Goal: Task Accomplishment & Management: Use online tool/utility

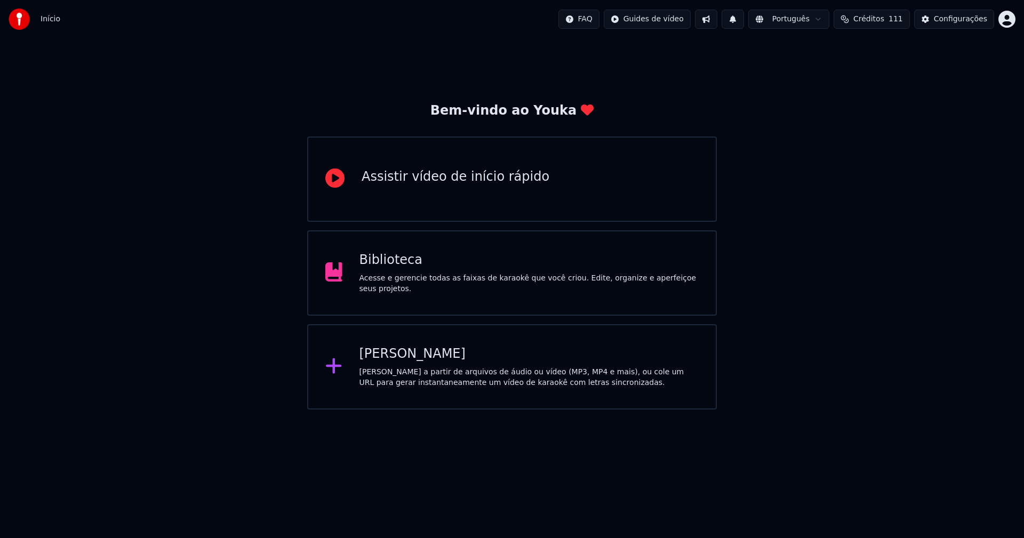
click at [398, 268] on div "Biblioteca" at bounding box center [529, 260] width 340 height 17
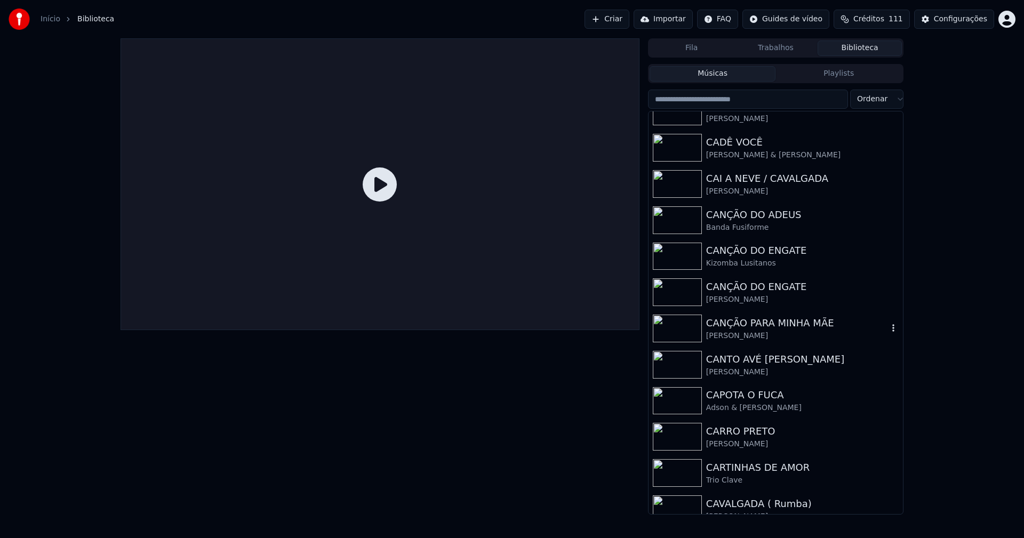
scroll to position [2506, 0]
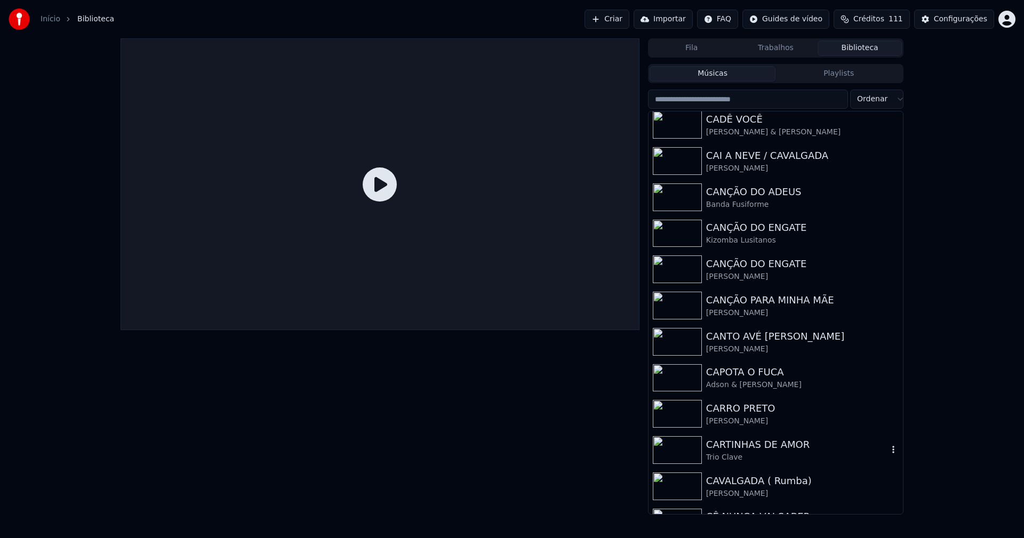
click at [740, 445] on div "CARTINHAS DE AMOR" at bounding box center [797, 444] width 182 height 15
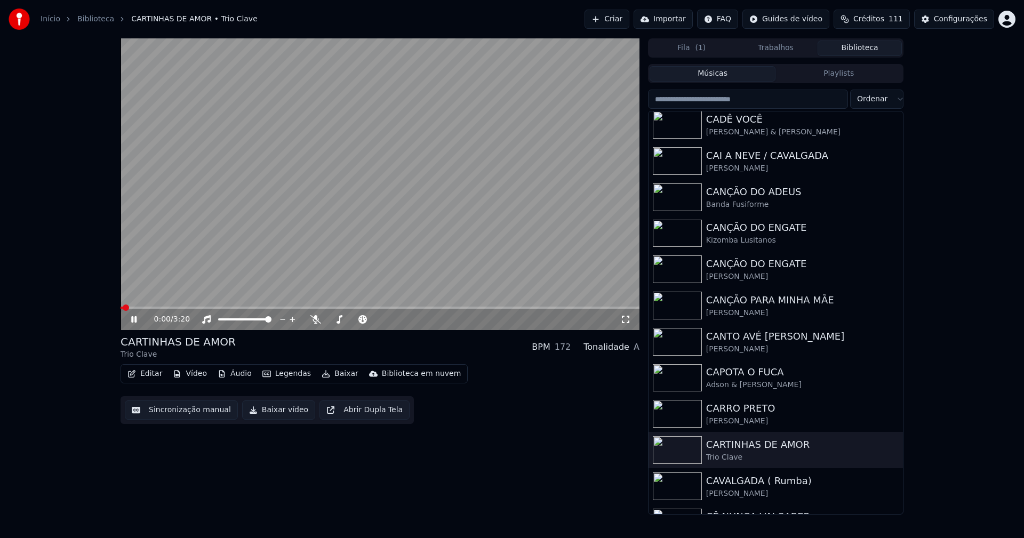
click at [132, 319] on icon at bounding box center [133, 319] width 5 height 6
click at [194, 373] on button "Vídeo" at bounding box center [189, 373] width 43 height 15
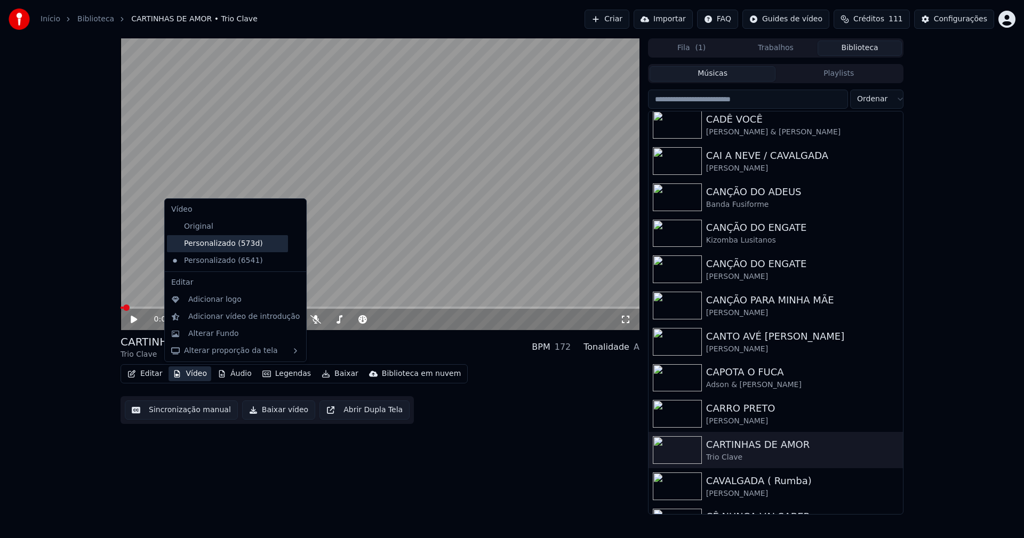
click at [208, 246] on div "Personalizado (573d)" at bounding box center [227, 243] width 121 height 17
click at [192, 375] on button "Vídeo" at bounding box center [189, 373] width 43 height 15
click at [292, 261] on icon at bounding box center [298, 260] width 12 height 9
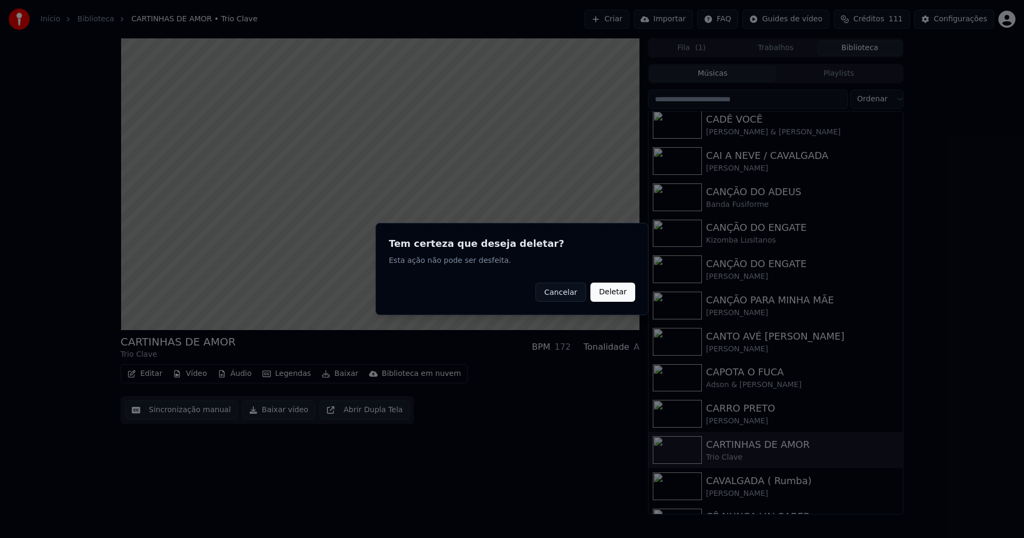
click at [622, 294] on button "Deletar" at bounding box center [612, 292] width 45 height 19
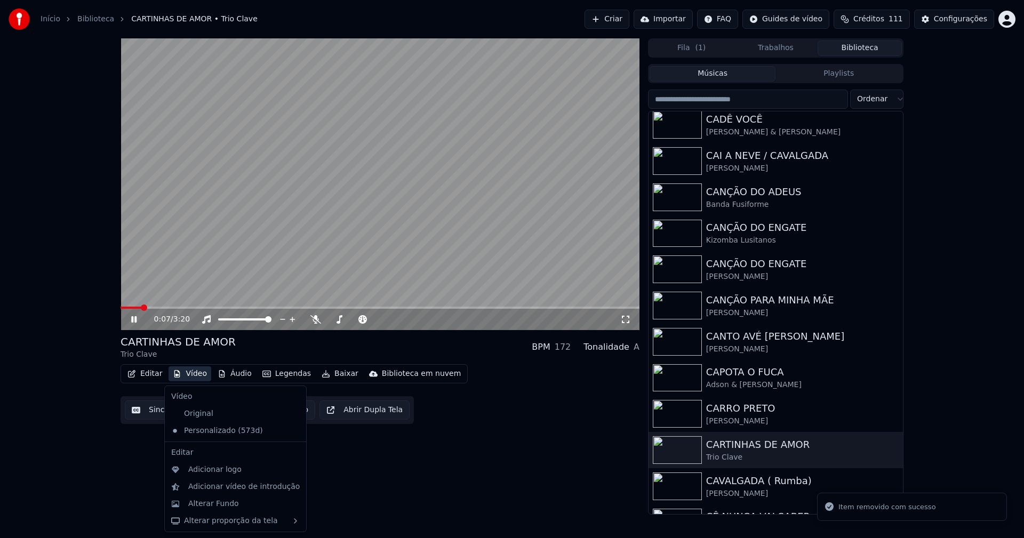
click at [194, 372] on button "Vídeo" at bounding box center [189, 373] width 43 height 15
click at [222, 502] on div "Alterar Fundo" at bounding box center [213, 504] width 51 height 11
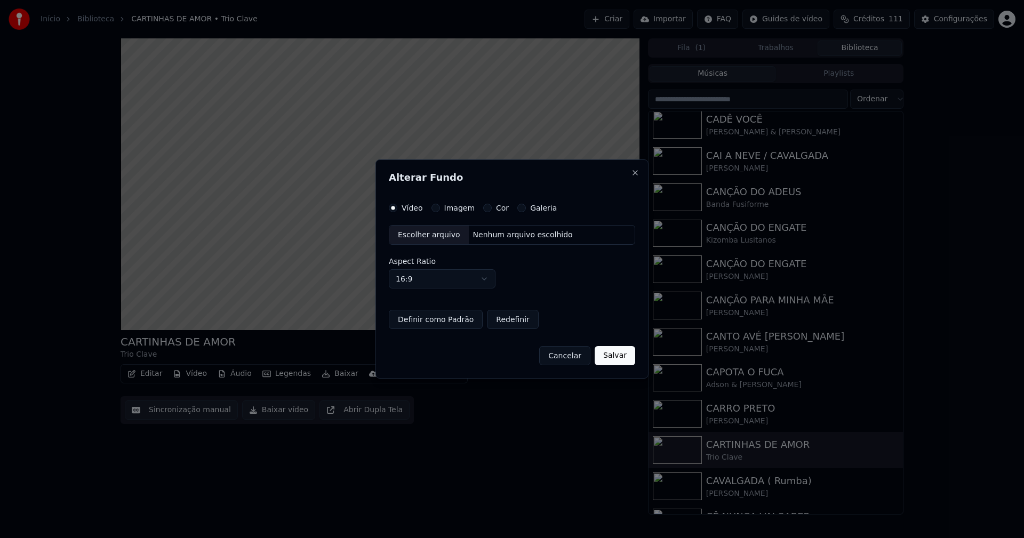
click at [436, 208] on button "Imagem" at bounding box center [435, 208] width 9 height 9
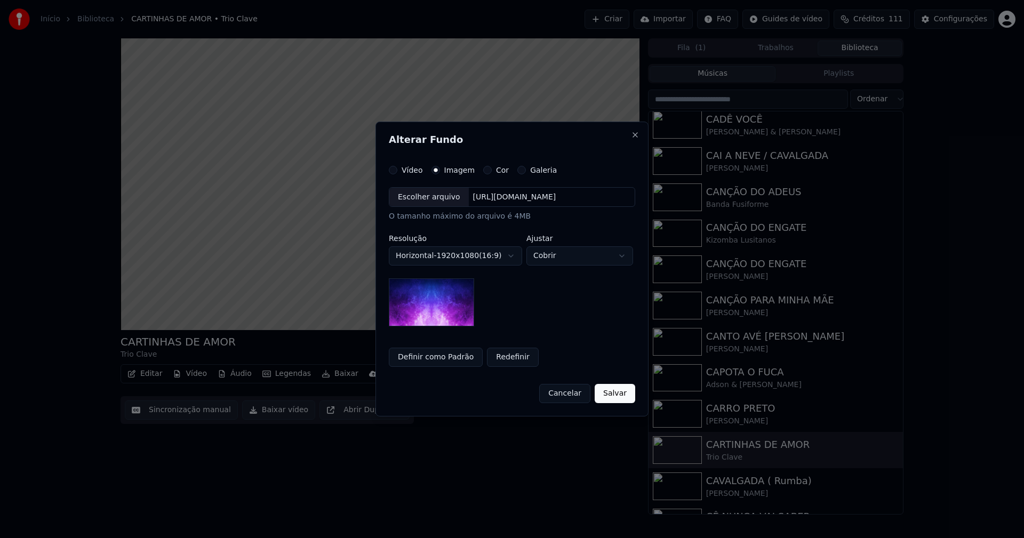
click at [428, 202] on div "Escolher arquivo" at bounding box center [428, 197] width 79 height 19
click at [622, 401] on button "Salvar" at bounding box center [614, 393] width 41 height 19
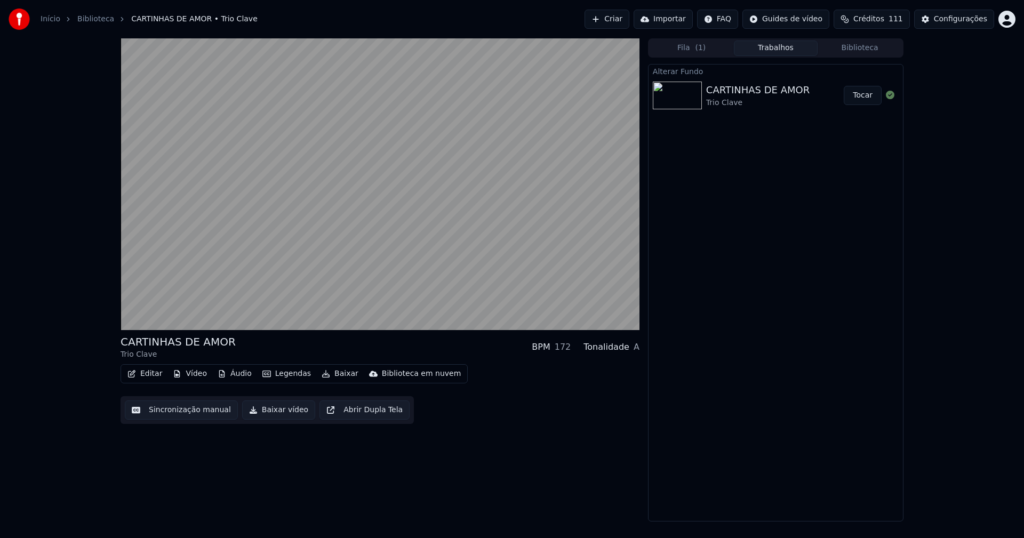
click at [872, 96] on button "Tocar" at bounding box center [862, 95] width 38 height 19
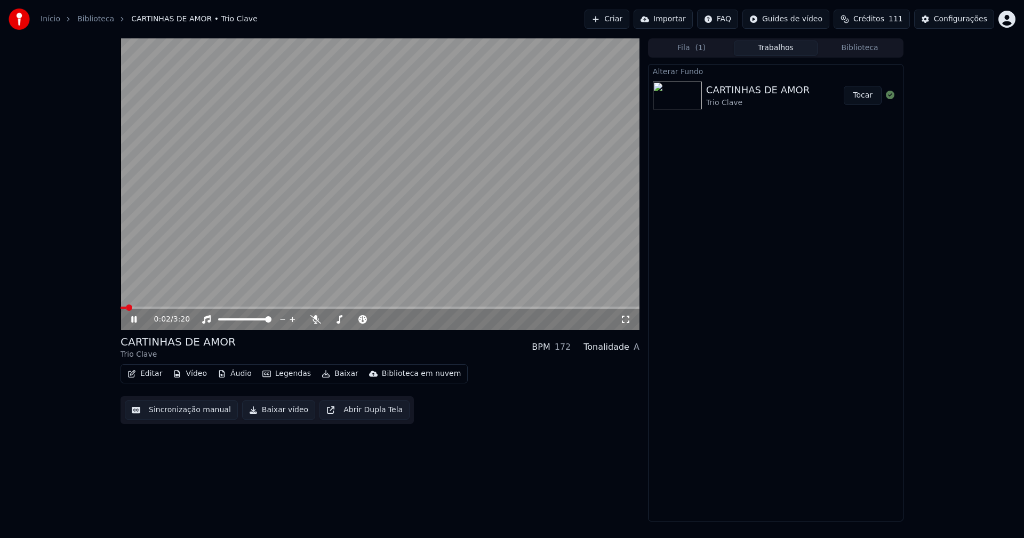
click at [198, 375] on button "Vídeo" at bounding box center [189, 373] width 43 height 15
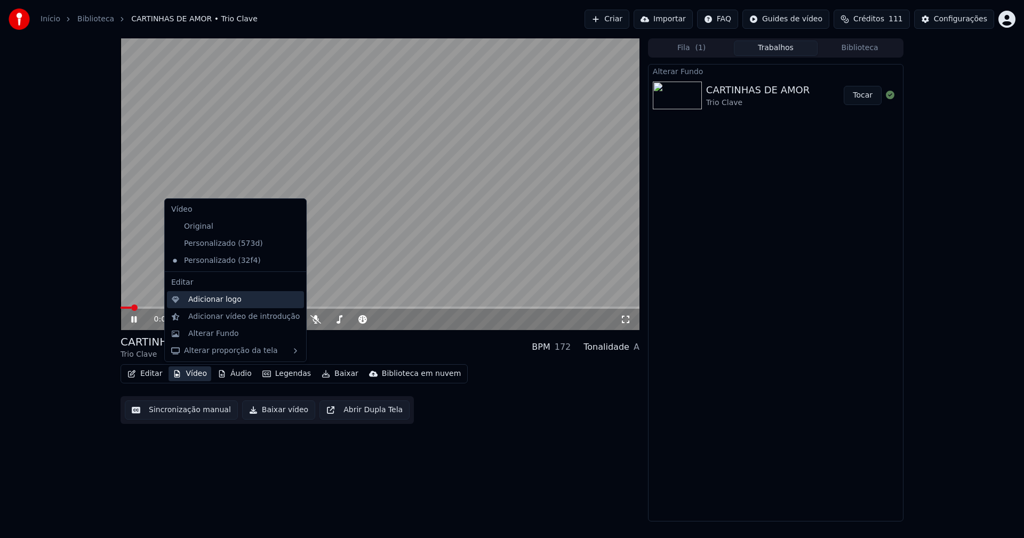
click at [205, 303] on div "Adicionar logo" at bounding box center [214, 299] width 53 height 11
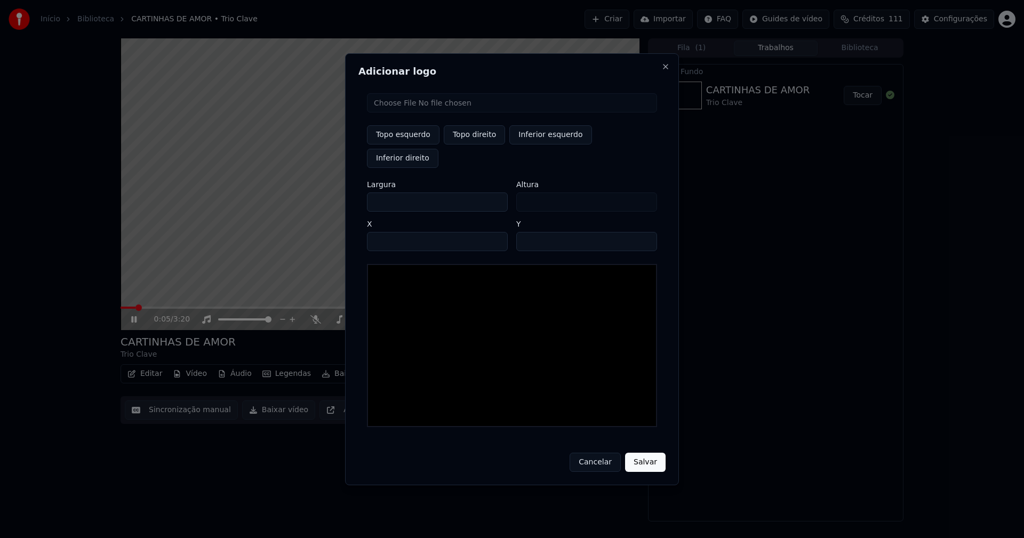
click at [403, 113] on input "file" at bounding box center [512, 102] width 290 height 19
type input "**********"
type input "***"
drag, startPoint x: 480, startPoint y: 150, endPoint x: 475, endPoint y: 155, distance: 7.6
click at [480, 144] on button "Topo direito" at bounding box center [474, 134] width 61 height 19
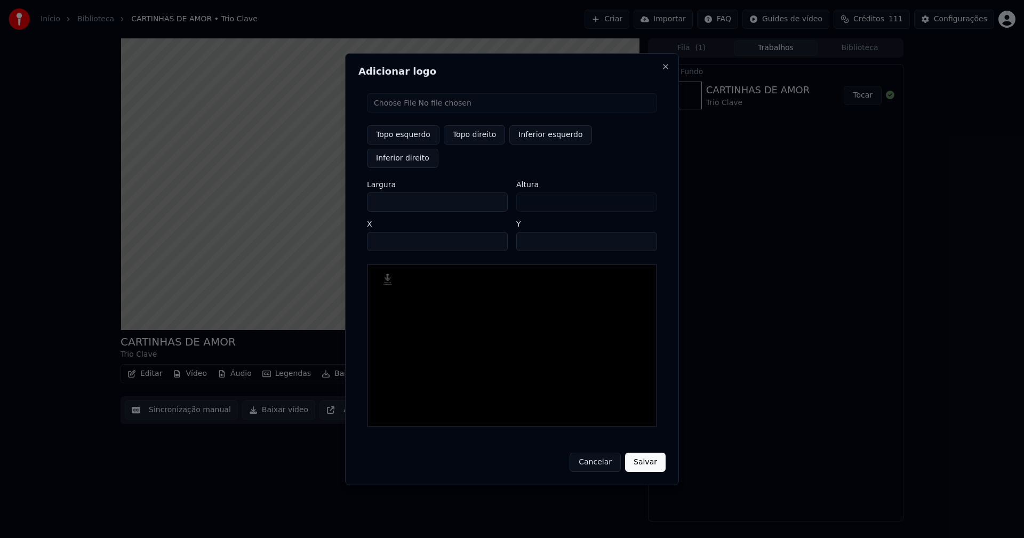
type input "****"
drag, startPoint x: 385, startPoint y: 190, endPoint x: 315, endPoint y: 200, distance: 71.0
click at [315, 199] on body "Início Biblioteca CARTINHAS DE AMOR • Trio Clave Criar Importar FAQ Guides de v…" at bounding box center [512, 269] width 1024 height 538
type input "**"
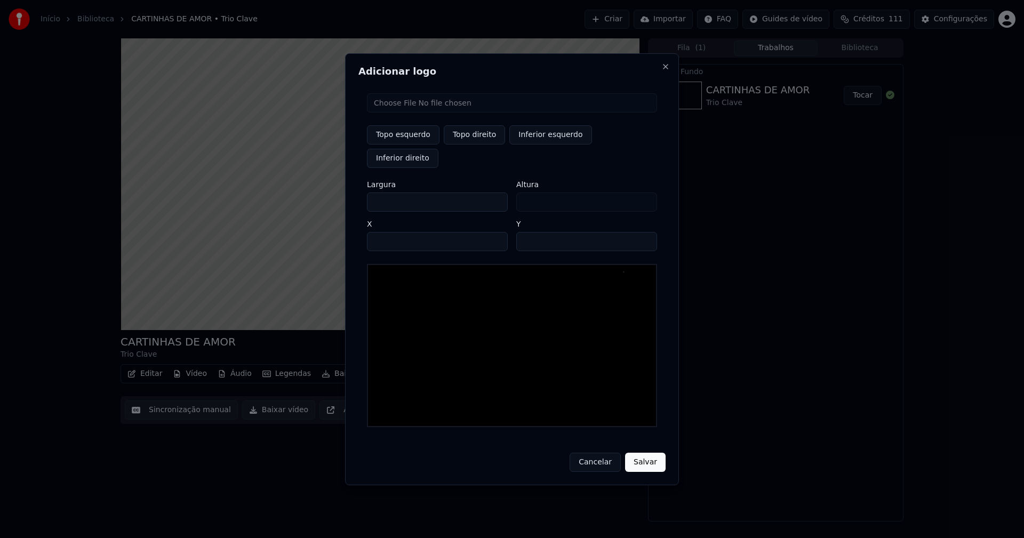
type input "***"
click at [389, 232] on input "****" at bounding box center [437, 241] width 141 height 19
type input "****"
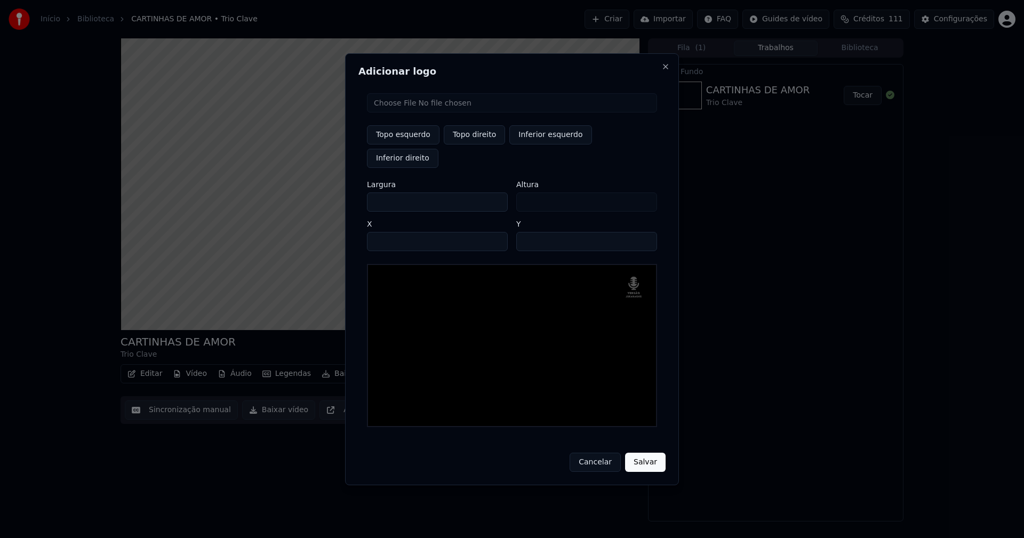
click at [645, 232] on input "**" at bounding box center [586, 241] width 141 height 19
type input "**"
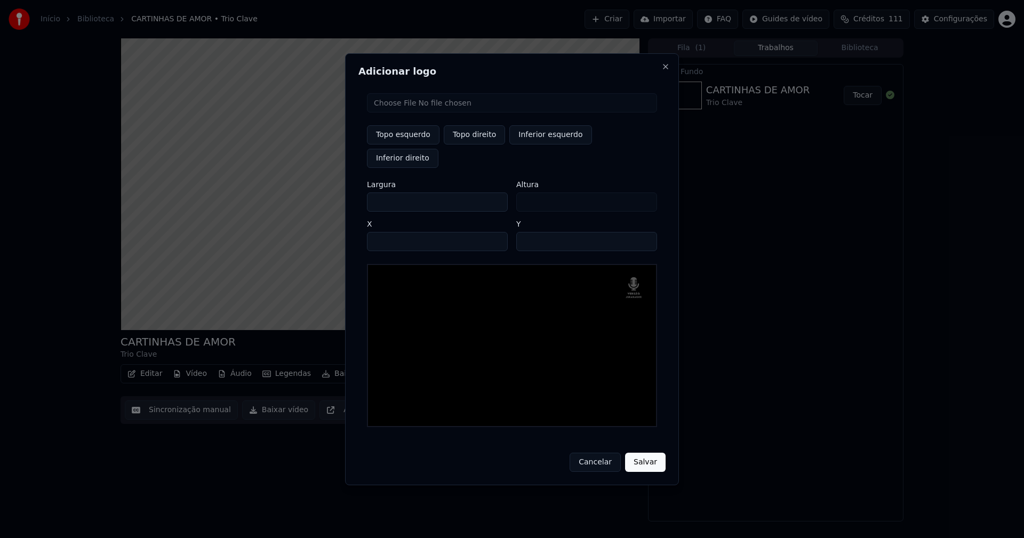
click at [645, 232] on input "**" at bounding box center [586, 241] width 141 height 19
click at [644, 453] on button "Salvar" at bounding box center [645, 462] width 41 height 19
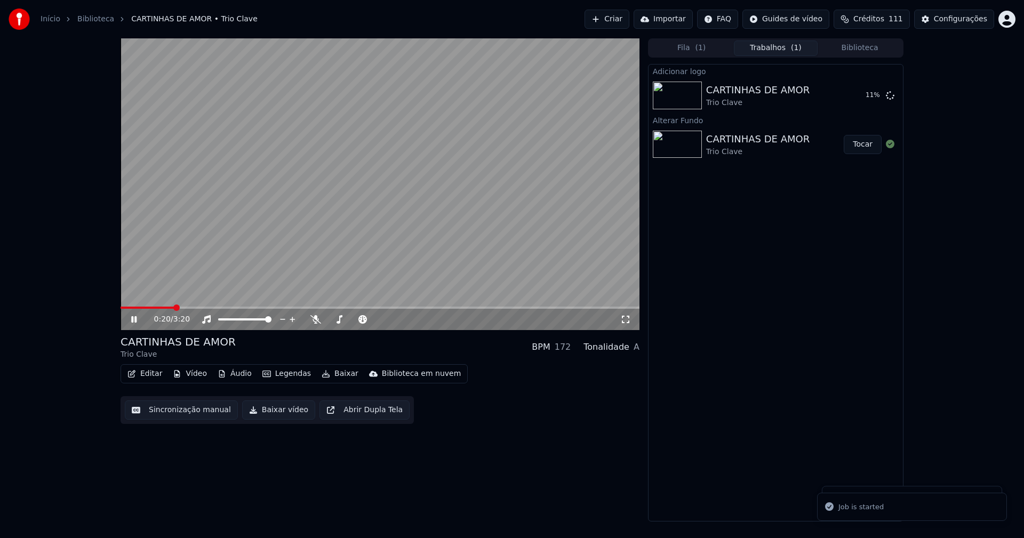
click at [627, 321] on icon at bounding box center [625, 319] width 11 height 9
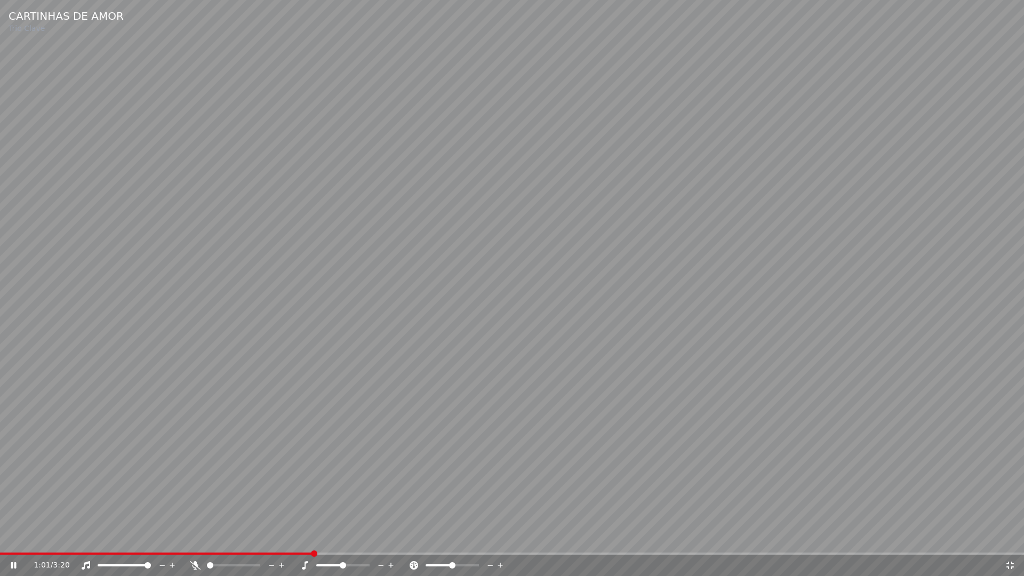
click at [1011, 537] on icon at bounding box center [1009, 564] width 7 height 7
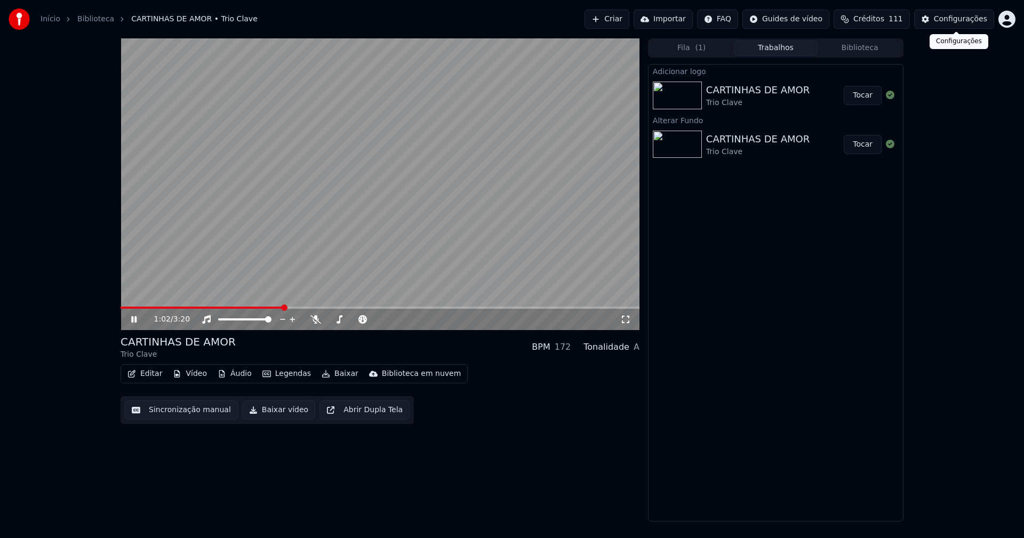
click at [970, 17] on div "Configurações" at bounding box center [960, 19] width 53 height 11
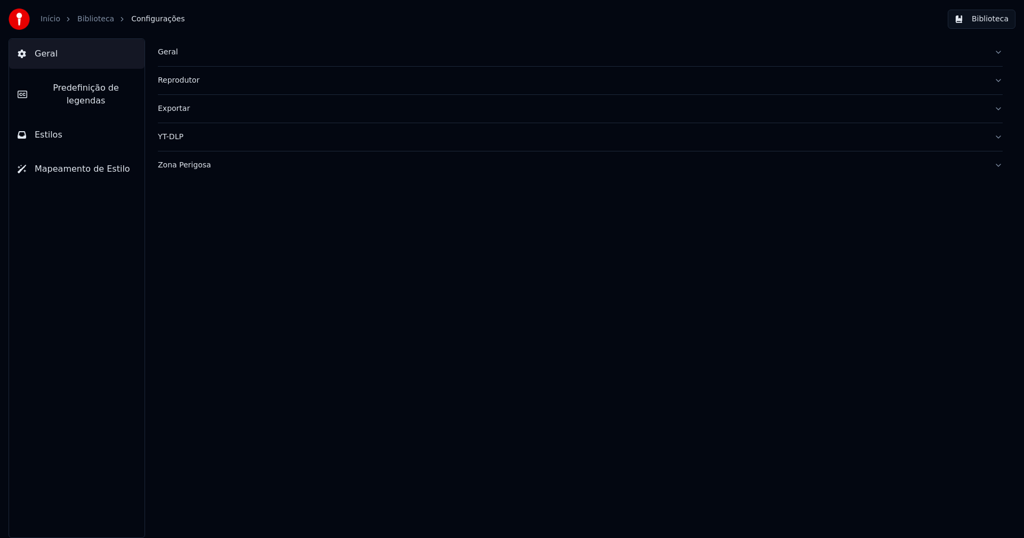
click at [64, 85] on span "Predefinição de legendas" at bounding box center [86, 95] width 100 height 26
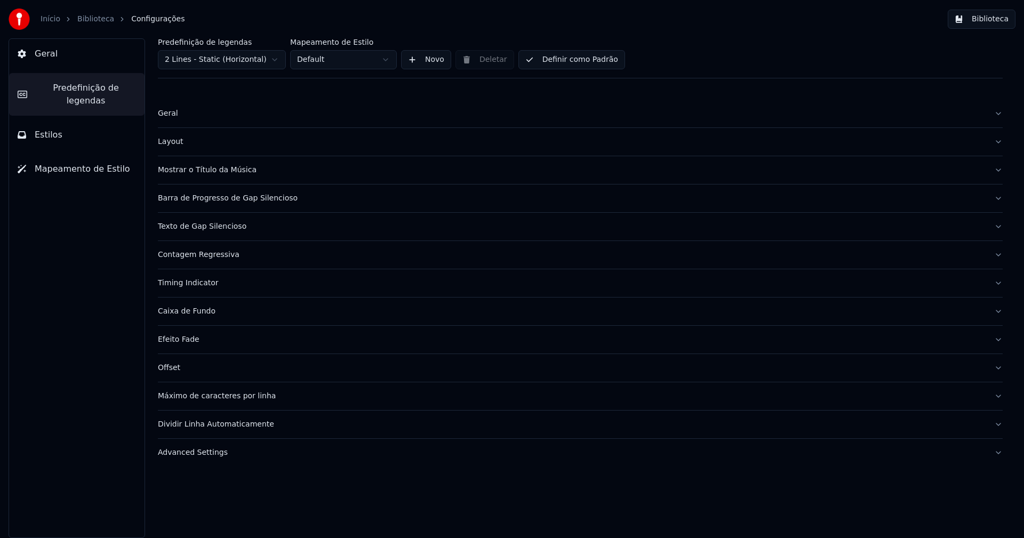
click at [203, 458] on button "Advanced Settings" at bounding box center [580, 453] width 845 height 28
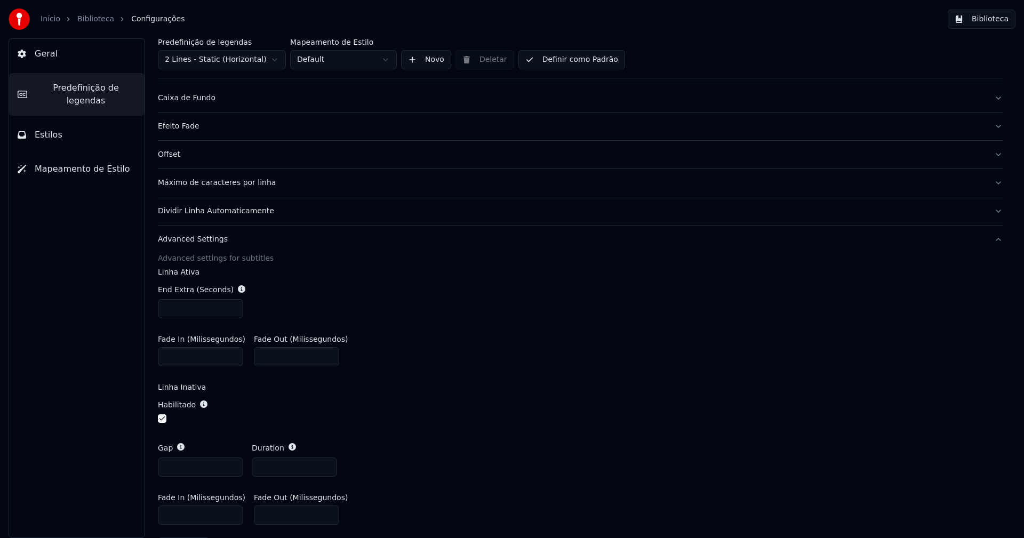
scroll to position [248, 0]
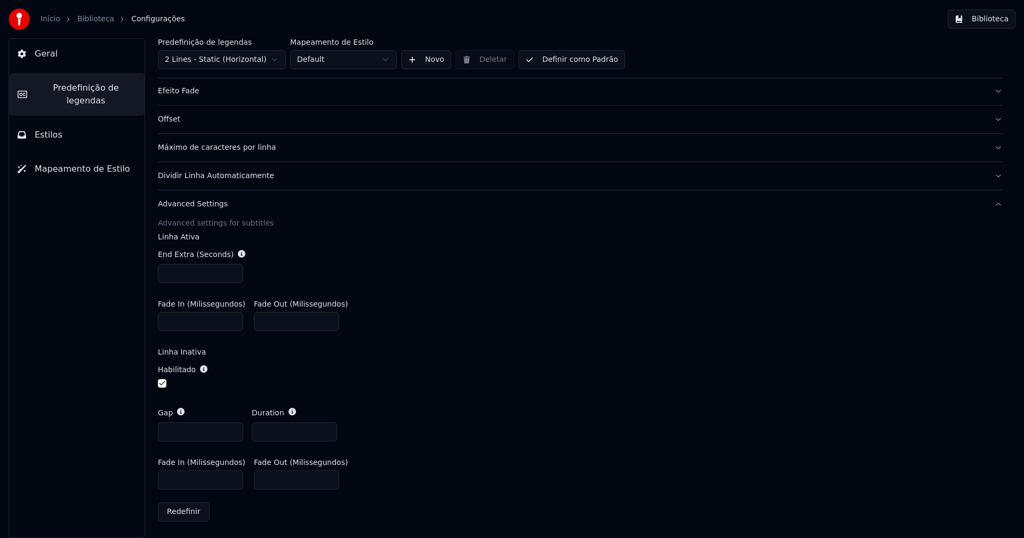
click at [173, 481] on input "***" at bounding box center [200, 479] width 85 height 19
type input "***"
click at [547, 404] on div "Gap *** Duration ***" at bounding box center [580, 424] width 845 height 51
click at [999, 21] on button "Biblioteca" at bounding box center [981, 19] width 68 height 19
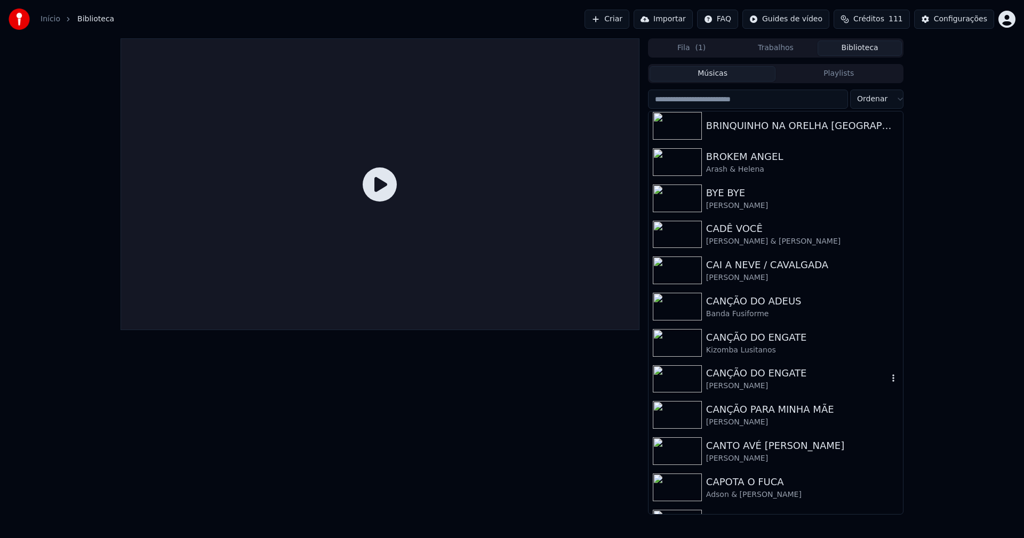
scroll to position [2453, 0]
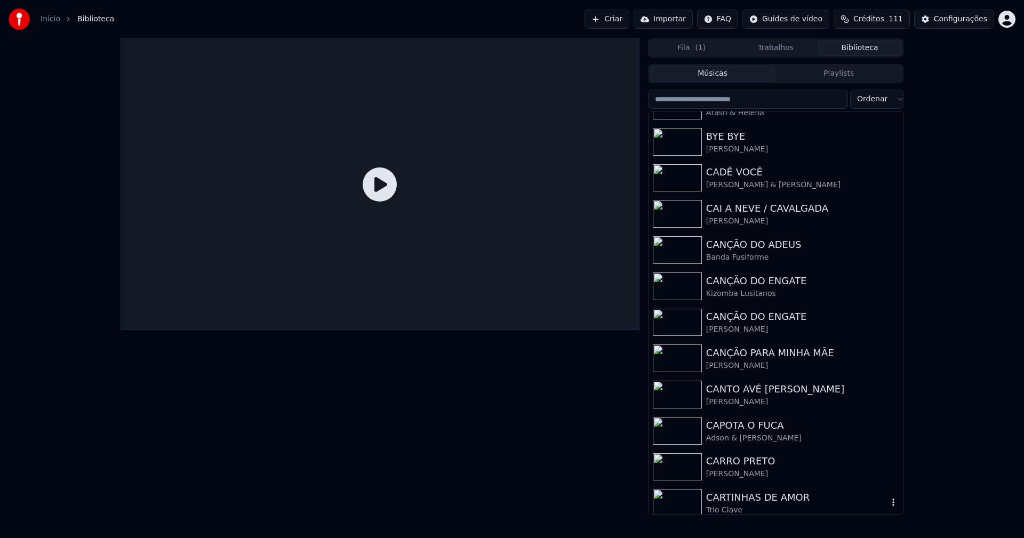
click at [736, 496] on div "CARTINHAS DE AMOR" at bounding box center [797, 497] width 182 height 15
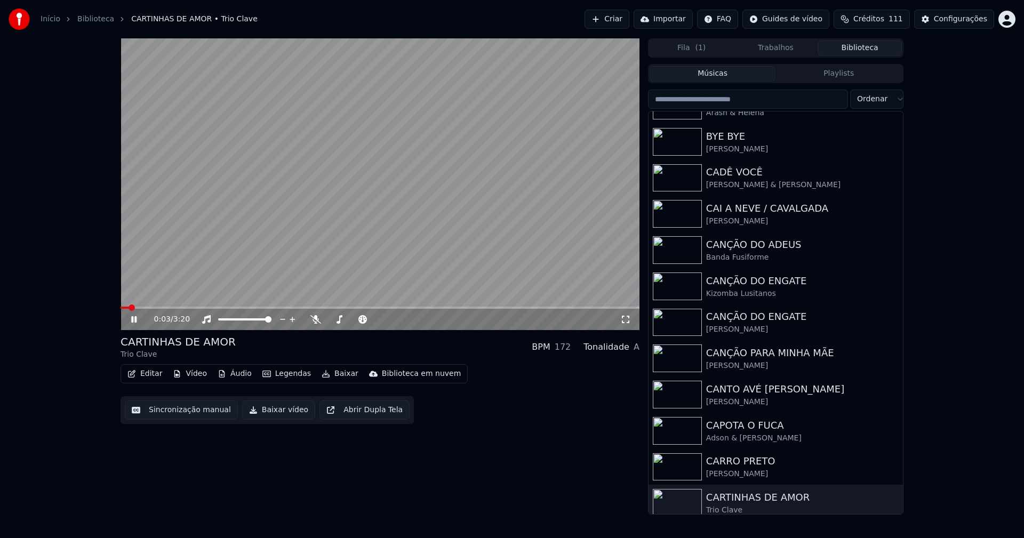
click at [150, 373] on button "Editar" at bounding box center [144, 373] width 43 height 15
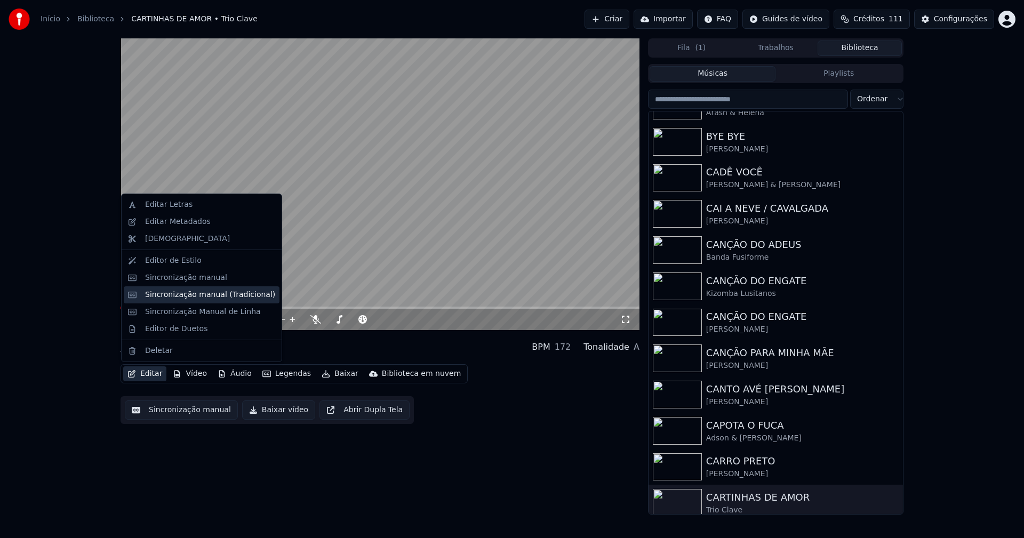
click at [183, 293] on div "Sincronização manual (Tradicional)" at bounding box center [210, 295] width 130 height 11
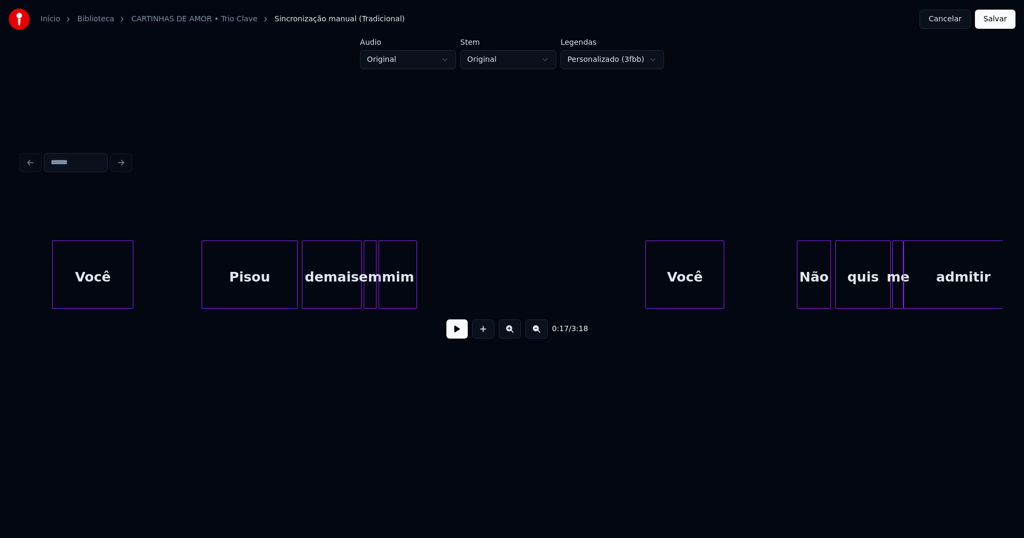
scroll to position [0, 1772]
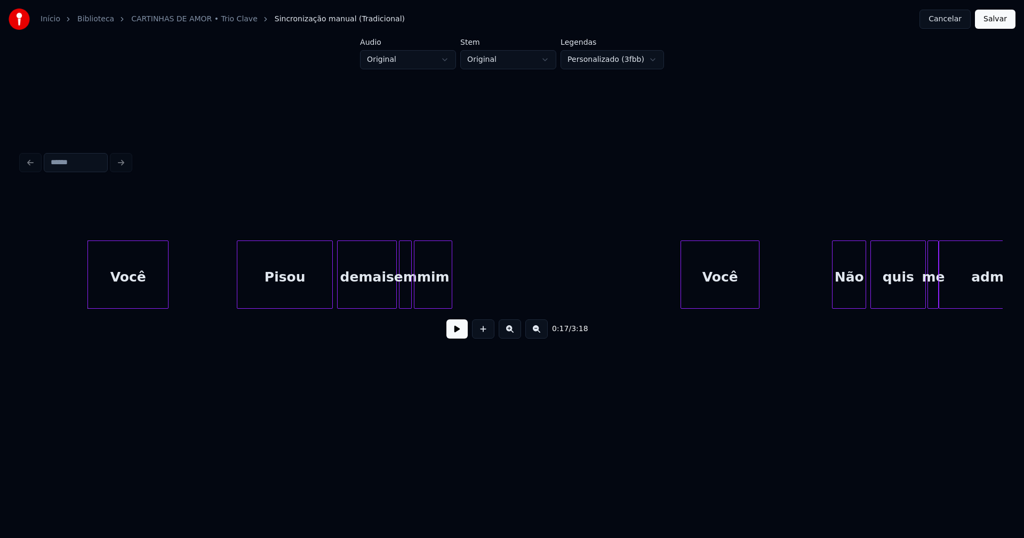
click at [133, 283] on div "Você" at bounding box center [128, 277] width 80 height 73
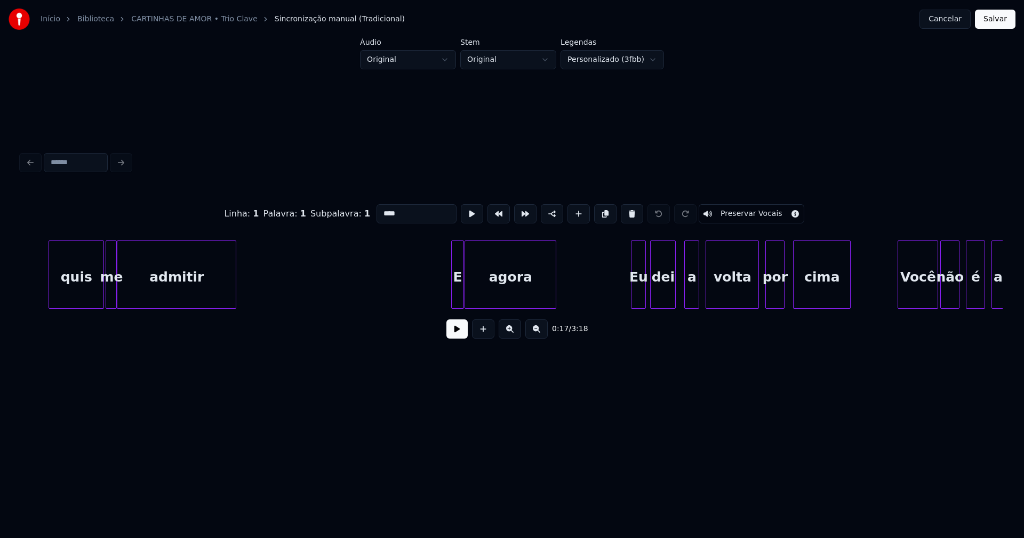
scroll to position [0, 2841]
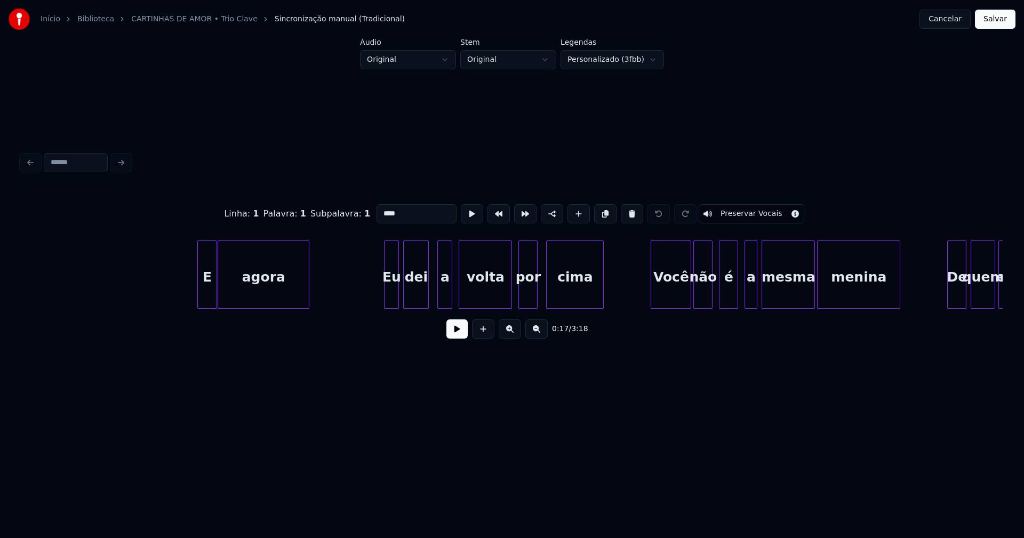
click at [198, 286] on div at bounding box center [199, 274] width 3 height 67
click at [233, 290] on div at bounding box center [232, 274] width 3 height 67
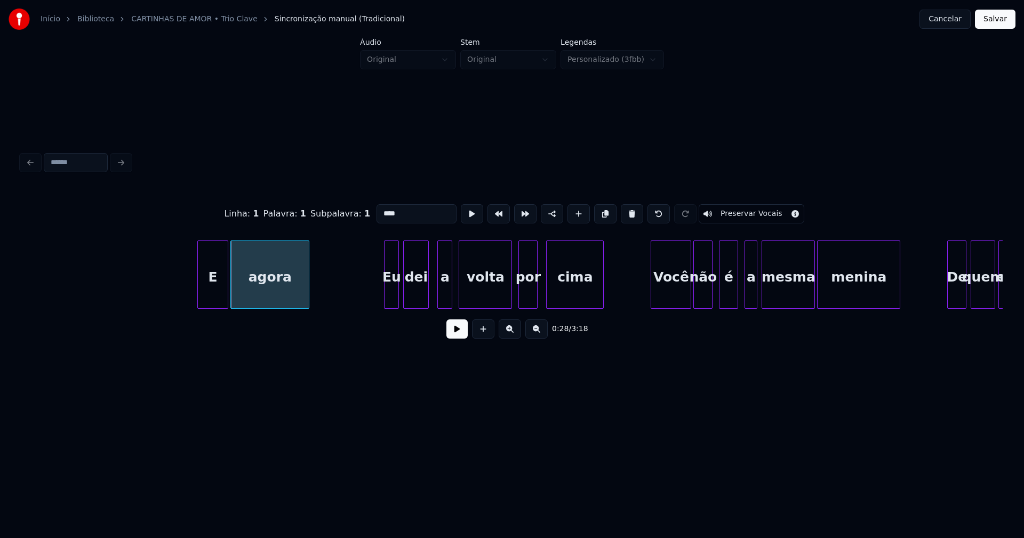
click at [227, 287] on div at bounding box center [225, 274] width 3 height 67
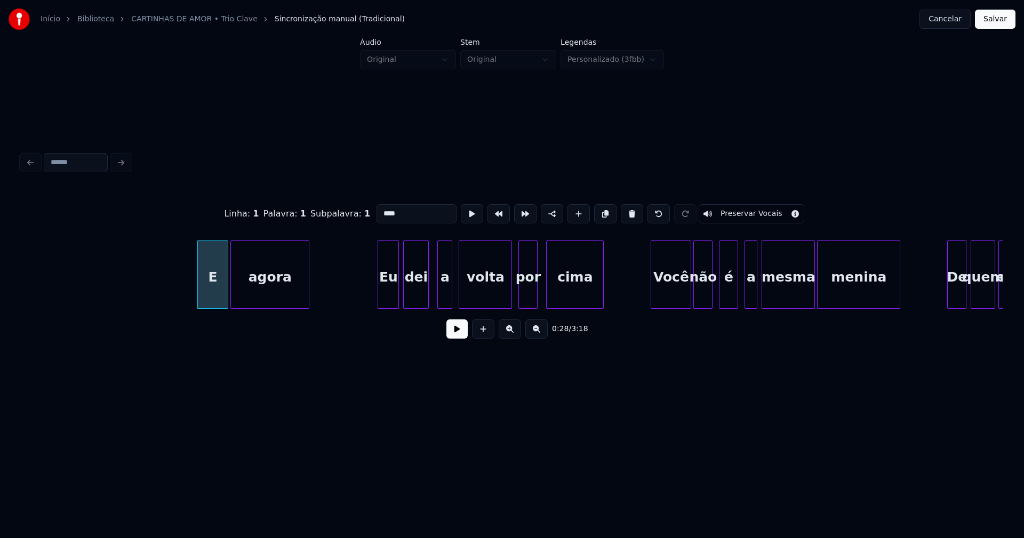
click at [378, 291] on div at bounding box center [379, 274] width 3 height 67
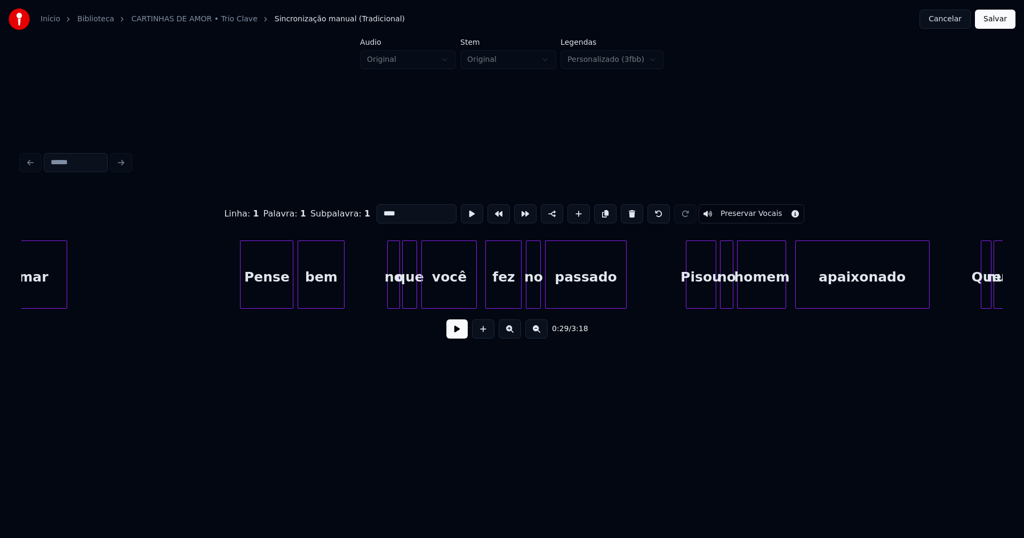
scroll to position [0, 4027]
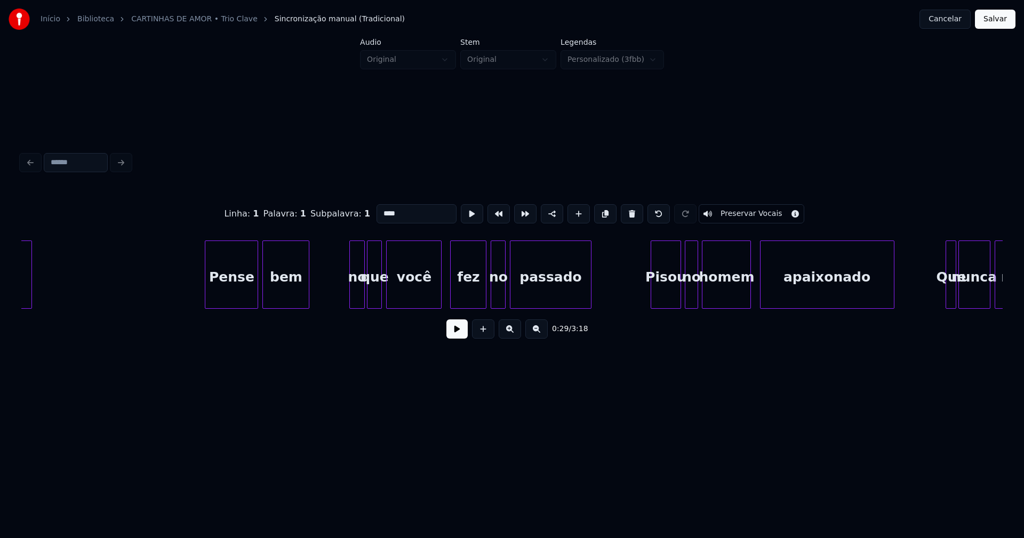
click at [351, 290] on div at bounding box center [351, 274] width 3 height 67
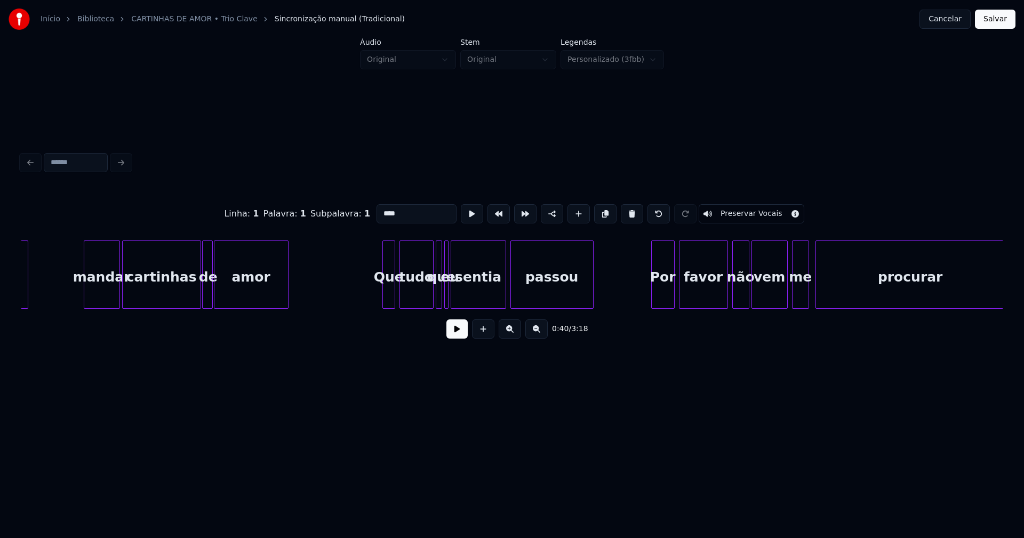
scroll to position [0, 5588]
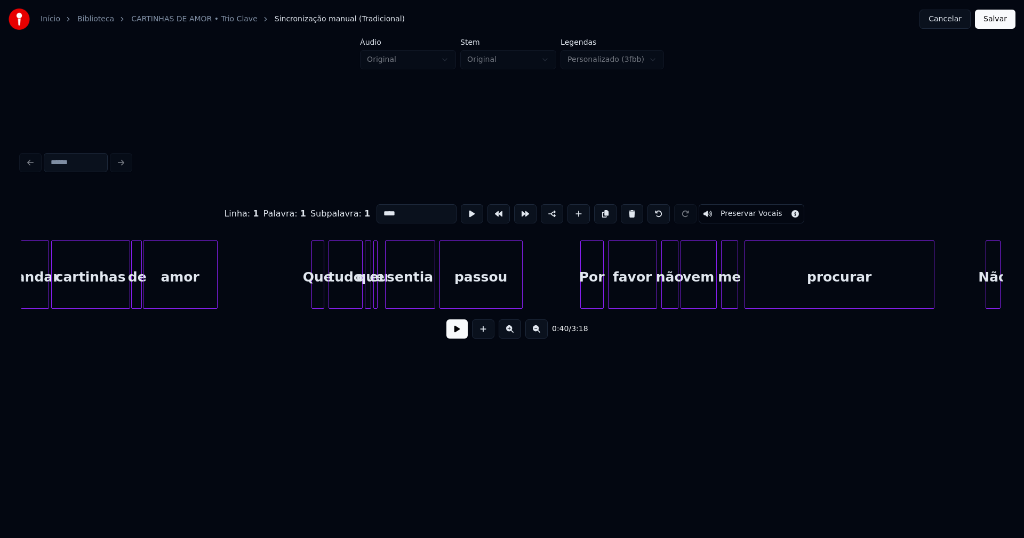
click at [387, 297] on div at bounding box center [386, 274] width 3 height 67
click at [382, 302] on div at bounding box center [381, 274] width 3 height 67
click at [356, 296] on div at bounding box center [356, 274] width 3 height 67
click at [362, 293] on div at bounding box center [363, 274] width 3 height 67
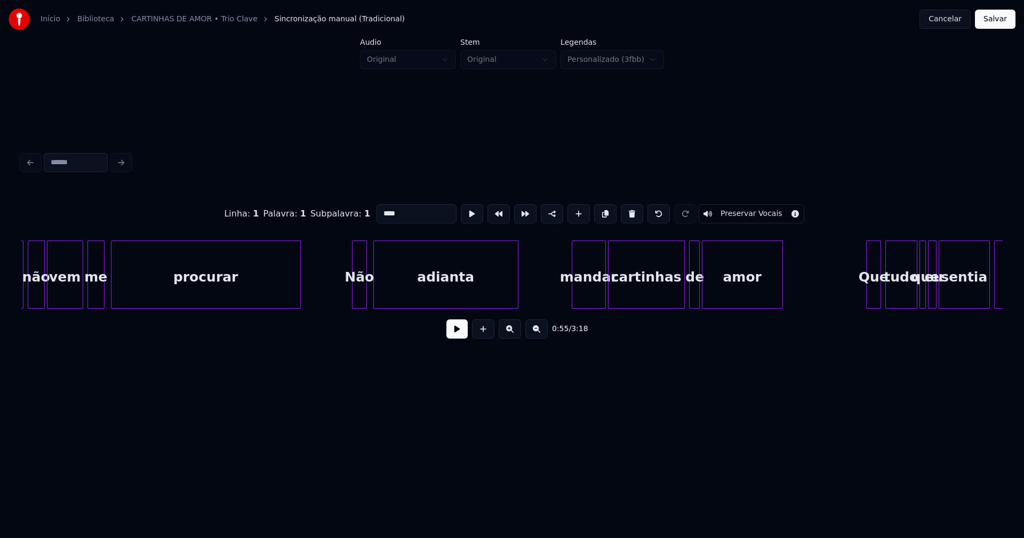
scroll to position [0, 6233]
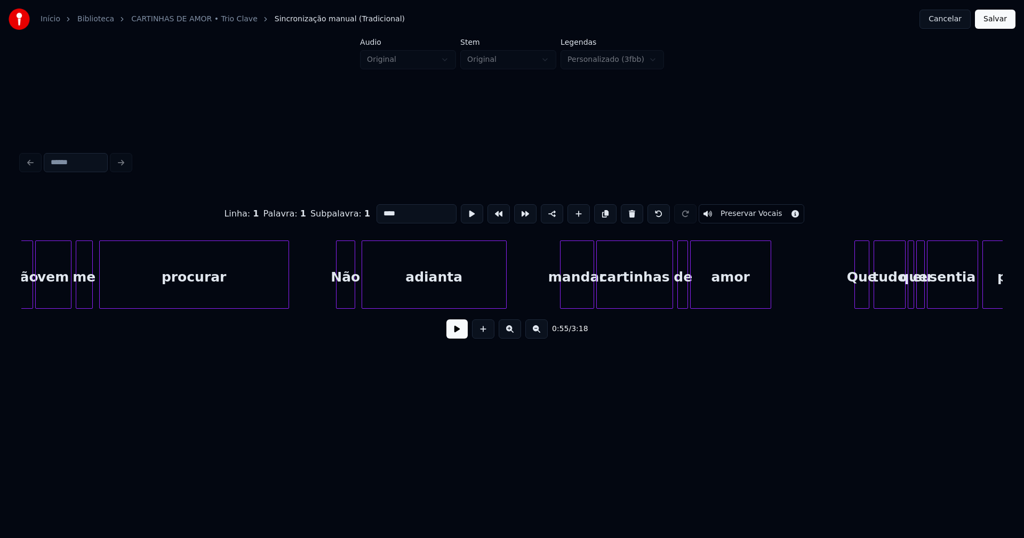
click at [337, 293] on div at bounding box center [337, 274] width 3 height 67
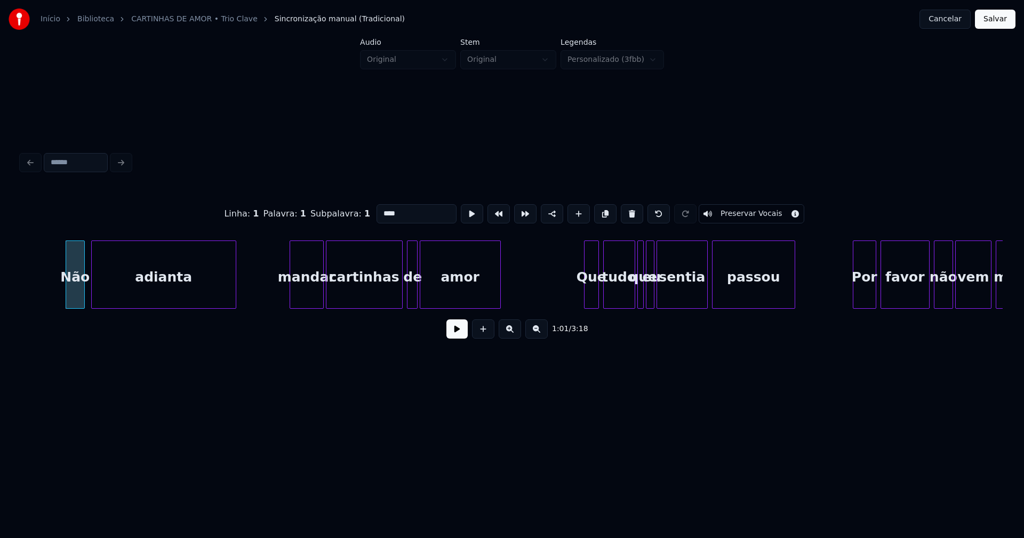
scroll to position [0, 6551]
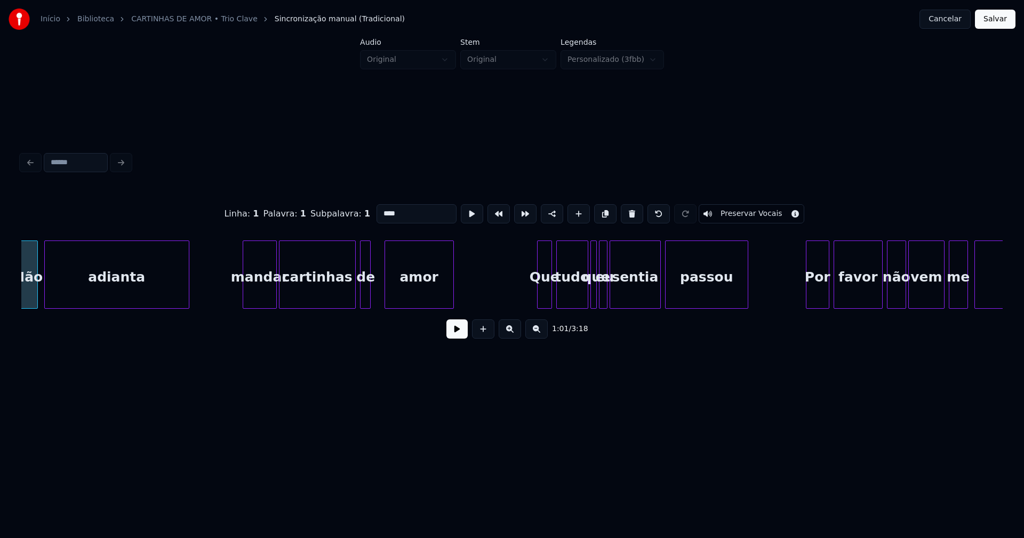
click at [385, 293] on div at bounding box center [386, 274] width 3 height 67
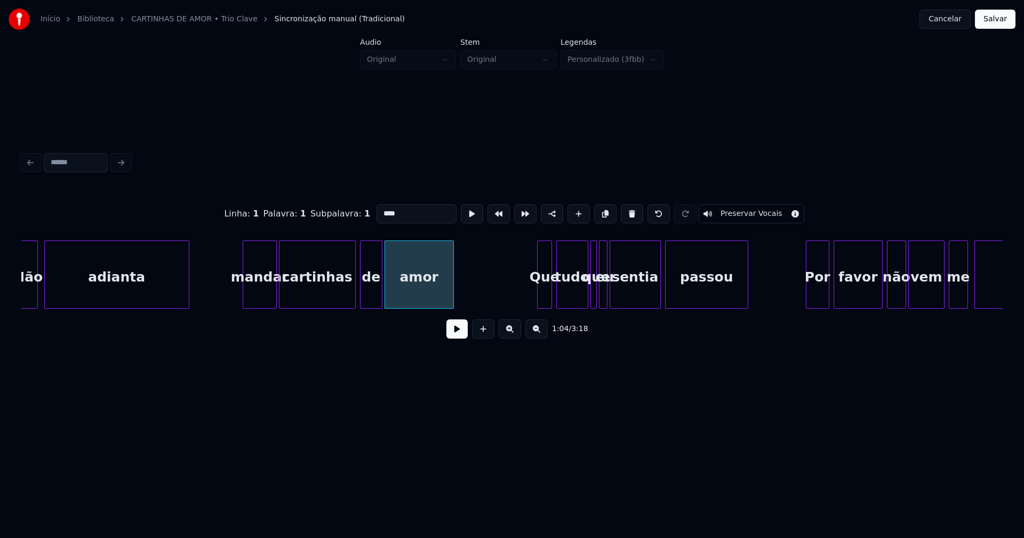
click at [379, 289] on div at bounding box center [380, 274] width 3 height 67
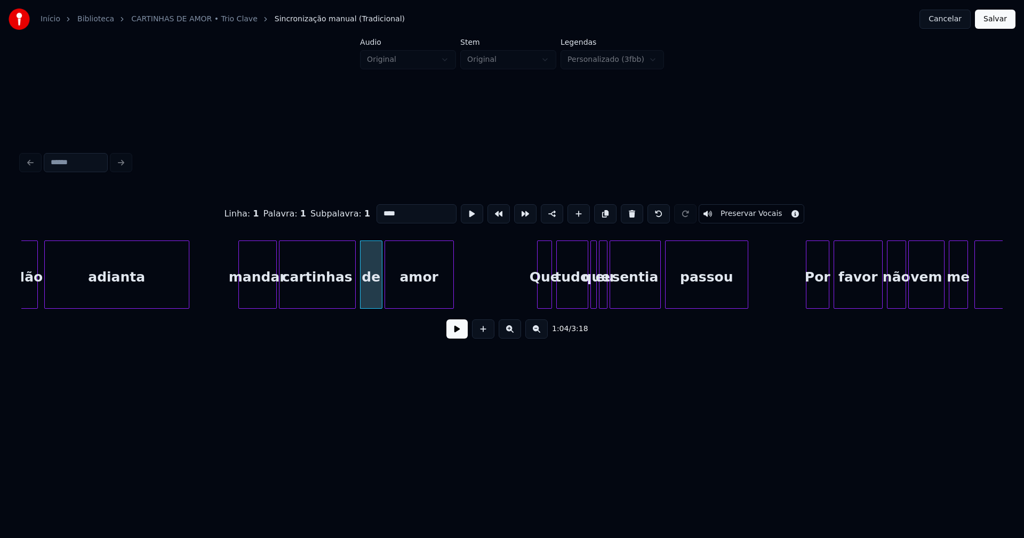
click at [242, 295] on div at bounding box center [240, 274] width 3 height 67
click at [536, 292] on div at bounding box center [536, 274] width 3 height 67
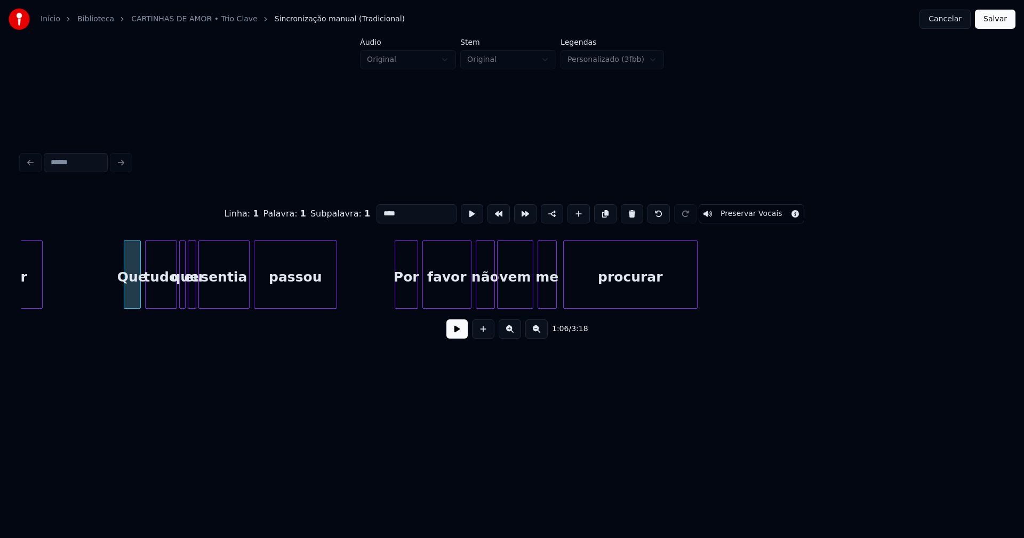
scroll to position [0, 6973]
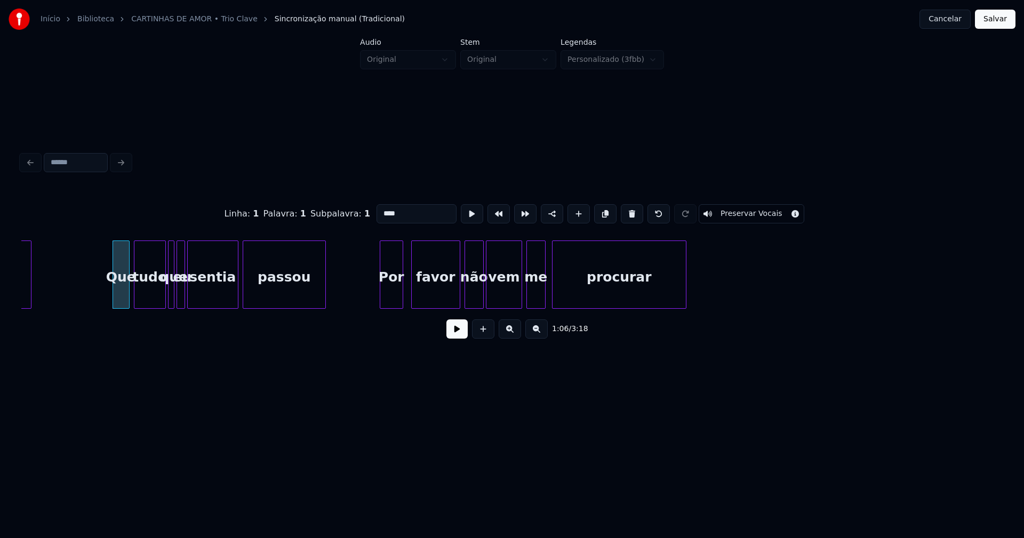
click at [391, 297] on div "Por" at bounding box center [391, 277] width 22 height 73
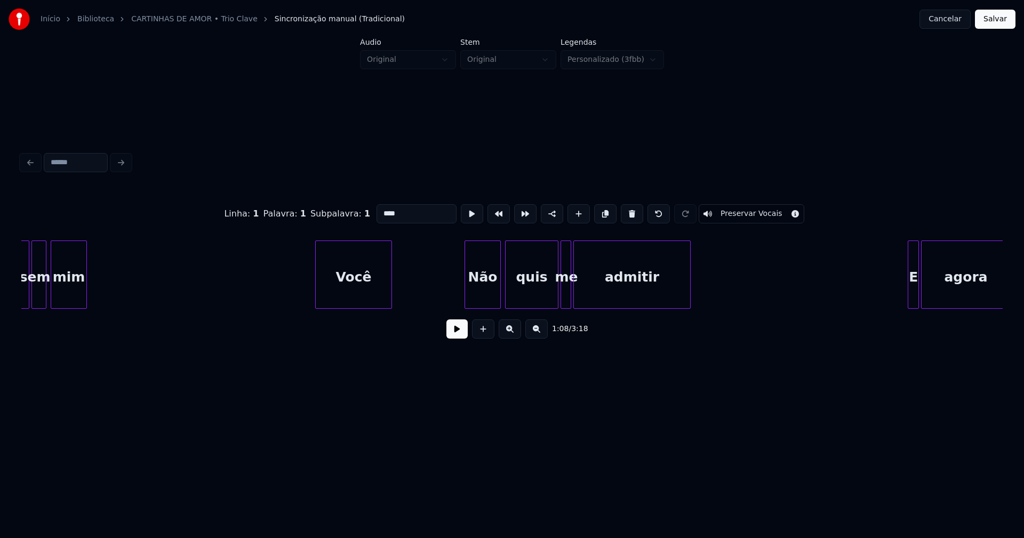
scroll to position [0, 9286]
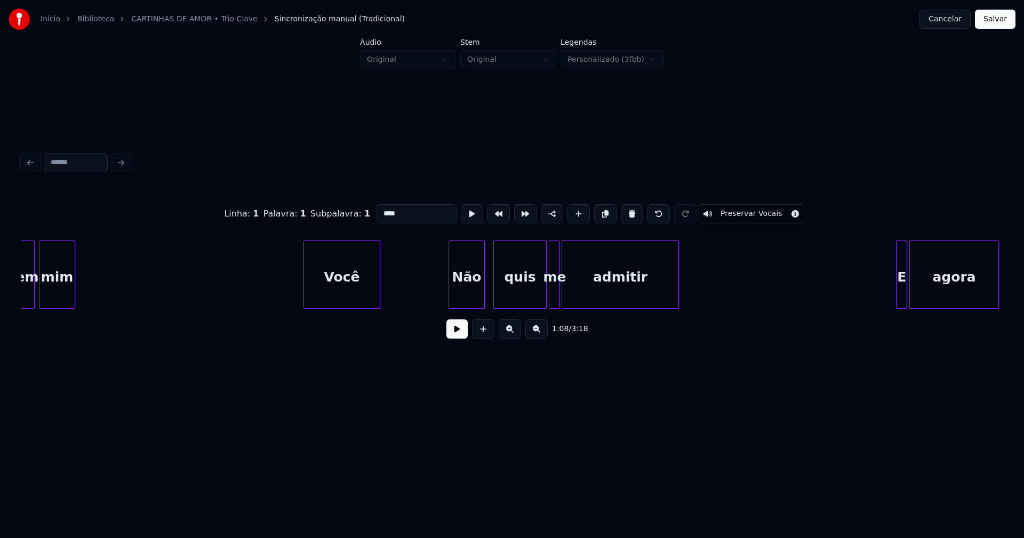
click at [463, 296] on div "Não" at bounding box center [466, 277] width 35 height 73
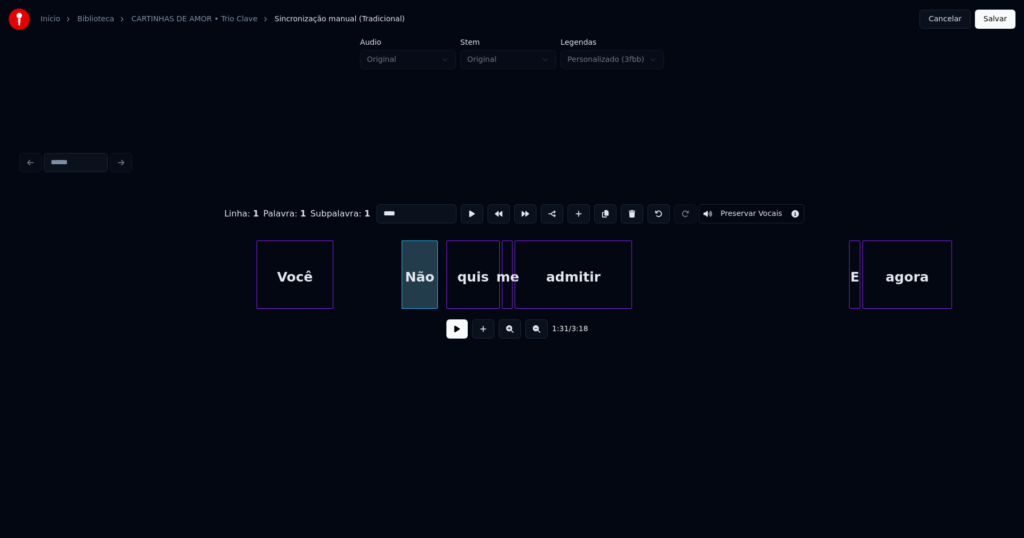
scroll to position [0, 9438]
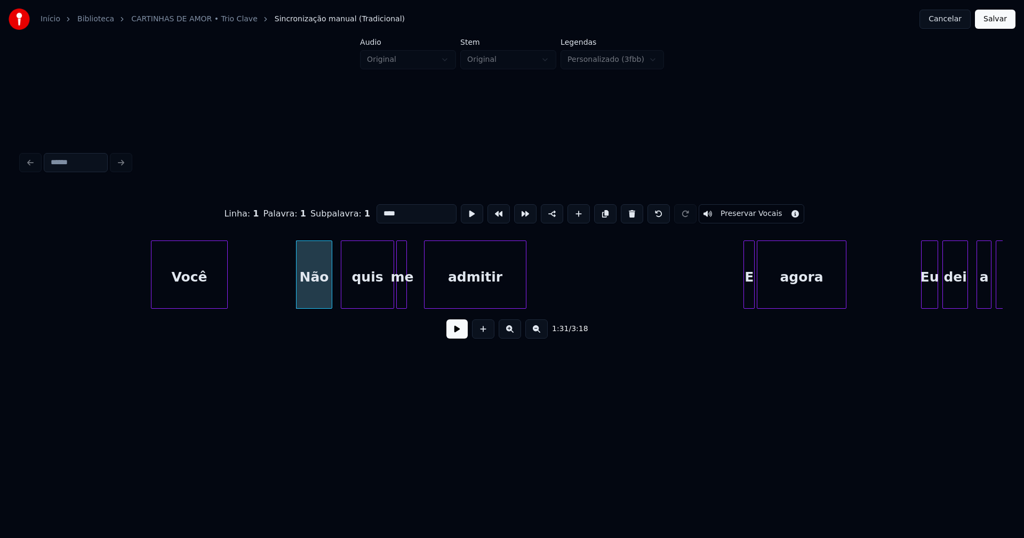
click at [425, 291] on div at bounding box center [425, 274] width 3 height 67
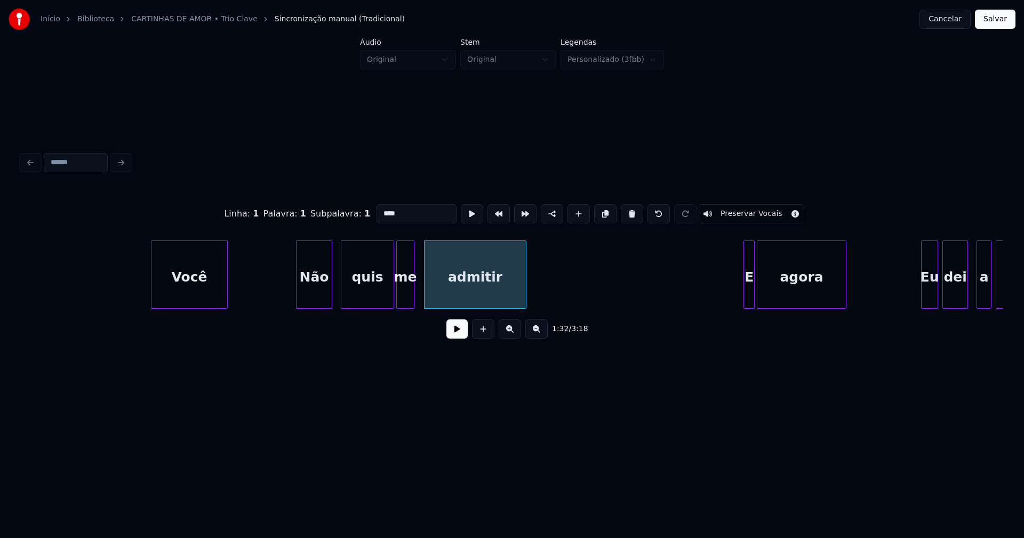
click at [412, 291] on div at bounding box center [412, 274] width 3 height 67
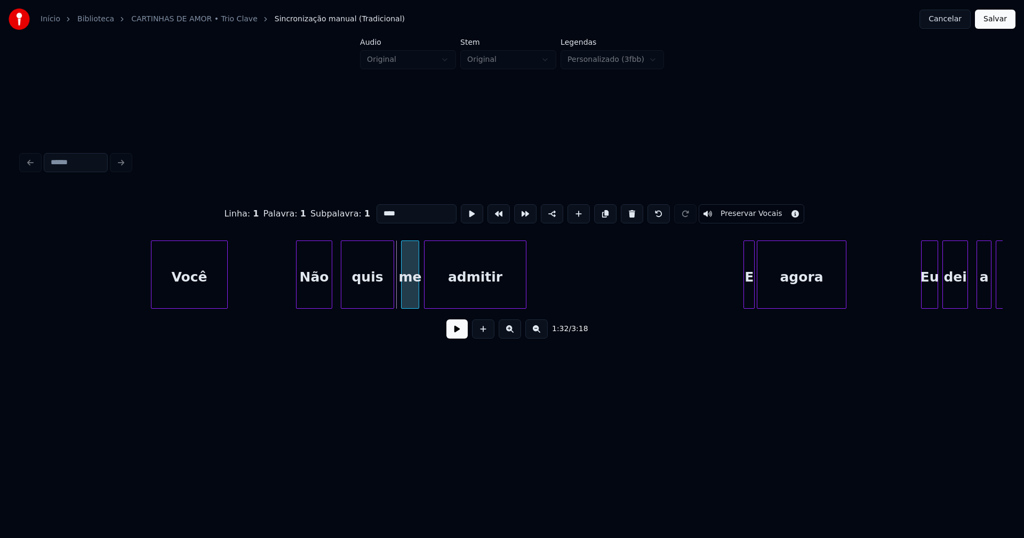
click at [407, 297] on div "me" at bounding box center [409, 277] width 17 height 73
click at [399, 291] on div at bounding box center [399, 274] width 3 height 67
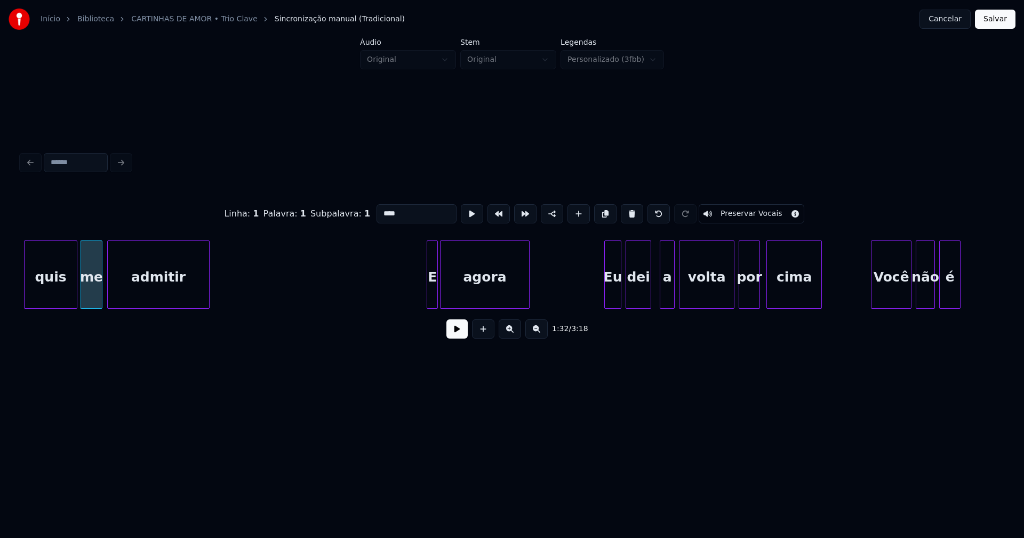
scroll to position [0, 9803]
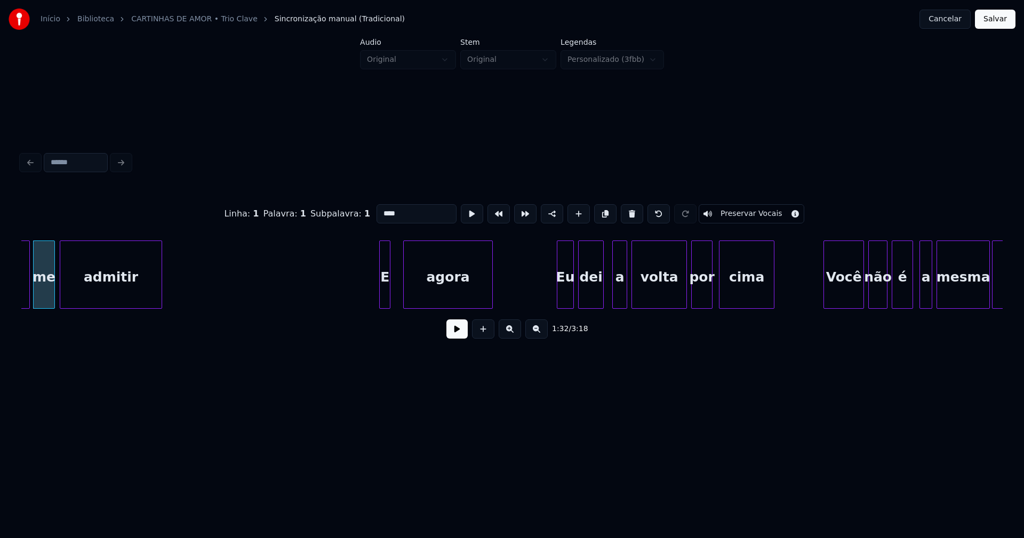
click at [407, 290] on div "agora" at bounding box center [448, 277] width 89 height 73
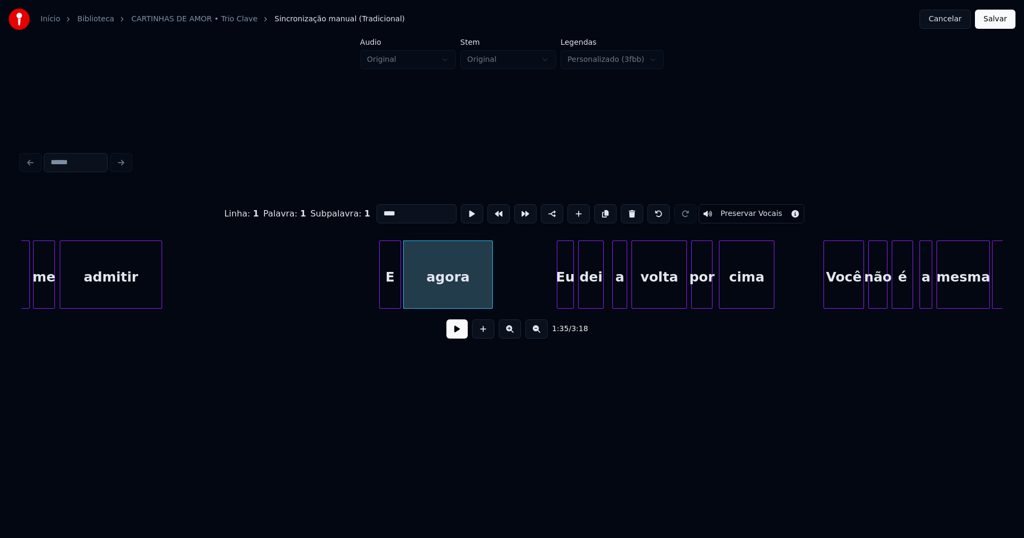
click at [399, 293] on div at bounding box center [398, 274] width 3 height 67
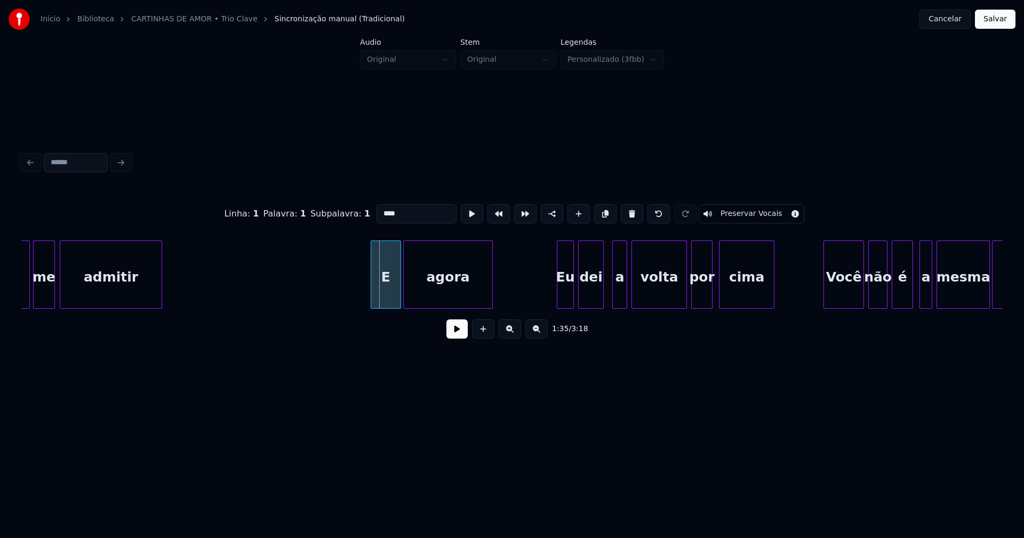
click at [373, 295] on div at bounding box center [372, 274] width 3 height 67
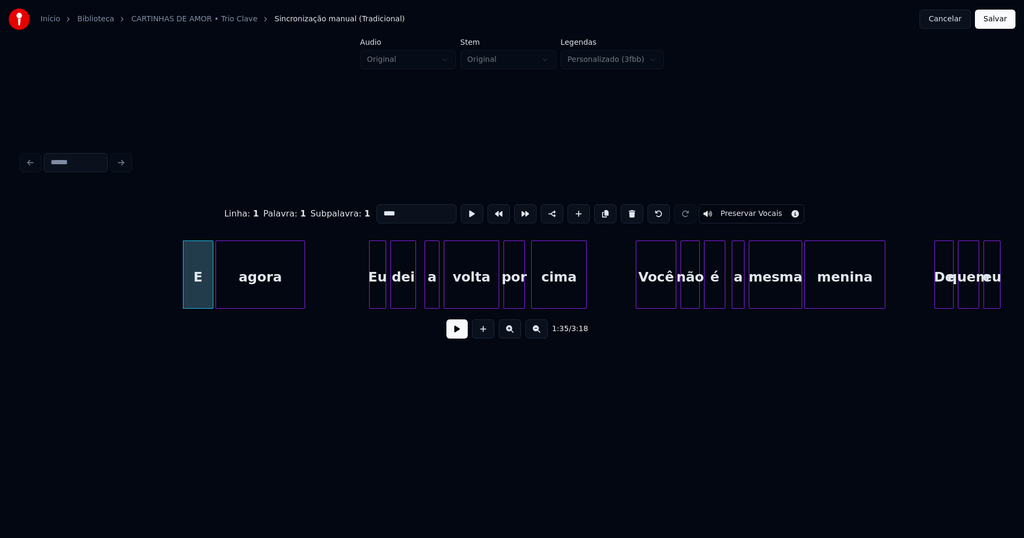
scroll to position [0, 10096]
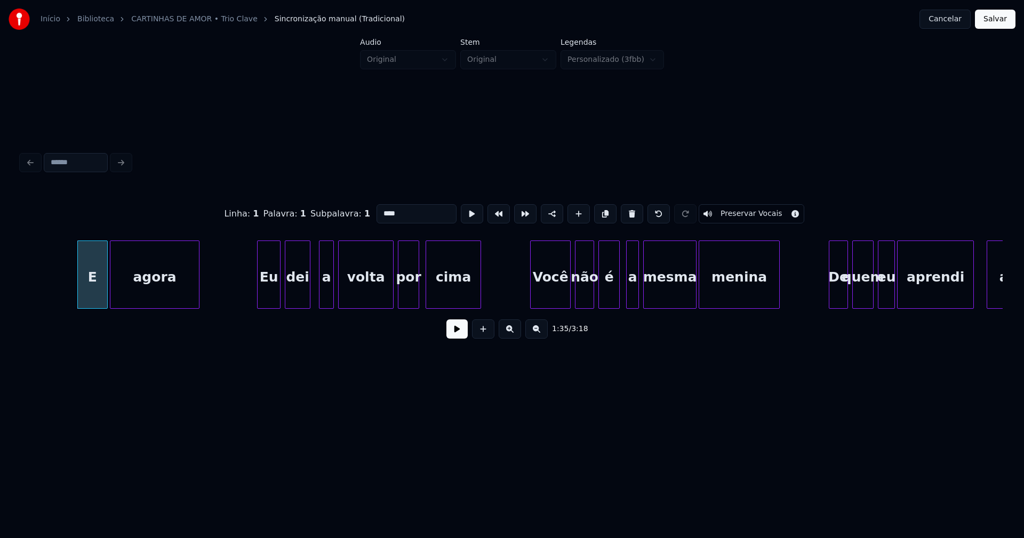
click at [261, 294] on div at bounding box center [259, 274] width 3 height 67
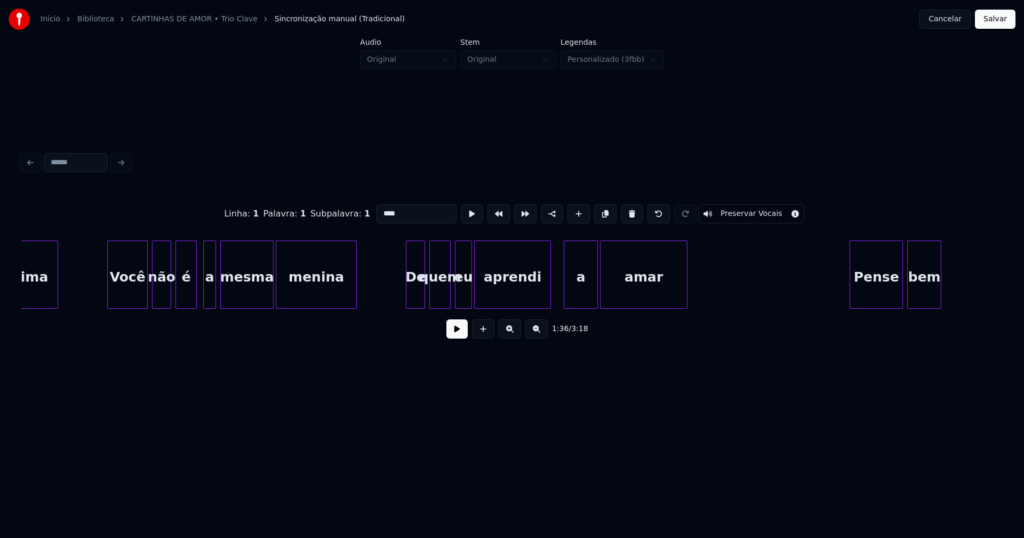
scroll to position [0, 10577]
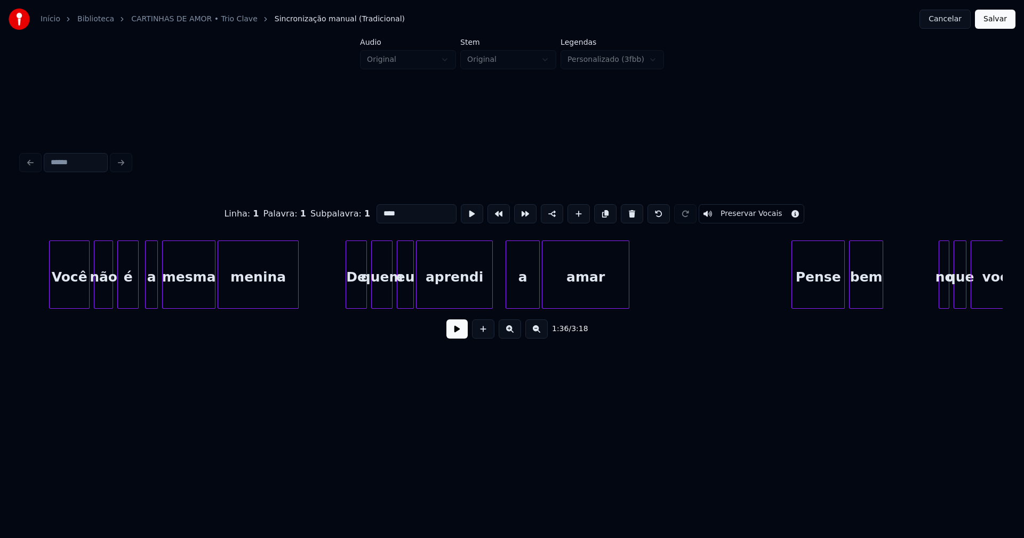
click at [349, 292] on div at bounding box center [347, 274] width 3 height 67
click at [512, 292] on div "a" at bounding box center [516, 277] width 33 height 73
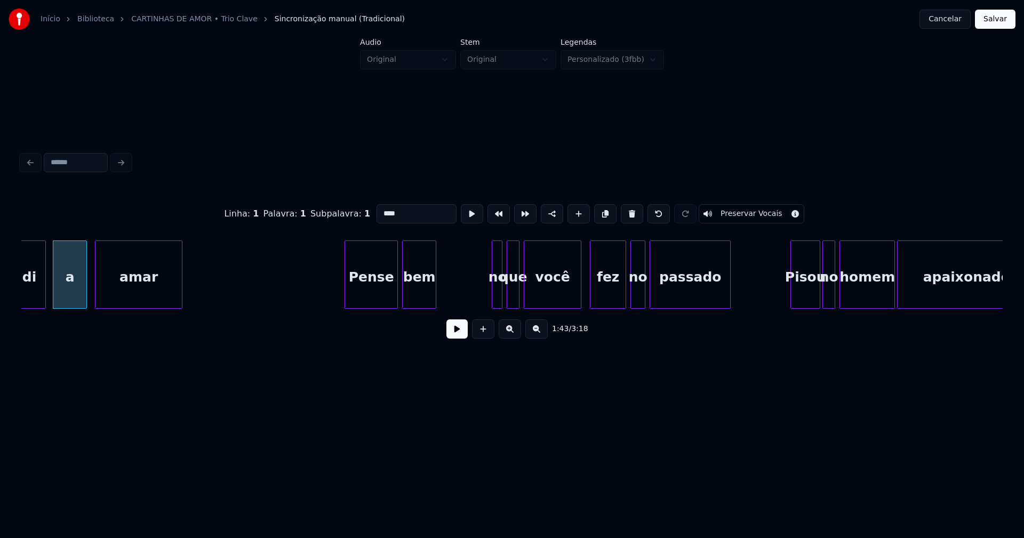
scroll to position [0, 11070]
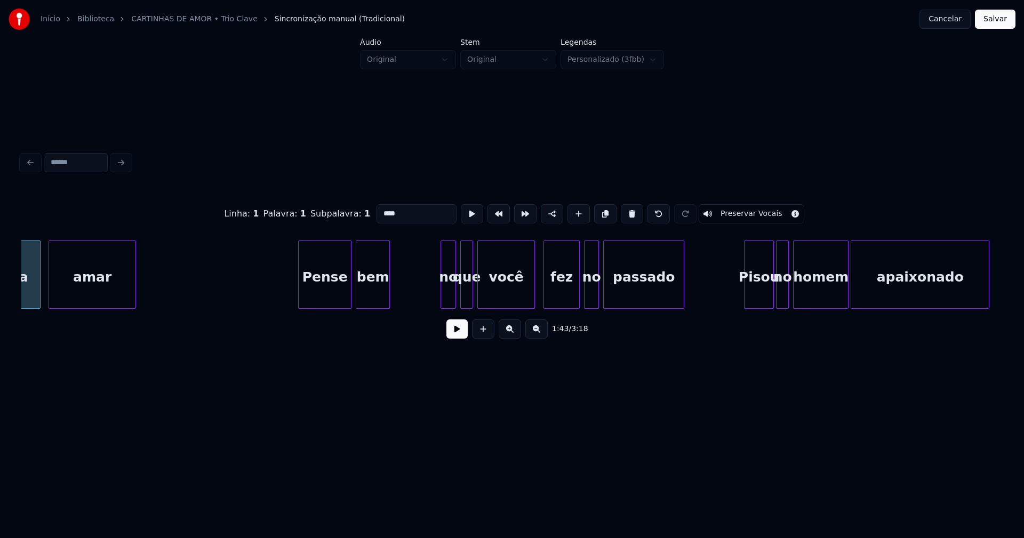
click at [442, 293] on div at bounding box center [442, 274] width 3 height 67
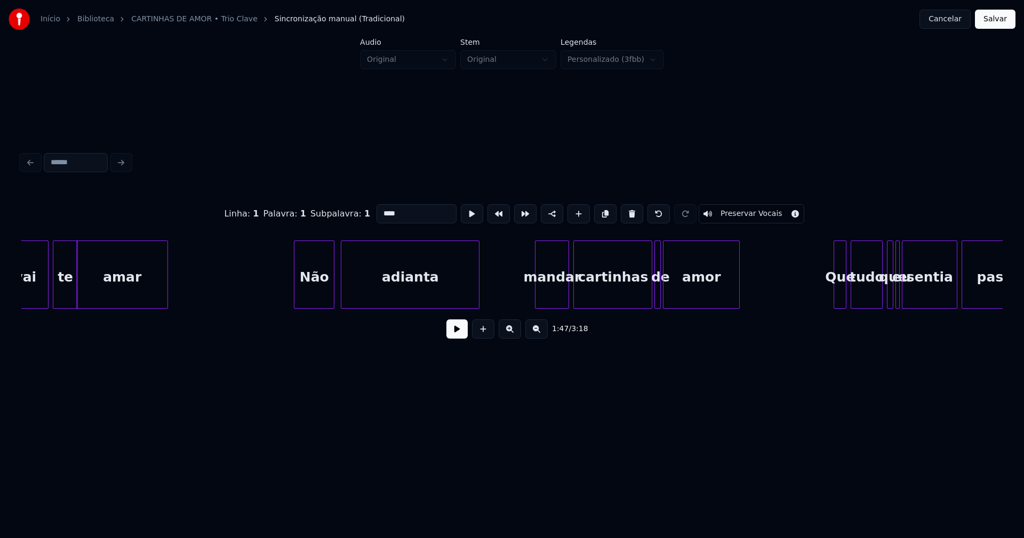
scroll to position [0, 12232]
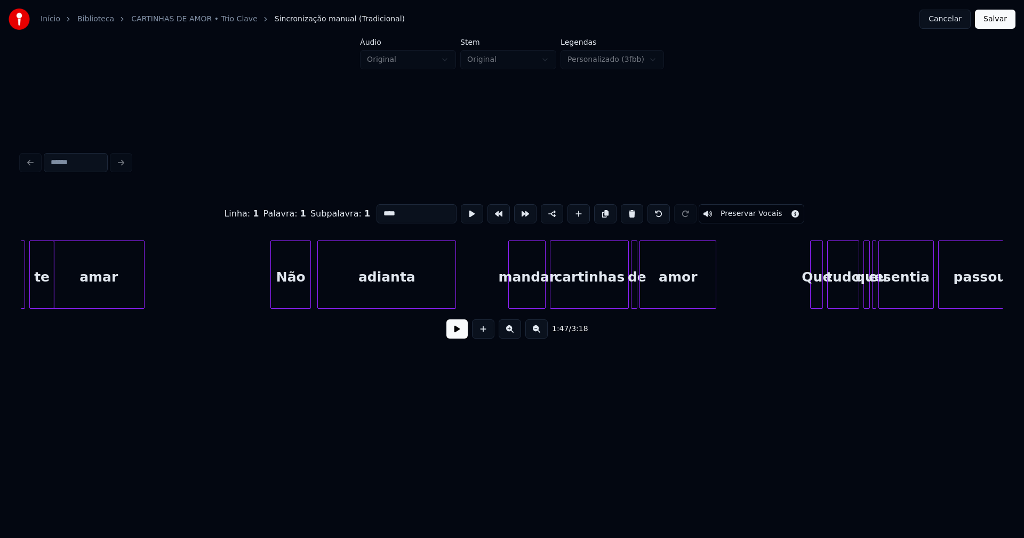
click at [512, 292] on div at bounding box center [510, 274] width 3 height 67
click at [656, 292] on div at bounding box center [655, 274] width 3 height 67
click at [730, 279] on div at bounding box center [729, 274] width 3 height 67
click at [638, 293] on div "de" at bounding box center [637, 277] width 11 height 73
click at [647, 290] on div at bounding box center [647, 274] width 3 height 67
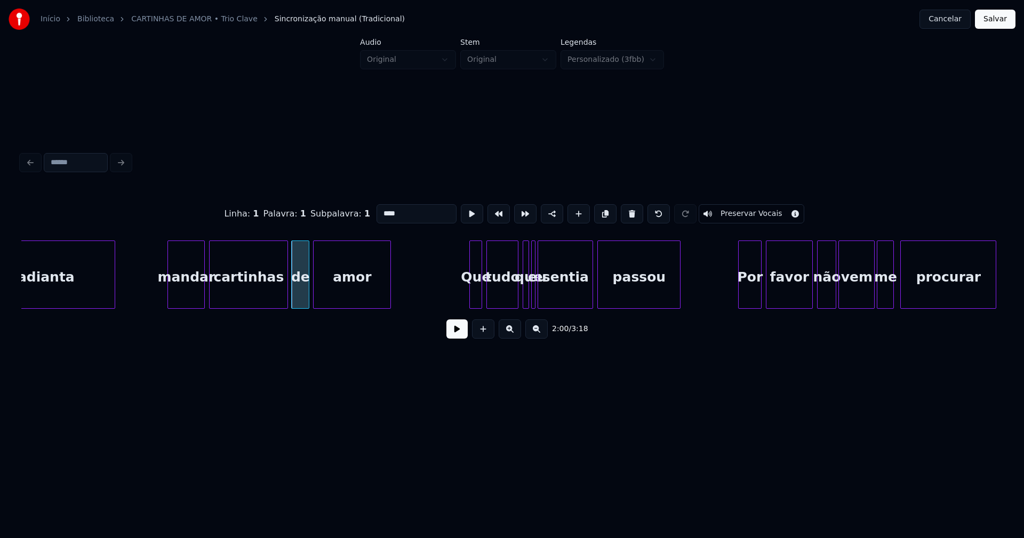
scroll to position [0, 12643]
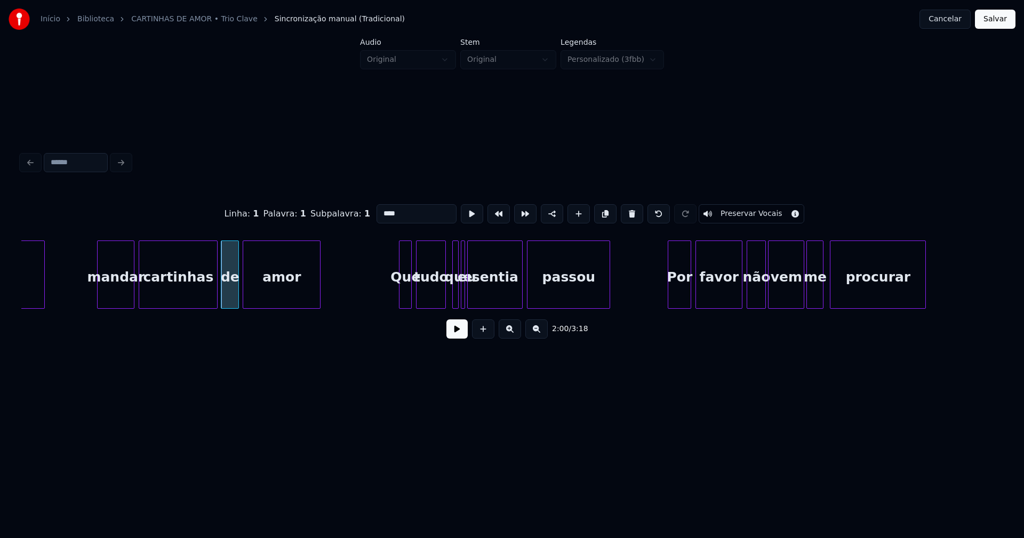
click at [444, 295] on div at bounding box center [443, 274] width 3 height 67
click at [449, 294] on div at bounding box center [450, 274] width 3 height 67
click at [473, 290] on div at bounding box center [472, 274] width 3 height 67
click at [468, 298] on div at bounding box center [466, 274] width 3 height 67
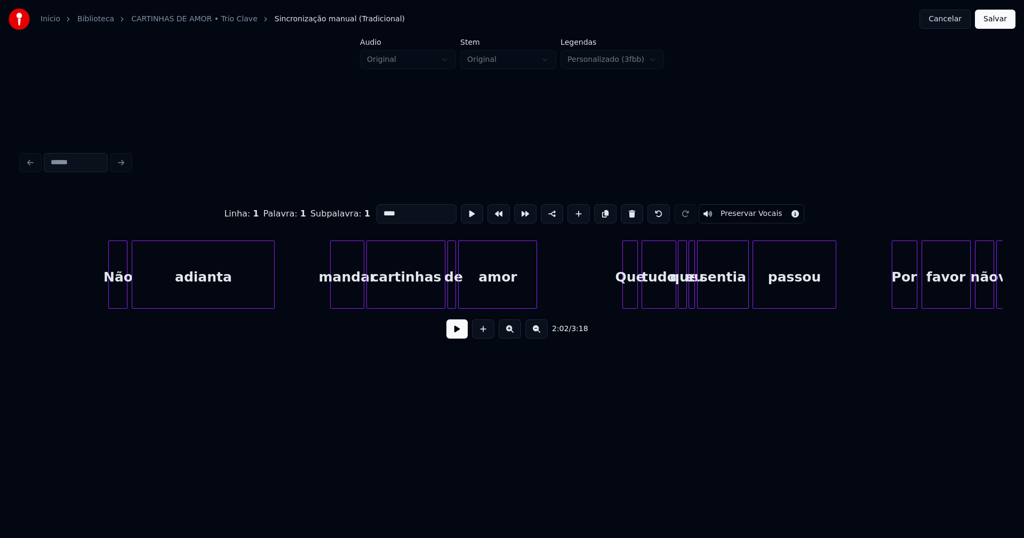
scroll to position [0, 13617]
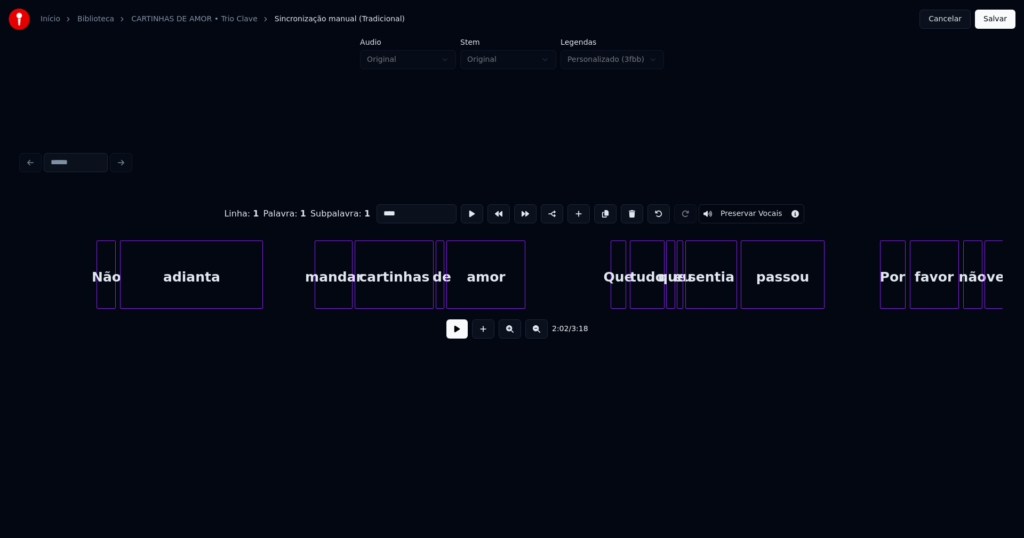
click at [318, 296] on div at bounding box center [316, 274] width 3 height 67
click at [462, 291] on div at bounding box center [461, 274] width 3 height 67
click at [541, 286] on div at bounding box center [541, 274] width 3 height 67
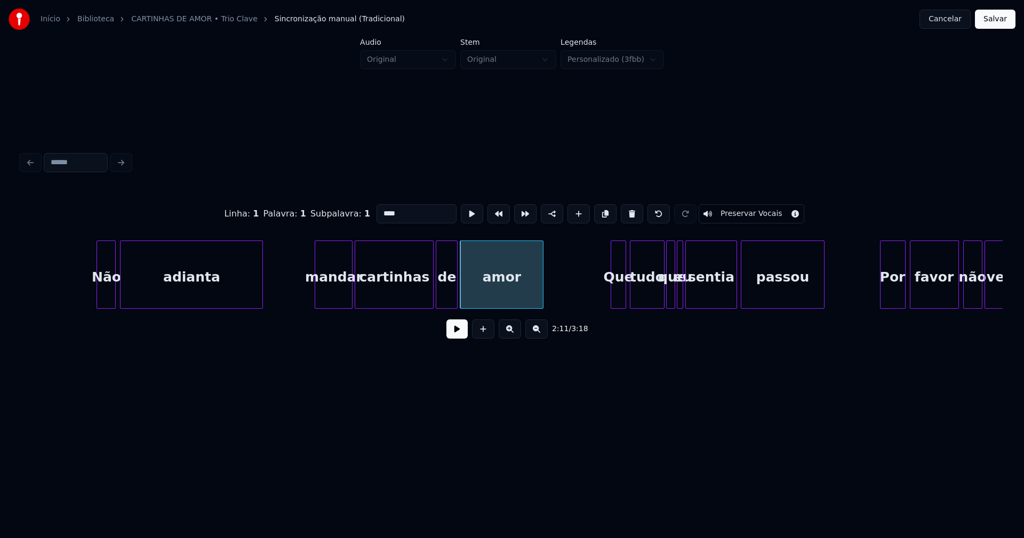
click at [455, 290] on div at bounding box center [455, 274] width 3 height 67
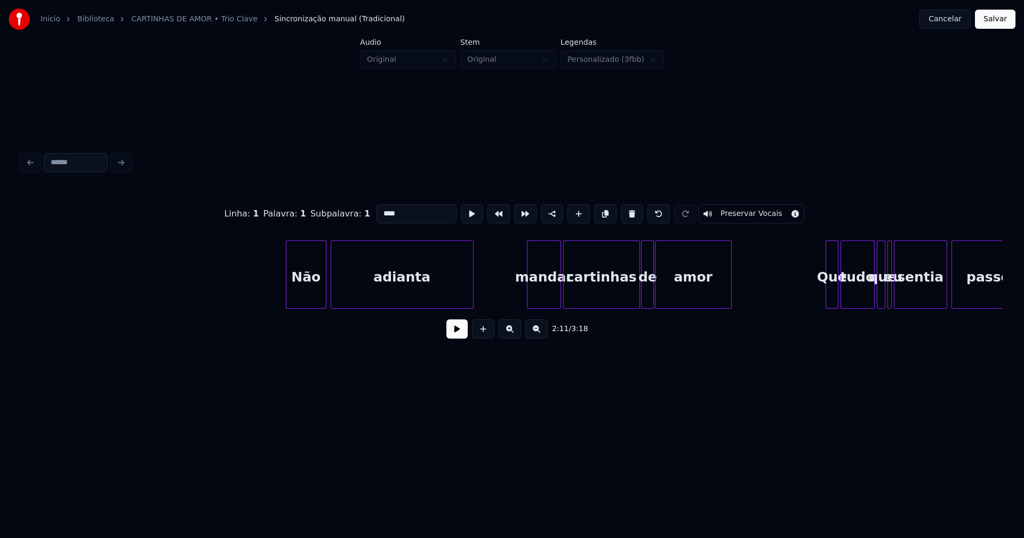
scroll to position [0, 16059]
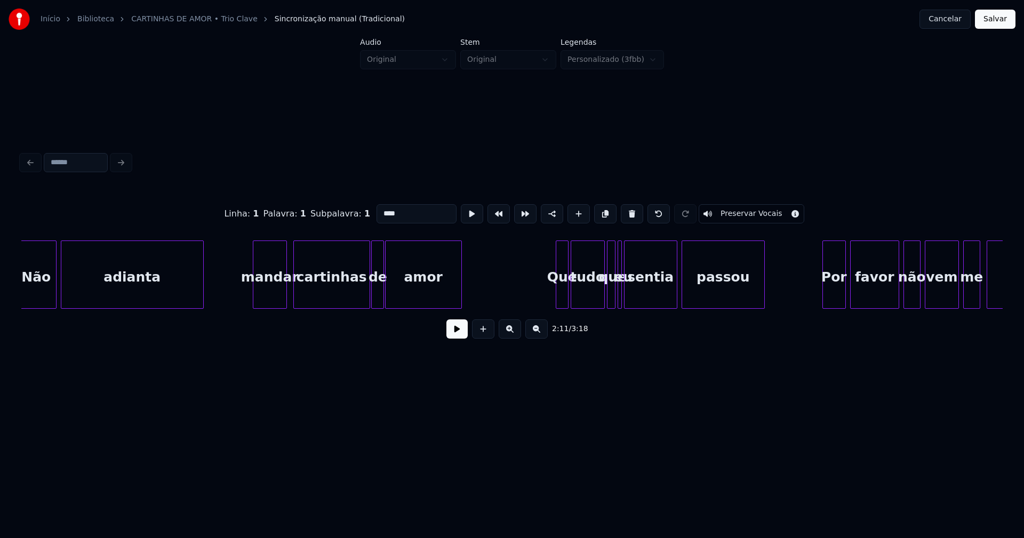
click at [271, 297] on div "mandar" at bounding box center [269, 277] width 33 height 73
click at [414, 292] on div "amor" at bounding box center [438, 277] width 76 height 73
click at [396, 290] on div at bounding box center [394, 274] width 3 height 67
click at [599, 298] on div at bounding box center [599, 274] width 3 height 67
click at [605, 293] on div at bounding box center [605, 274] width 3 height 67
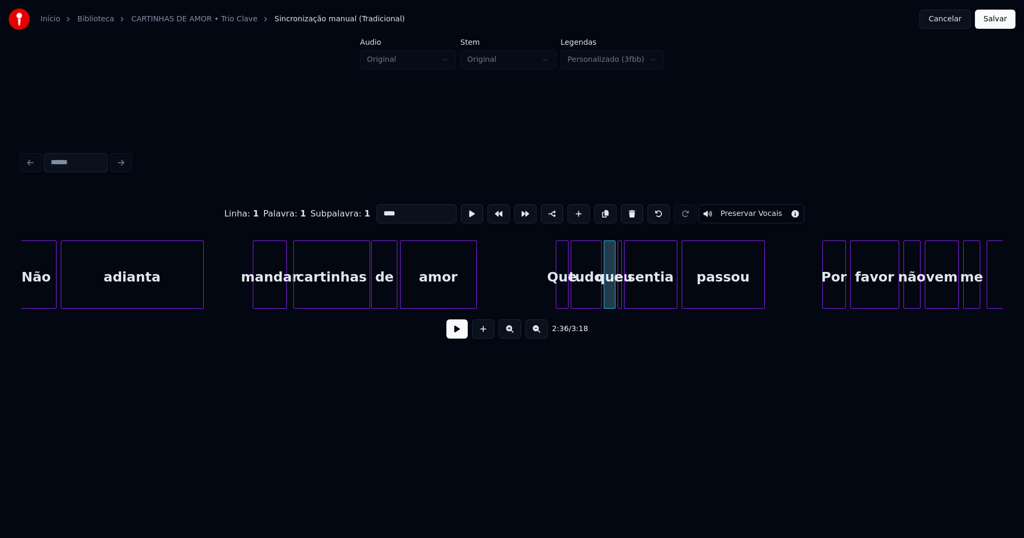
click at [556, 294] on div "Que" at bounding box center [562, 274] width 13 height 68
type input "***"
click at [552, 295] on div at bounding box center [553, 274] width 3 height 67
click at [630, 290] on div at bounding box center [629, 274] width 3 height 67
click at [623, 295] on div at bounding box center [622, 274] width 3 height 67
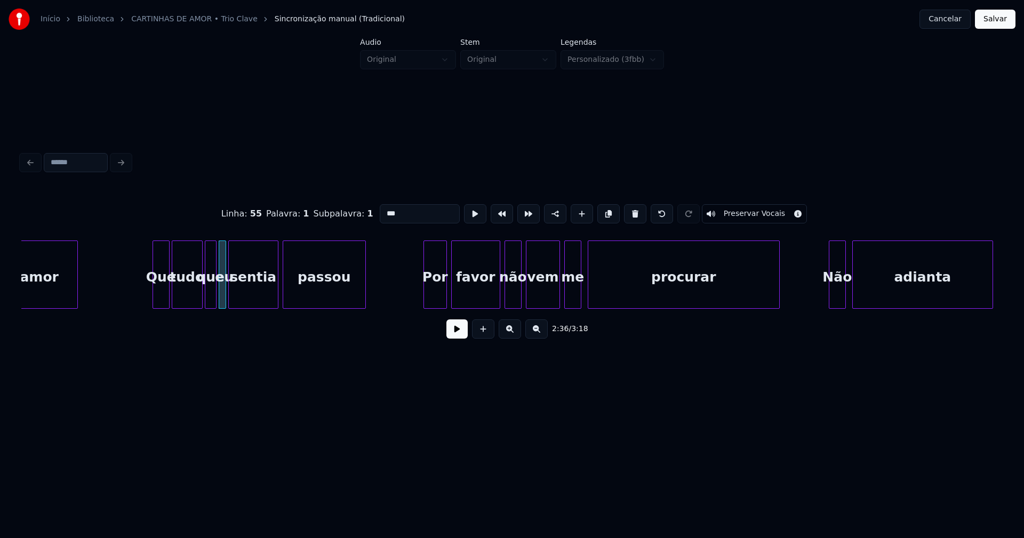
scroll to position [0, 16529]
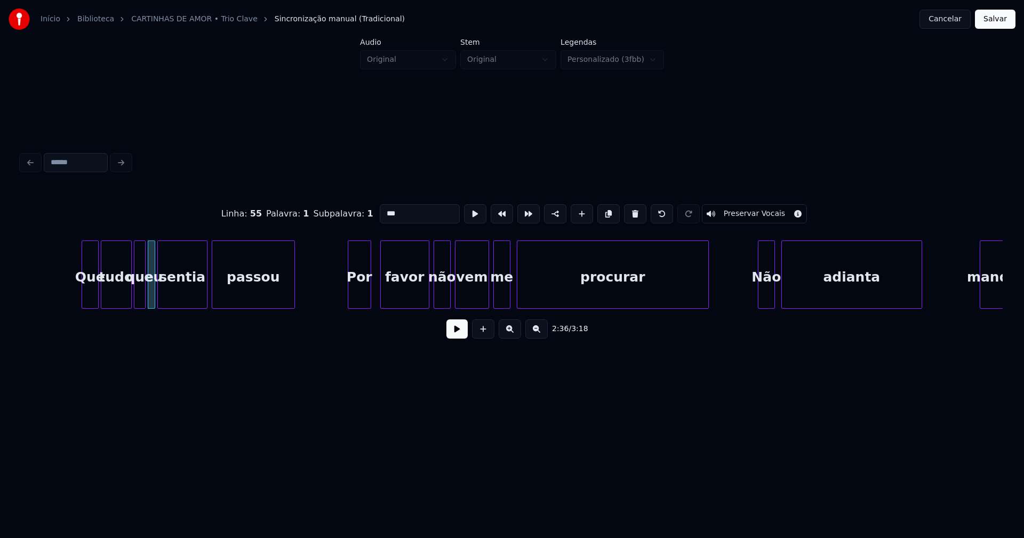
click at [362, 298] on div "Por" at bounding box center [359, 277] width 22 height 73
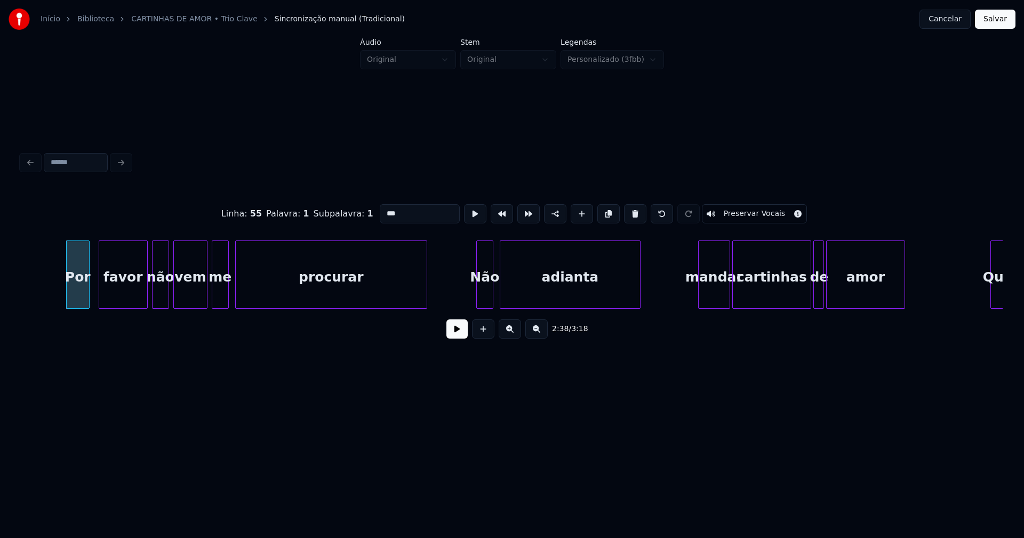
scroll to position [0, 16846]
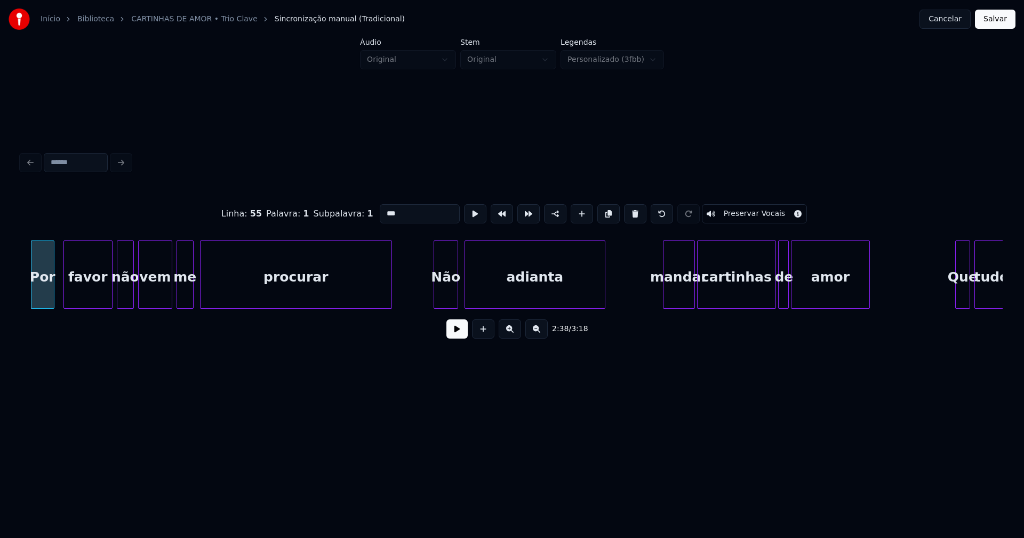
click at [435, 296] on div at bounding box center [435, 274] width 3 height 67
click at [659, 296] on div at bounding box center [657, 274] width 3 height 67
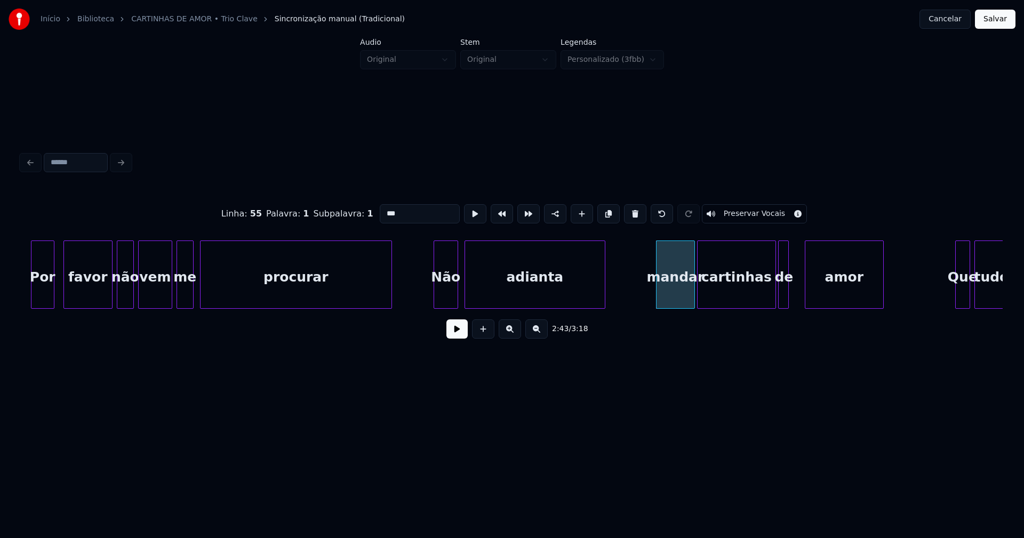
click at [831, 289] on div "amor" at bounding box center [844, 277] width 78 height 73
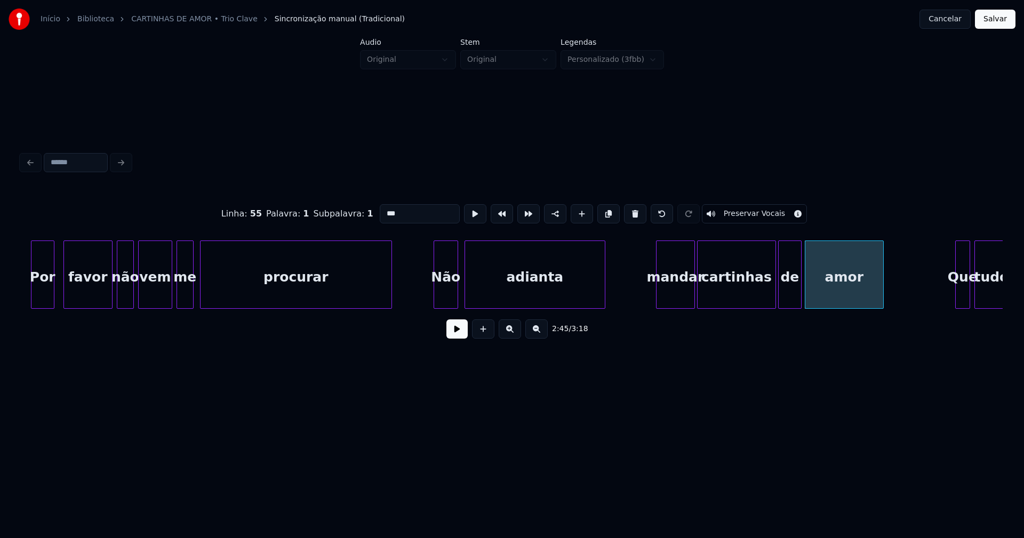
click at [799, 287] on div at bounding box center [799, 274] width 3 height 67
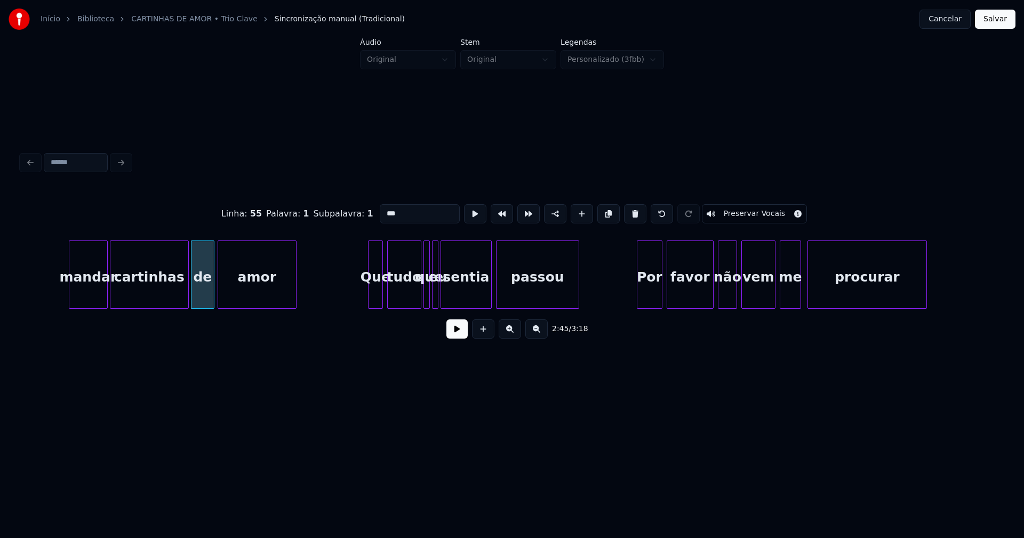
scroll to position [0, 17445]
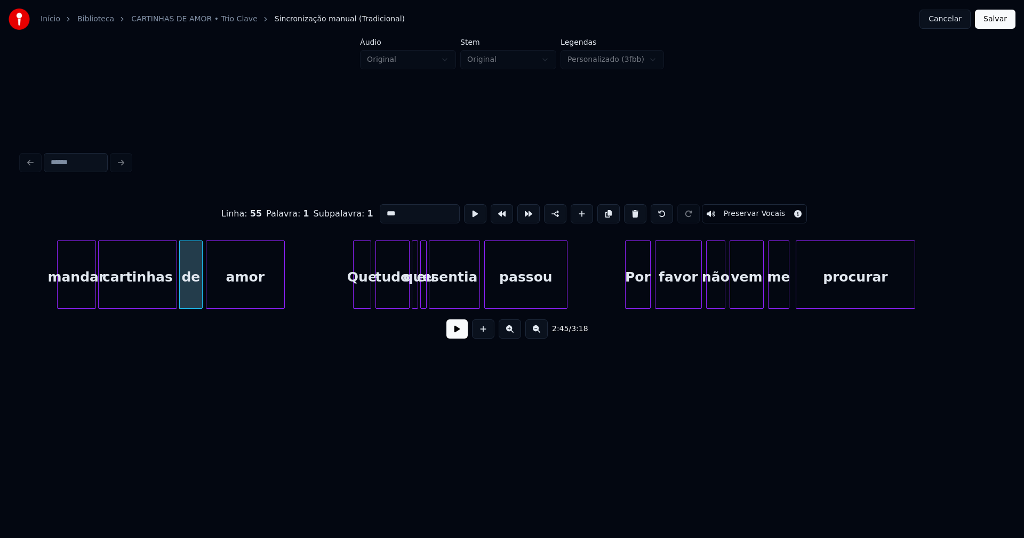
click at [354, 290] on div at bounding box center [354, 274] width 3 height 67
click at [637, 296] on div "Por" at bounding box center [633, 277] width 25 height 73
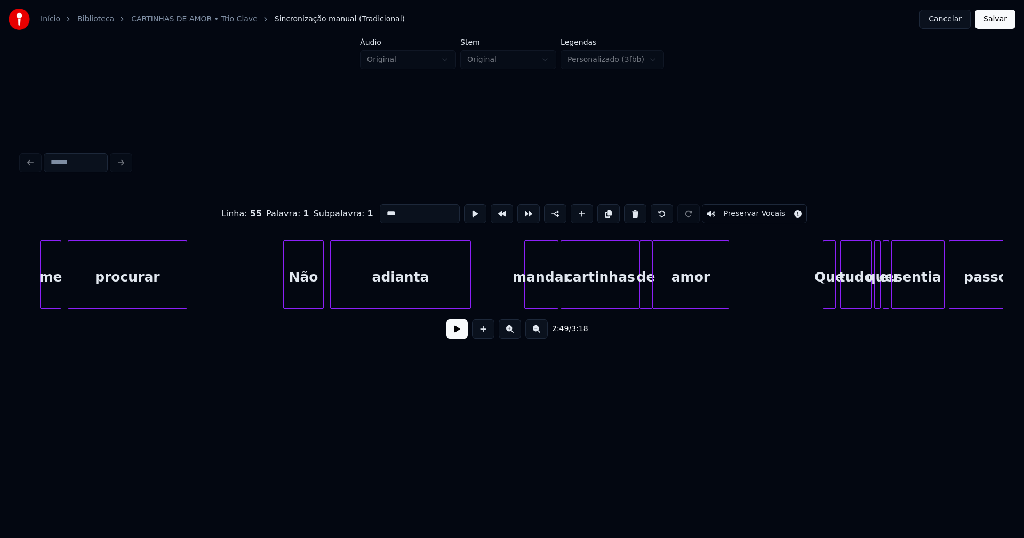
scroll to position [0, 18196]
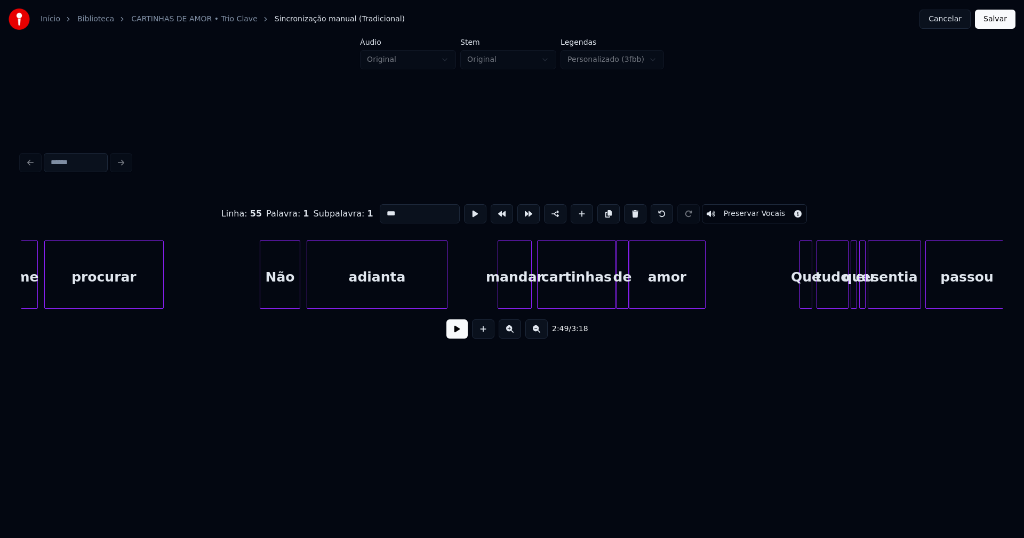
click at [515, 295] on div "mandar" at bounding box center [514, 277] width 33 height 73
click at [669, 295] on div "amor" at bounding box center [682, 277] width 76 height 73
click at [638, 289] on div at bounding box center [638, 274] width 3 height 67
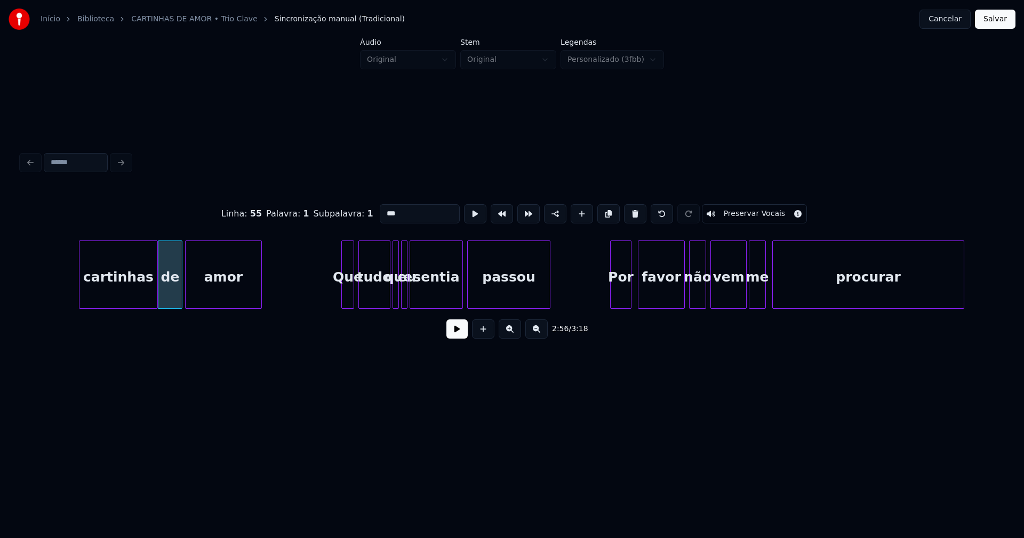
scroll to position [0, 18736]
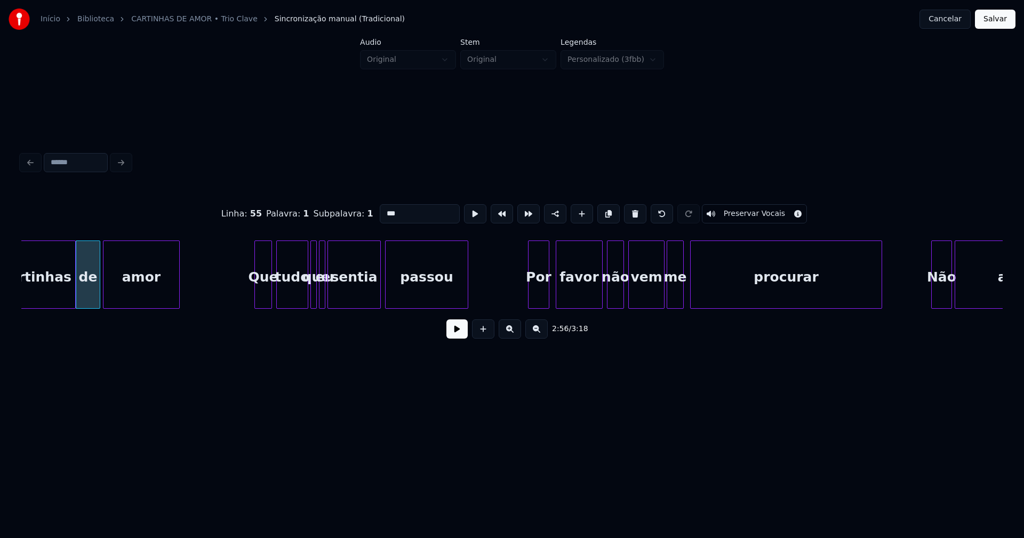
click at [256, 296] on div at bounding box center [256, 274] width 3 height 67
click at [282, 292] on div "tudo" at bounding box center [287, 277] width 31 height 73
click at [306, 291] on div at bounding box center [307, 274] width 3 height 67
click at [534, 295] on div "Por" at bounding box center [534, 277] width 20 height 73
click at [582, 293] on div "favor" at bounding box center [576, 277] width 46 height 73
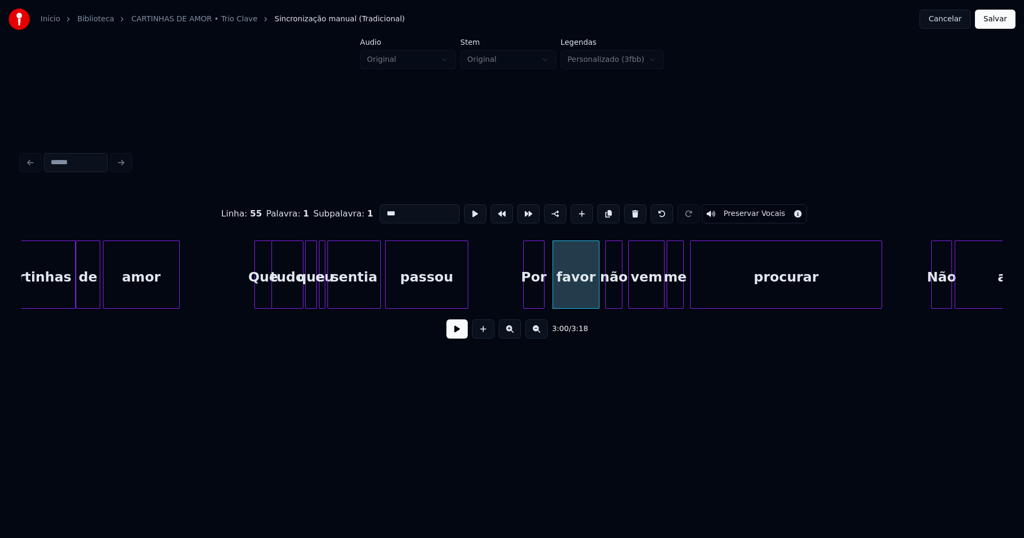
click at [614, 299] on div "não" at bounding box center [614, 277] width 16 height 73
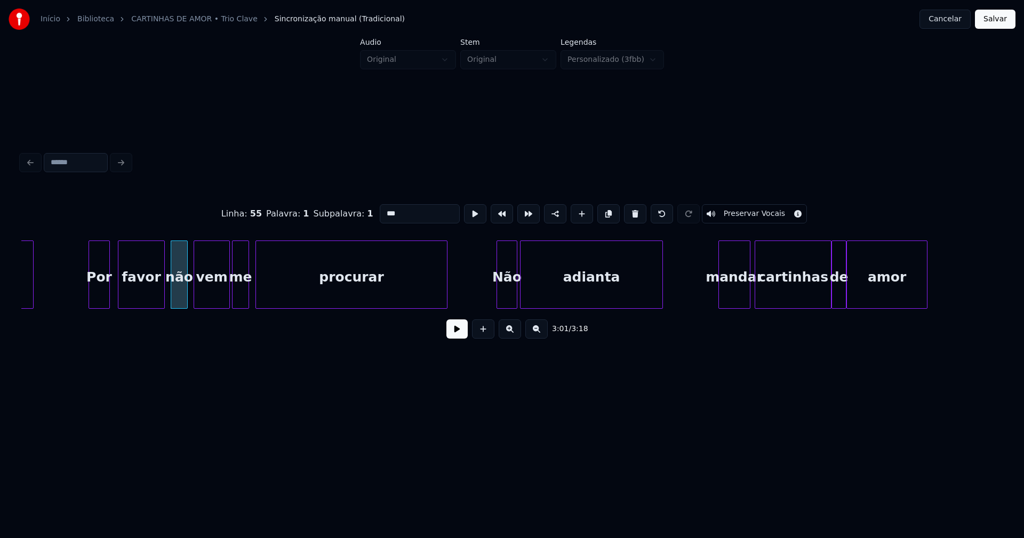
scroll to position [0, 19229]
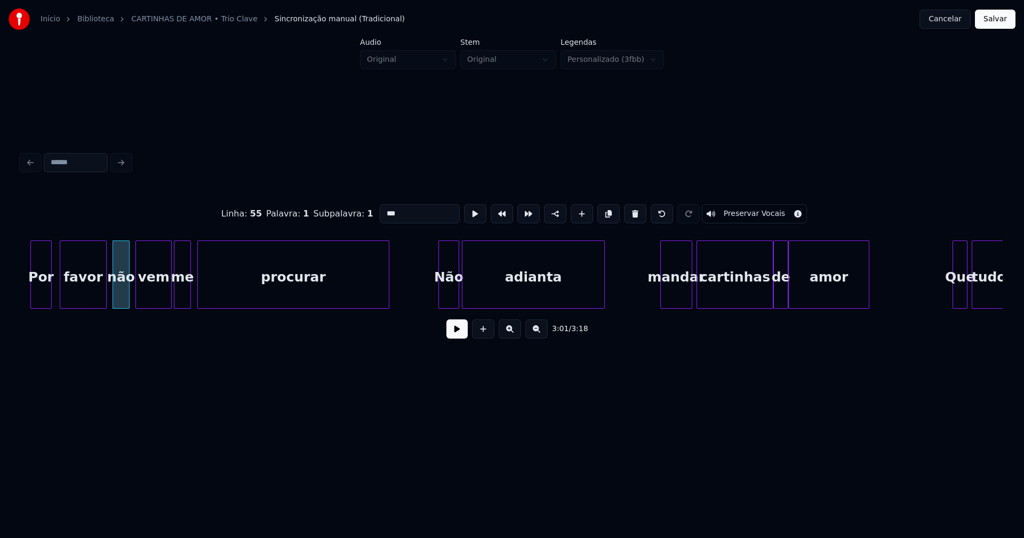
click at [991, 17] on button "Salvar" at bounding box center [995, 19] width 41 height 19
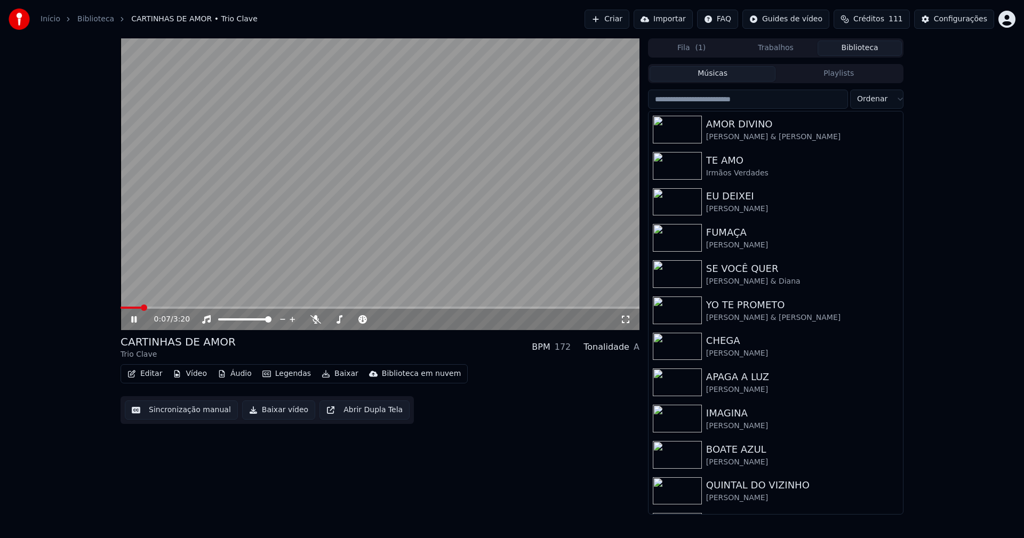
click at [625, 319] on icon at bounding box center [625, 319] width 11 height 9
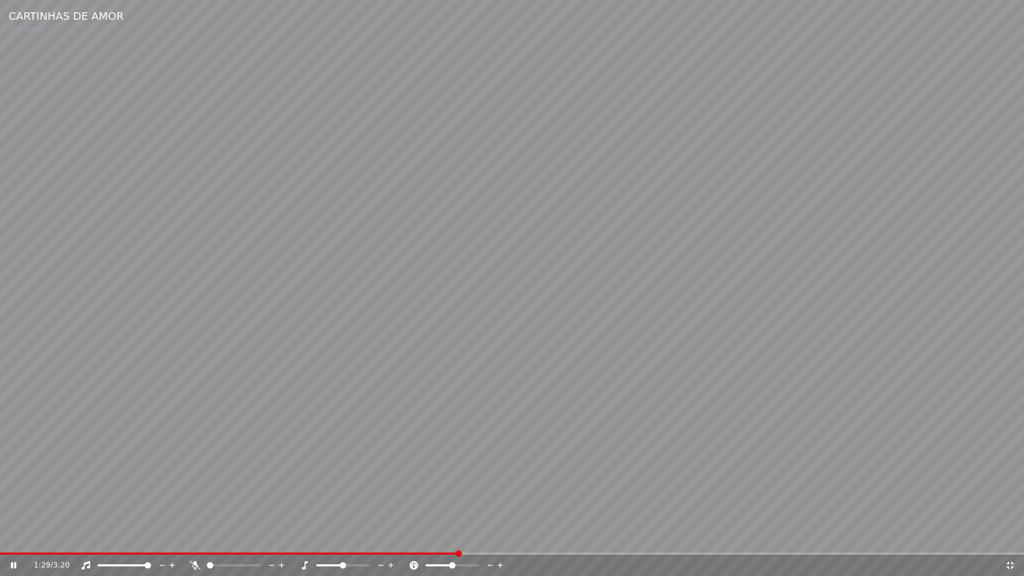
click at [1007, 537] on icon at bounding box center [1009, 564] width 7 height 7
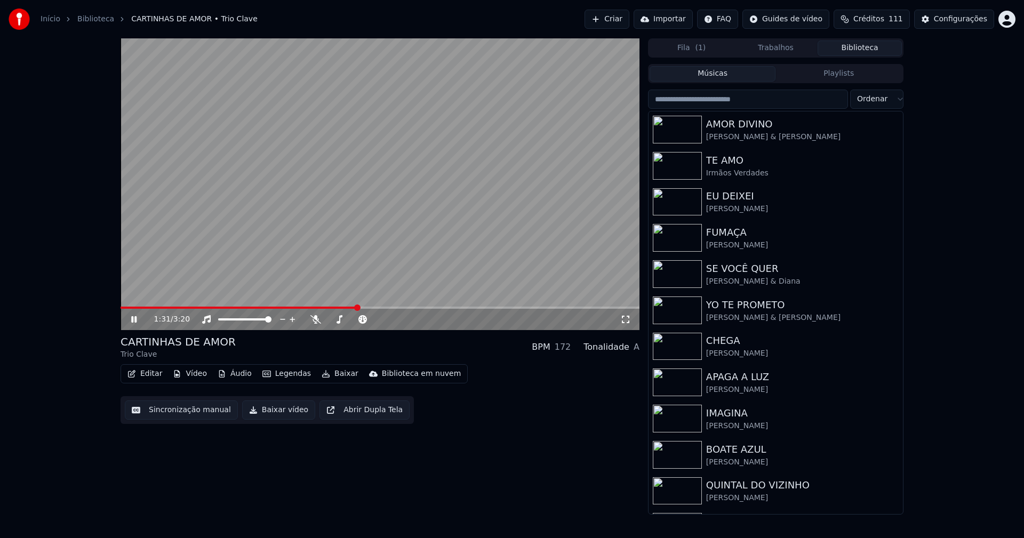
click at [132, 320] on icon at bounding box center [133, 319] width 5 height 6
click at [284, 416] on button "Baixar vídeo" at bounding box center [278, 409] width 73 height 19
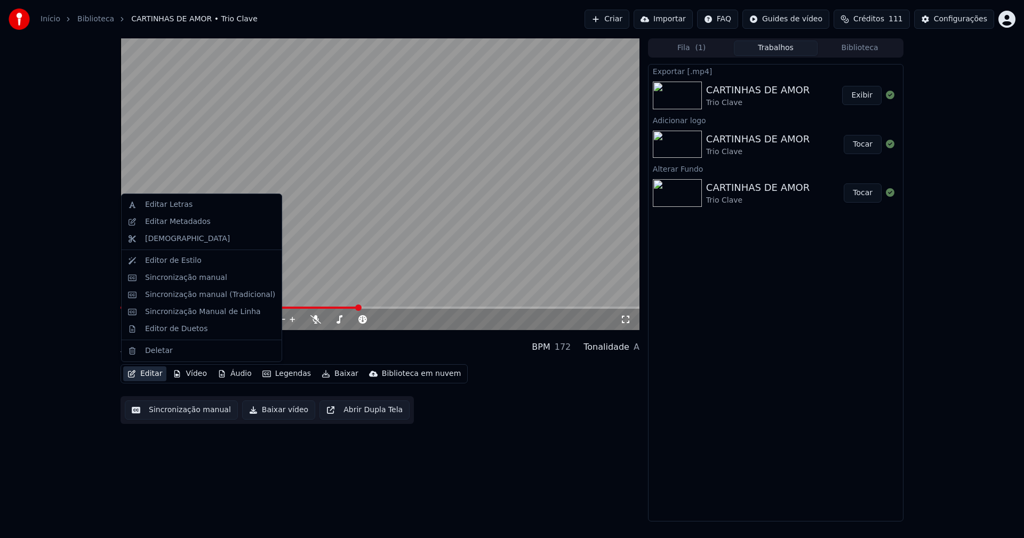
click at [148, 371] on button "Editar" at bounding box center [144, 373] width 43 height 15
click at [186, 223] on div "Editar Metadados" at bounding box center [178, 221] width 66 height 11
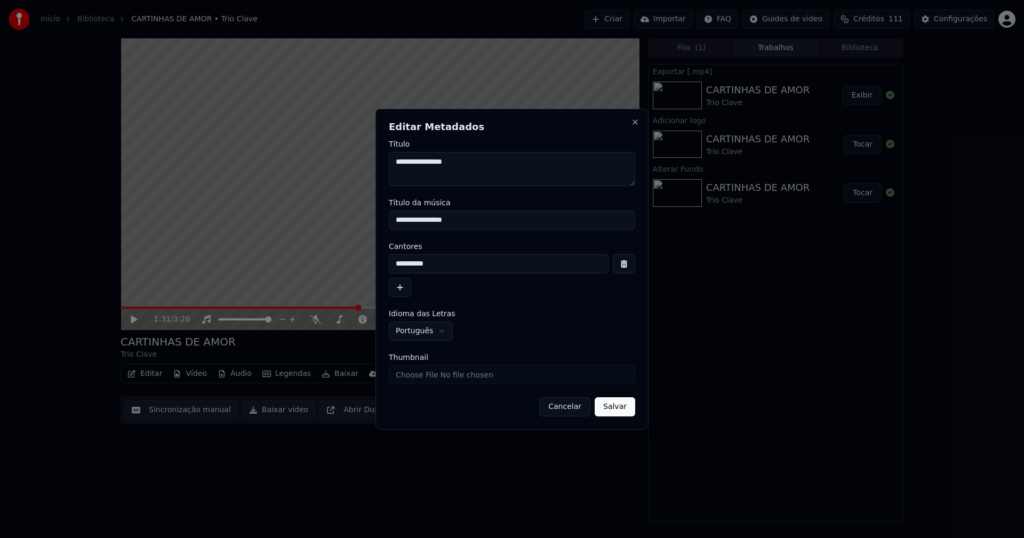
click at [431, 372] on input "Thumbnail" at bounding box center [512, 374] width 246 height 19
type input "**********"
click at [617, 408] on button "Salvar" at bounding box center [614, 406] width 41 height 19
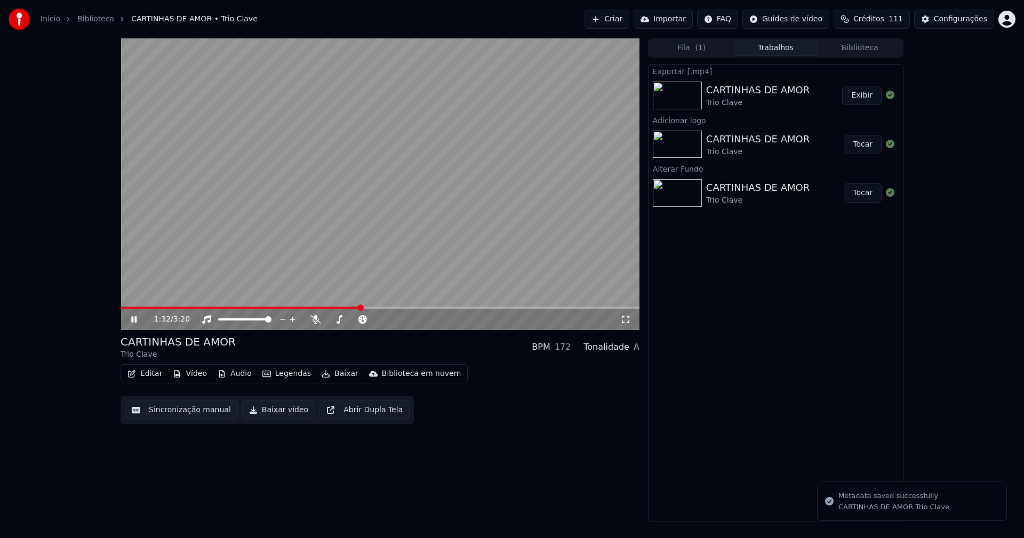
drag, startPoint x: 133, startPoint y: 316, endPoint x: 203, endPoint y: 291, distance: 74.4
click at [134, 316] on icon at bounding box center [141, 319] width 25 height 9
click at [862, 49] on button "Biblioteca" at bounding box center [859, 48] width 84 height 15
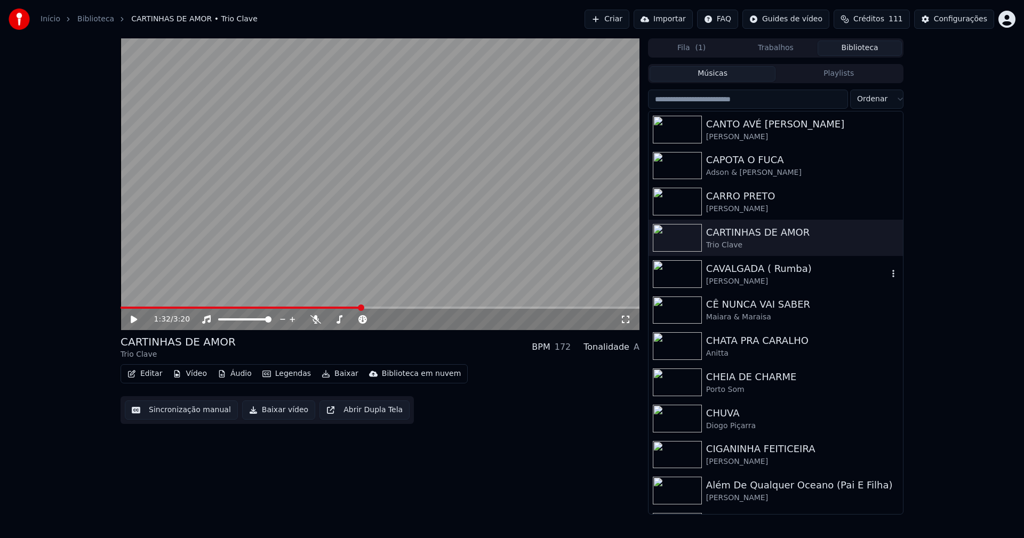
scroll to position [2773, 0]
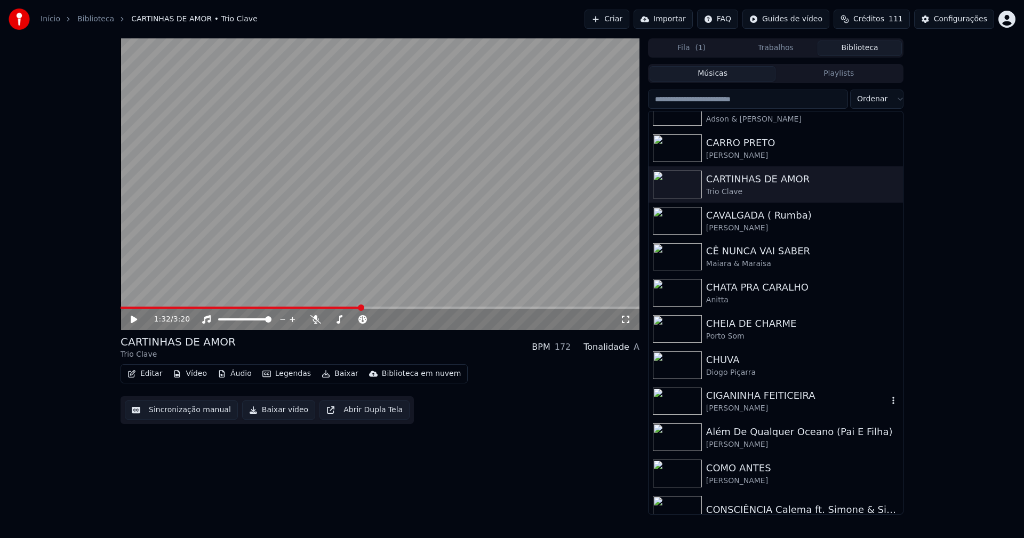
click at [732, 403] on div "[PERSON_NAME]" at bounding box center [797, 408] width 182 height 11
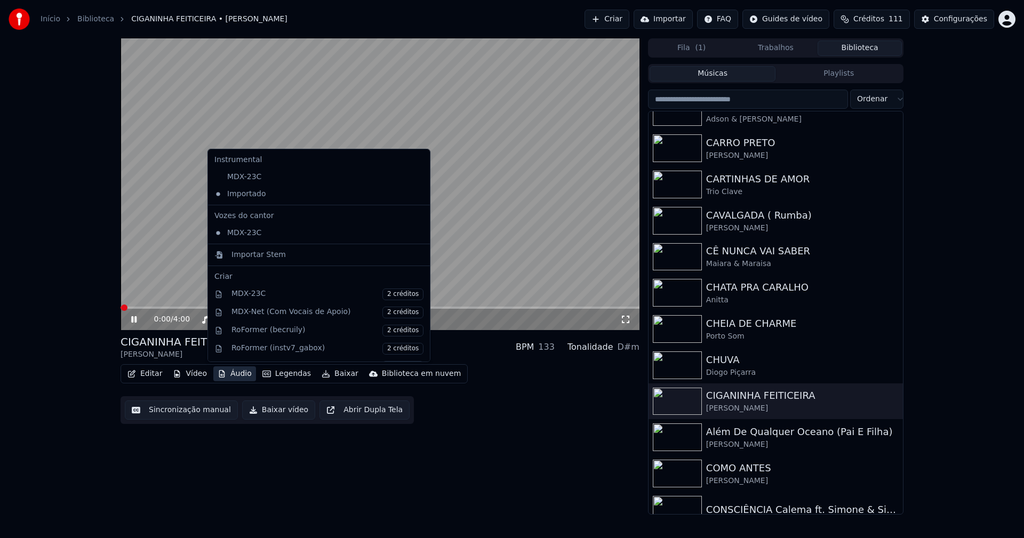
click at [232, 374] on button "Áudio" at bounding box center [234, 373] width 43 height 15
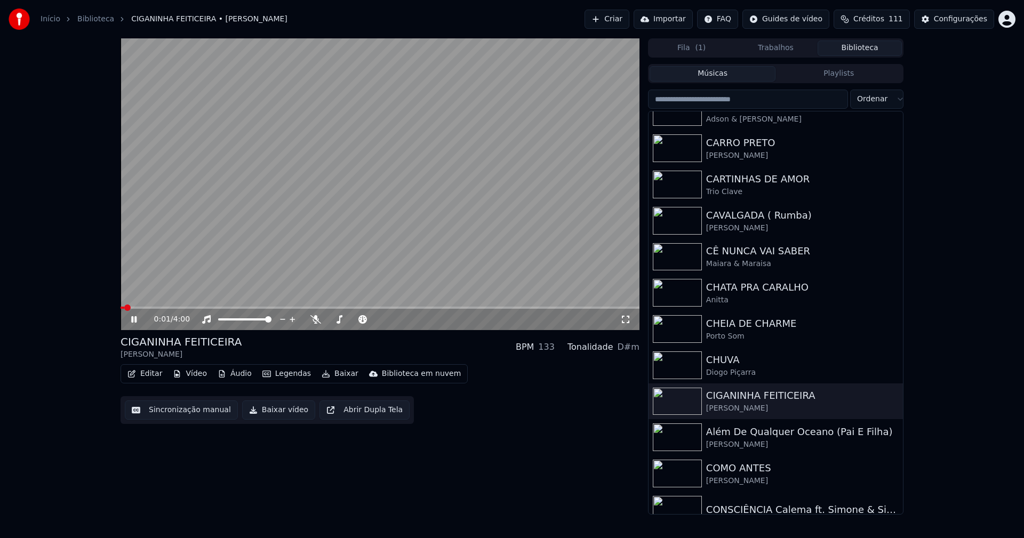
click at [276, 465] on div "0:01 / 4:00 CIGANINHA FEITICEIRA [PERSON_NAME] BPM 133 Tonalidade D#m Editar Ví…" at bounding box center [379, 276] width 519 height 476
click at [627, 319] on icon at bounding box center [625, 319] width 11 height 9
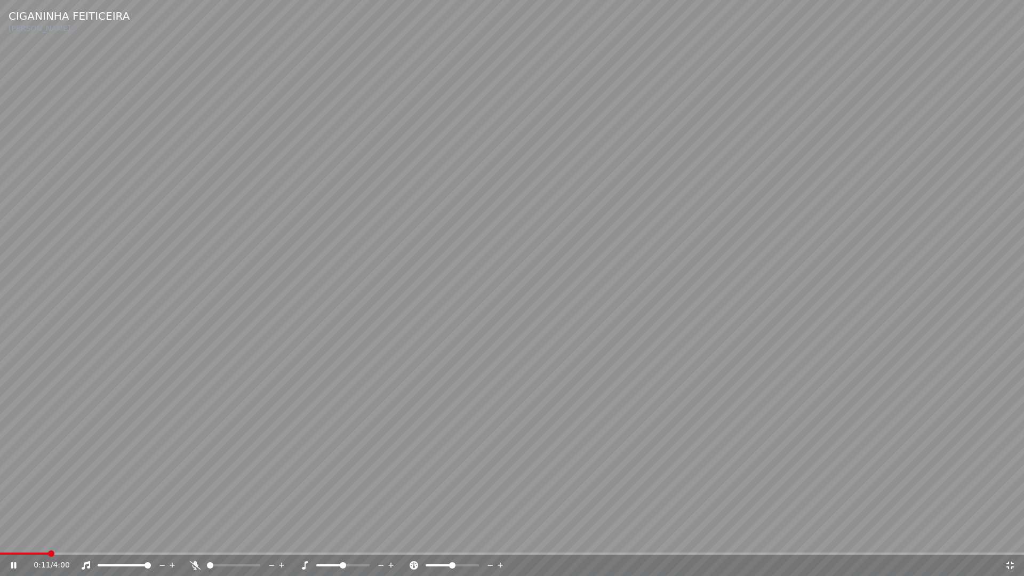
click at [1013, 537] on icon at bounding box center [1009, 564] width 7 height 7
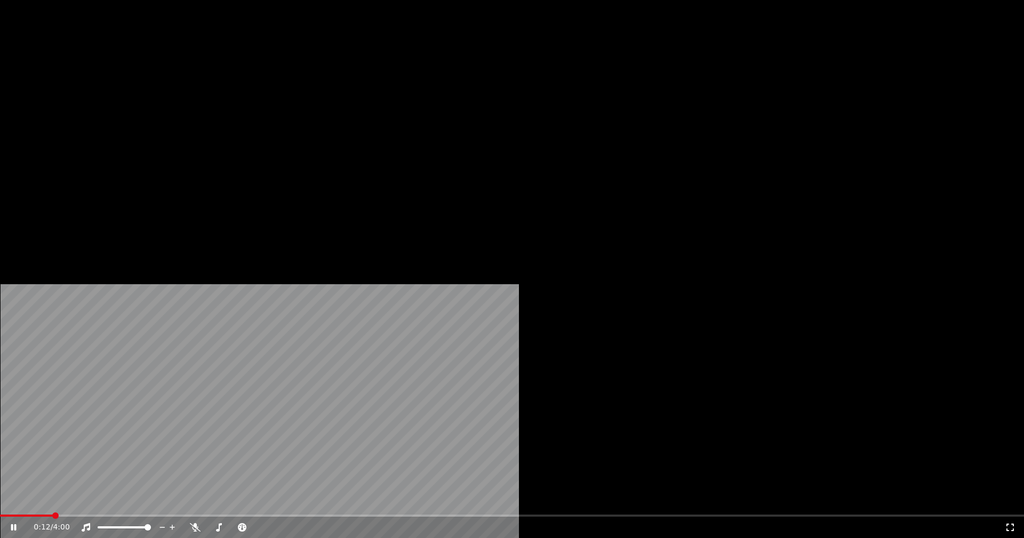
click at [192, 90] on button "Vídeo" at bounding box center [189, 82] width 43 height 15
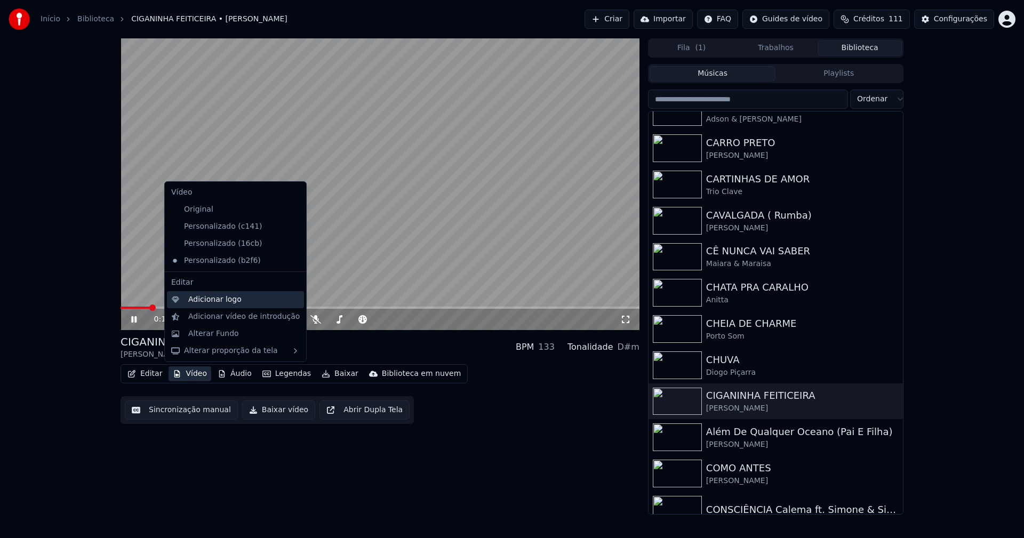
click at [202, 300] on div "Adicionar logo" at bounding box center [214, 299] width 53 height 11
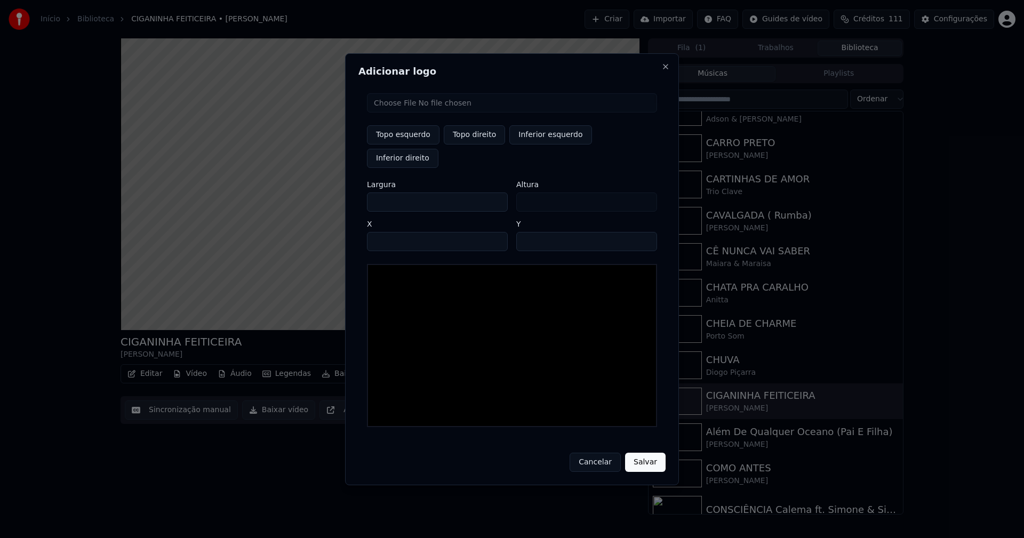
click at [408, 113] on input "file" at bounding box center [512, 102] width 290 height 19
type input "**********"
type input "***"
click at [469, 144] on button "Topo direito" at bounding box center [474, 134] width 61 height 19
type input "****"
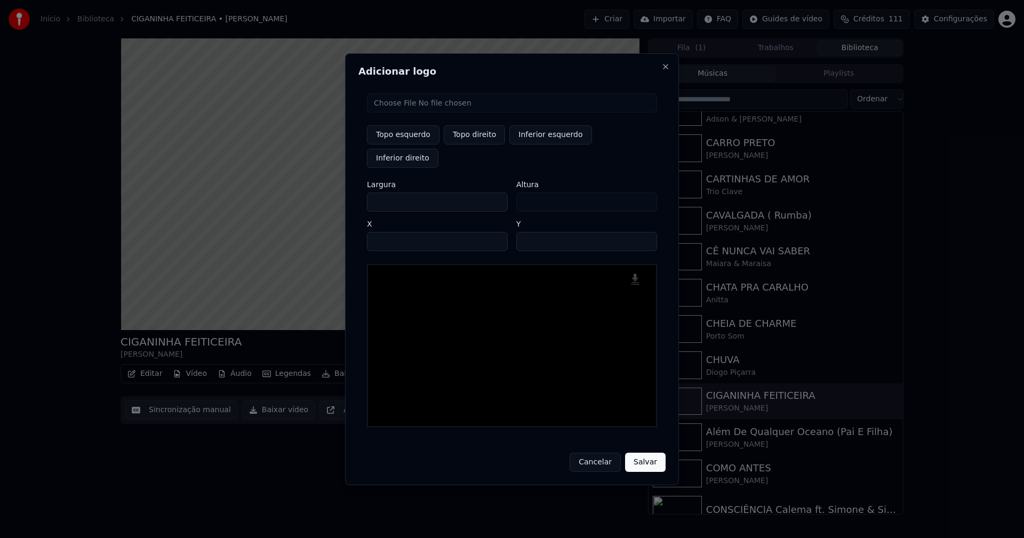
drag, startPoint x: 384, startPoint y: 191, endPoint x: 337, endPoint y: 193, distance: 47.5
click at [337, 193] on body "Início Biblioteca CIGANINHA FEITICEIRA • [PERSON_NAME] Importar FAQ Guides de v…" at bounding box center [512, 269] width 1024 height 538
type input "**"
type input "***"
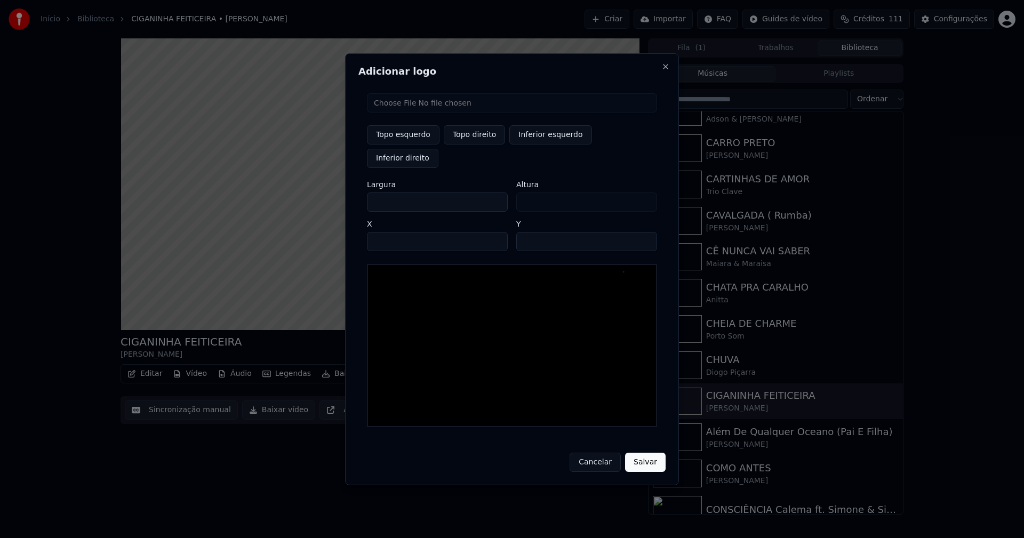
type input "***"
click at [389, 232] on input "****" at bounding box center [437, 241] width 141 height 19
type input "****"
click at [645, 232] on input "**" at bounding box center [586, 241] width 141 height 19
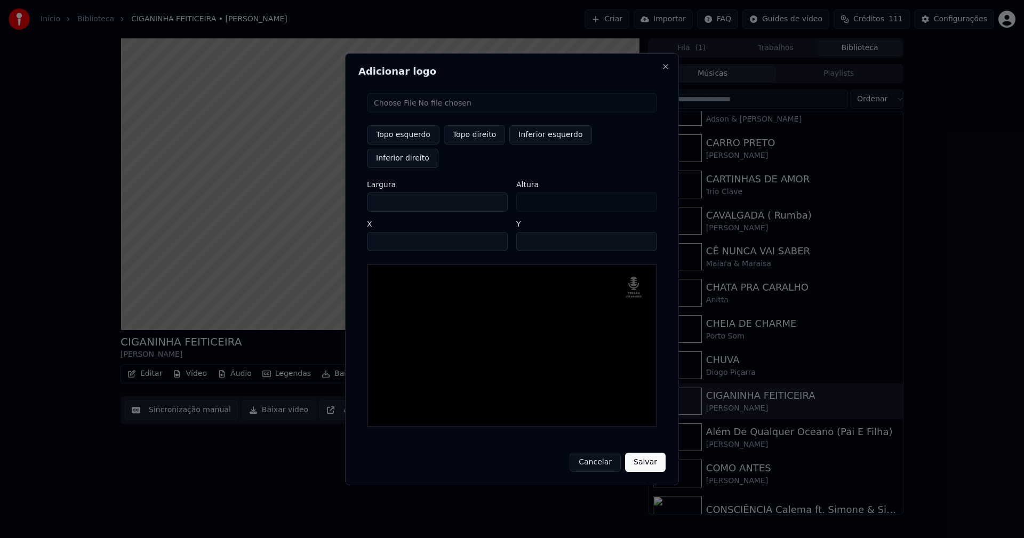
click at [645, 232] on input "**" at bounding box center [586, 241] width 141 height 19
type input "**"
click at [645, 232] on input "**" at bounding box center [586, 241] width 141 height 19
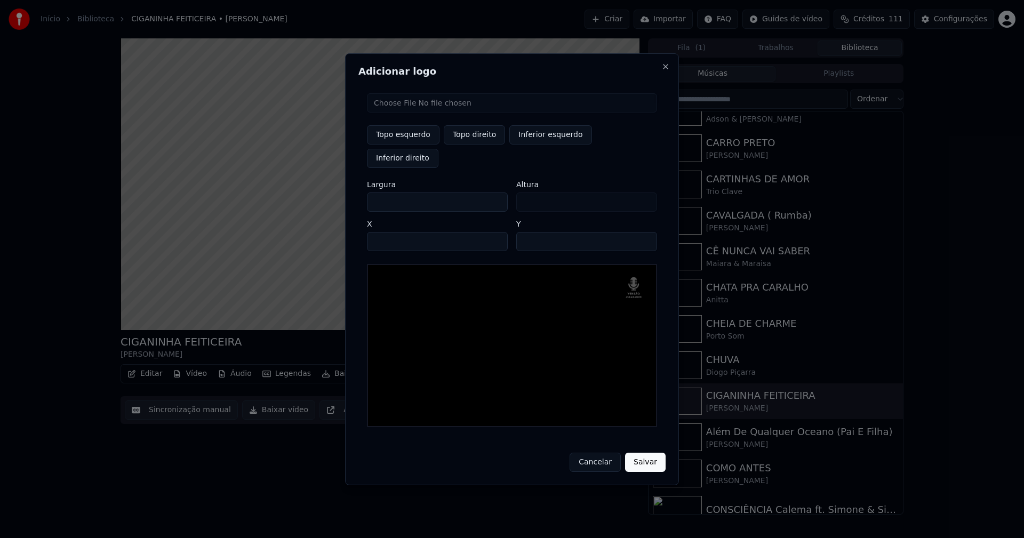
click at [643, 453] on button "Salvar" at bounding box center [645, 462] width 41 height 19
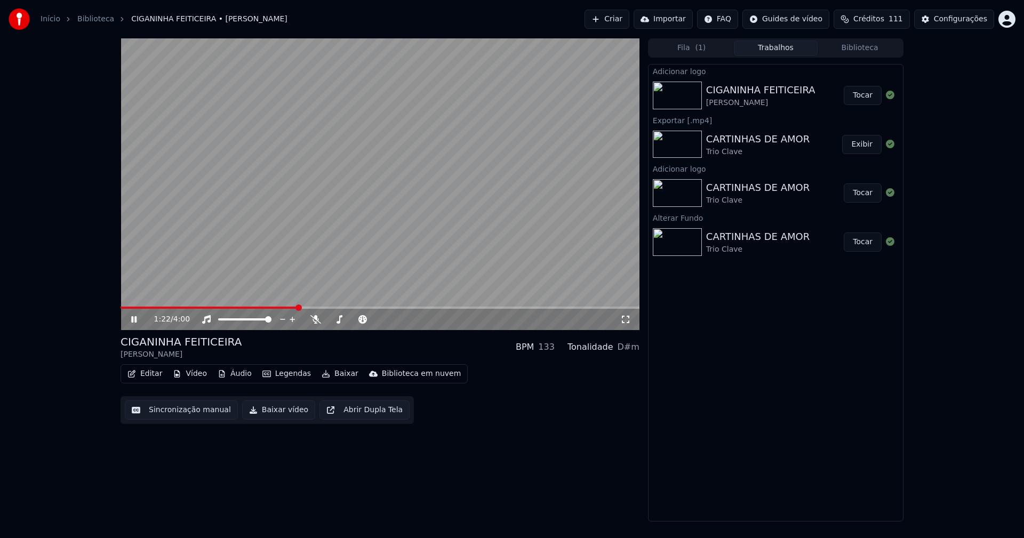
click at [157, 375] on button "Editar" at bounding box center [144, 373] width 43 height 15
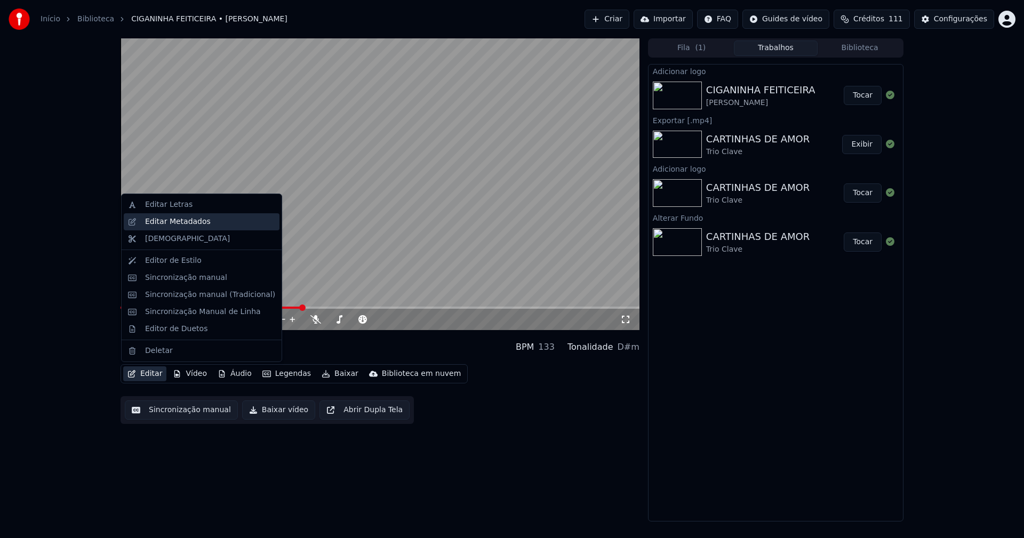
click at [175, 218] on div "Editar Metadados" at bounding box center [178, 221] width 66 height 11
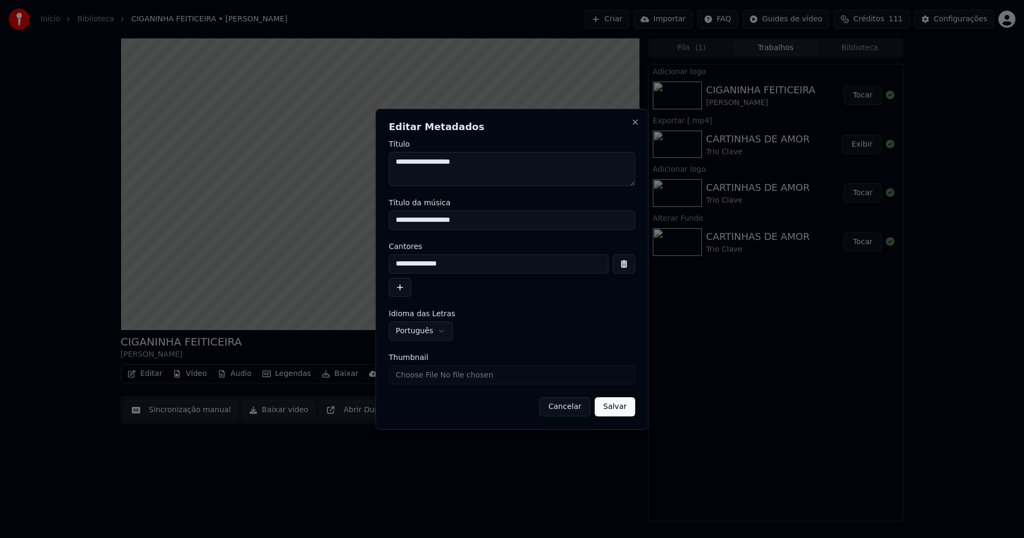
click at [429, 377] on input "Thumbnail" at bounding box center [512, 374] width 246 height 19
type input "**********"
click at [617, 408] on button "Salvar" at bounding box center [614, 406] width 41 height 19
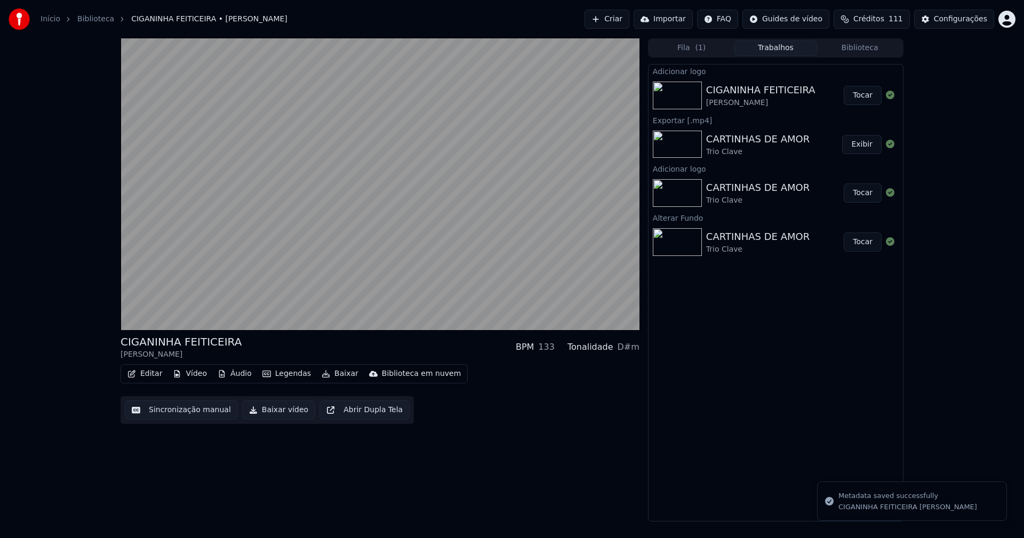
click at [867, 94] on button "Tocar" at bounding box center [862, 95] width 38 height 19
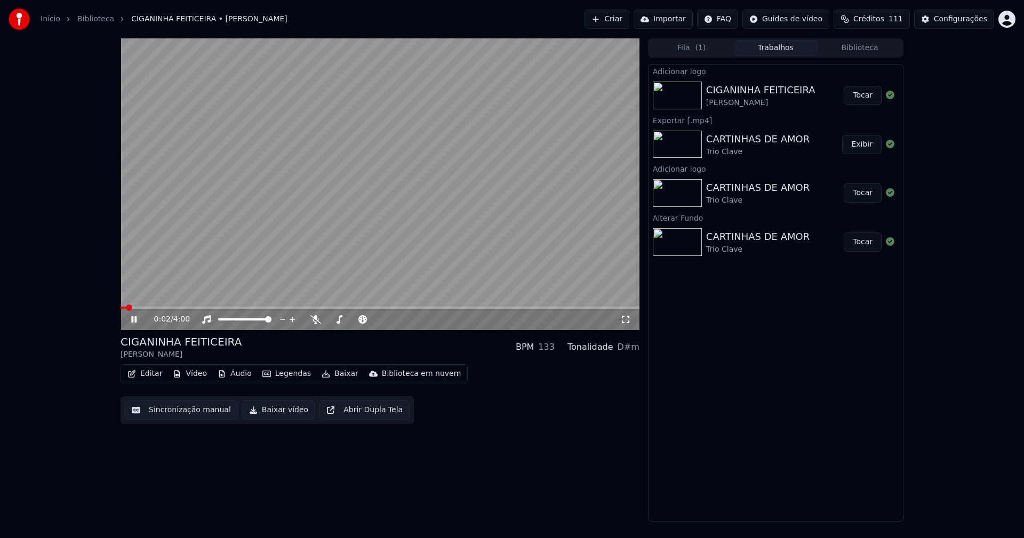
click at [157, 376] on button "Editar" at bounding box center [144, 373] width 43 height 15
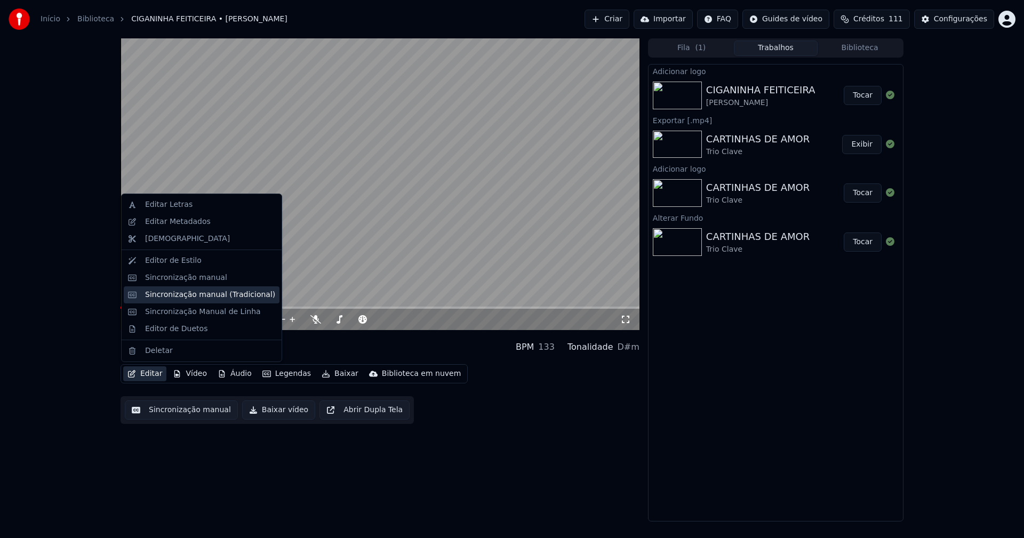
click at [193, 298] on div "Sincronização manual (Tradicional)" at bounding box center [210, 295] width 130 height 11
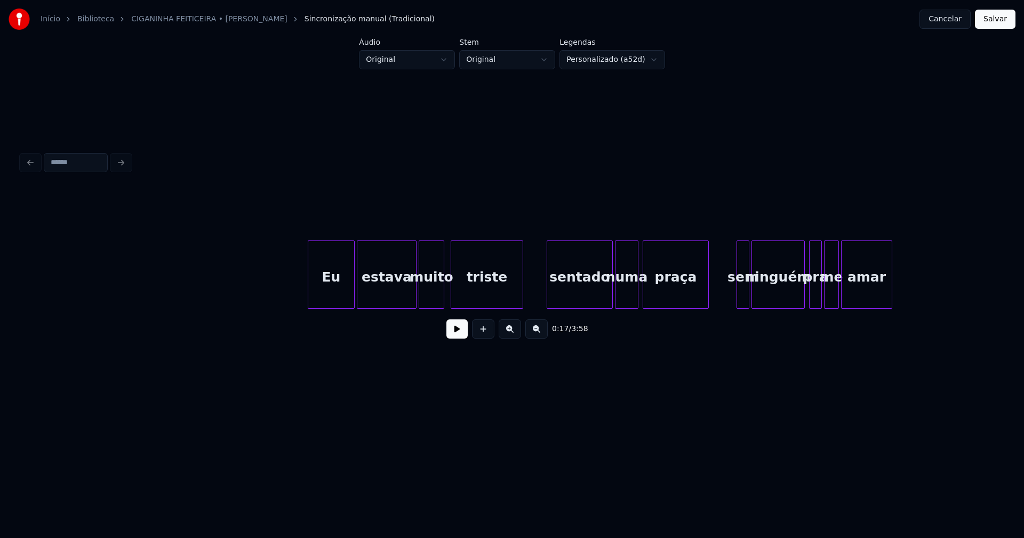
scroll to position [0, 1606]
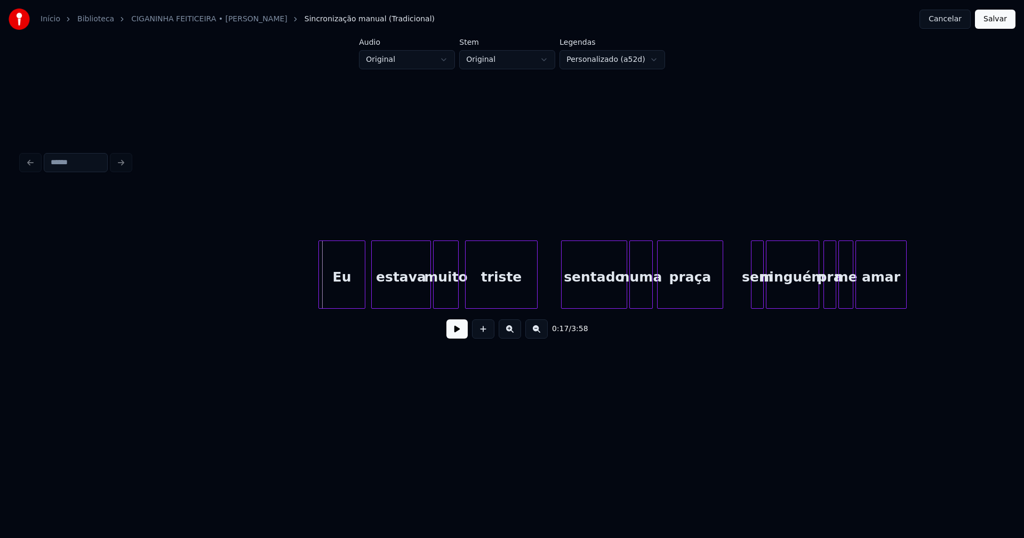
click at [346, 292] on div "Eu" at bounding box center [342, 277] width 46 height 73
click at [474, 293] on div at bounding box center [473, 274] width 3 height 67
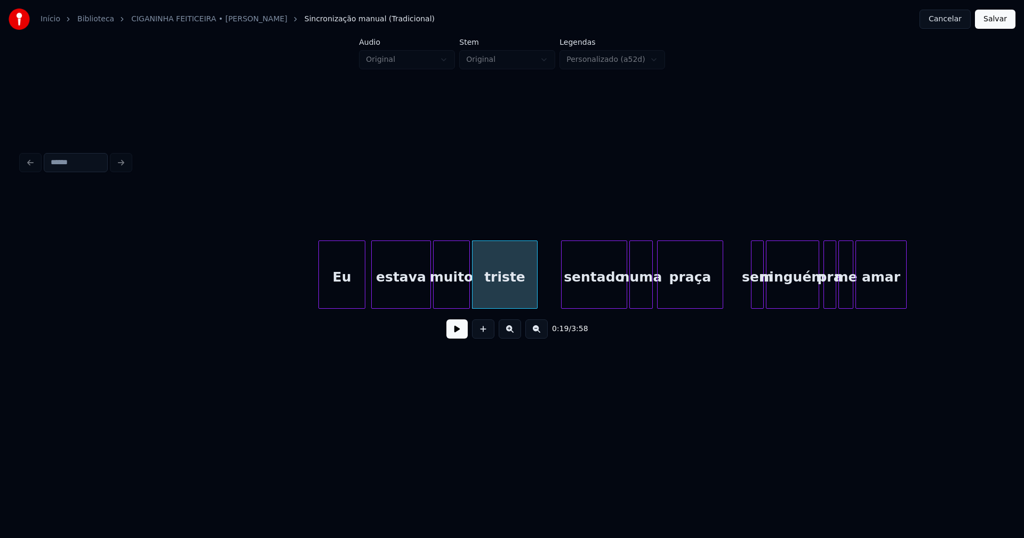
click at [468, 294] on div at bounding box center [467, 274] width 3 height 67
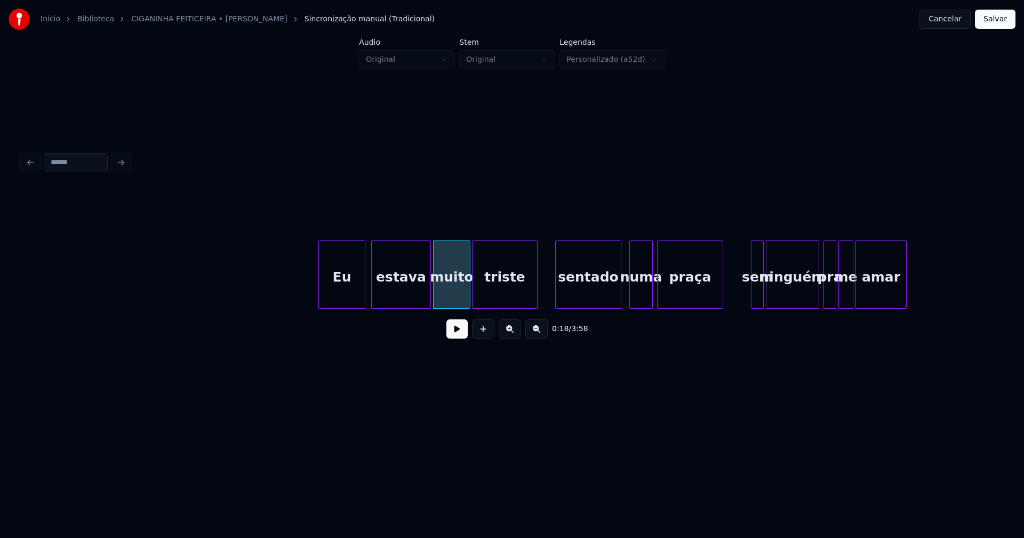
click at [598, 295] on div "sentado" at bounding box center [588, 277] width 65 height 73
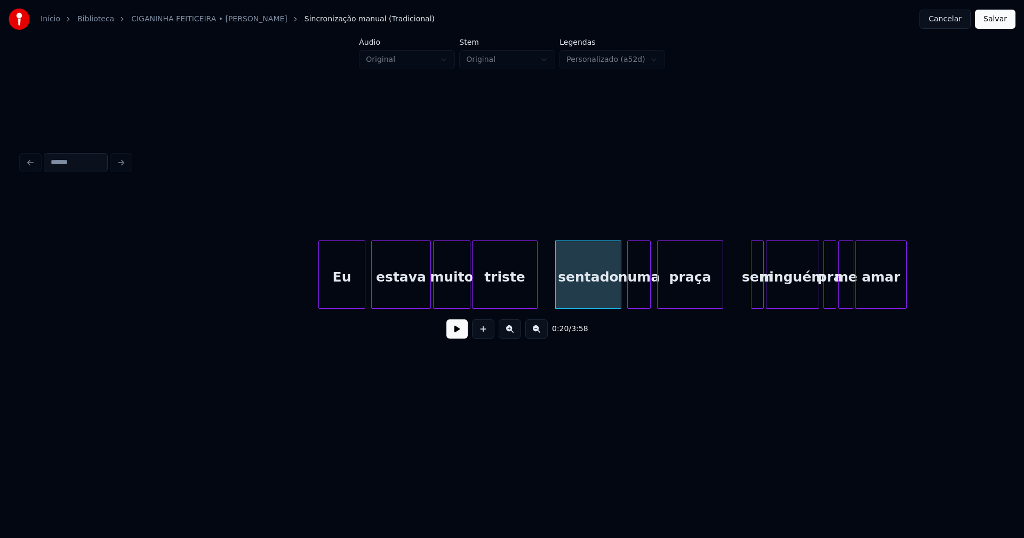
click at [639, 295] on div "numa" at bounding box center [639, 277] width 22 height 73
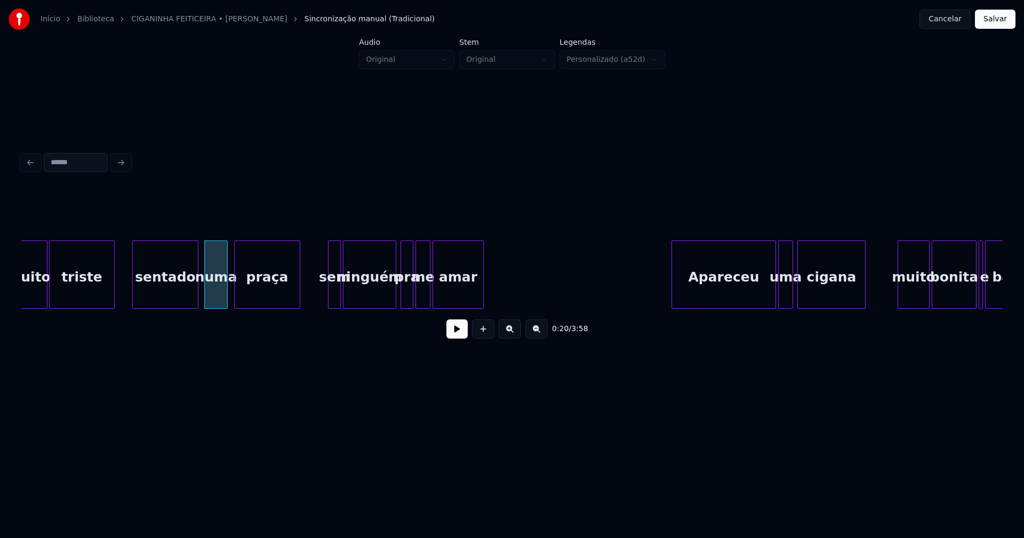
scroll to position [0, 2043]
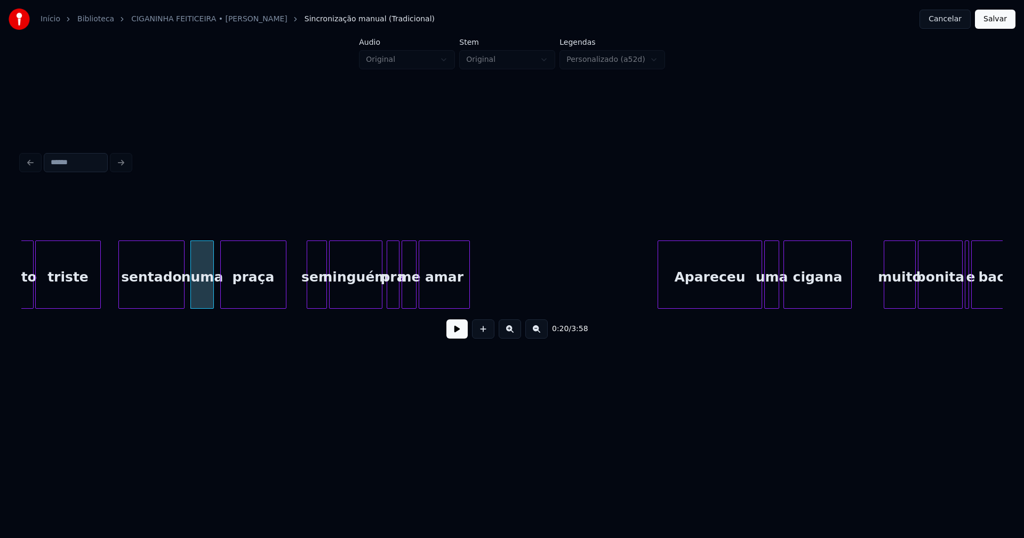
click at [309, 299] on div at bounding box center [308, 274] width 3 height 67
click at [376, 293] on div at bounding box center [375, 274] width 3 height 67
click at [383, 293] on div at bounding box center [383, 274] width 3 height 67
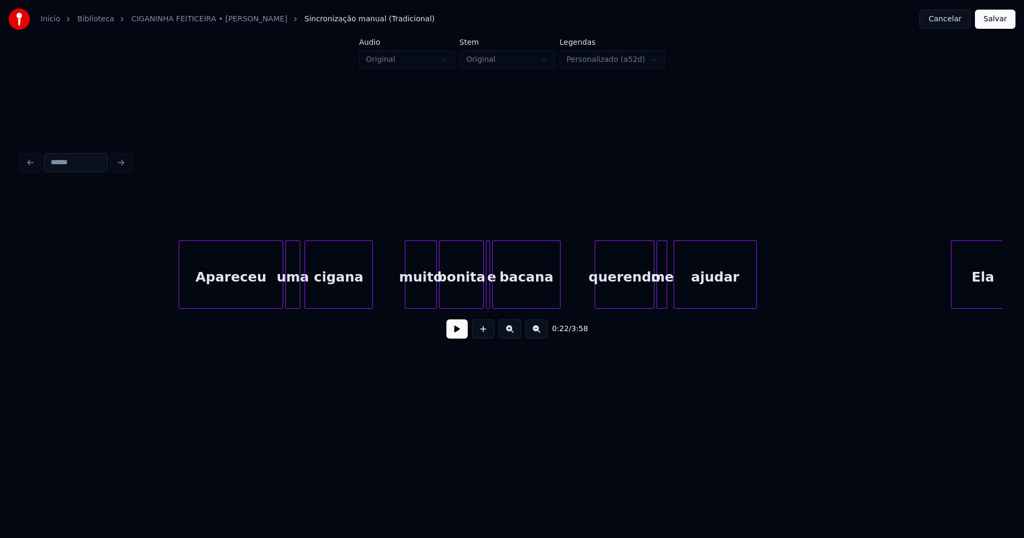
scroll to position [0, 2536]
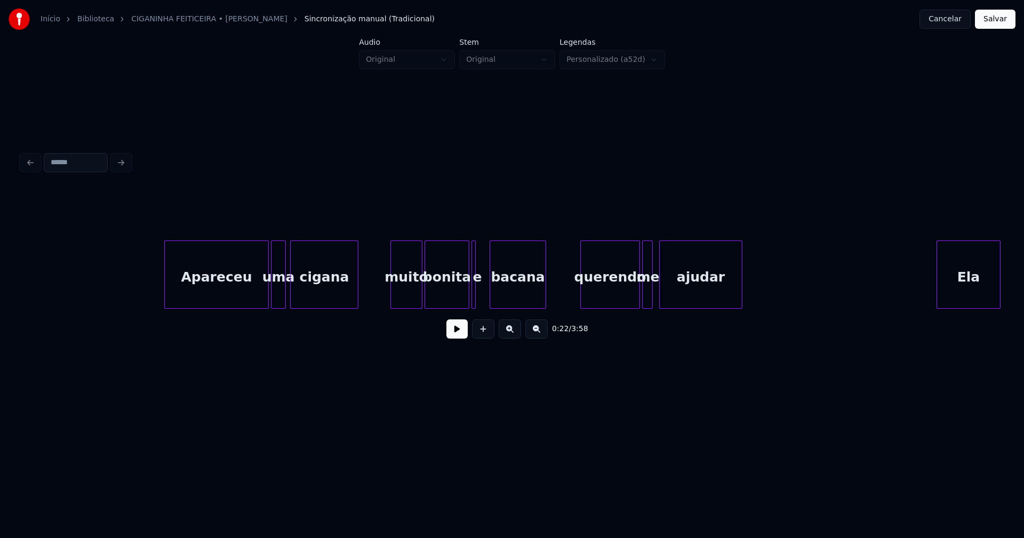
click at [493, 287] on div at bounding box center [491, 274] width 3 height 67
click at [480, 291] on div at bounding box center [479, 274] width 3 height 67
click at [483, 294] on div "e" at bounding box center [482, 277] width 11 height 73
click at [472, 293] on div at bounding box center [471, 274] width 3 height 67
click at [669, 296] on div at bounding box center [668, 274] width 3 height 67
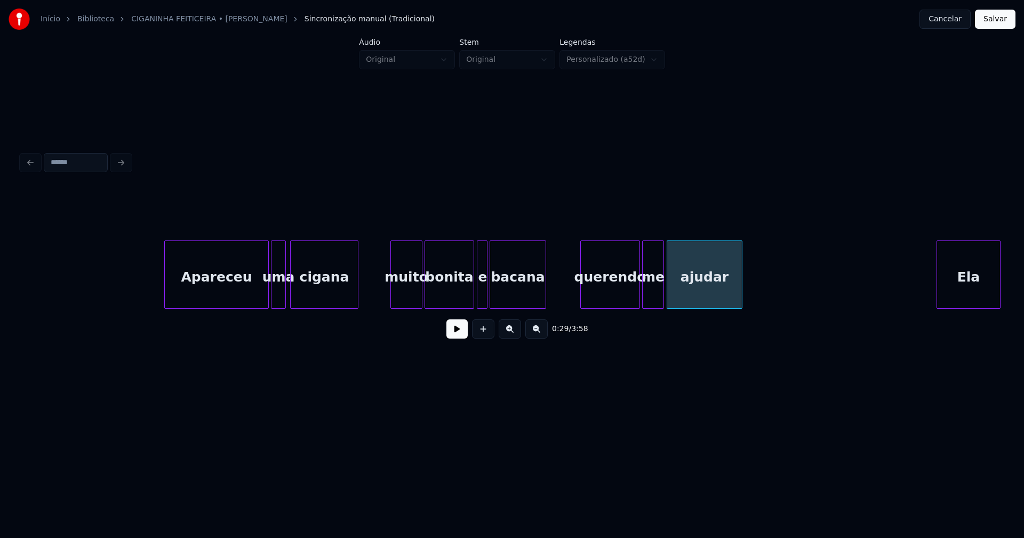
click at [663, 291] on div at bounding box center [661, 274] width 3 height 67
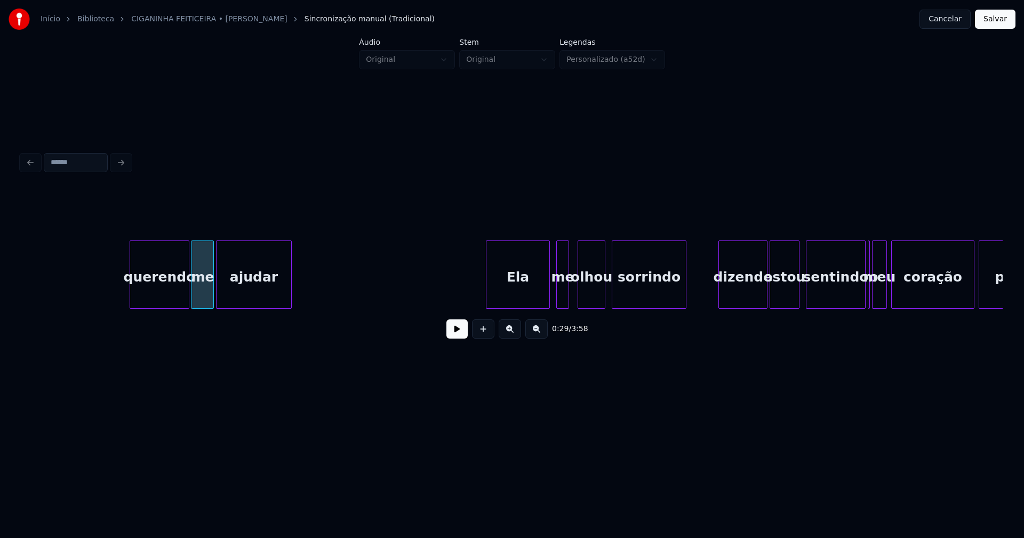
scroll to position [0, 3170]
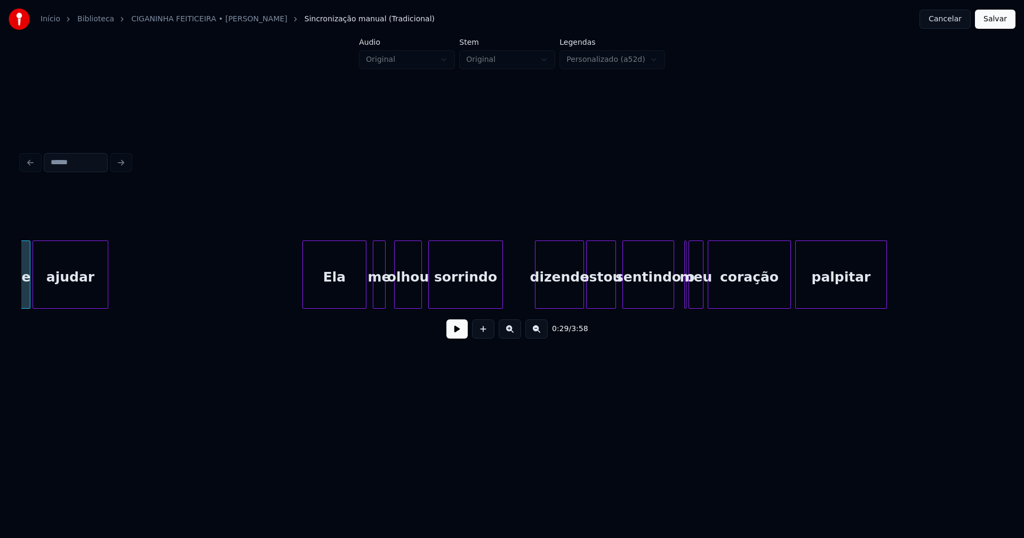
click at [671, 300] on div at bounding box center [671, 274] width 3 height 67
click at [681, 298] on div at bounding box center [680, 274] width 3 height 67
click at [650, 293] on div "sentindo" at bounding box center [645, 277] width 51 height 73
click at [722, 289] on div at bounding box center [722, 274] width 3 height 67
click at [706, 290] on div at bounding box center [706, 274] width 3 height 67
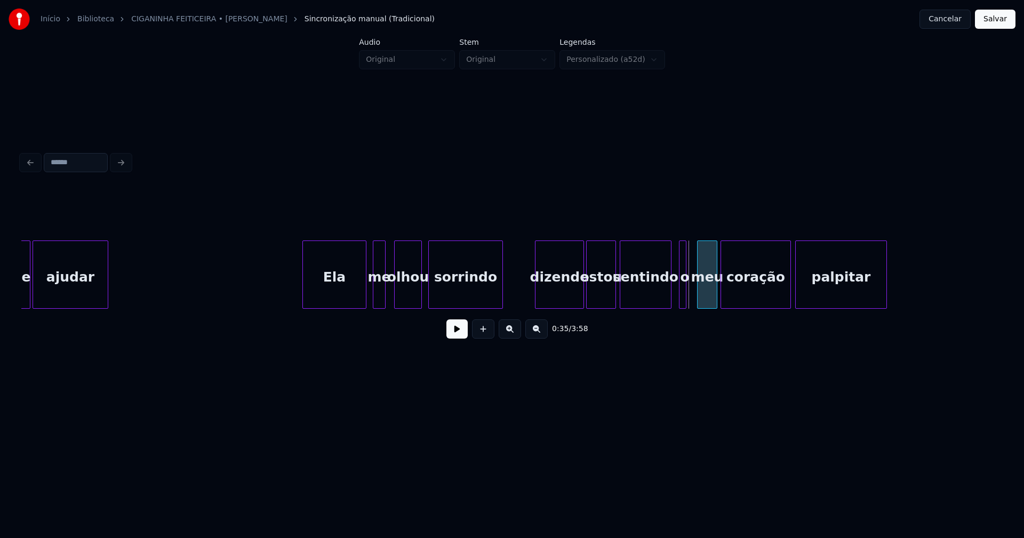
click at [707, 295] on div "meu" at bounding box center [706, 277] width 19 height 73
click at [692, 299] on div at bounding box center [693, 274] width 3 height 67
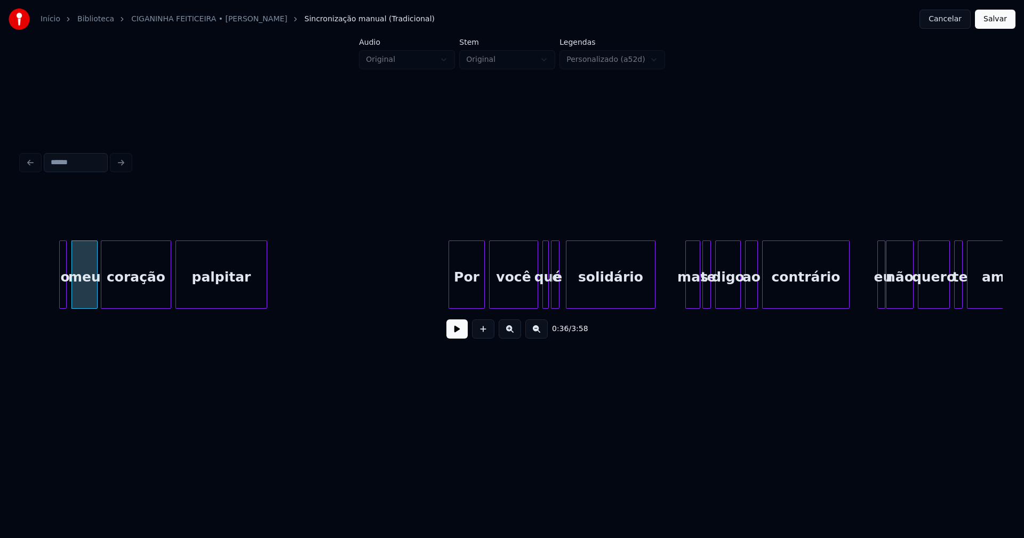
scroll to position [0, 3846]
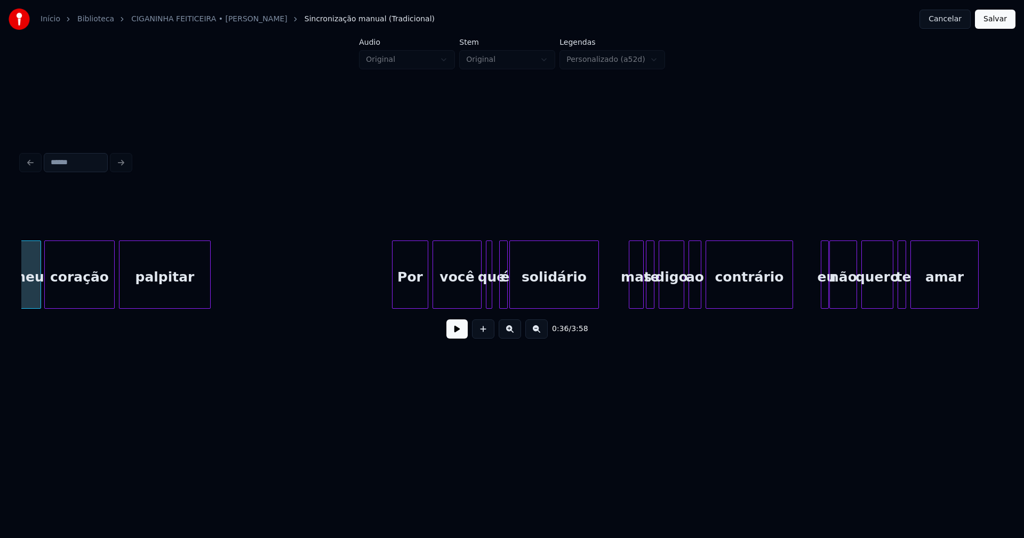
click at [503, 298] on div "é" at bounding box center [505, 277] width 11 height 73
click at [495, 303] on div at bounding box center [495, 274] width 3 height 67
click at [694, 293] on div "ao" at bounding box center [694, 277] width 12 height 73
click at [628, 296] on div at bounding box center [626, 274] width 3 height 67
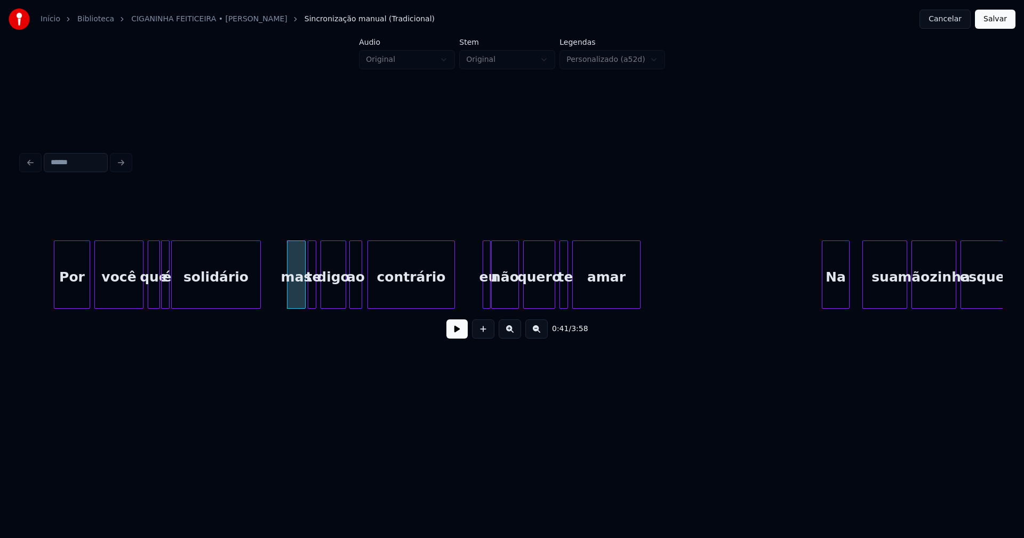
scroll to position [0, 4198]
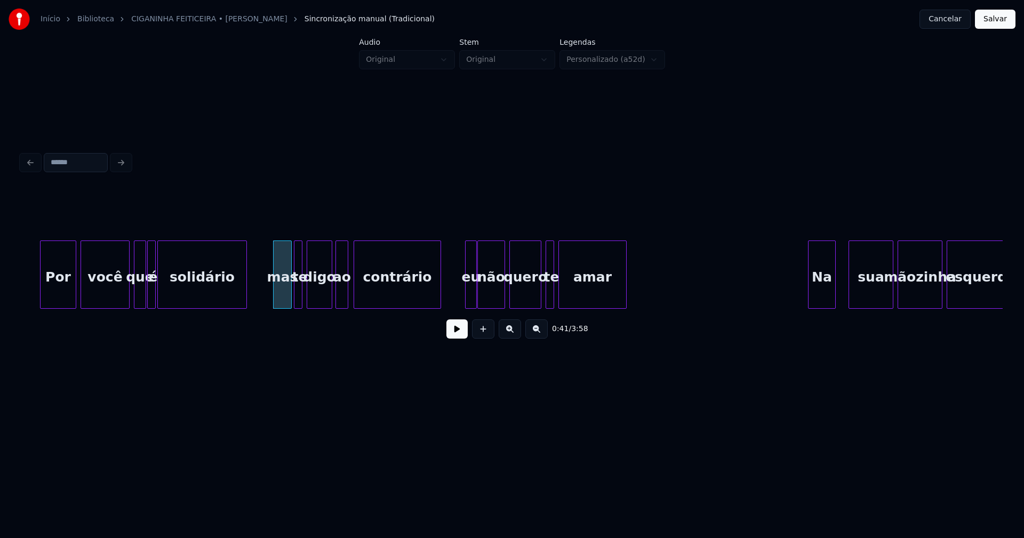
click at [467, 294] on div at bounding box center [466, 274] width 3 height 67
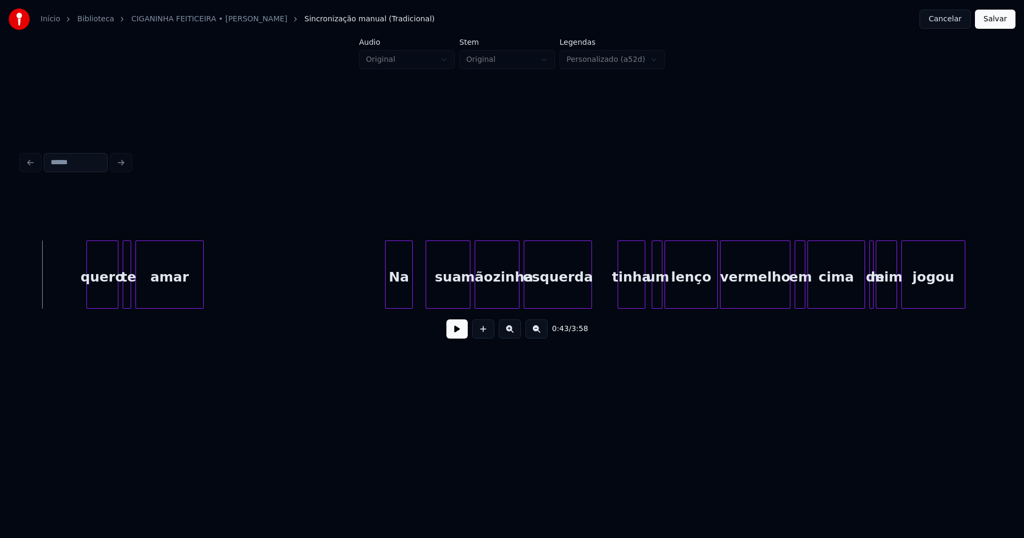
scroll to position [0, 4734]
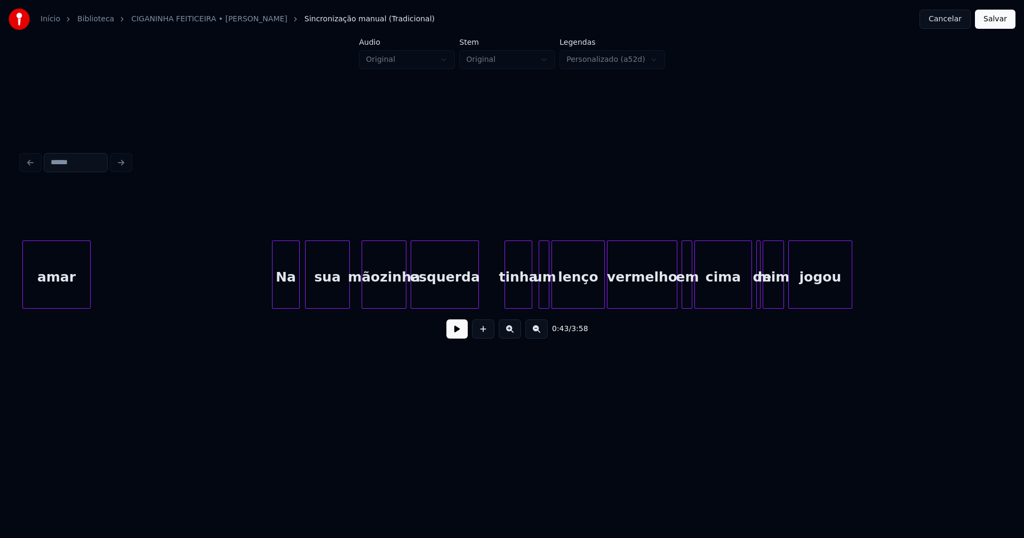
click at [326, 299] on div "sua" at bounding box center [328, 277] width 44 height 73
click at [282, 298] on div "Na" at bounding box center [279, 277] width 27 height 73
click at [318, 293] on div "sua" at bounding box center [317, 277] width 44 height 73
click at [361, 305] on div "amar Na sua mãozinha esquerda tinha um lenço vermelho em cima de mim jogou" at bounding box center [511, 274] width 981 height 68
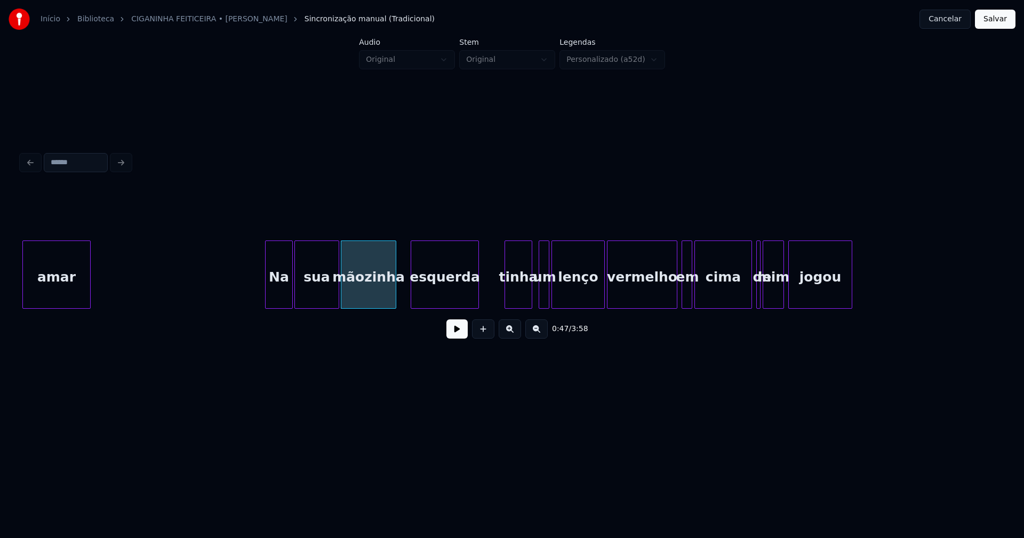
click at [394, 289] on div at bounding box center [393, 274] width 3 height 67
click at [405, 294] on div at bounding box center [404, 274] width 3 height 67
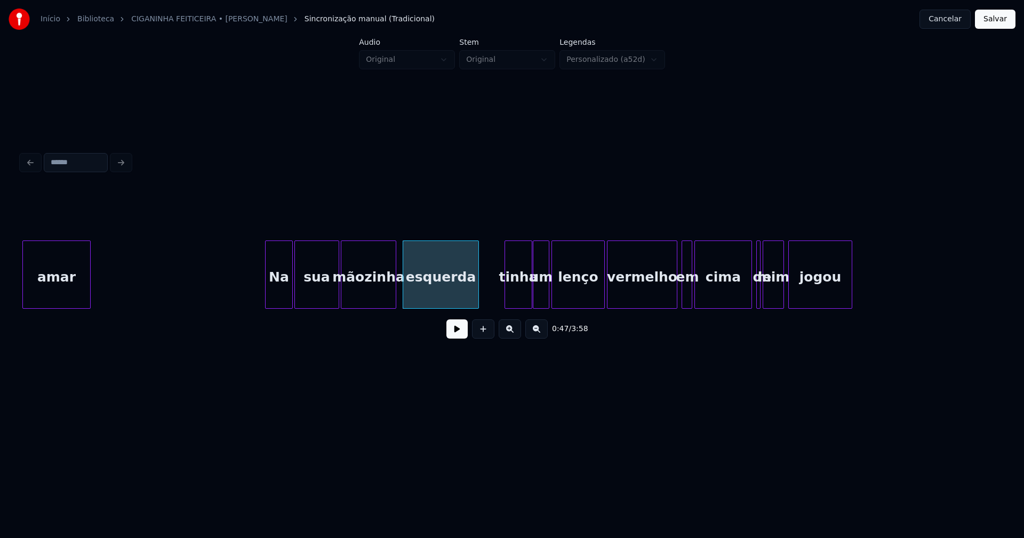
click at [533, 292] on div at bounding box center [534, 274] width 3 height 67
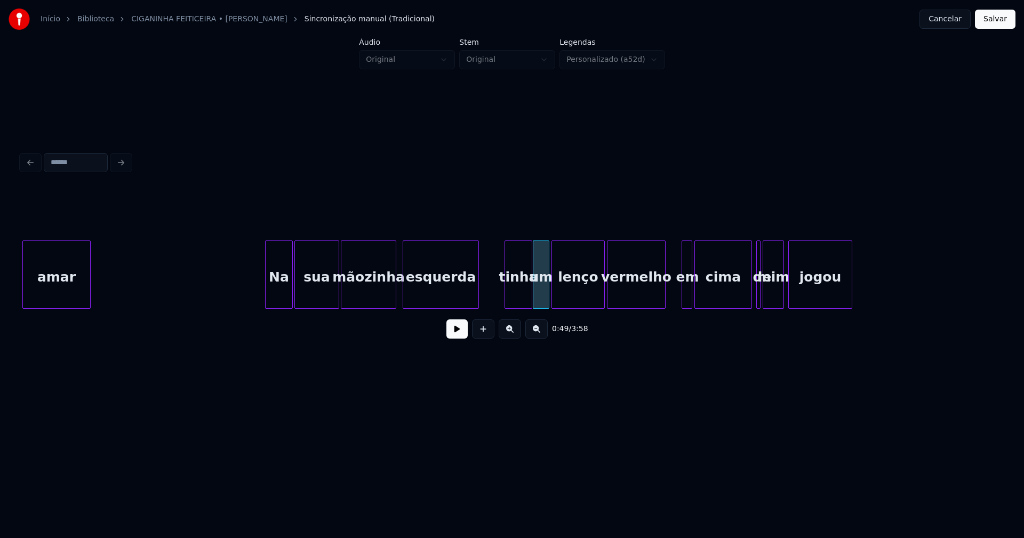
click at [664, 296] on div at bounding box center [663, 274] width 3 height 67
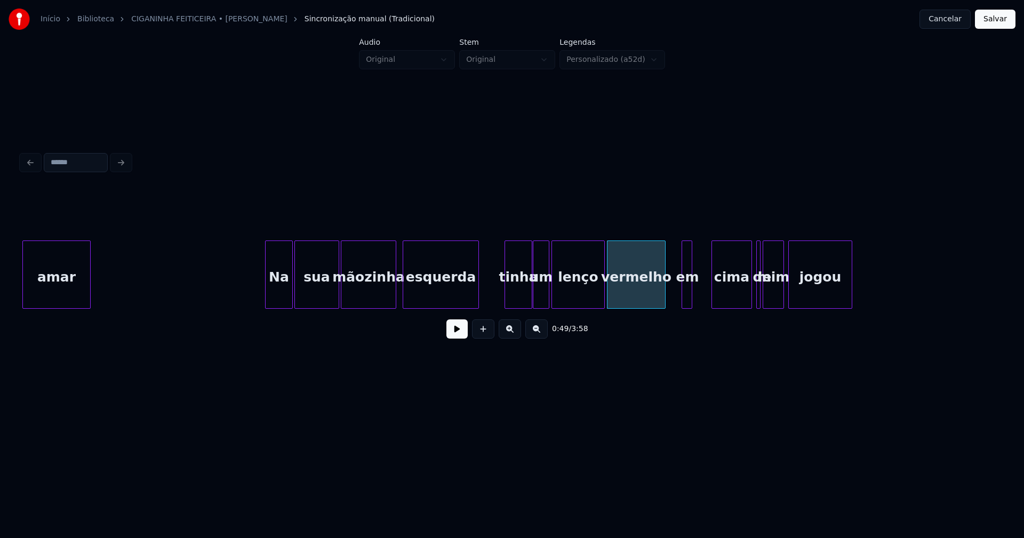
click at [714, 290] on div at bounding box center [713, 274] width 3 height 67
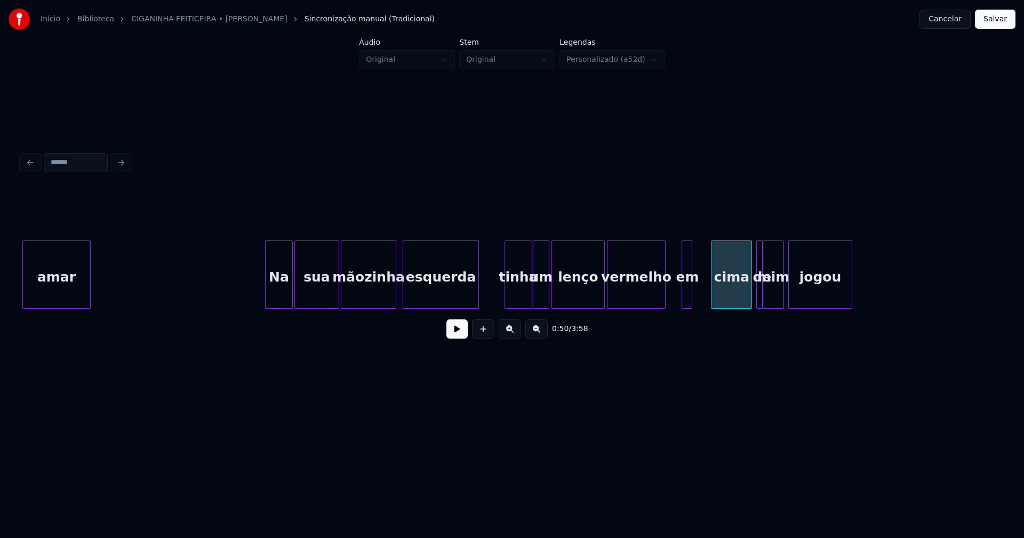
click at [759, 291] on div at bounding box center [760, 274] width 3 height 67
click at [754, 292] on div at bounding box center [755, 274] width 3 height 67
click at [695, 287] on div at bounding box center [694, 274] width 3 height 67
click at [692, 304] on div "amar Na sua mãozinha esquerda tinha um lenço vermelho em cima de mim jogou" at bounding box center [511, 274] width 981 height 68
click at [674, 289] on div at bounding box center [672, 274] width 3 height 67
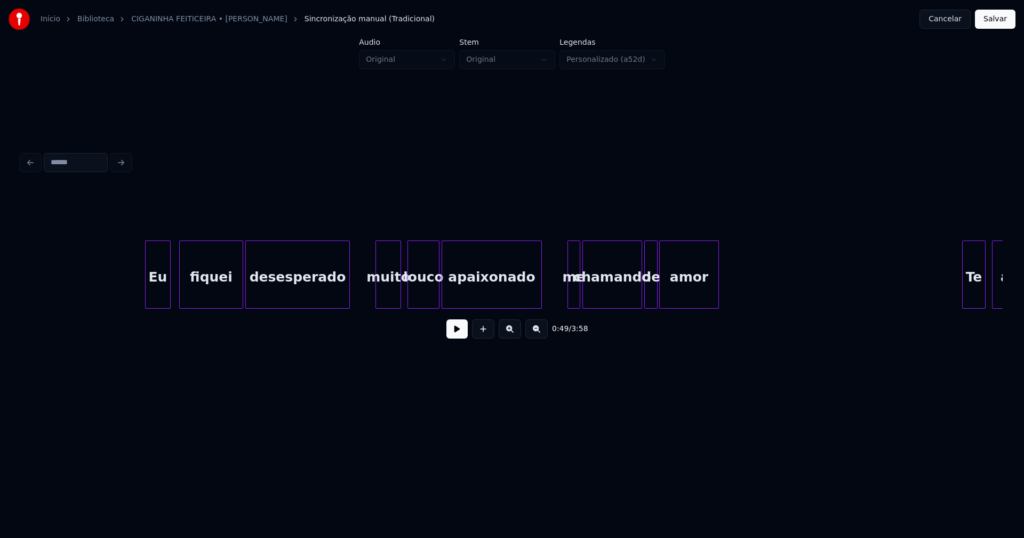
scroll to position [0, 5705]
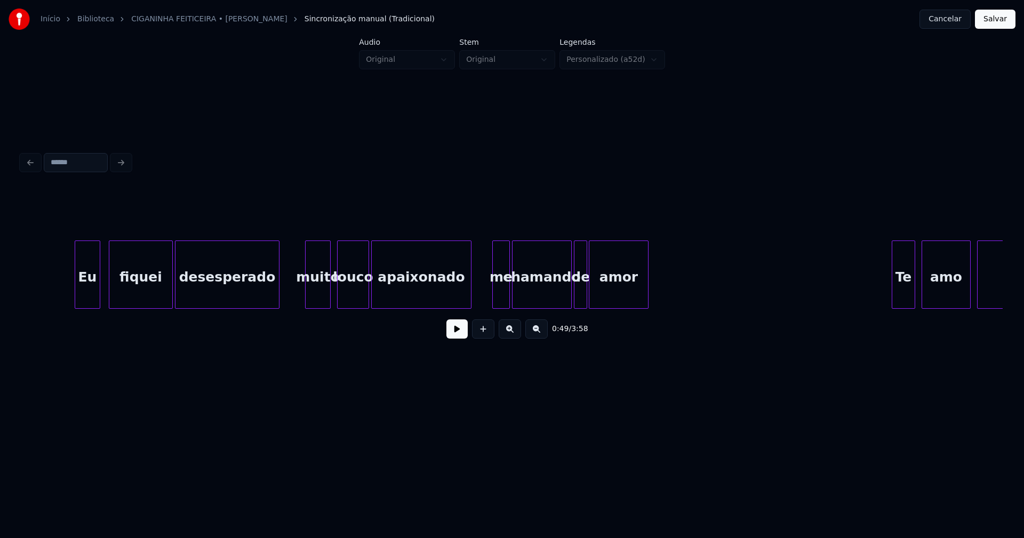
click at [493, 296] on div at bounding box center [494, 274] width 3 height 67
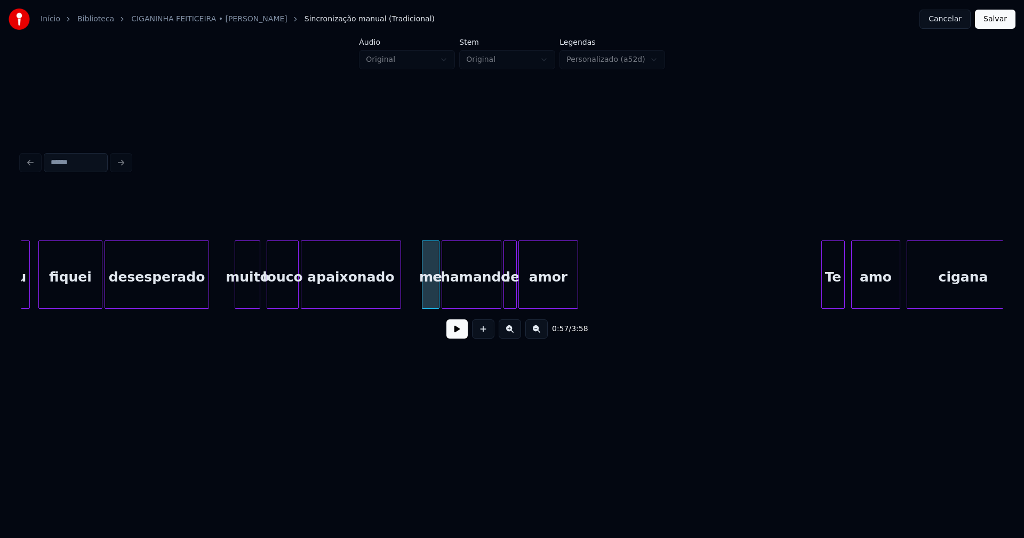
scroll to position [0, 5846]
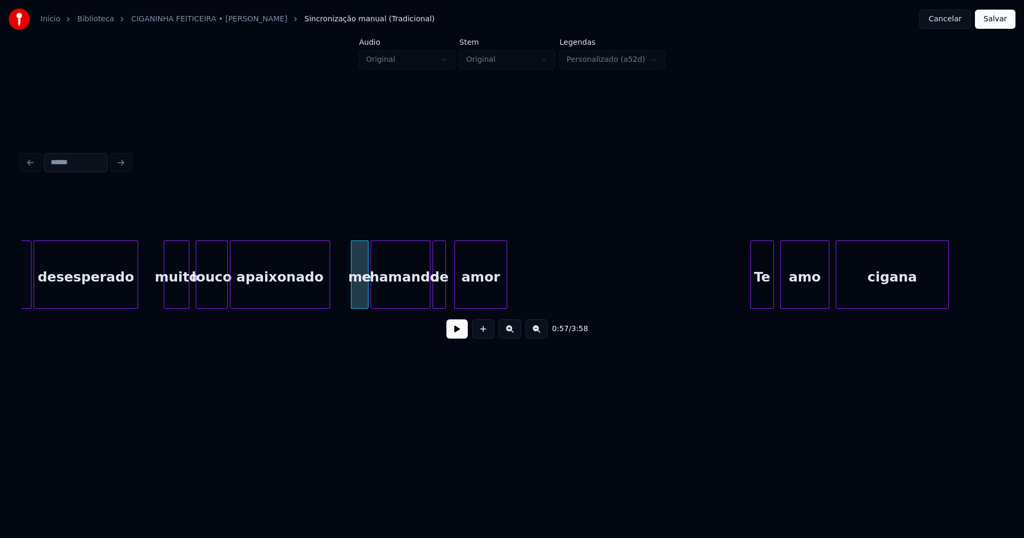
click at [457, 292] on div at bounding box center [456, 274] width 3 height 67
click at [441, 299] on div "de" at bounding box center [442, 277] width 12 height 73
click at [447, 290] on div at bounding box center [447, 274] width 3 height 67
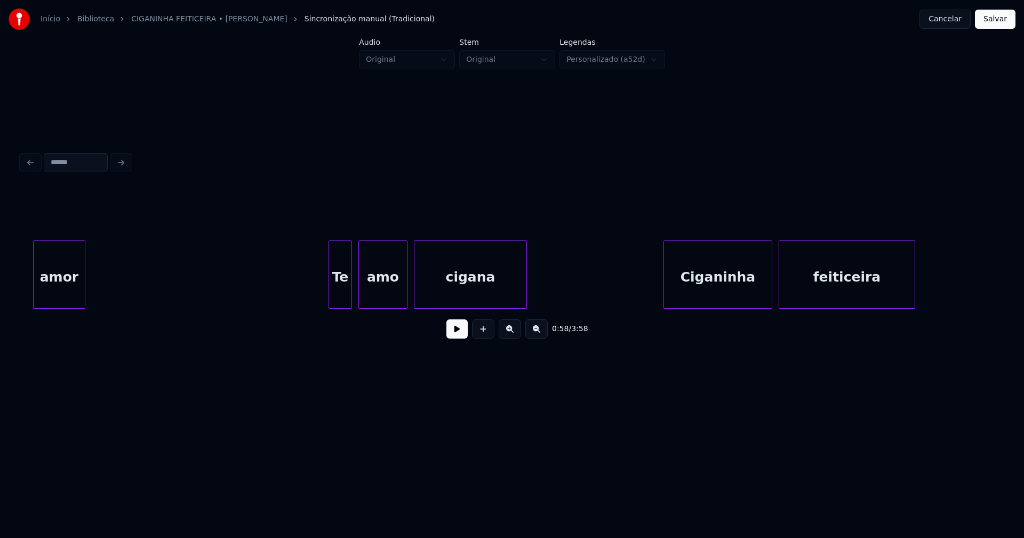
scroll to position [0, 6283]
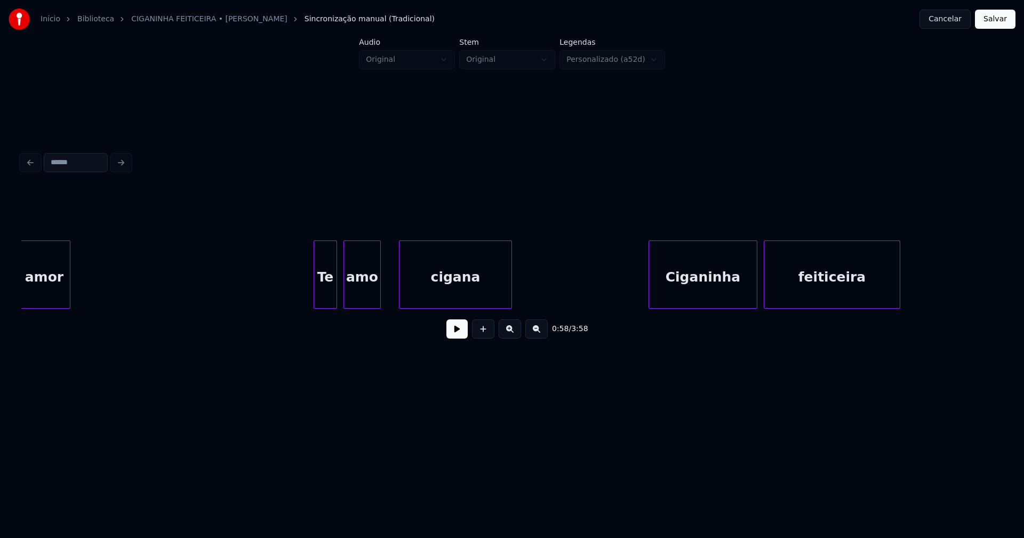
click at [379, 297] on div at bounding box center [378, 274] width 3 height 67
click at [390, 295] on div at bounding box center [389, 274] width 3 height 67
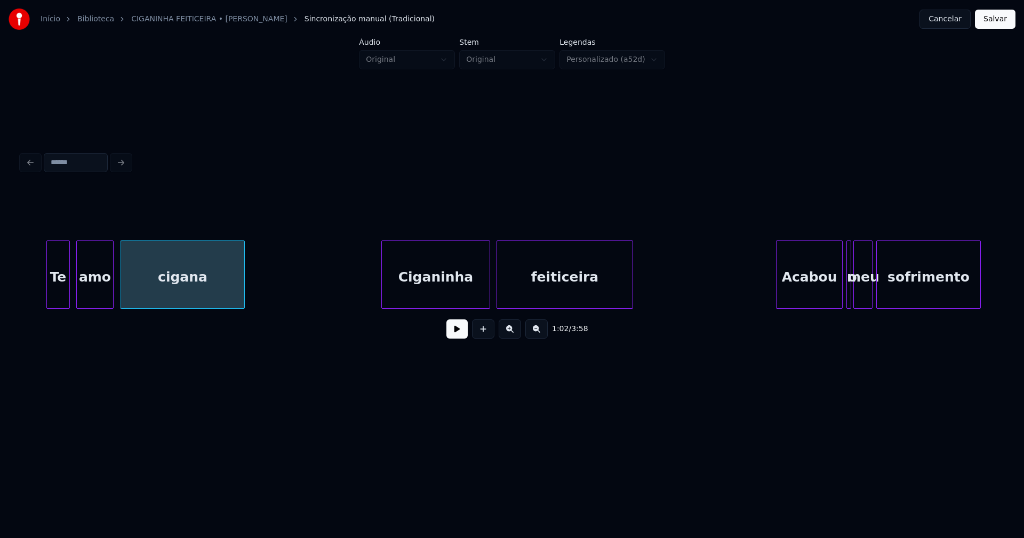
scroll to position [0, 6593]
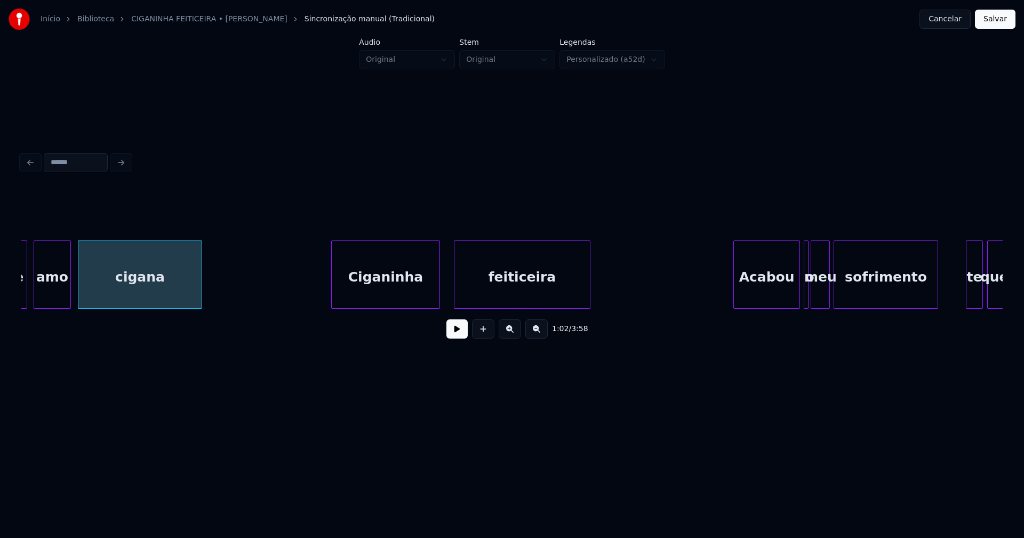
click at [404, 300] on div "Ciganinha" at bounding box center [386, 277] width 108 height 73
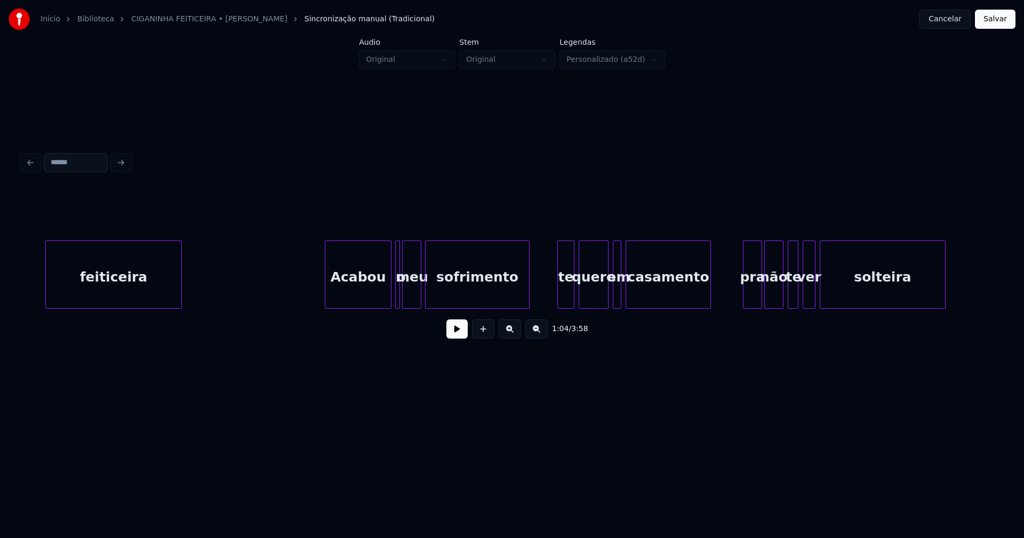
scroll to position [0, 7015]
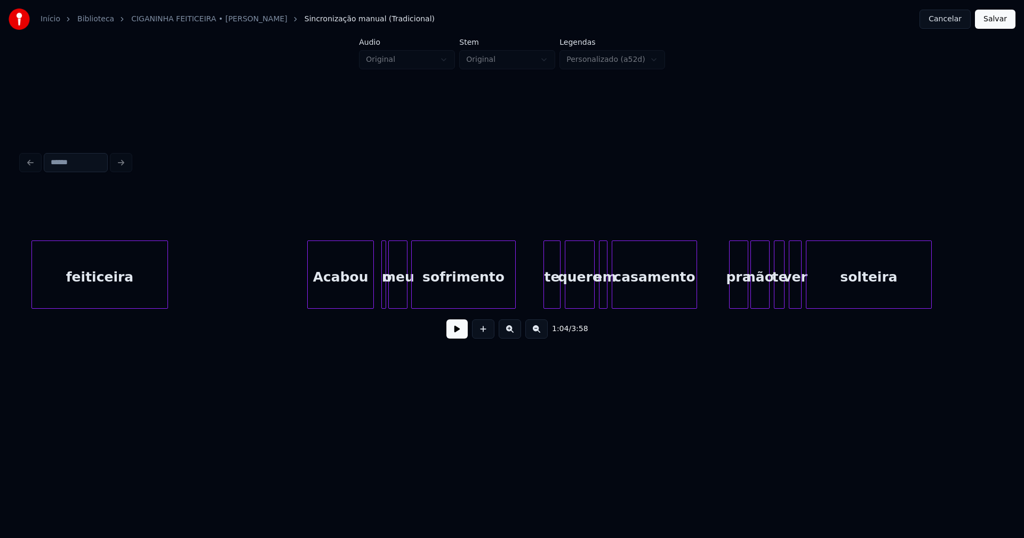
click at [339, 300] on div "Acabou" at bounding box center [341, 277] width 66 height 73
click at [361, 294] on div at bounding box center [361, 274] width 3 height 67
click at [375, 286] on div at bounding box center [376, 274] width 3 height 67
click at [375, 290] on div "o" at bounding box center [374, 277] width 11 height 73
click at [427, 289] on div at bounding box center [428, 274] width 3 height 67
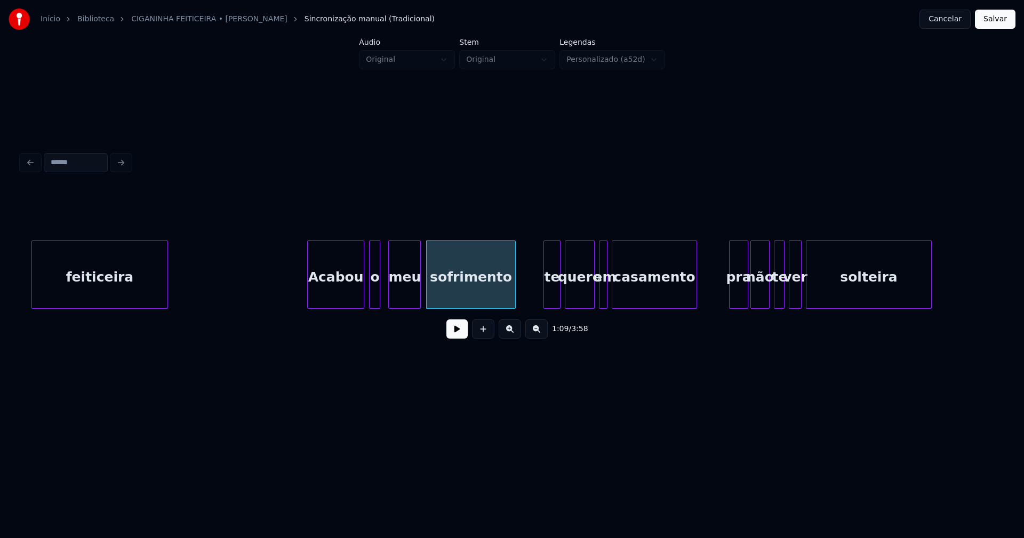
click at [417, 287] on div at bounding box center [418, 274] width 3 height 67
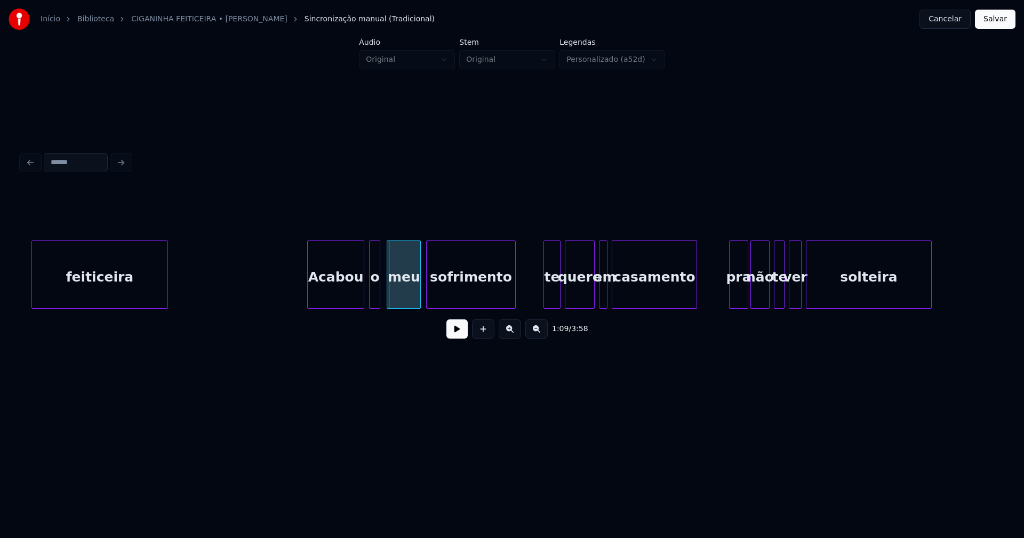
click at [389, 290] on div at bounding box center [388, 274] width 3 height 67
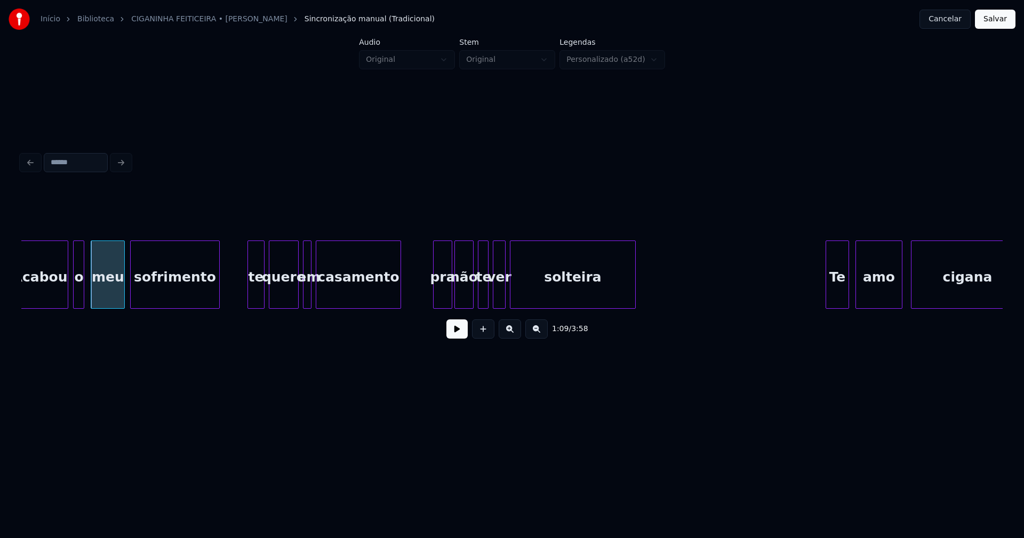
scroll to position [0, 7410]
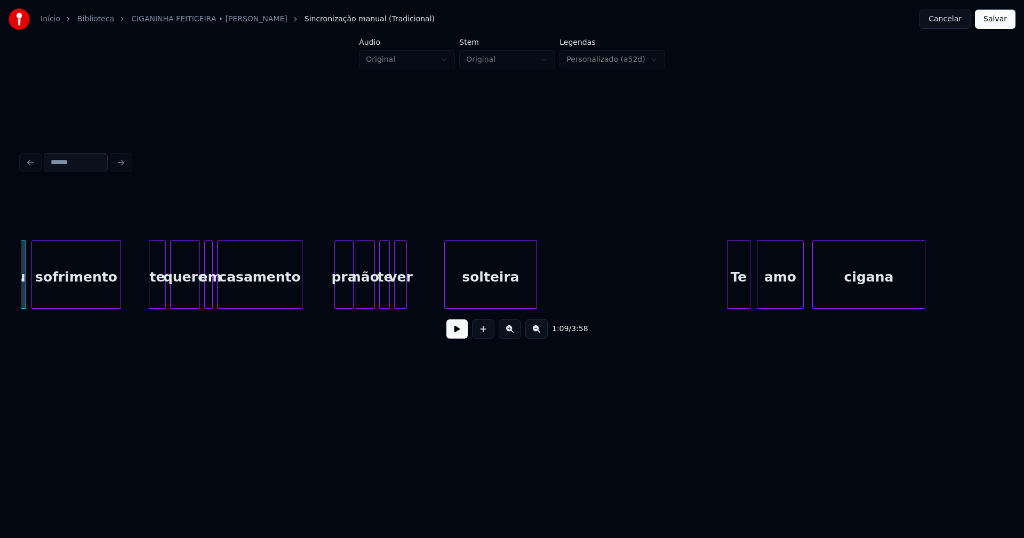
click at [446, 293] on div at bounding box center [446, 274] width 3 height 67
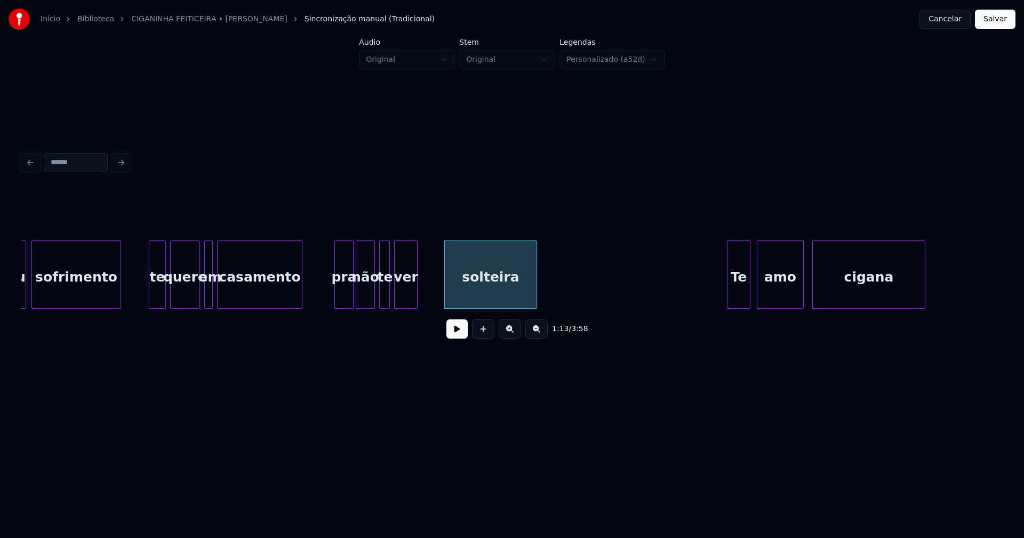
click at [414, 291] on div at bounding box center [415, 274] width 3 height 67
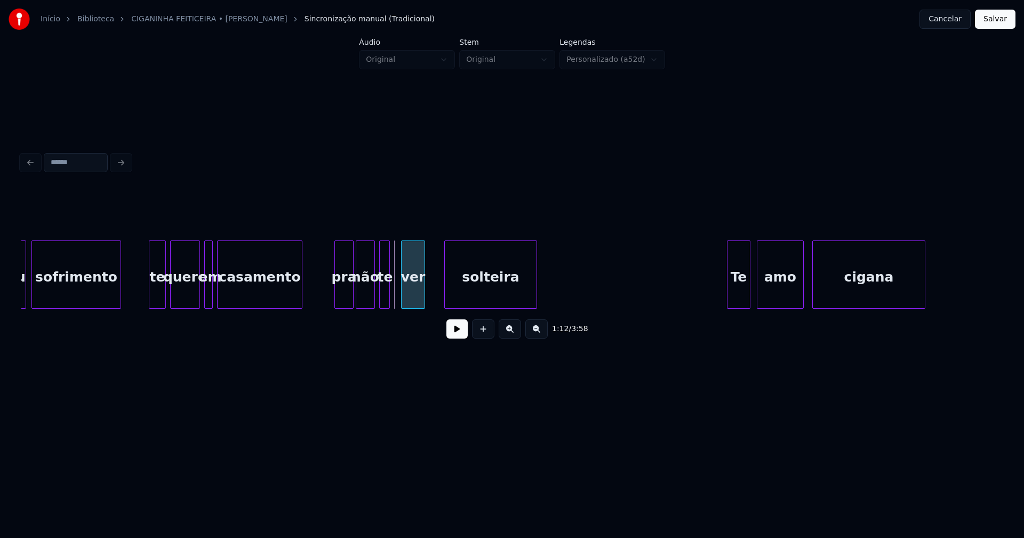
click at [406, 300] on div "ver" at bounding box center [412, 277] width 23 height 73
click at [396, 295] on div at bounding box center [396, 274] width 3 height 67
click at [431, 290] on div at bounding box center [431, 274] width 3 height 67
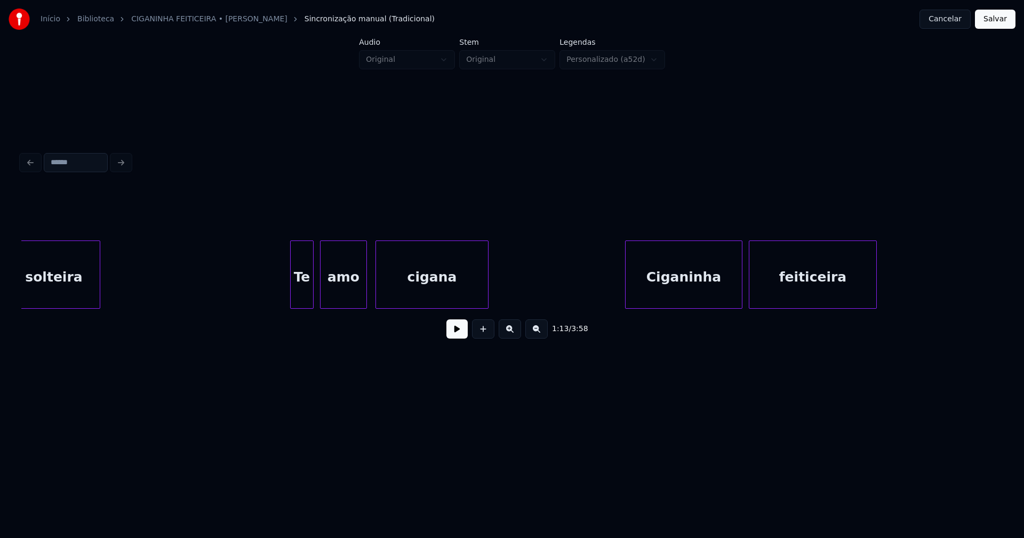
scroll to position [0, 7888]
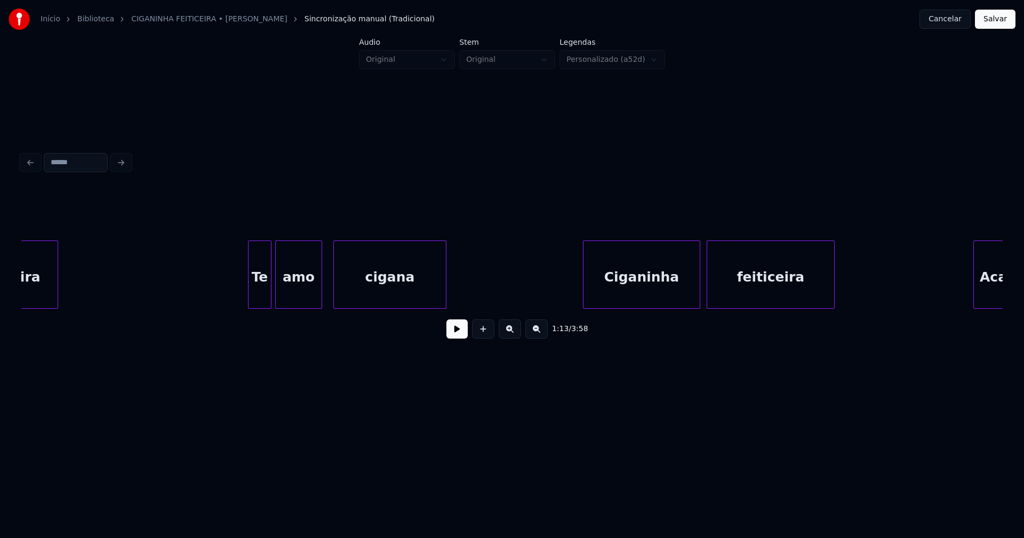
click at [322, 291] on div "amo" at bounding box center [298, 274] width 47 height 68
click at [311, 294] on div at bounding box center [311, 274] width 3 height 67
click at [322, 291] on div at bounding box center [322, 274] width 3 height 67
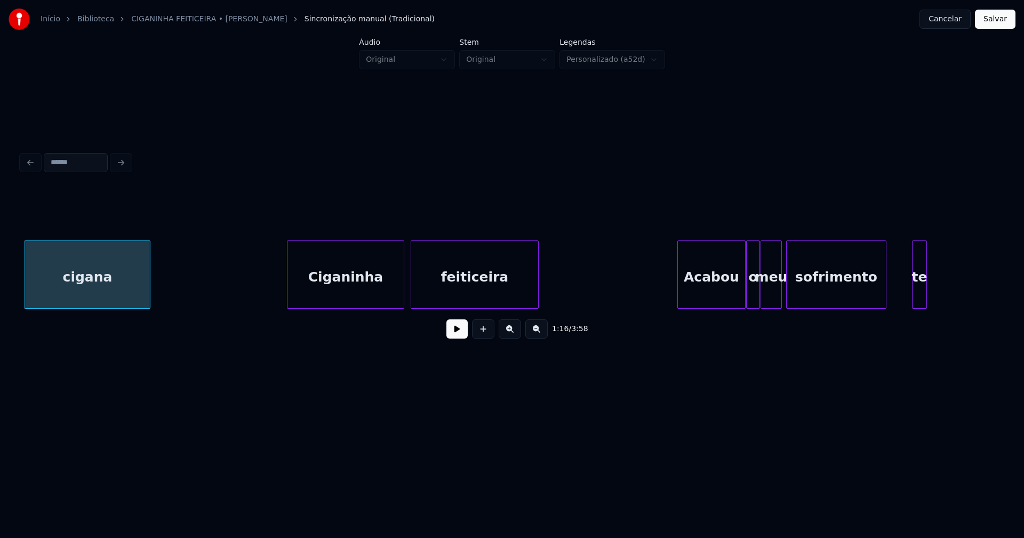
scroll to position [0, 8213]
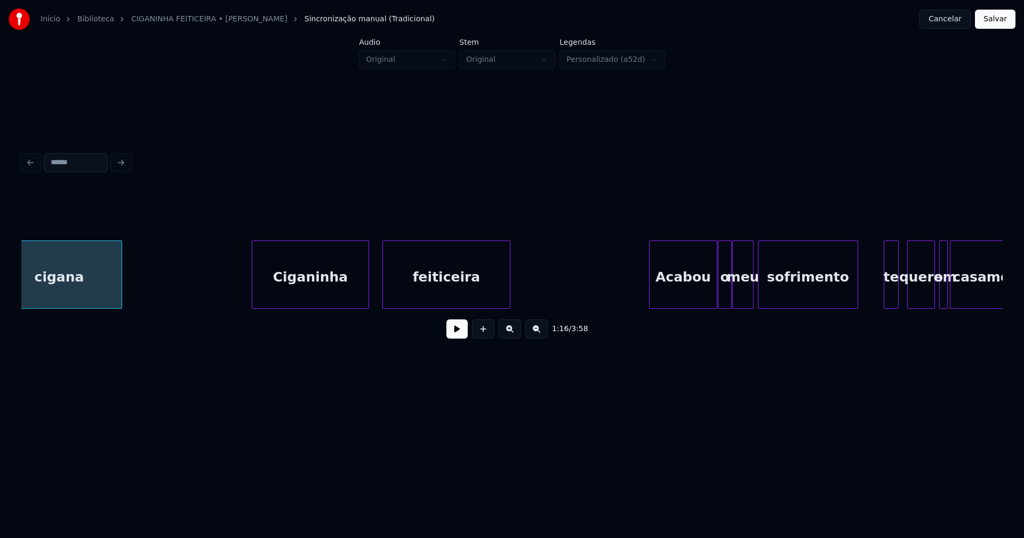
click at [326, 294] on div "Ciganinha" at bounding box center [310, 277] width 116 height 73
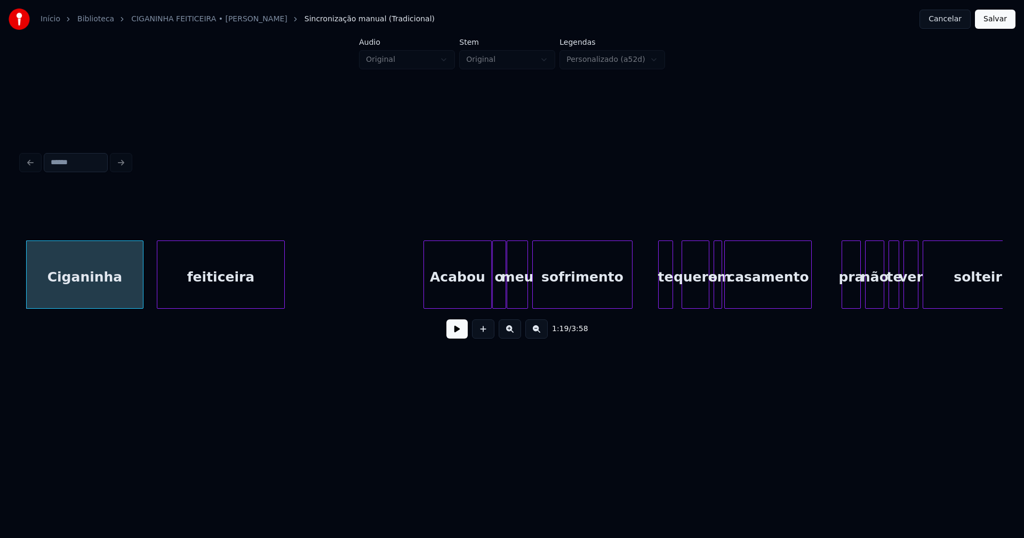
scroll to position [0, 8536]
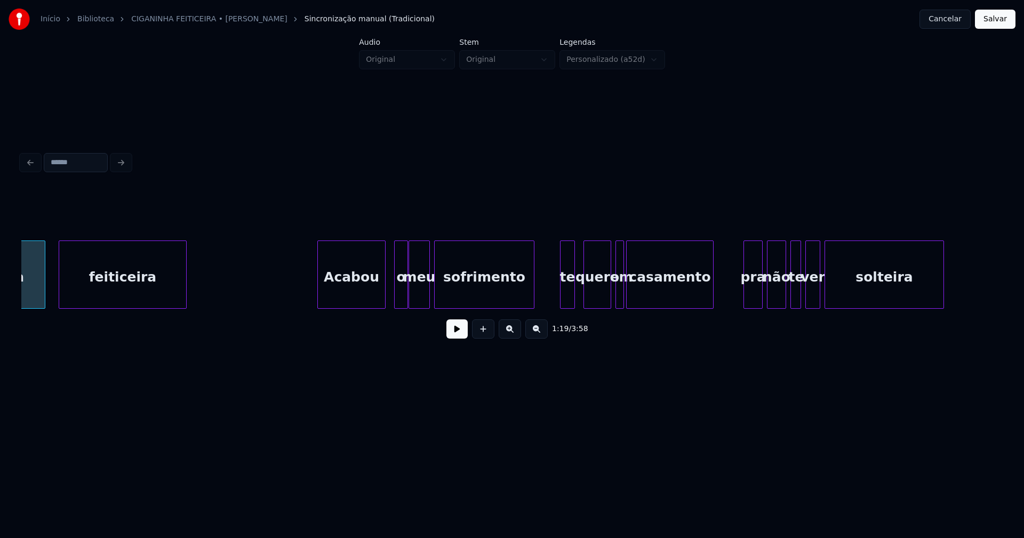
click at [351, 300] on div "Acabou" at bounding box center [351, 277] width 67 height 73
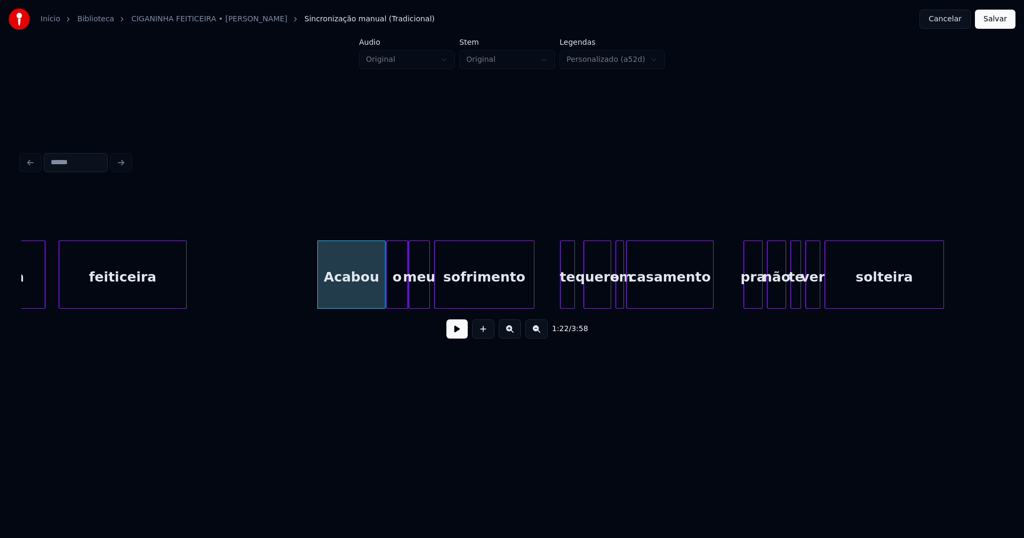
click at [387, 300] on div at bounding box center [388, 274] width 3 height 67
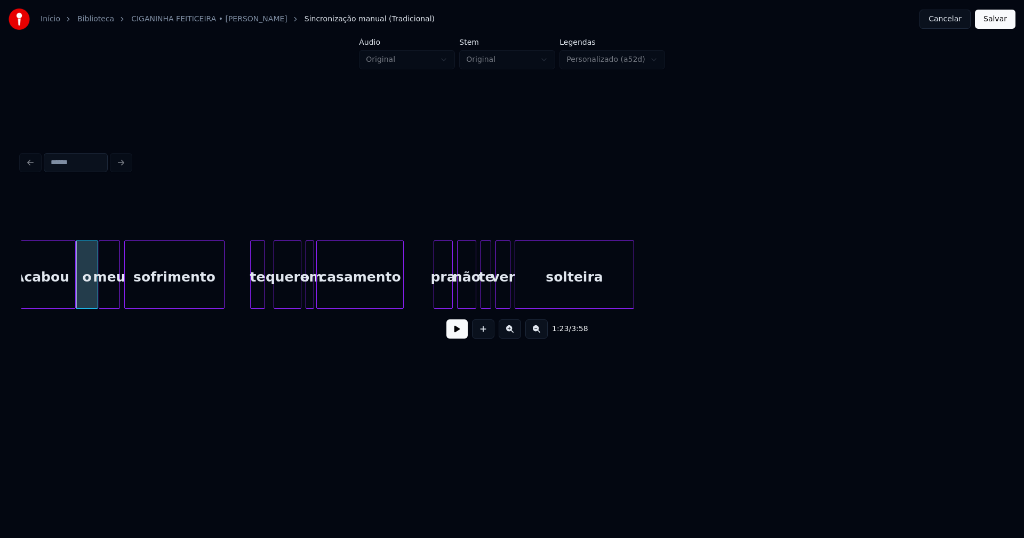
scroll to position [0, 8875]
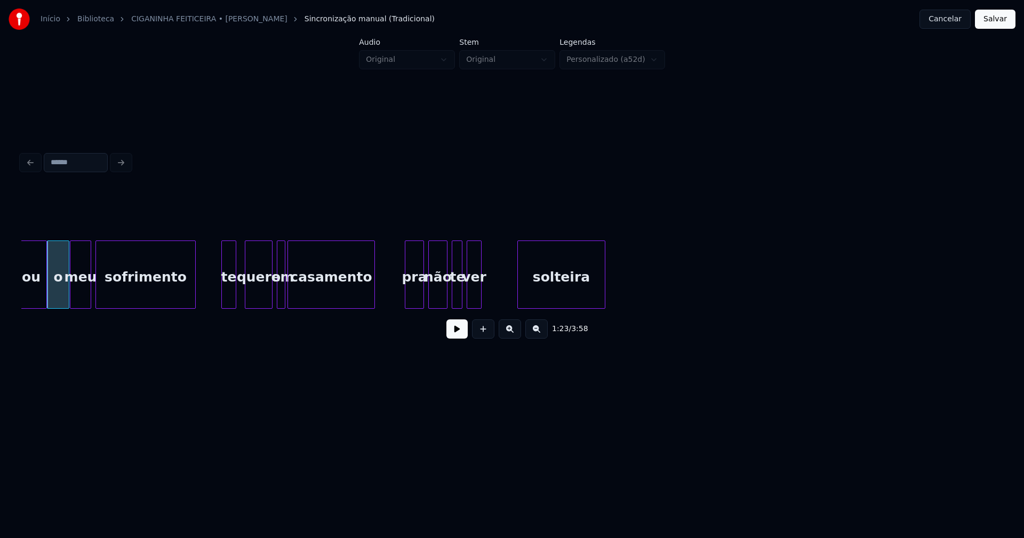
click at [520, 292] on div at bounding box center [519, 274] width 3 height 67
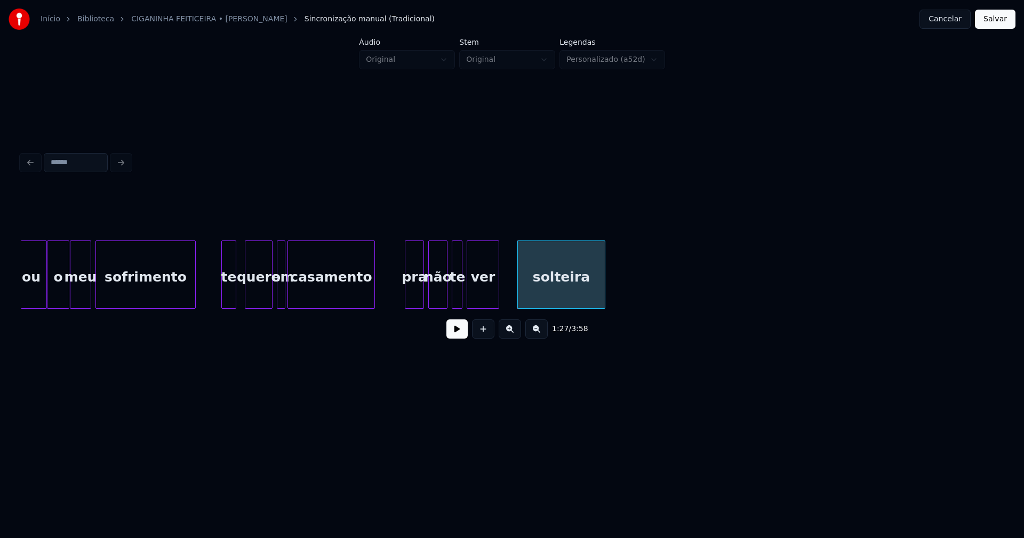
click at [495, 287] on div at bounding box center [496, 274] width 3 height 67
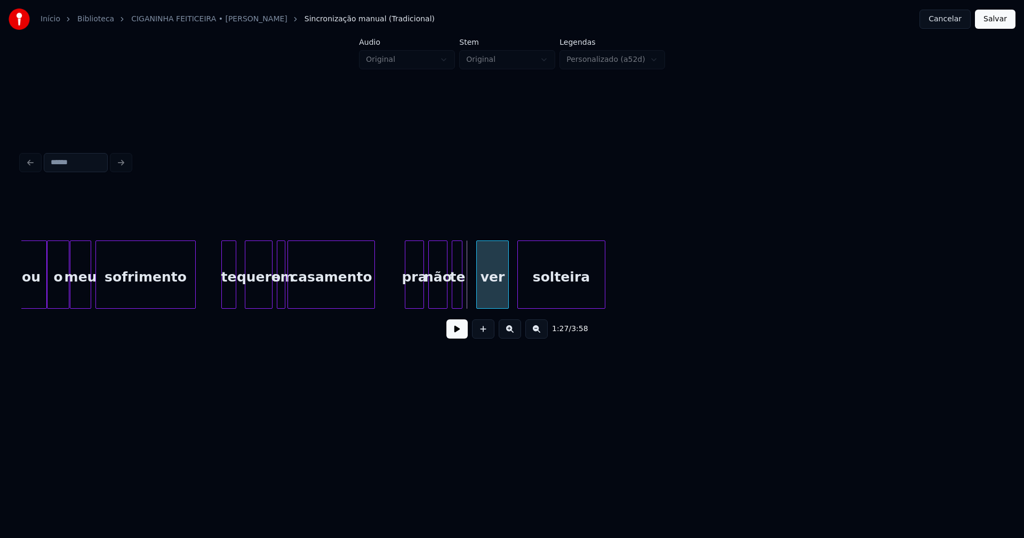
click at [488, 297] on div "ver" at bounding box center [492, 277] width 31 height 73
click at [471, 293] on div at bounding box center [470, 274] width 3 height 67
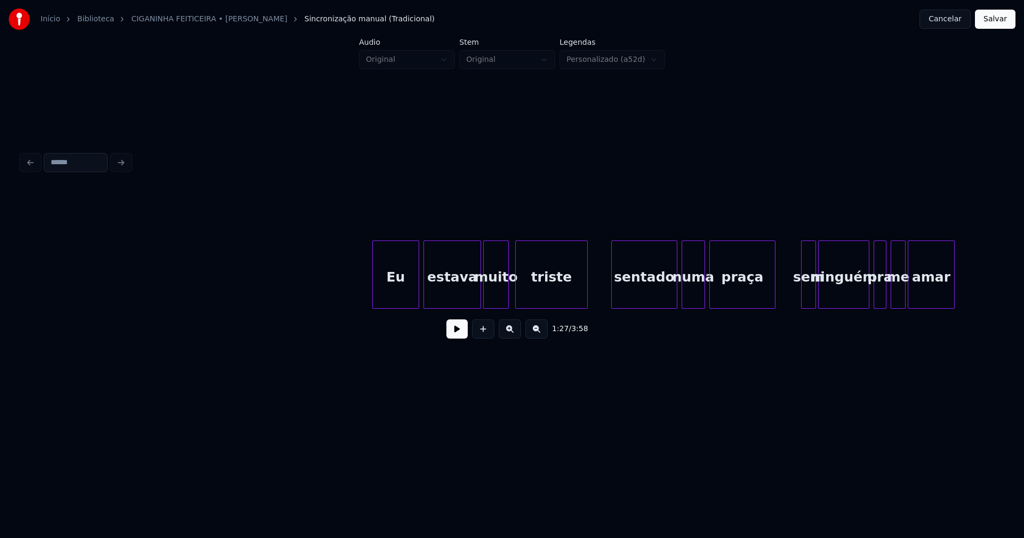
scroll to position [0, 10818]
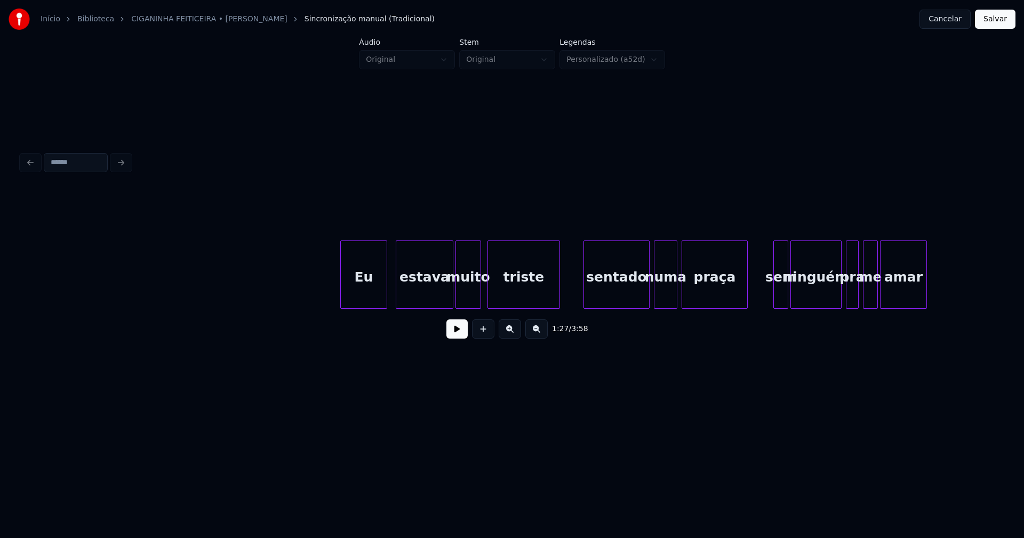
click at [363, 292] on div "Eu" at bounding box center [364, 277] width 46 height 73
click at [412, 291] on div "estava" at bounding box center [419, 277] width 57 height 73
click at [439, 298] on div at bounding box center [439, 274] width 3 height 67
click at [445, 295] on div at bounding box center [446, 274] width 3 height 67
click at [602, 295] on div "sentado" at bounding box center [608, 277] width 65 height 73
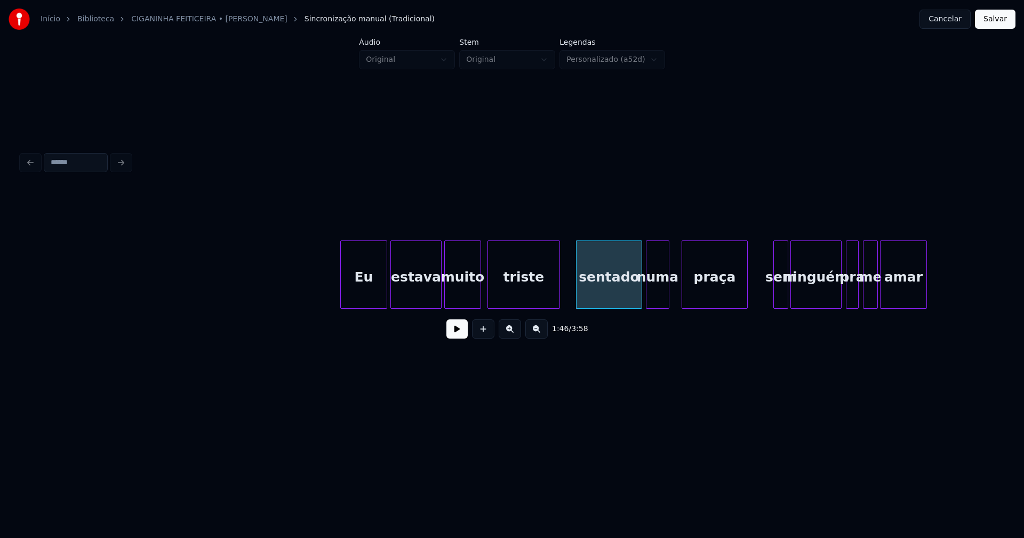
click at [650, 297] on div "numa" at bounding box center [657, 277] width 22 height 73
click at [675, 288] on div at bounding box center [674, 274] width 3 height 67
drag, startPoint x: 452, startPoint y: 313, endPoint x: 465, endPoint y: 313, distance: 13.3
click at [465, 309] on div "Eu estava muito triste sentado numa praça sem ninguém pra me amar" at bounding box center [511, 274] width 981 height 68
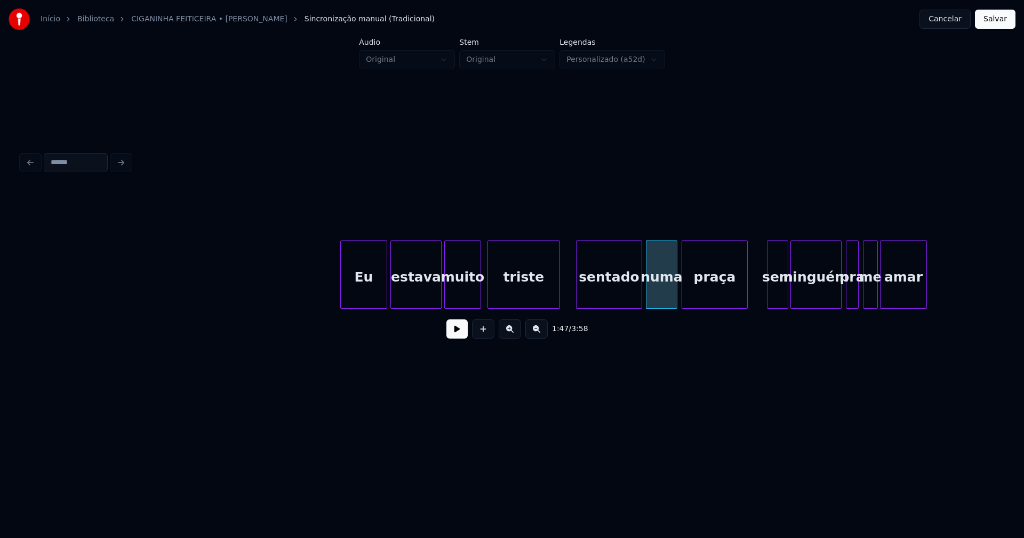
click at [768, 295] on div at bounding box center [768, 274] width 3 height 67
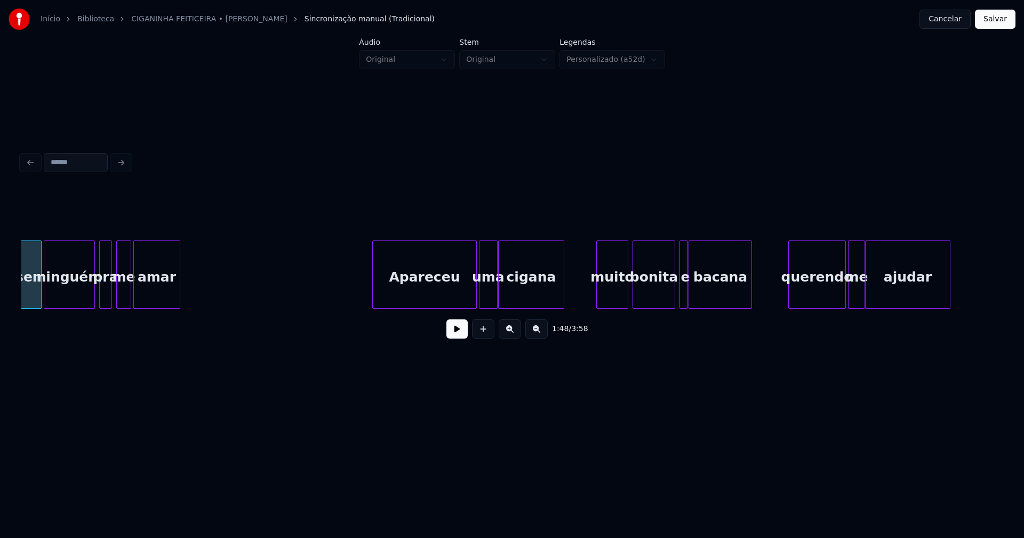
scroll to position [0, 11579]
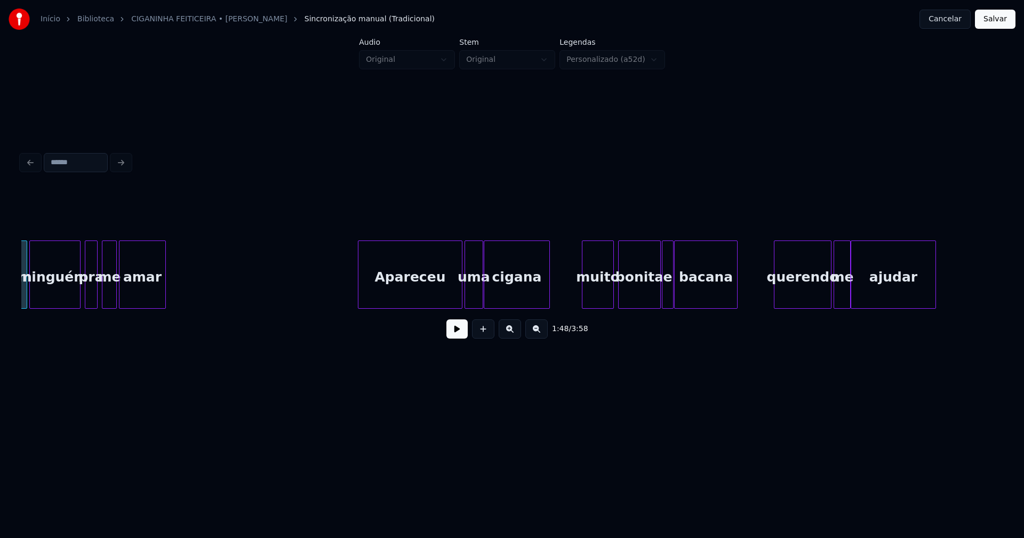
click at [662, 297] on div at bounding box center [663, 274] width 3 height 67
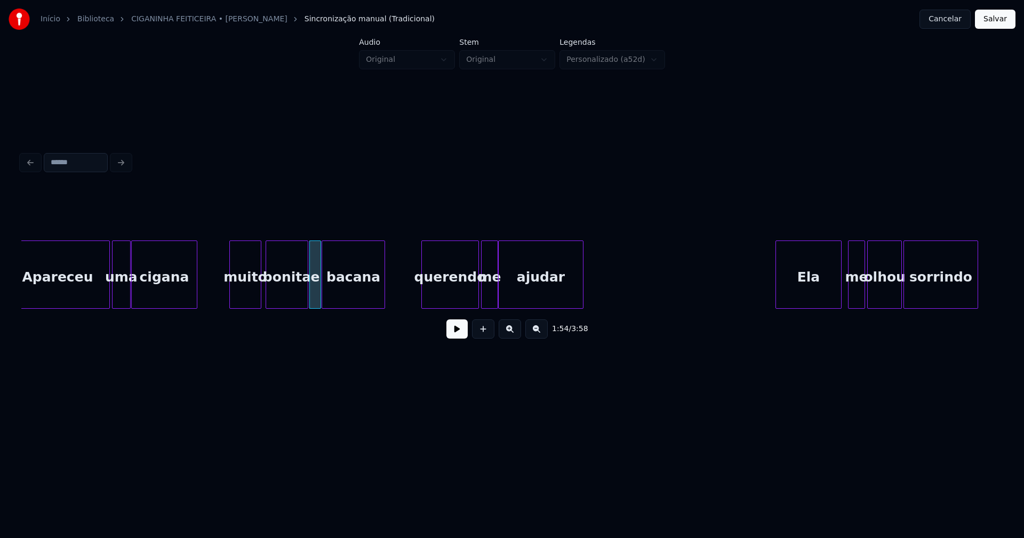
scroll to position [0, 11945]
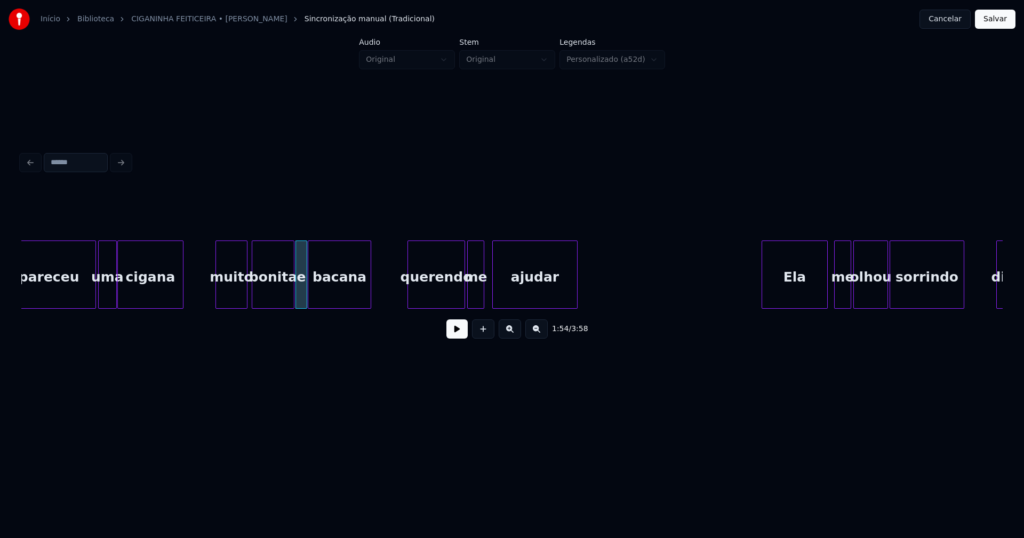
click at [496, 288] on div "ajudar" at bounding box center [535, 277] width 84 height 73
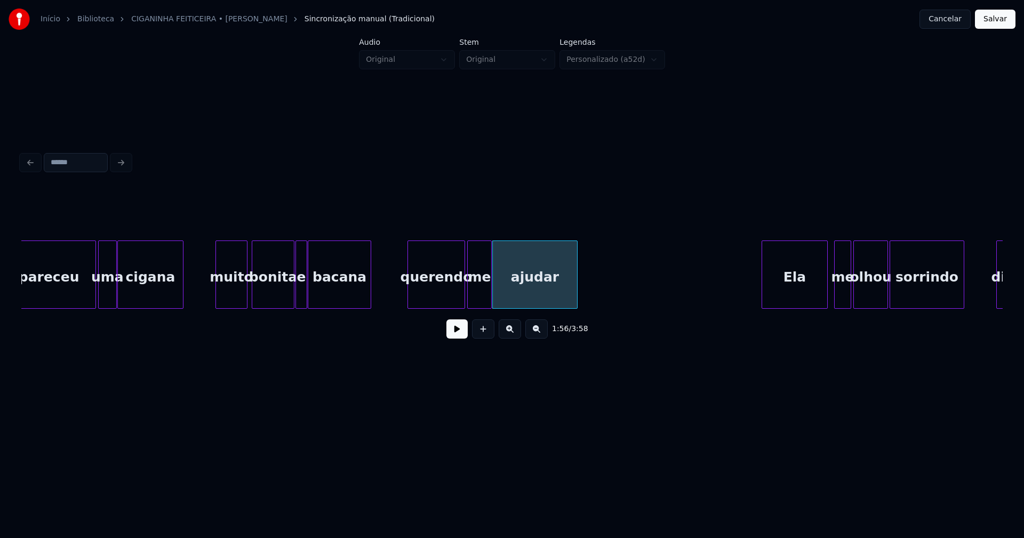
click at [488, 287] on div at bounding box center [489, 274] width 3 height 67
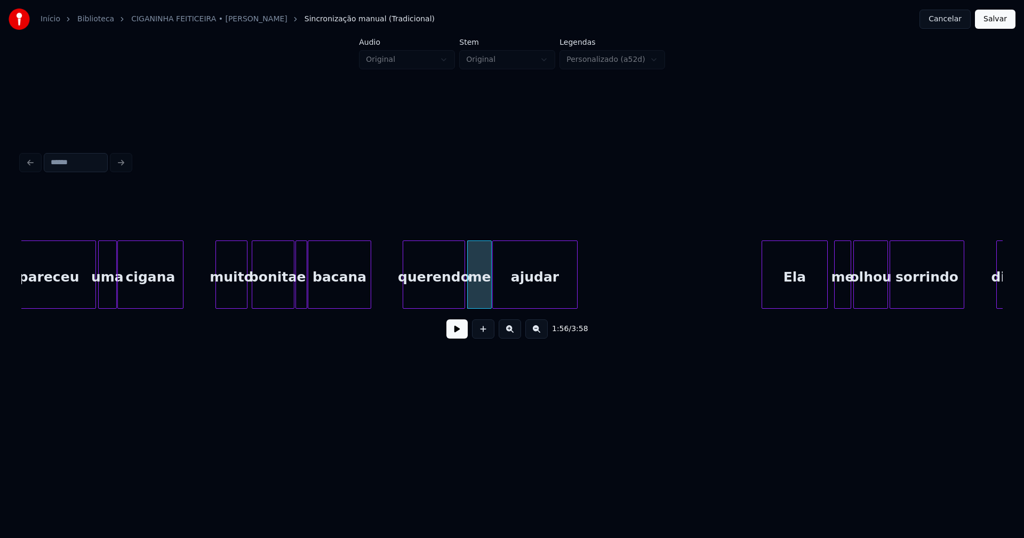
click at [406, 298] on div at bounding box center [404, 274] width 3 height 67
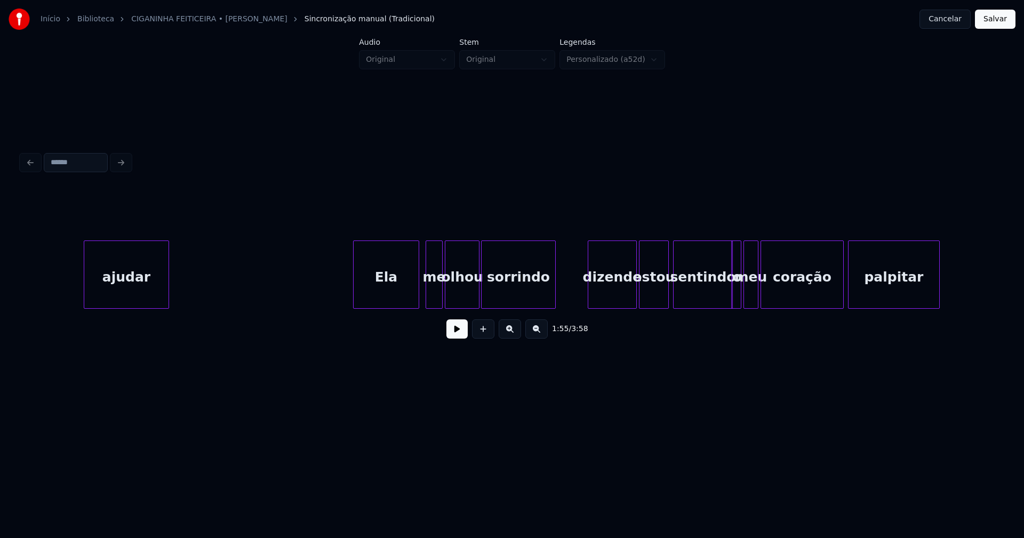
scroll to position [0, 12551]
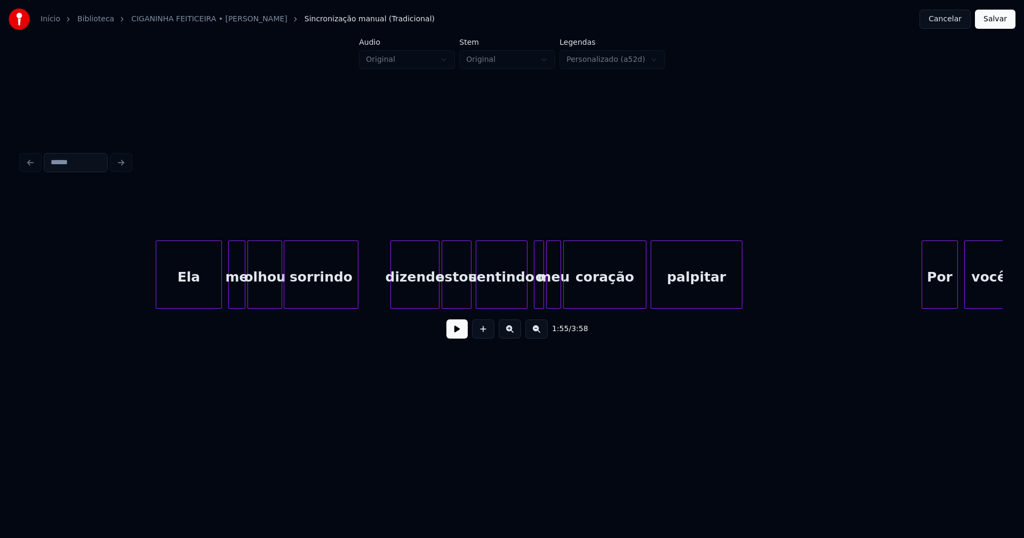
click at [524, 297] on div at bounding box center [525, 274] width 3 height 67
click at [575, 293] on div at bounding box center [574, 274] width 3 height 67
click at [570, 292] on div at bounding box center [569, 274] width 3 height 67
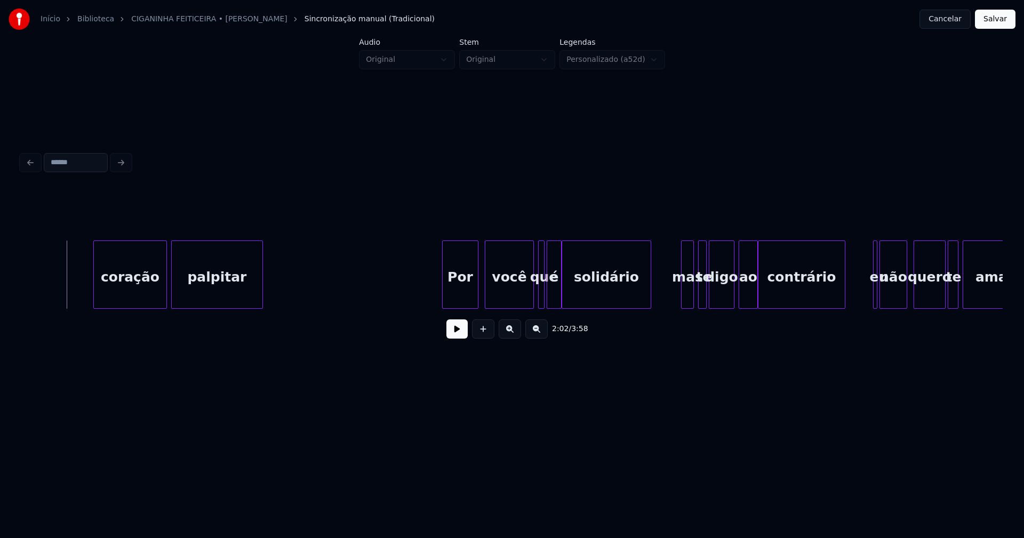
scroll to position [0, 13213]
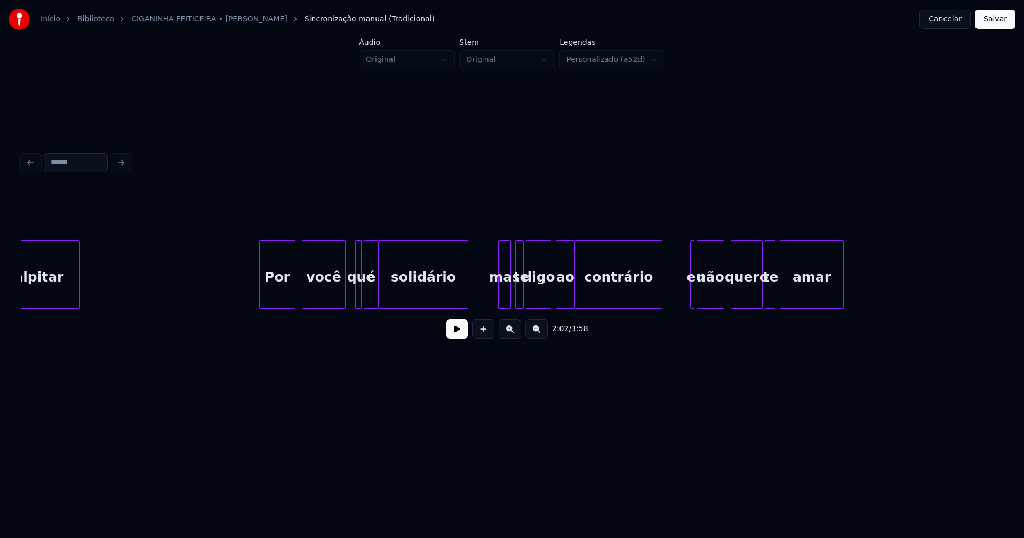
click at [344, 294] on div at bounding box center [343, 274] width 3 height 67
click at [347, 295] on div at bounding box center [348, 274] width 3 height 67
click at [493, 295] on div at bounding box center [492, 274] width 3 height 67
click at [586, 288] on div at bounding box center [587, 274] width 3 height 67
click at [617, 293] on div "contrário" at bounding box center [629, 277] width 76 height 73
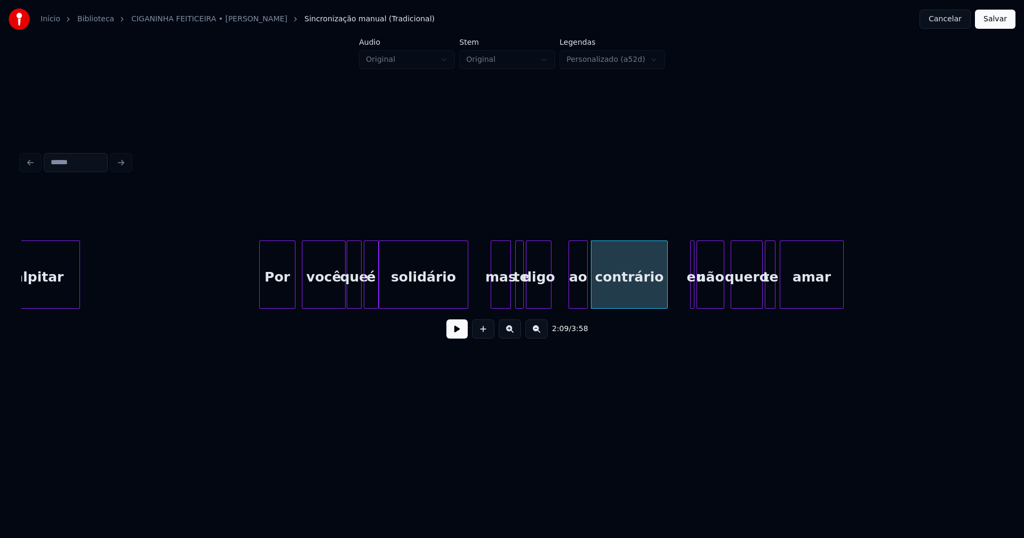
click at [577, 303] on div "ao" at bounding box center [578, 277] width 18 height 73
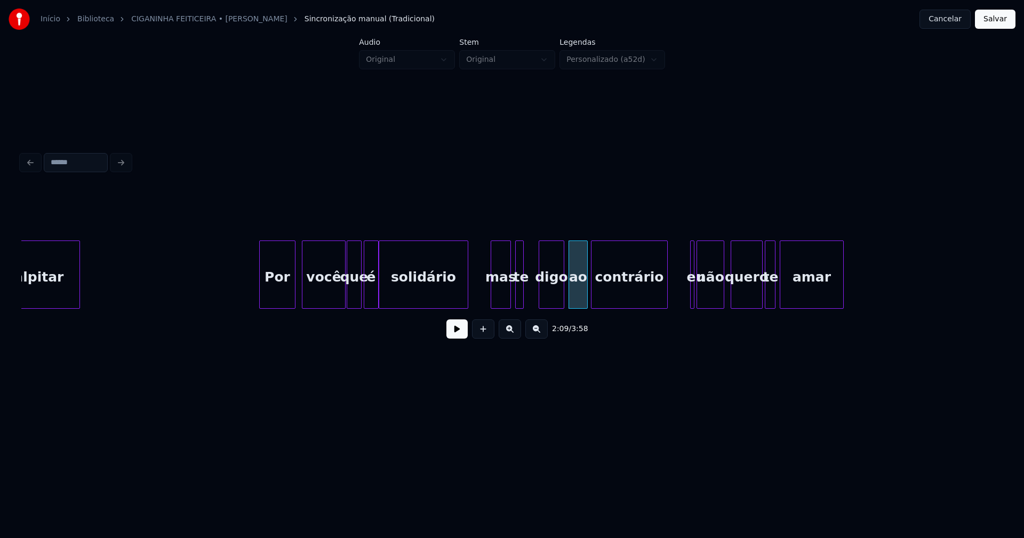
click at [547, 299] on div "digo" at bounding box center [551, 277] width 25 height 73
click at [534, 293] on div at bounding box center [533, 274] width 3 height 67
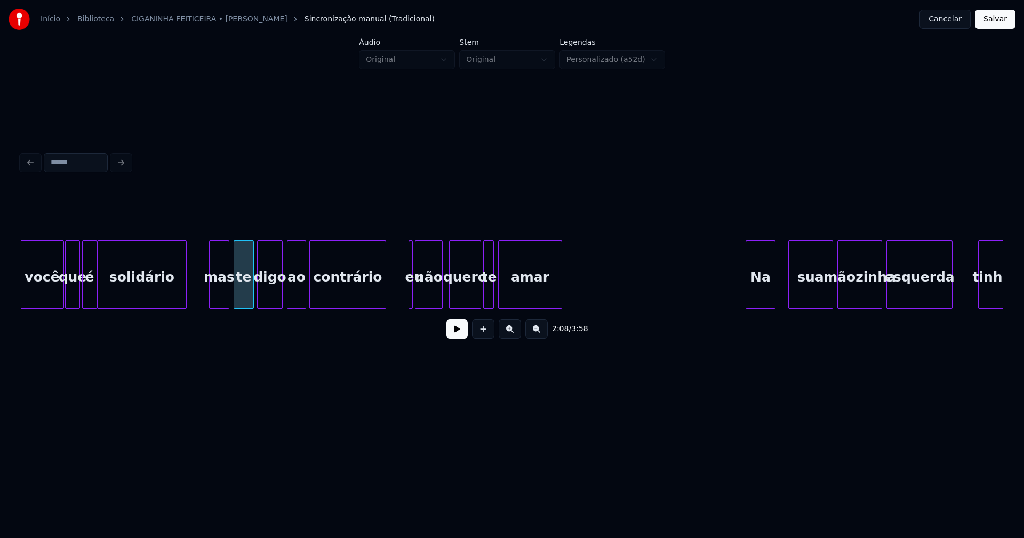
scroll to position [0, 13551]
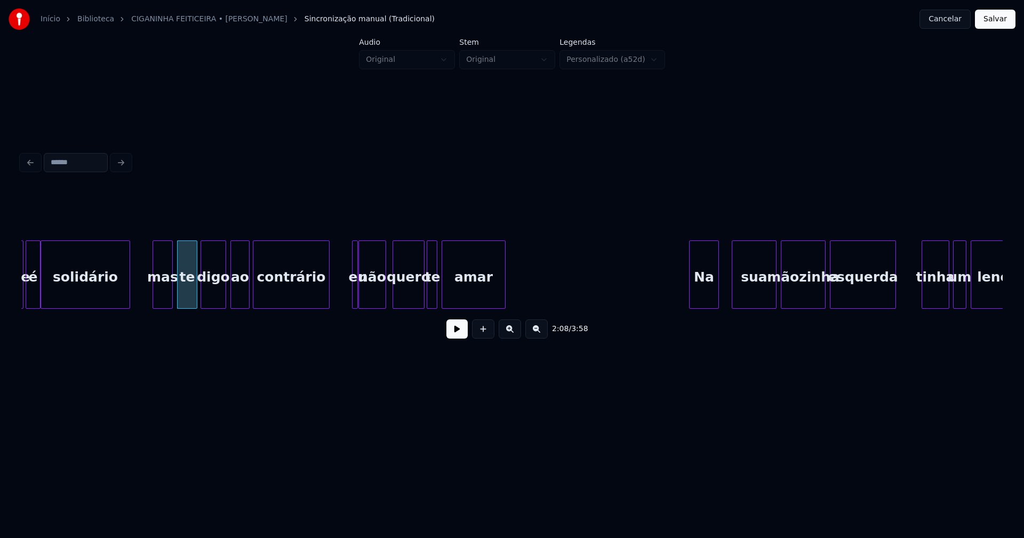
click at [354, 286] on div at bounding box center [355, 274] width 3 height 67
click at [348, 288] on div at bounding box center [349, 274] width 3 height 67
click at [469, 296] on div "amar" at bounding box center [482, 277] width 63 height 73
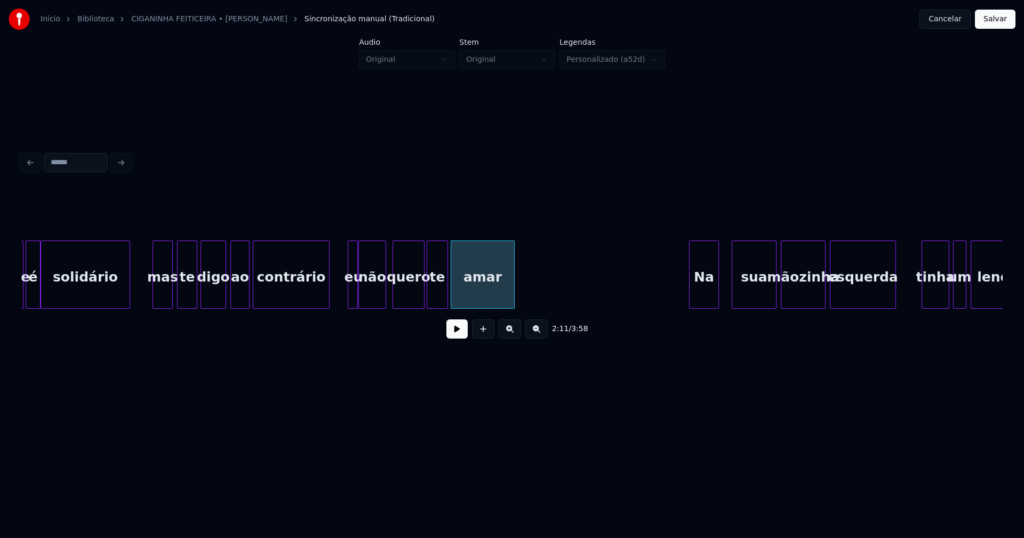
click at [446, 290] on div at bounding box center [445, 274] width 3 height 67
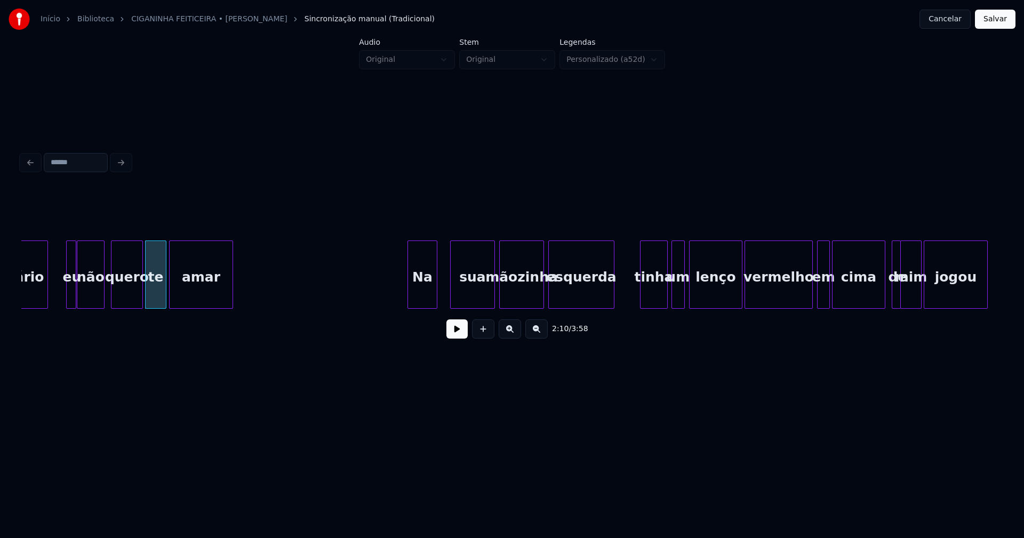
scroll to position [0, 13861]
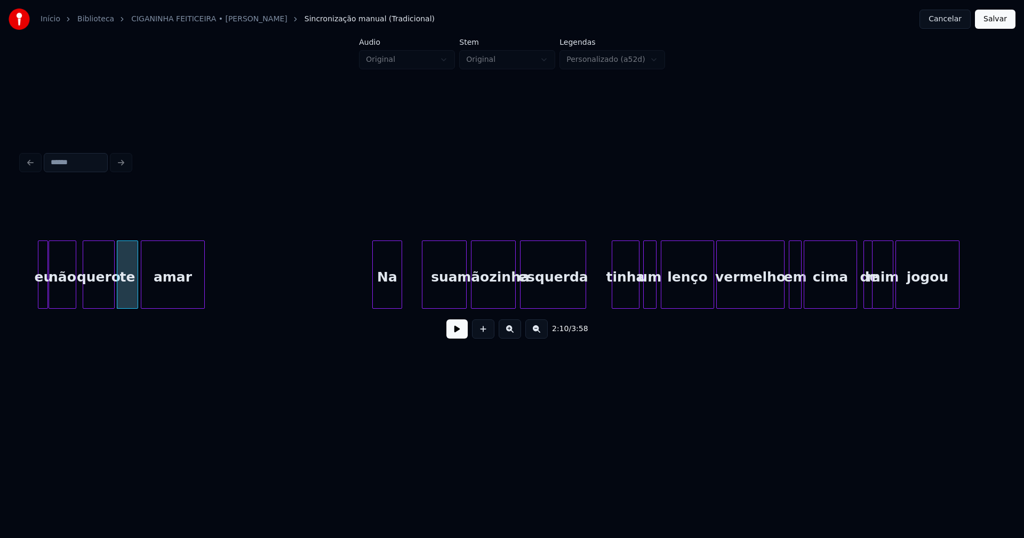
click at [393, 298] on div "Na" at bounding box center [387, 277] width 29 height 73
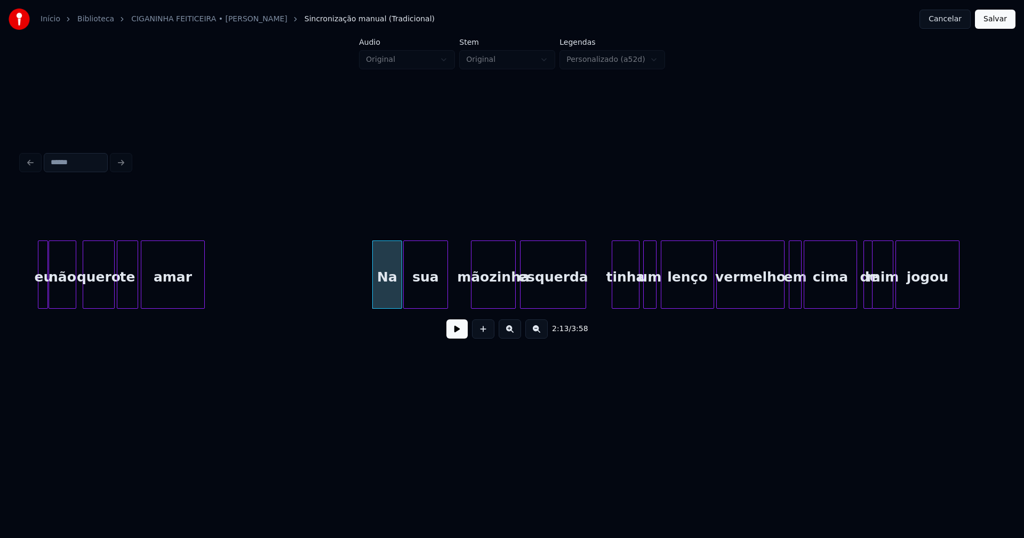
click at [423, 298] on div "sua" at bounding box center [426, 277] width 44 height 73
click at [453, 299] on div at bounding box center [452, 274] width 3 height 67
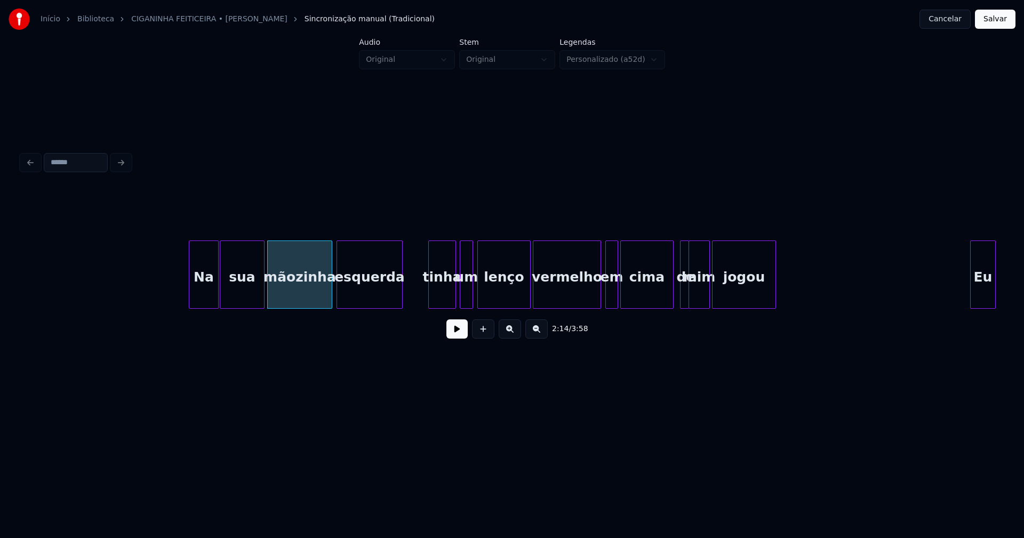
scroll to position [0, 14143]
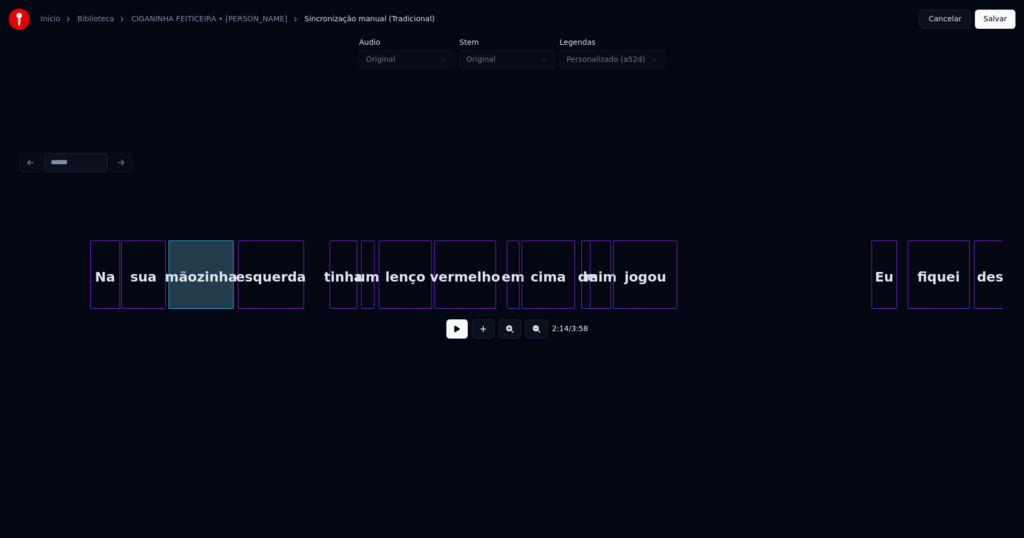
click at [494, 295] on div at bounding box center [493, 274] width 3 height 67
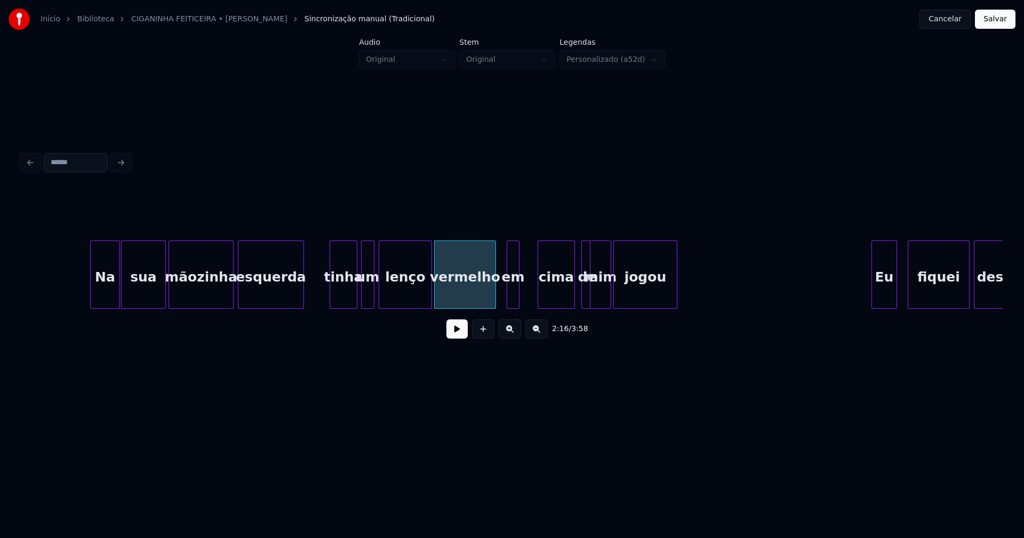
click at [540, 291] on div at bounding box center [539, 274] width 3 height 67
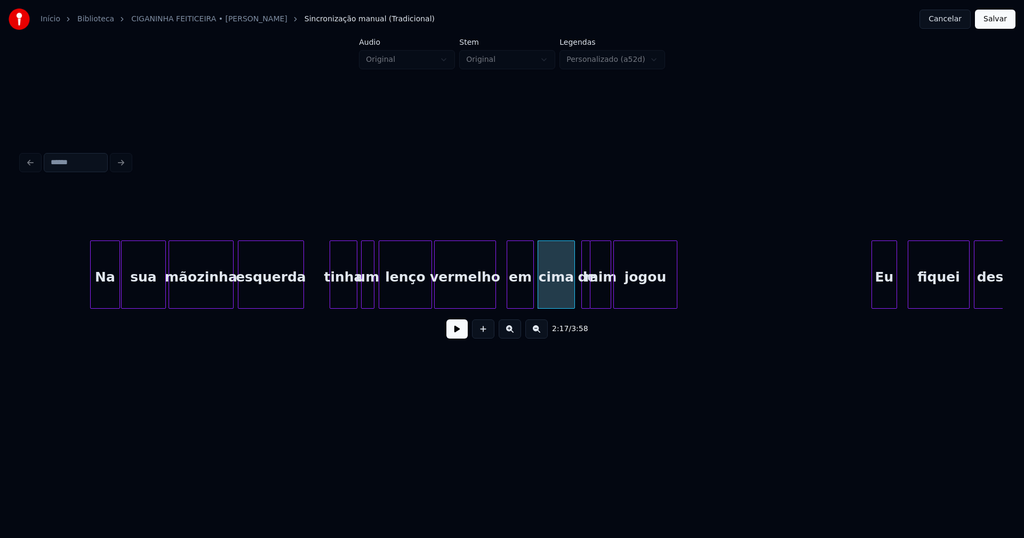
click at [533, 286] on div at bounding box center [531, 274] width 3 height 67
click at [577, 291] on div at bounding box center [578, 274] width 3 height 67
click at [642, 294] on div "jogou" at bounding box center [659, 277] width 63 height 73
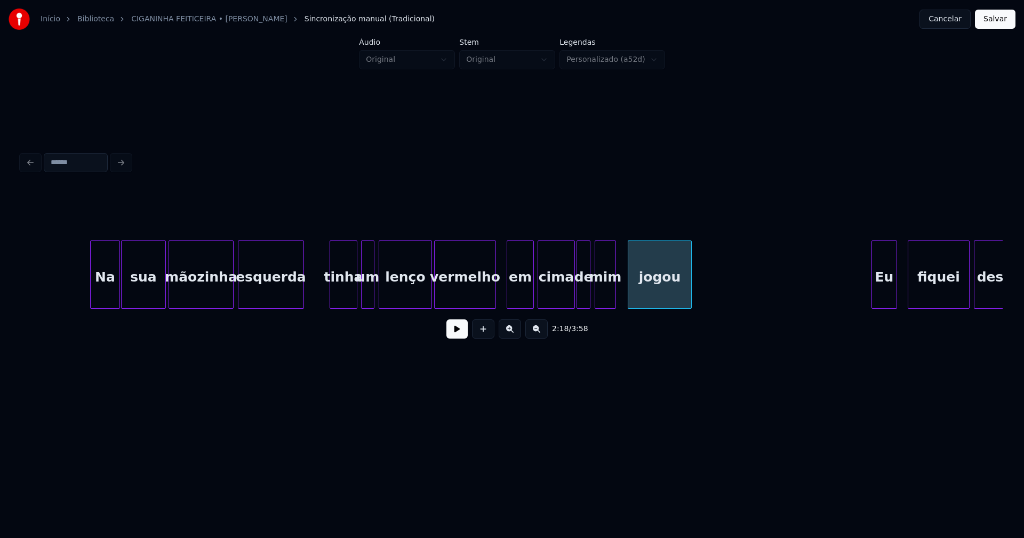
click at [607, 296] on div "mim" at bounding box center [605, 277] width 20 height 73
click at [622, 288] on div at bounding box center [621, 274] width 3 height 67
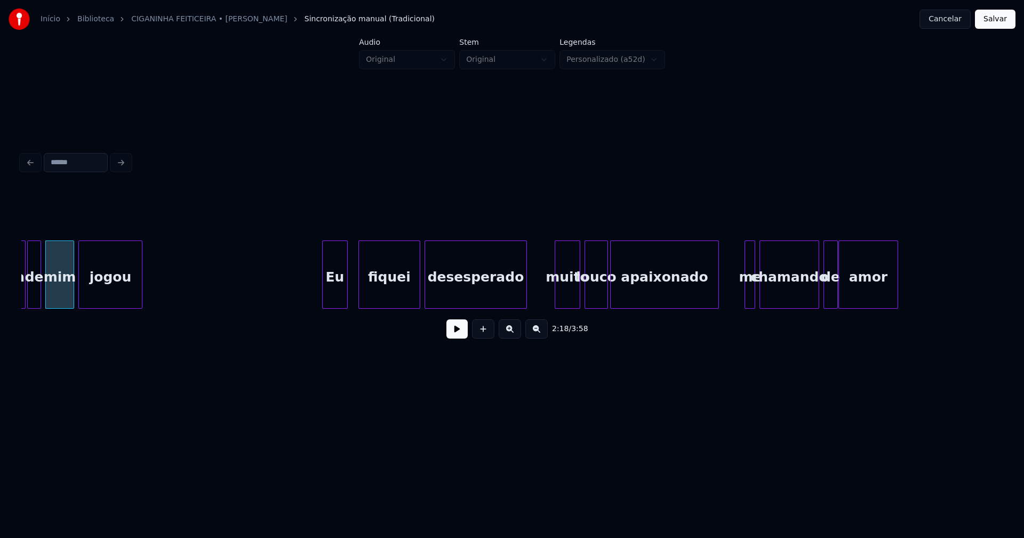
scroll to position [0, 14707]
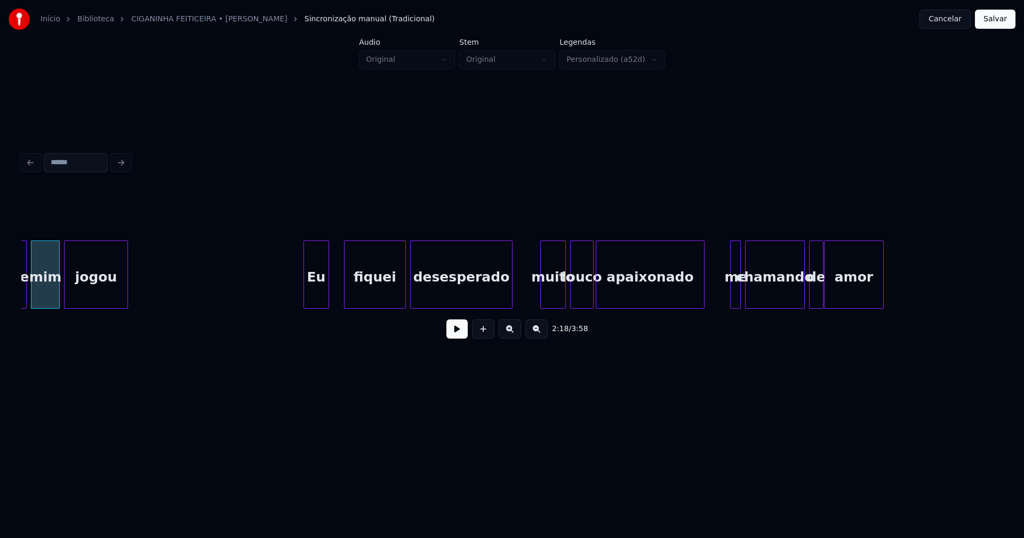
click at [317, 298] on div "Eu" at bounding box center [316, 277] width 25 height 73
click at [382, 294] on div "fiquei" at bounding box center [372, 277] width 61 height 73
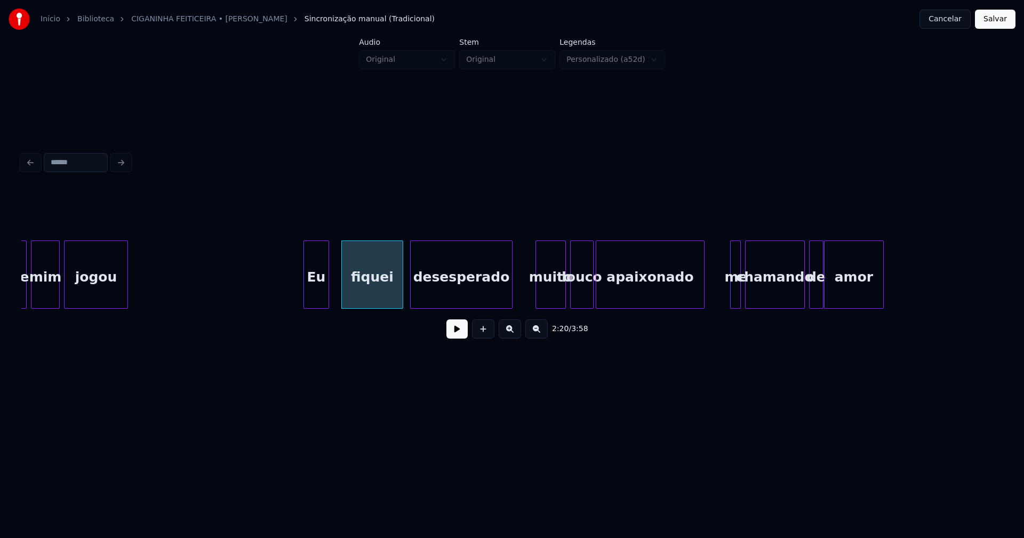
click at [537, 297] on div at bounding box center [537, 274] width 3 height 67
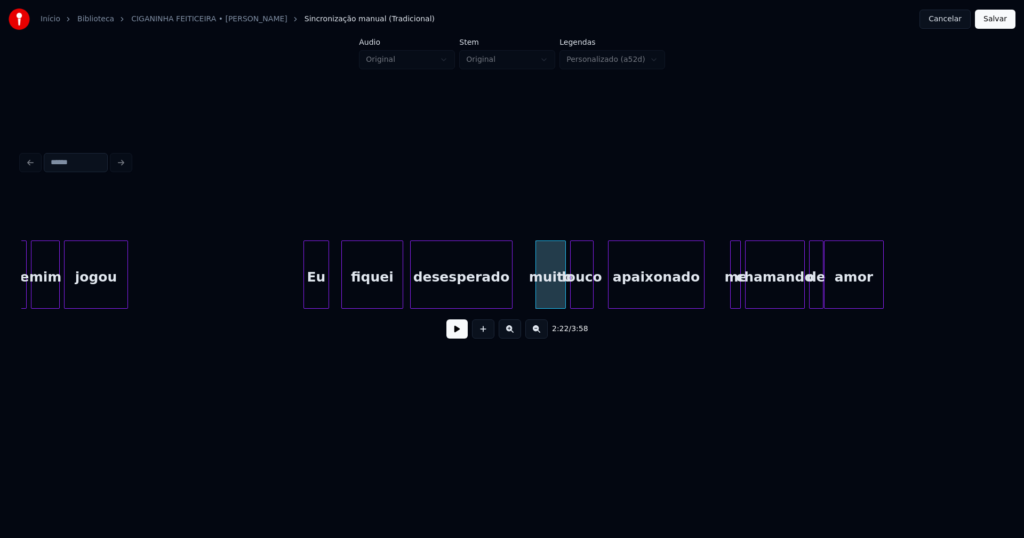
click at [610, 290] on div at bounding box center [609, 274] width 3 height 67
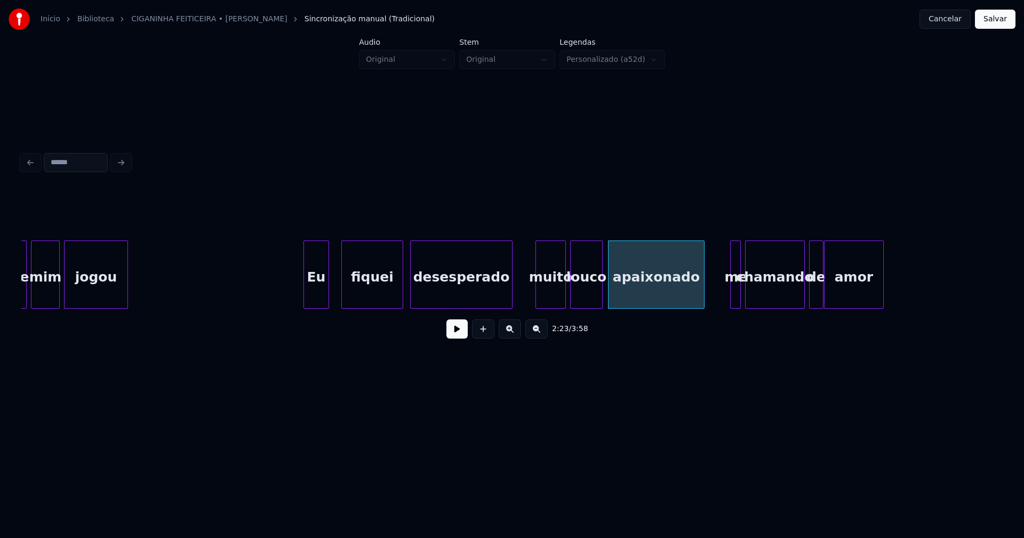
click at [601, 287] on div at bounding box center [600, 274] width 3 height 67
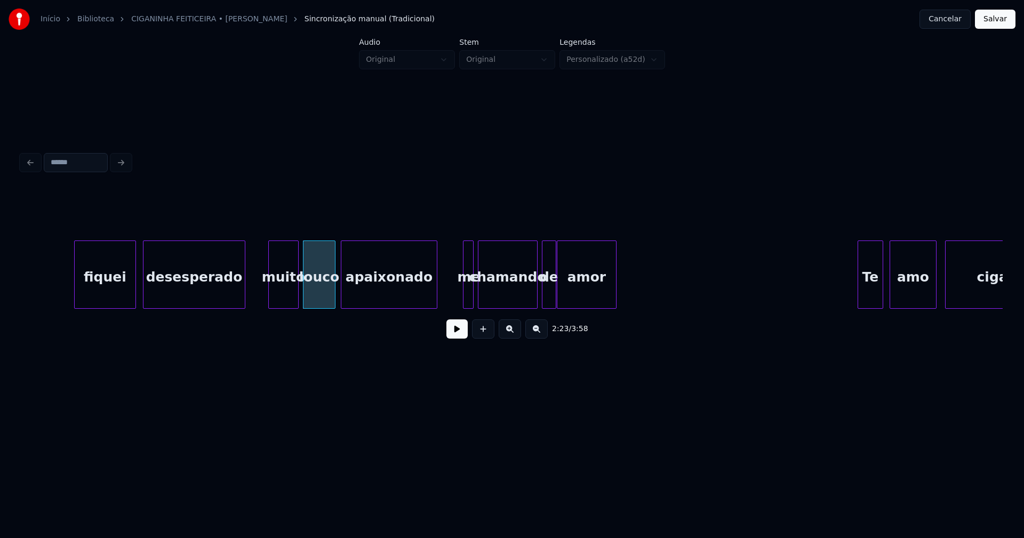
scroll to position [0, 15030]
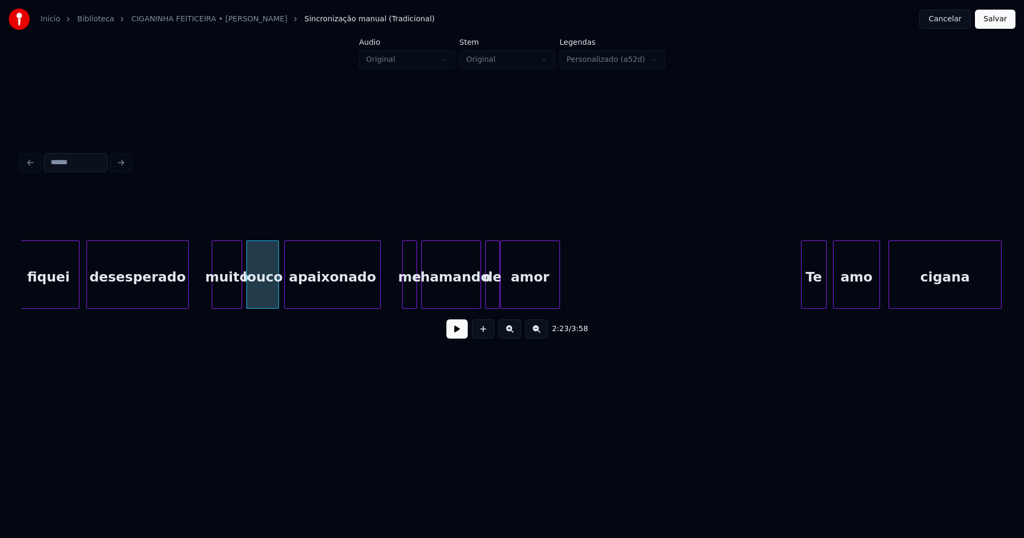
click at [404, 296] on div at bounding box center [404, 274] width 3 height 67
click at [530, 299] on div "amor" at bounding box center [539, 277] width 59 height 73
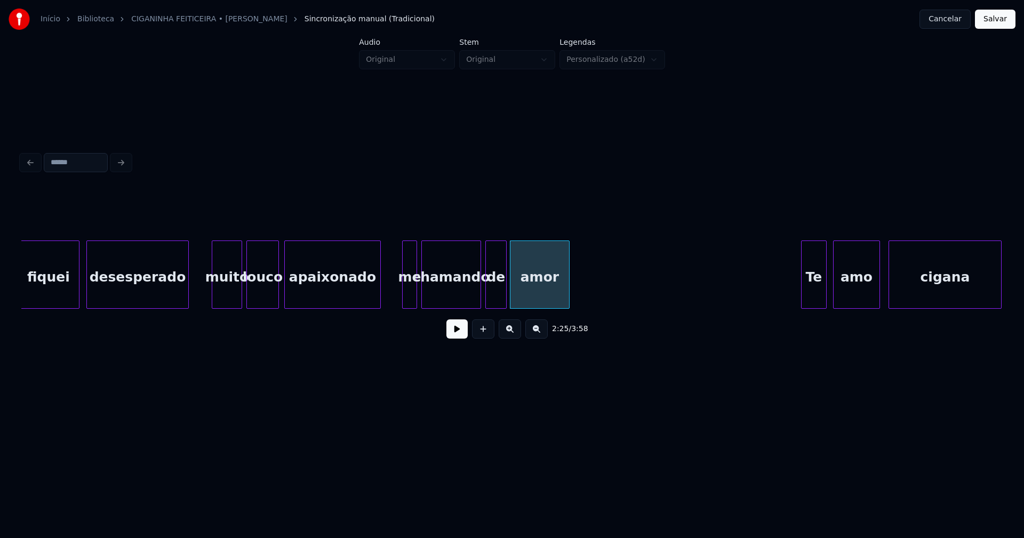
click at [504, 293] on div at bounding box center [504, 274] width 3 height 67
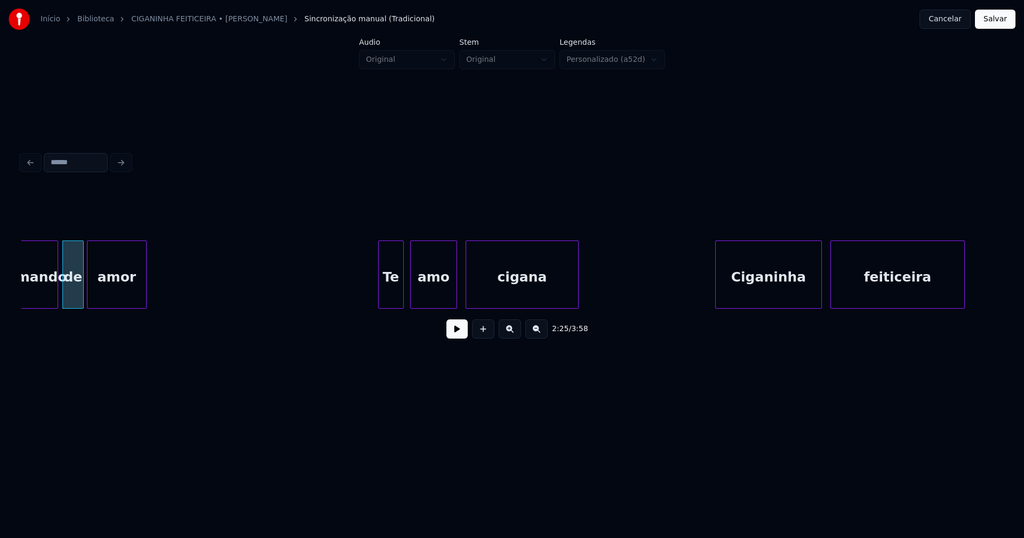
scroll to position [0, 15467]
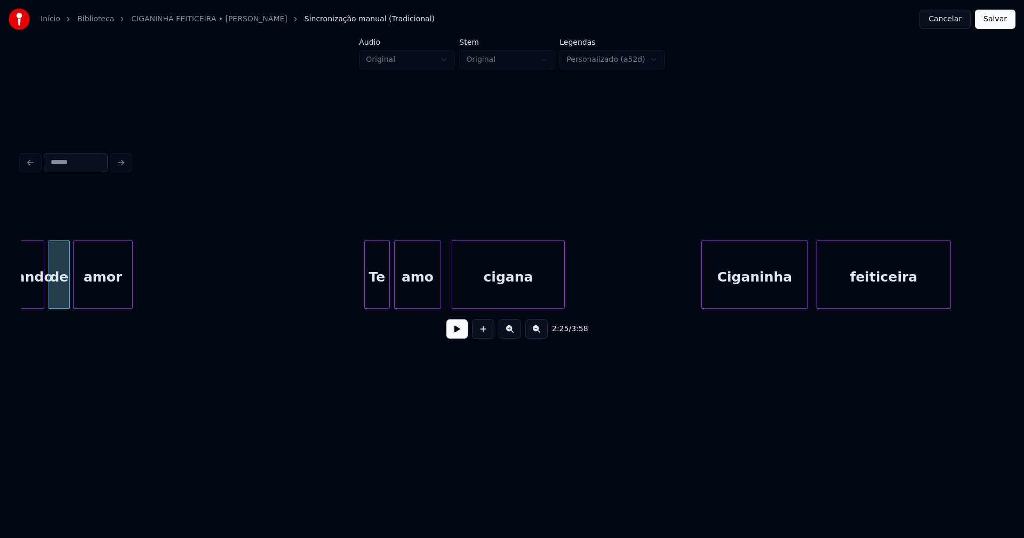
click at [440, 285] on div "amo" at bounding box center [417, 274] width 47 height 68
click at [432, 291] on div at bounding box center [431, 274] width 3 height 67
click at [439, 289] on div at bounding box center [440, 274] width 3 height 67
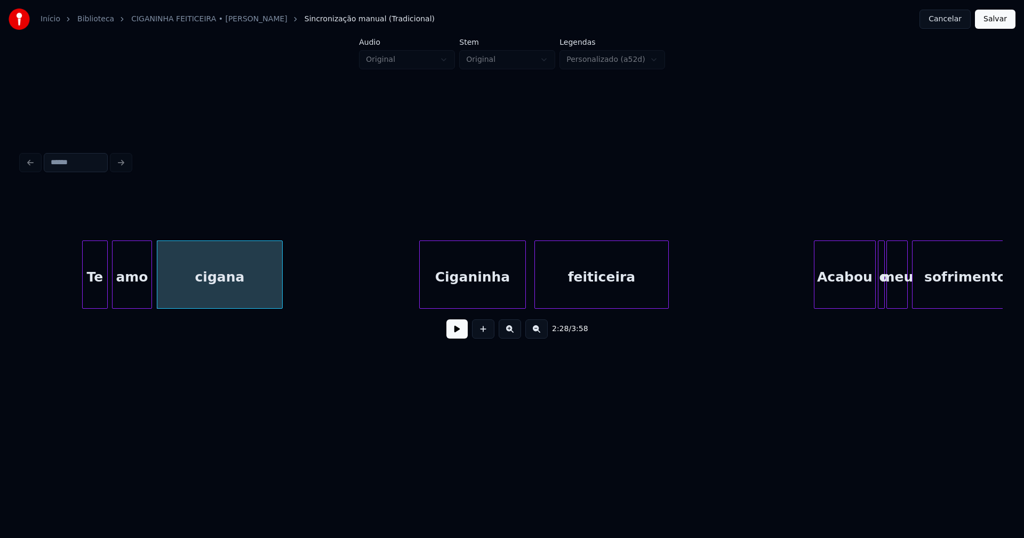
scroll to position [0, 15806]
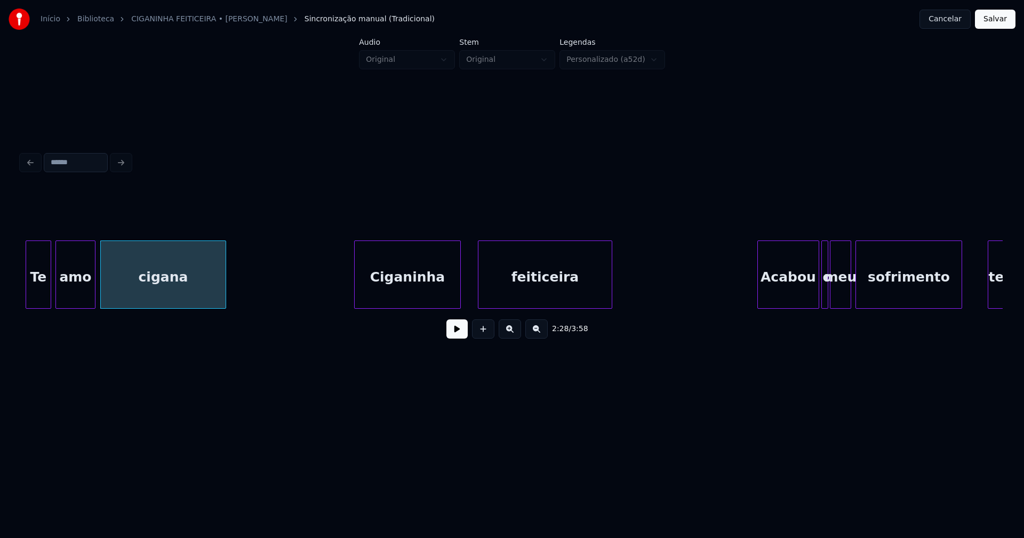
click at [421, 298] on div "Ciganinha" at bounding box center [408, 277] width 106 height 73
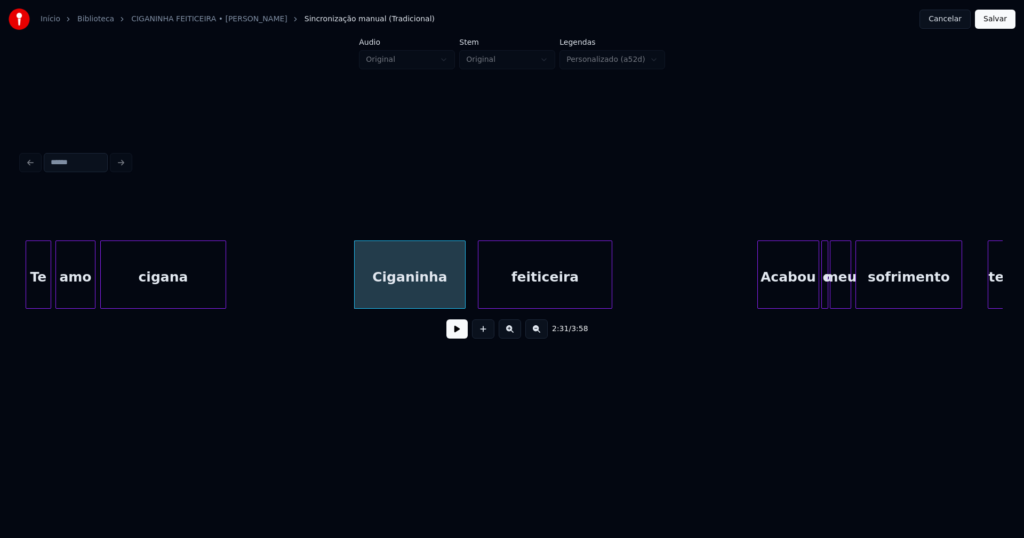
click at [463, 288] on div at bounding box center [463, 274] width 3 height 67
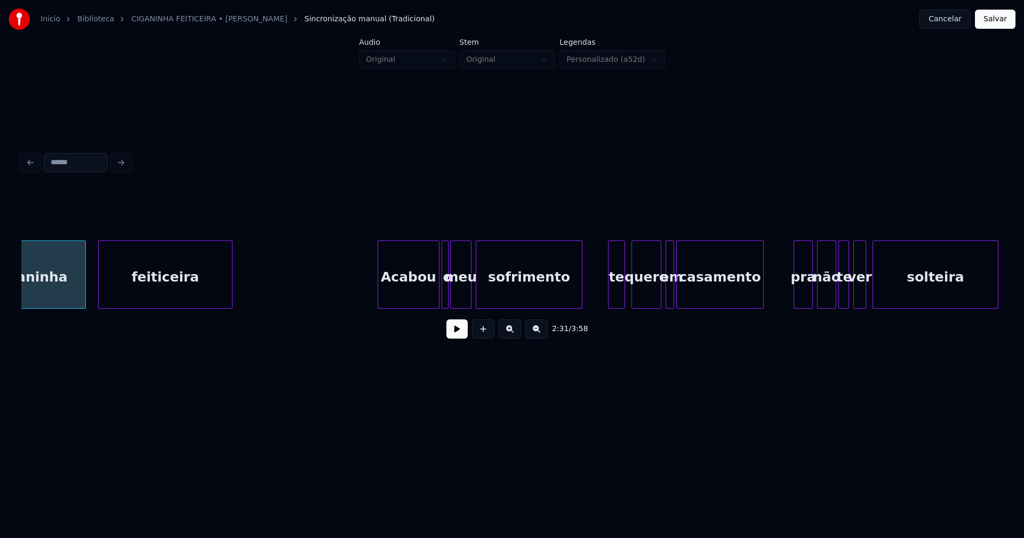
scroll to position [0, 16214]
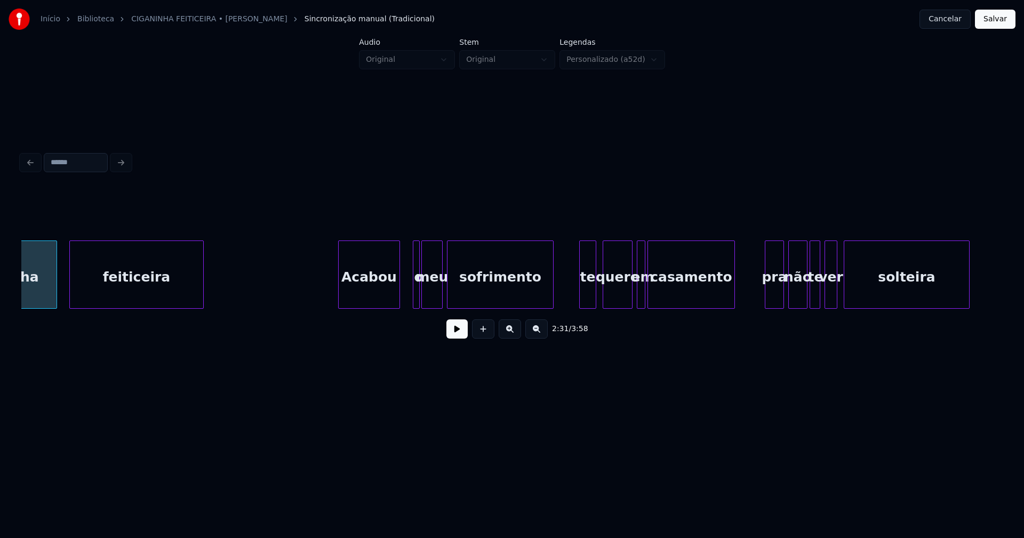
click at [376, 299] on div "Acabou" at bounding box center [369, 277] width 61 height 73
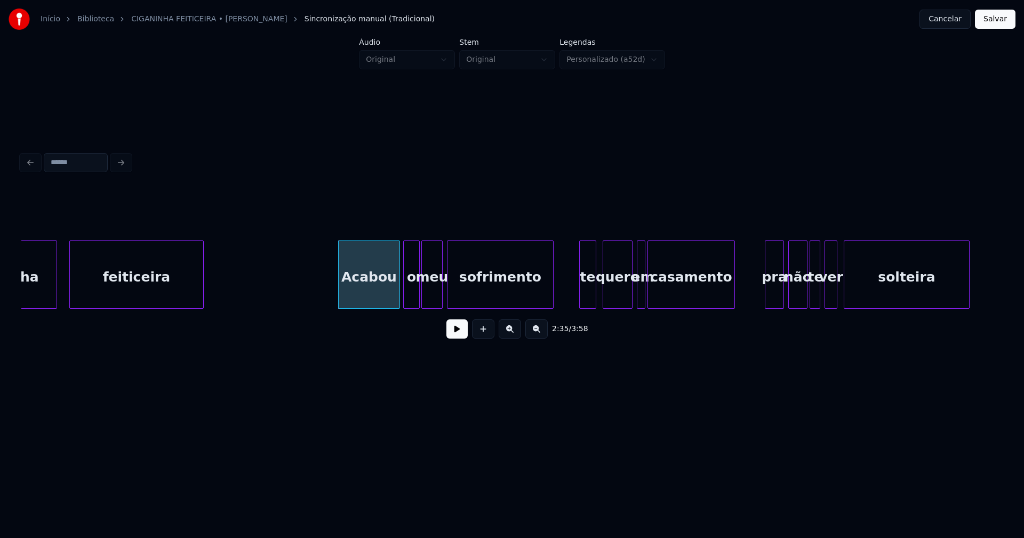
click at [404, 288] on div at bounding box center [405, 274] width 3 height 67
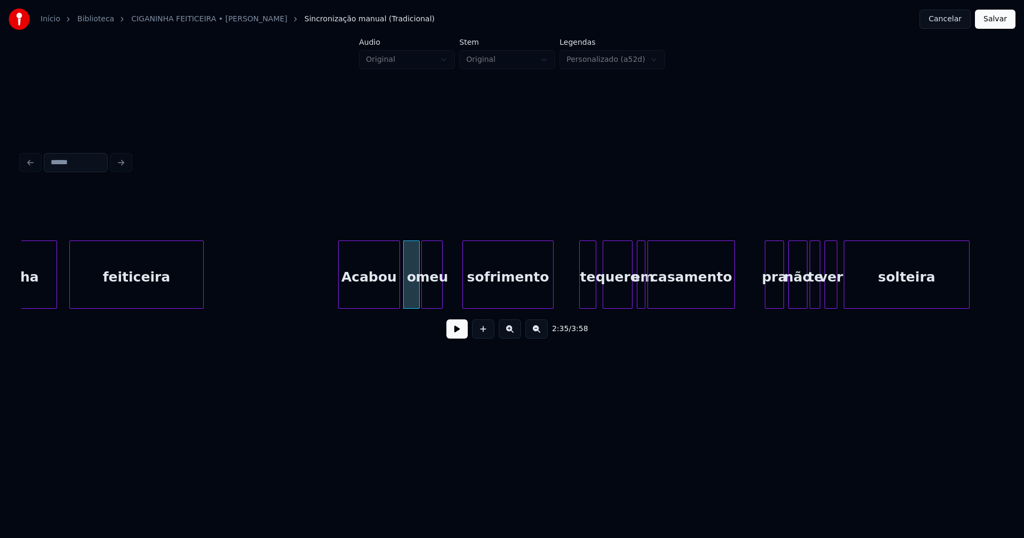
click at [463, 283] on div at bounding box center [464, 274] width 3 height 67
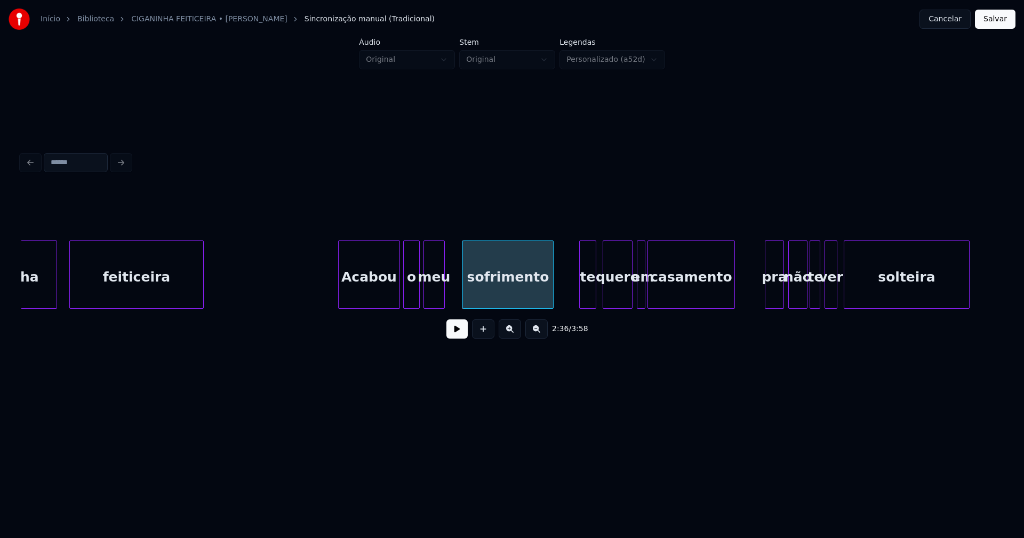
click at [440, 290] on div "meu" at bounding box center [434, 277] width 20 height 73
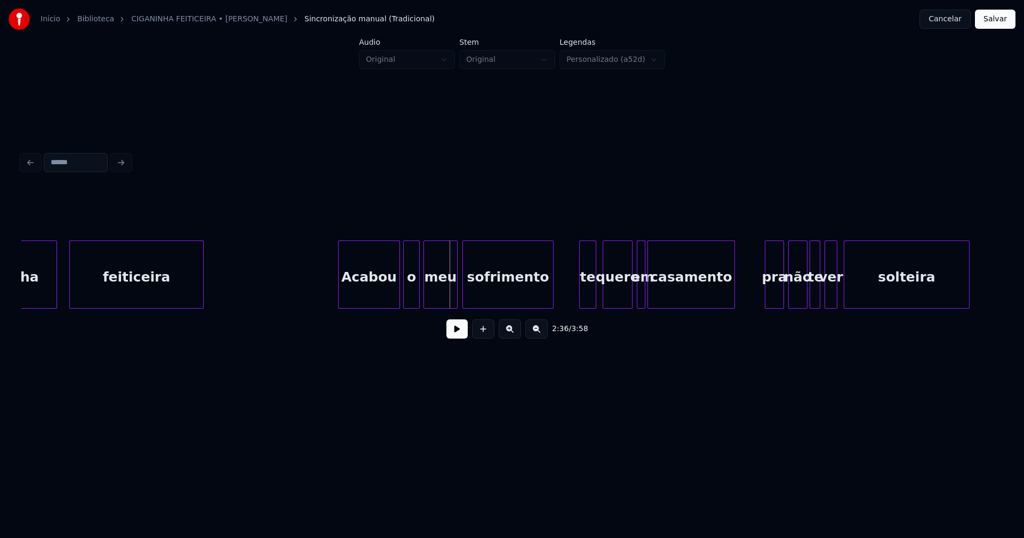
click at [455, 286] on div at bounding box center [455, 274] width 3 height 67
click at [622, 299] on div "quero" at bounding box center [615, 277] width 29 height 73
click at [634, 295] on div at bounding box center [633, 274] width 3 height 67
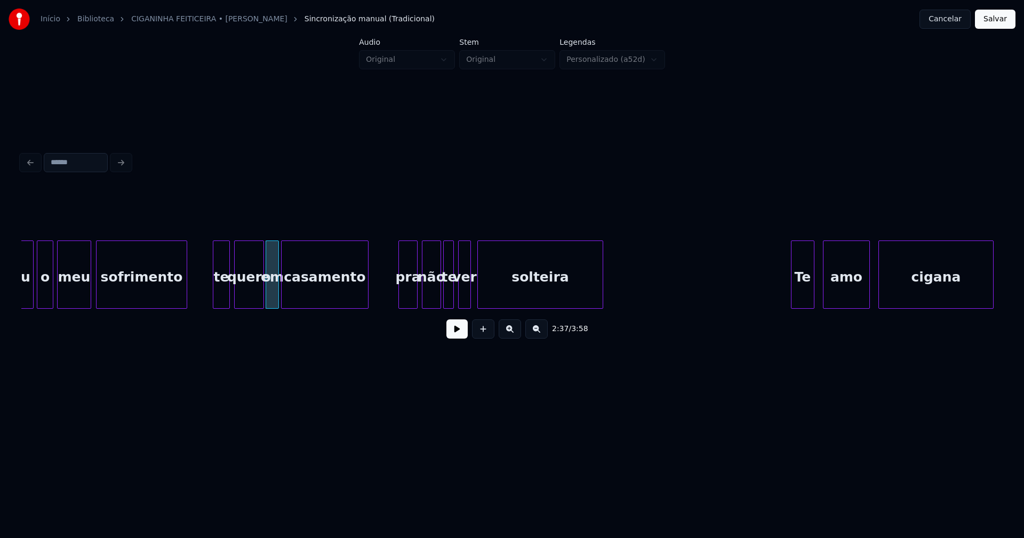
scroll to position [0, 16678]
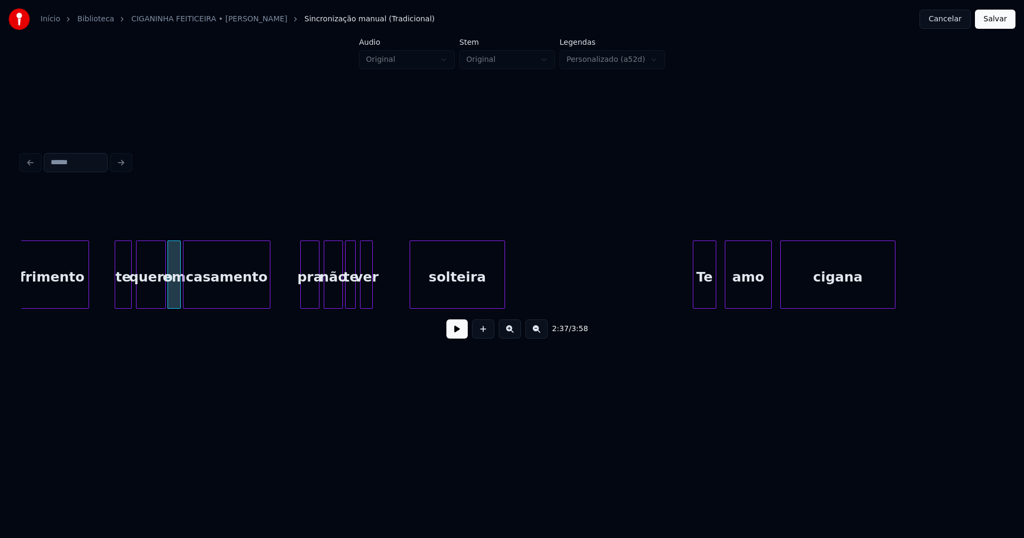
click at [412, 286] on div at bounding box center [411, 274] width 3 height 67
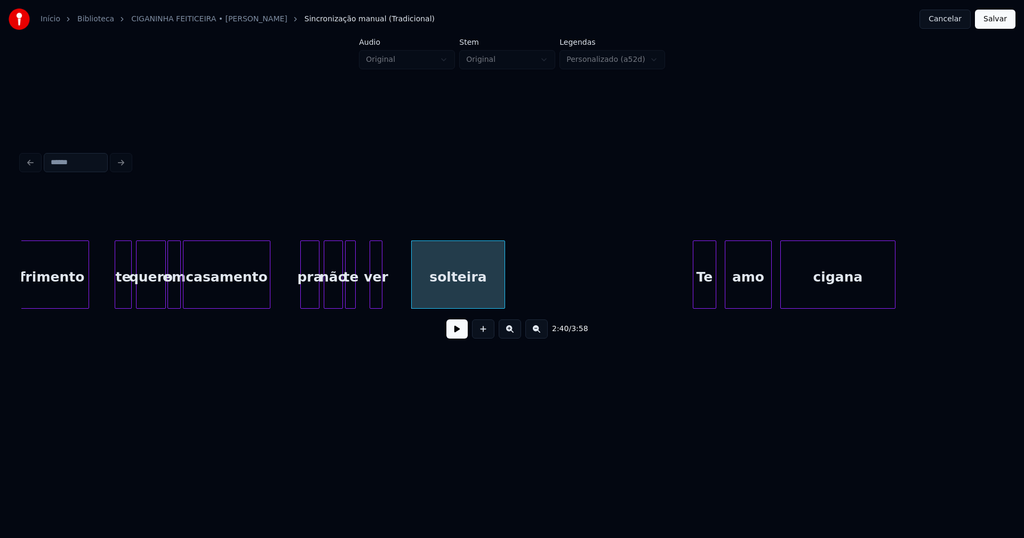
click at [382, 291] on div "ver" at bounding box center [375, 274] width 13 height 68
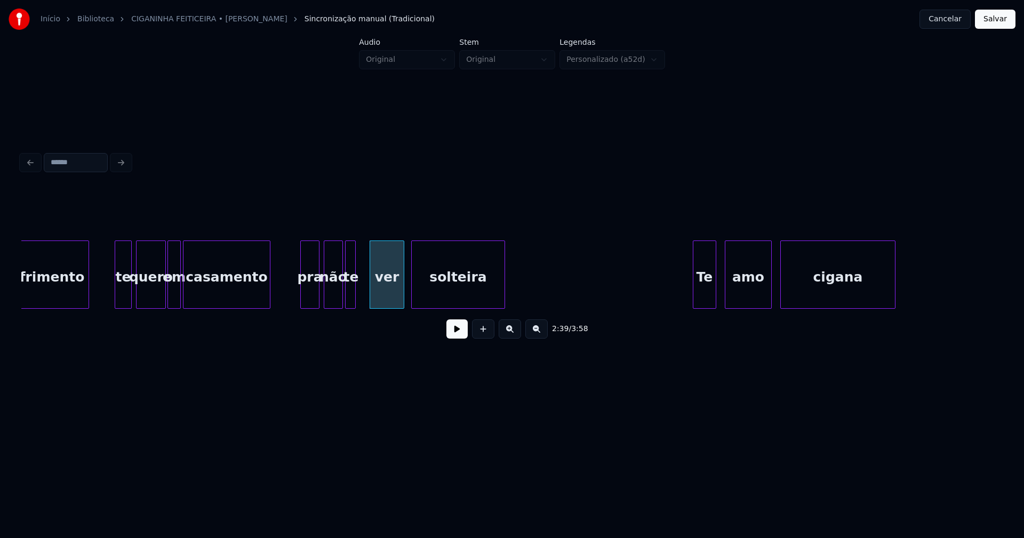
click at [401, 285] on div at bounding box center [401, 274] width 3 height 67
click at [355, 291] on div "te" at bounding box center [355, 277] width 11 height 73
click at [365, 290] on div at bounding box center [364, 274] width 3 height 67
click at [750, 295] on div "amo" at bounding box center [742, 277] width 46 height 73
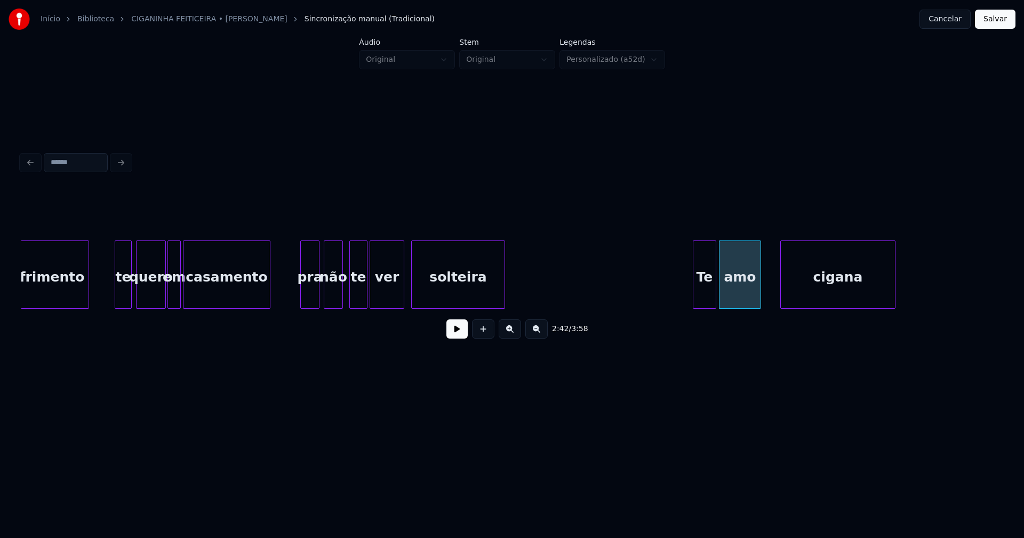
click at [759, 299] on div at bounding box center [758, 274] width 3 height 67
click at [769, 293] on div at bounding box center [768, 274] width 3 height 67
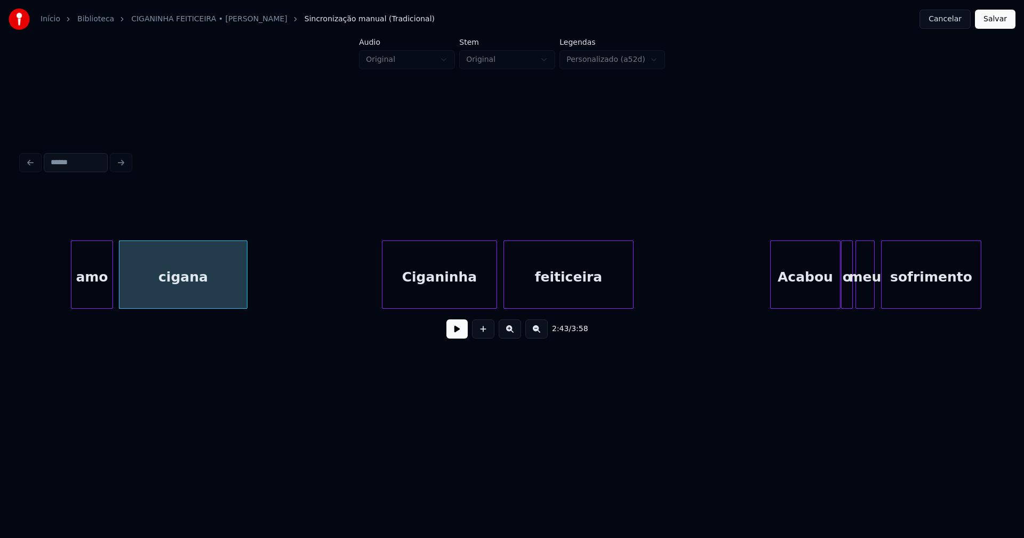
scroll to position [0, 17468]
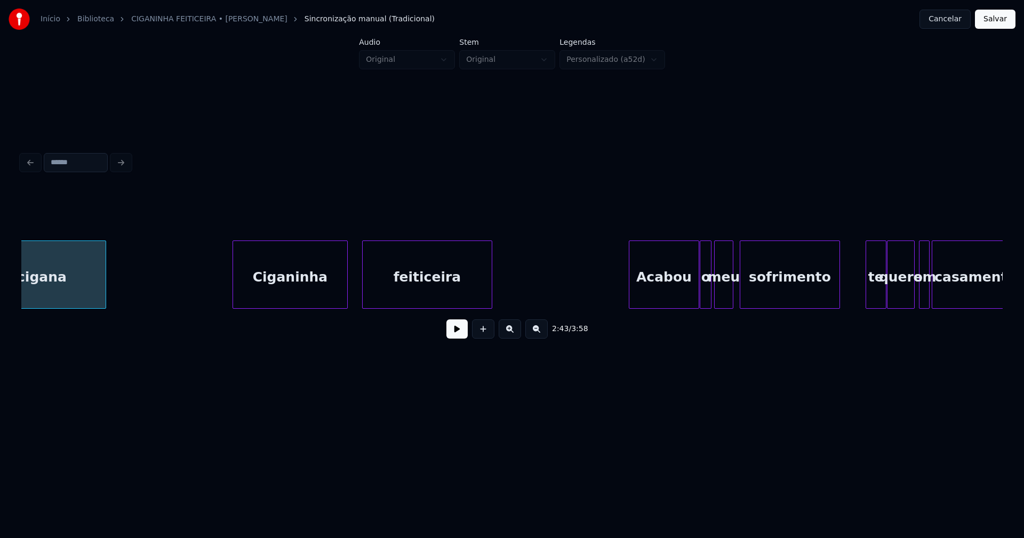
click at [305, 299] on div "Ciganinha" at bounding box center [290, 277] width 114 height 73
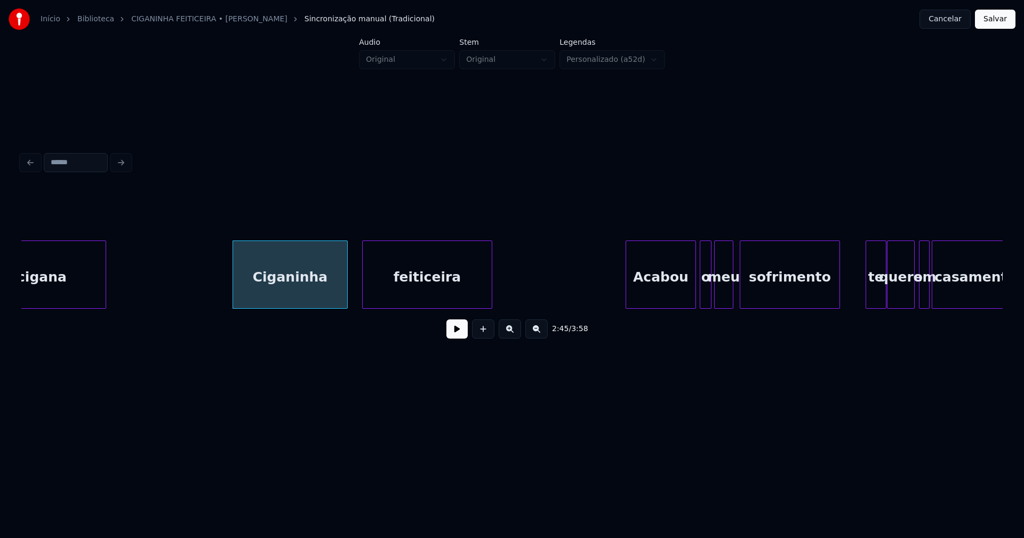
click at [678, 293] on div "Acabou" at bounding box center [660, 277] width 69 height 73
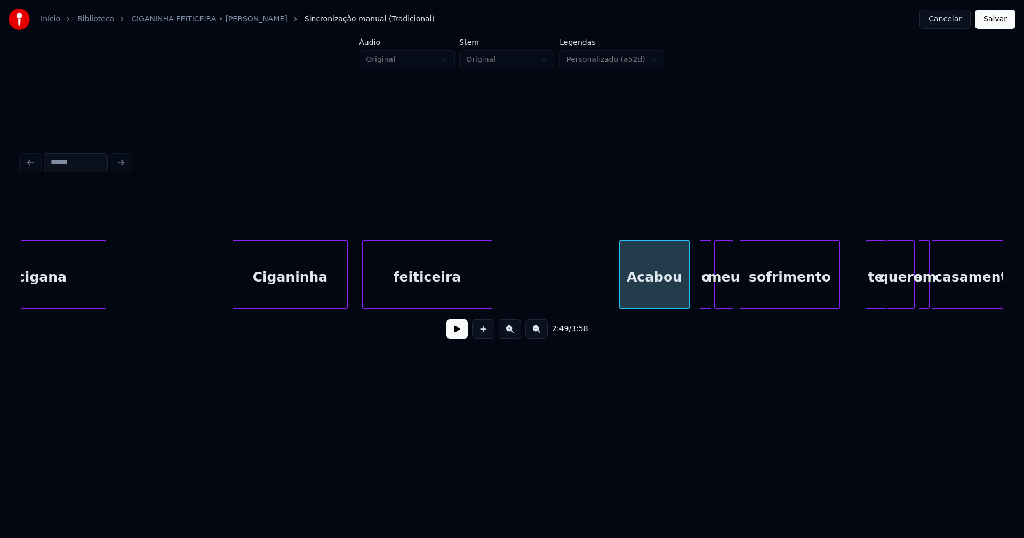
click at [677, 295] on div "Acabou" at bounding box center [654, 277] width 69 height 73
click at [683, 296] on div at bounding box center [682, 274] width 3 height 67
click at [692, 293] on div at bounding box center [691, 274] width 3 height 67
click at [757, 284] on div at bounding box center [757, 274] width 3 height 67
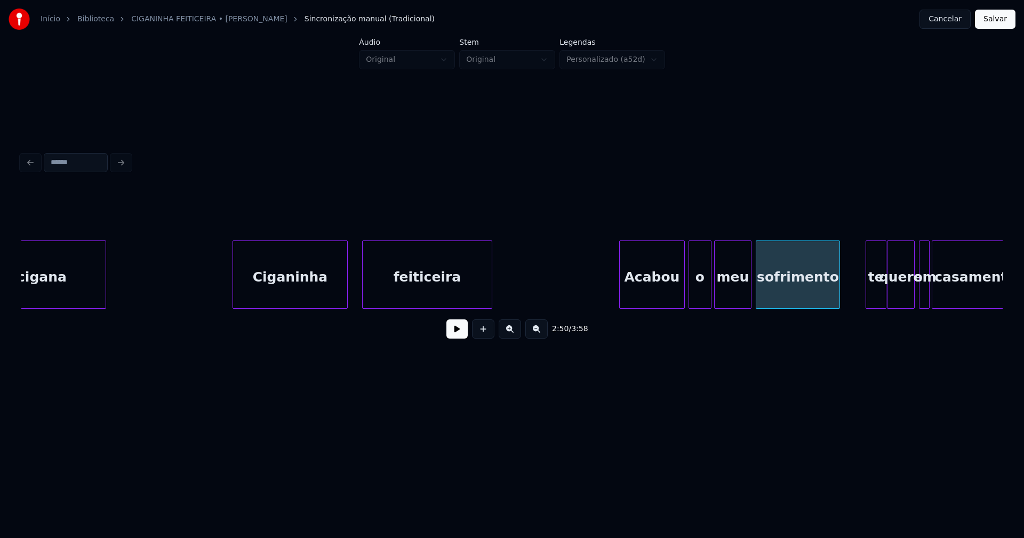
click at [748, 283] on div at bounding box center [749, 274] width 3 height 67
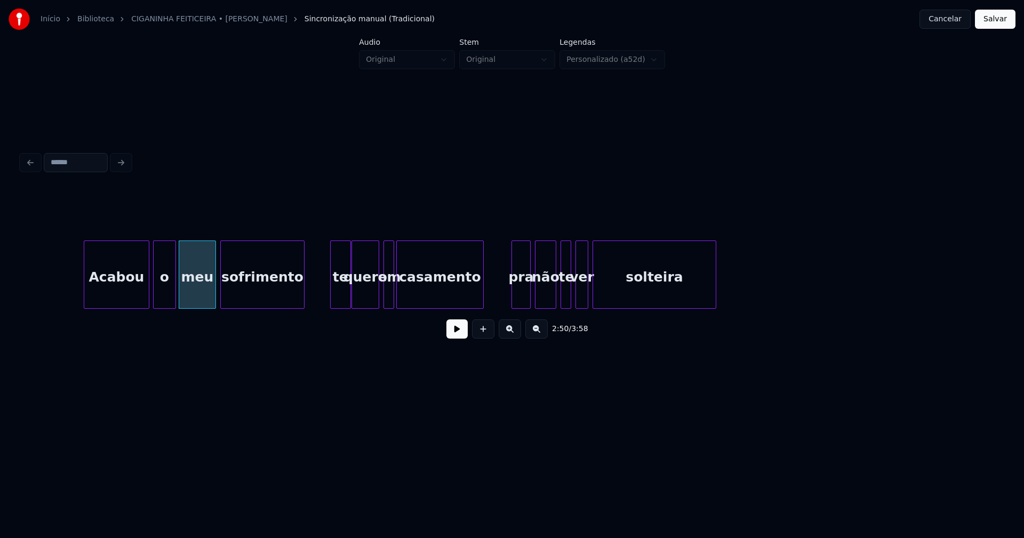
scroll to position [0, 18017]
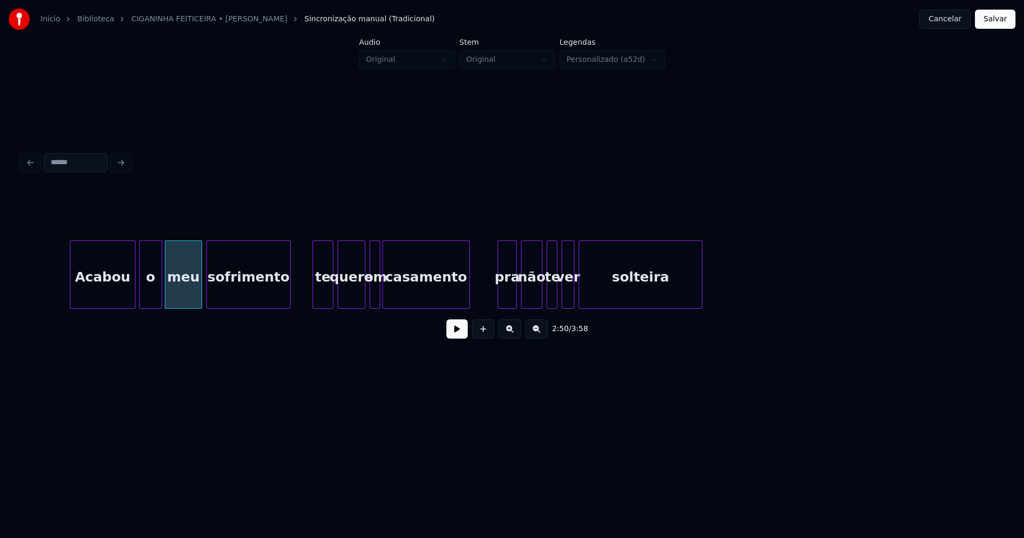
click at [323, 294] on div "te" at bounding box center [323, 277] width 20 height 73
click at [346, 296] on div "quero" at bounding box center [348, 277] width 27 height 73
click at [363, 291] on div at bounding box center [363, 274] width 3 height 67
click at [607, 290] on div at bounding box center [608, 274] width 3 height 67
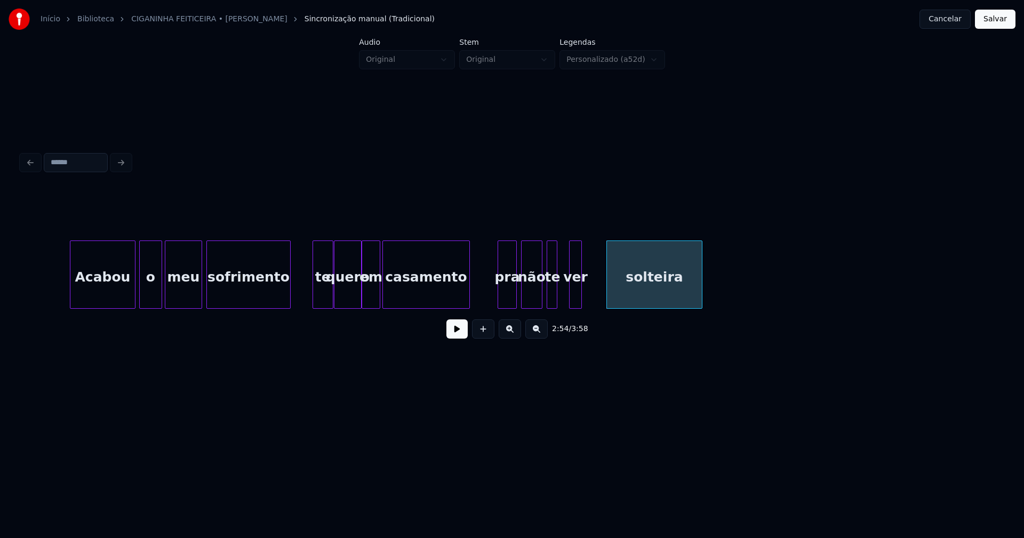
click at [573, 290] on div "ver" at bounding box center [575, 277] width 12 height 73
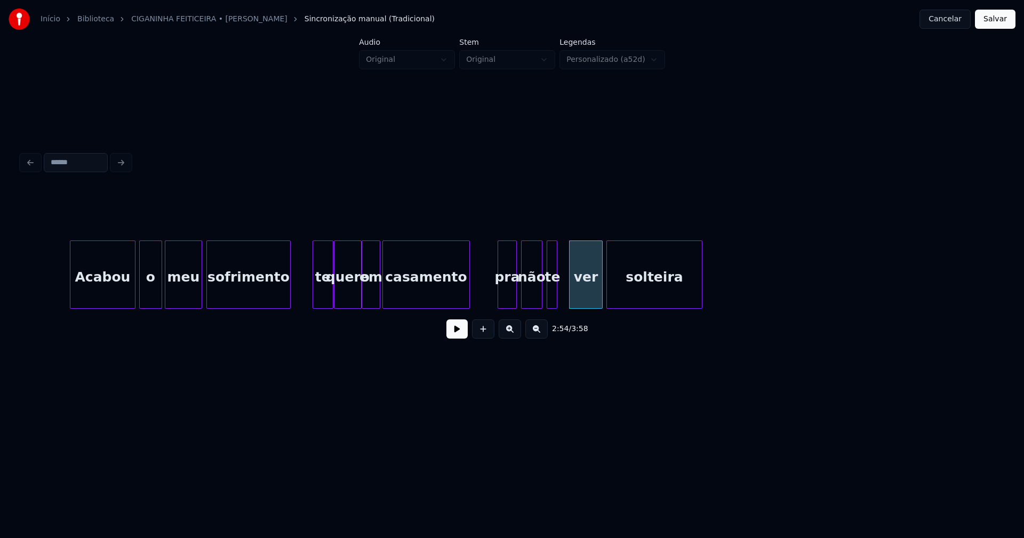
click at [600, 289] on div at bounding box center [600, 274] width 3 height 67
click at [565, 290] on div at bounding box center [565, 274] width 3 height 67
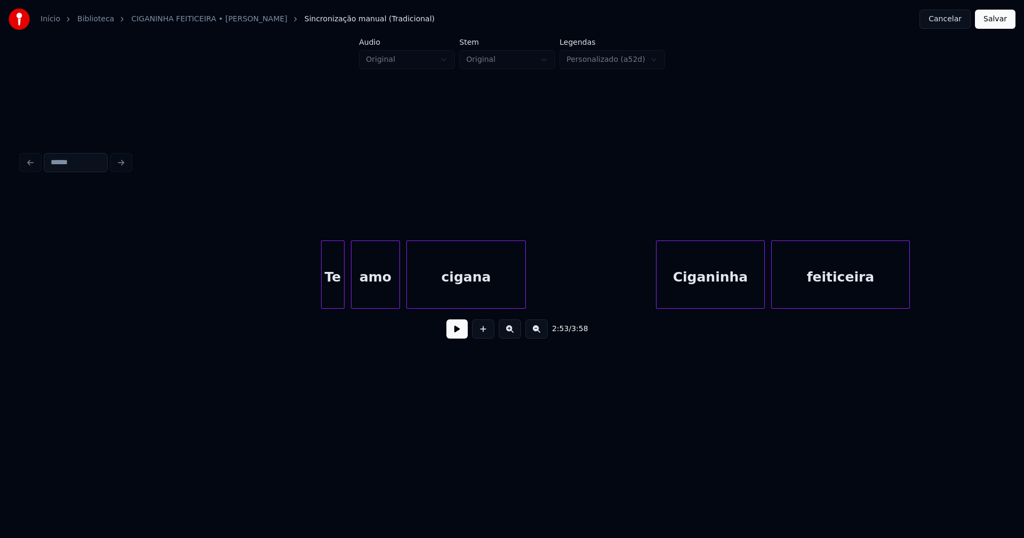
scroll to position [0, 20045]
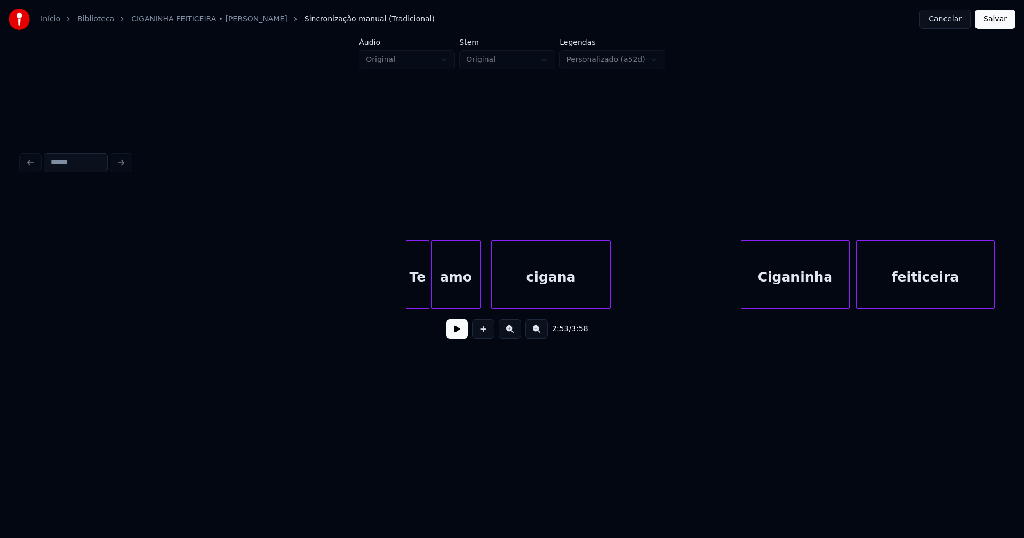
click at [471, 293] on div "amo" at bounding box center [456, 277] width 48 height 73
click at [474, 295] on div at bounding box center [473, 274] width 3 height 67
click at [480, 295] on div at bounding box center [481, 274] width 3 height 67
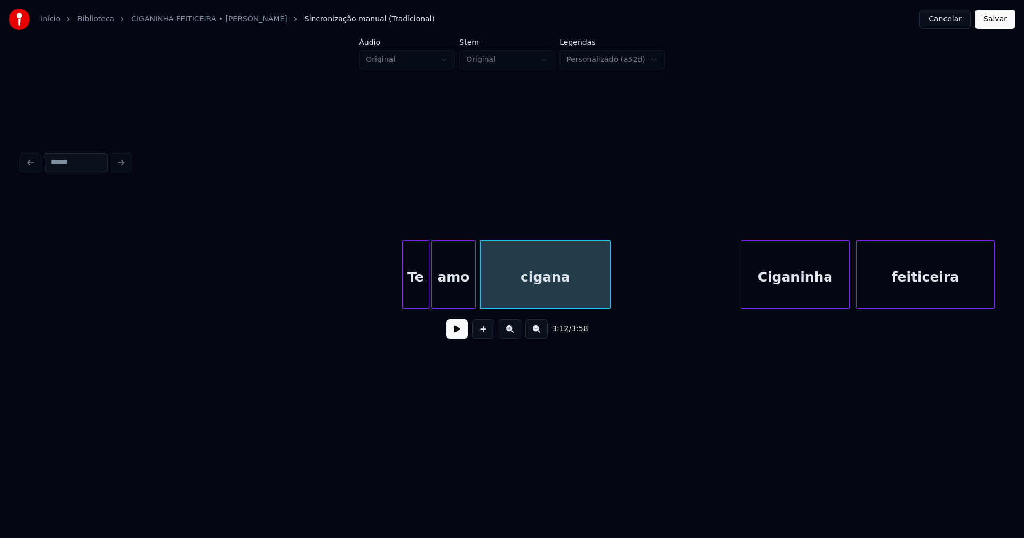
click at [404, 286] on div at bounding box center [404, 274] width 3 height 67
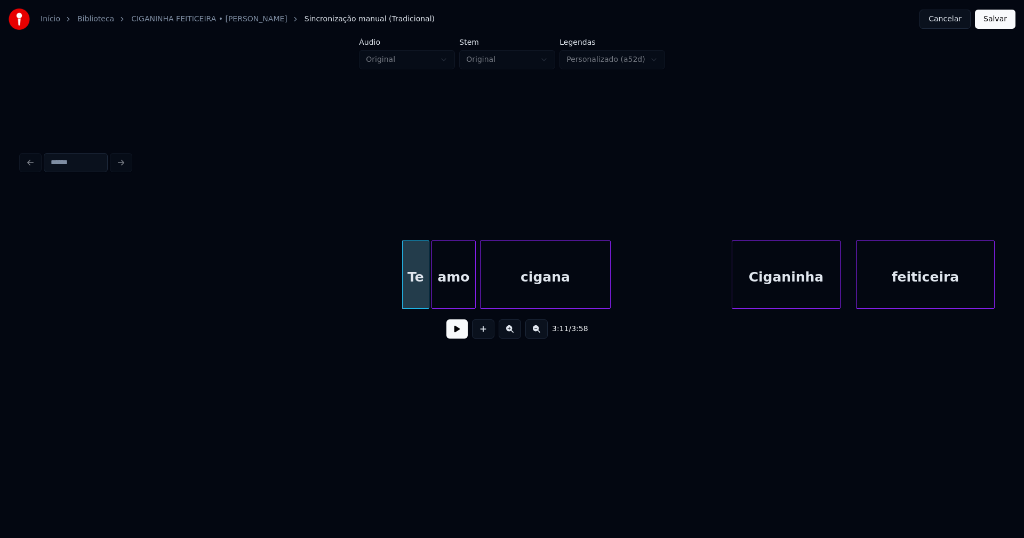
click at [782, 292] on div "Ciganinha" at bounding box center [786, 277] width 108 height 73
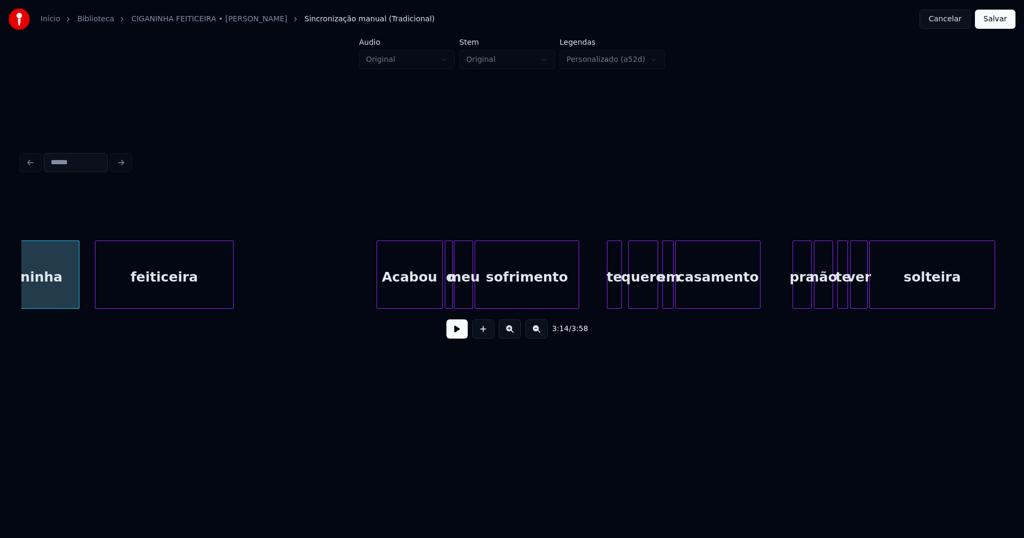
scroll to position [0, 20820]
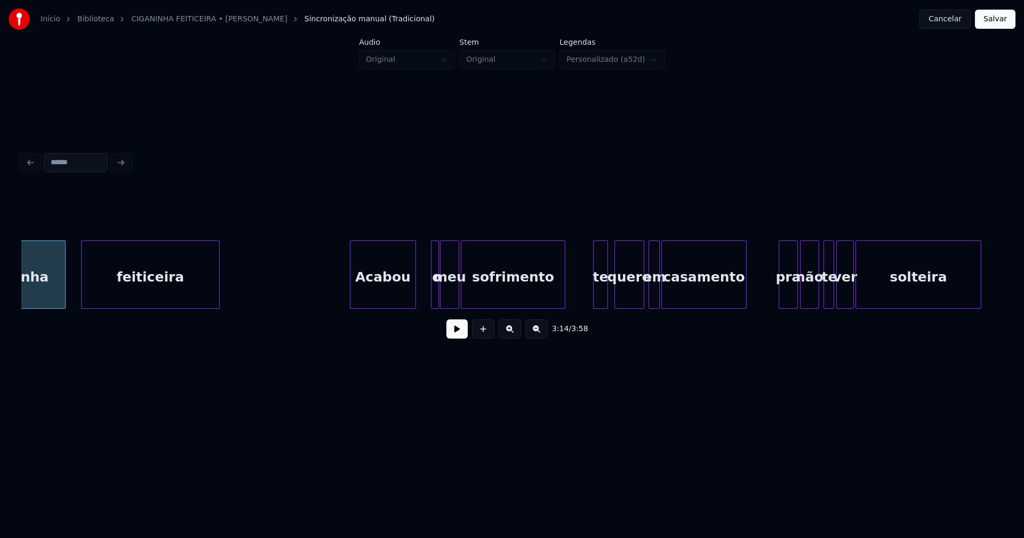
click at [379, 298] on div "Acabou" at bounding box center [382, 277] width 65 height 73
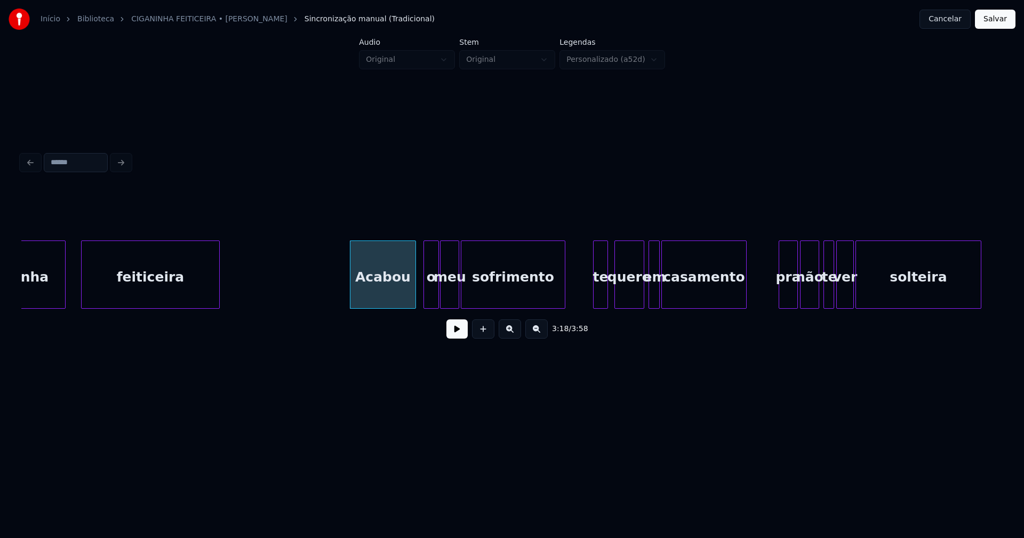
click at [426, 292] on div at bounding box center [425, 274] width 3 height 67
click at [428, 295] on div "o" at bounding box center [425, 277] width 14 height 73
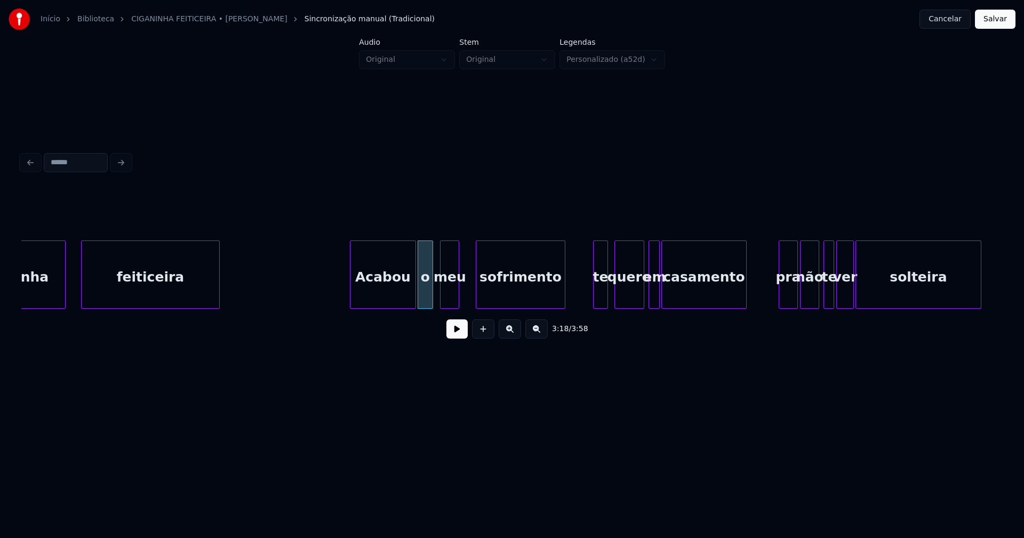
click at [478, 292] on div at bounding box center [477, 274] width 3 height 67
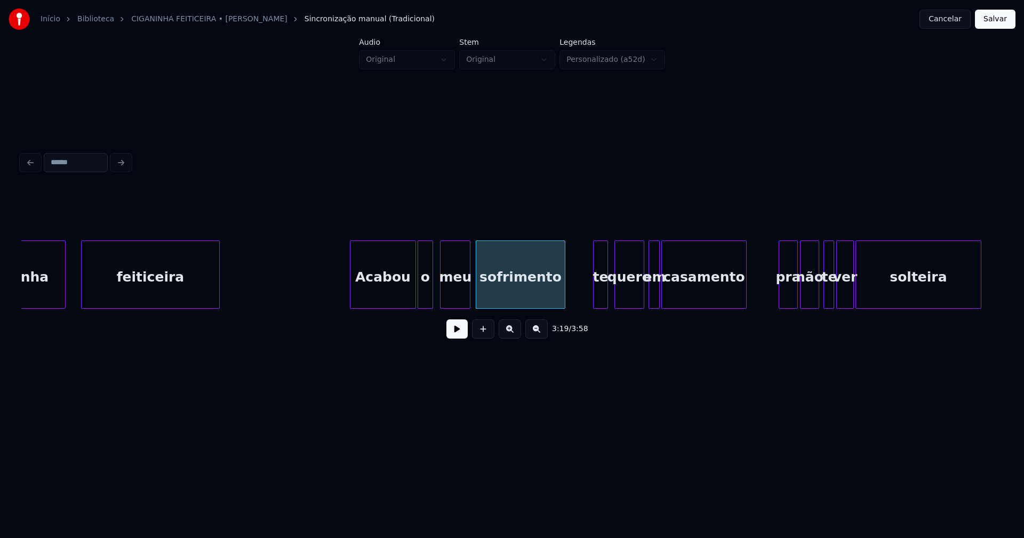
click at [469, 289] on div at bounding box center [468, 274] width 3 height 67
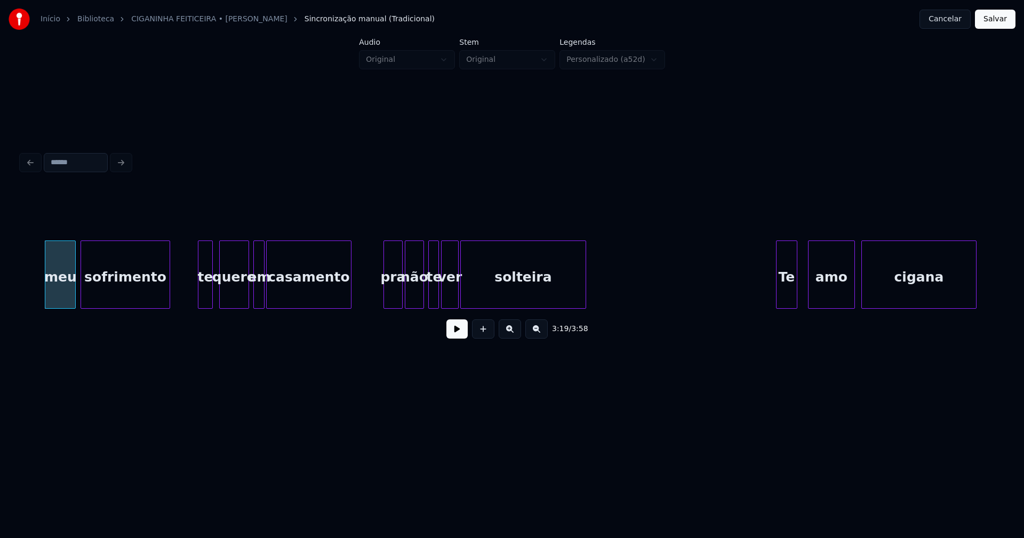
scroll to position [0, 21242]
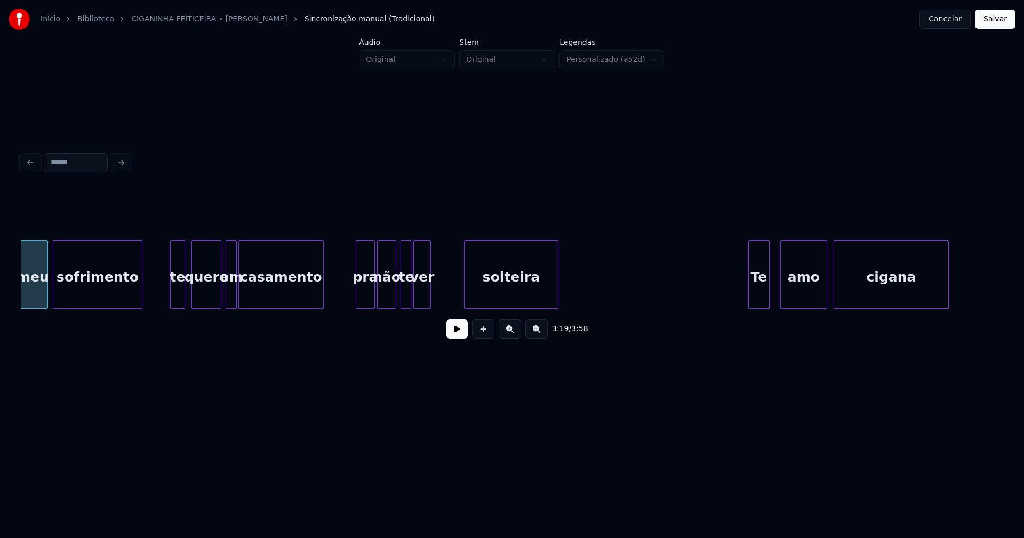
click at [467, 289] on div at bounding box center [465, 274] width 3 height 67
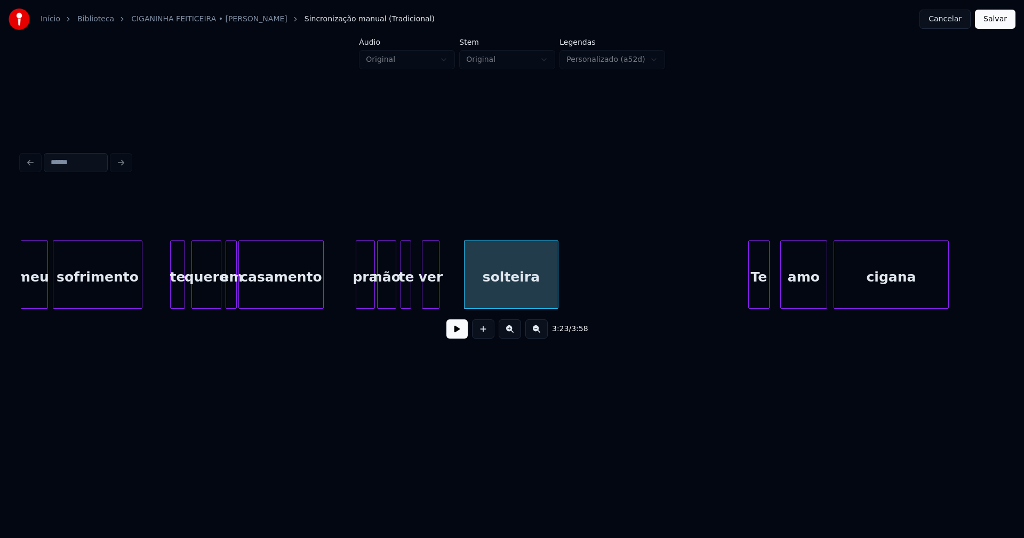
click at [429, 295] on div "ver" at bounding box center [430, 277] width 17 height 73
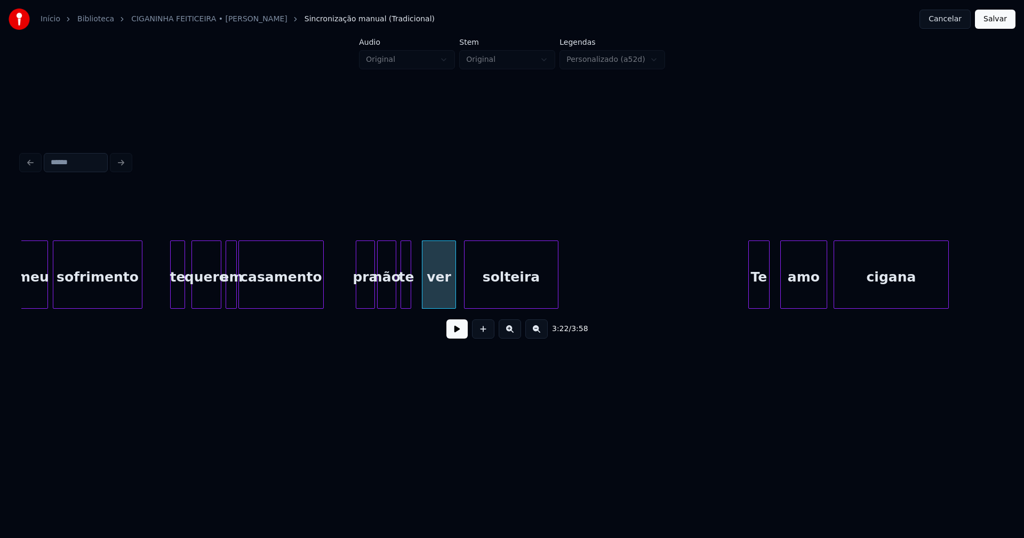
click at [454, 290] on div at bounding box center [453, 274] width 3 height 67
click at [415, 292] on div at bounding box center [415, 274] width 3 height 67
click at [796, 295] on div "amo" at bounding box center [797, 277] width 46 height 73
click at [814, 292] on div at bounding box center [813, 274] width 3 height 67
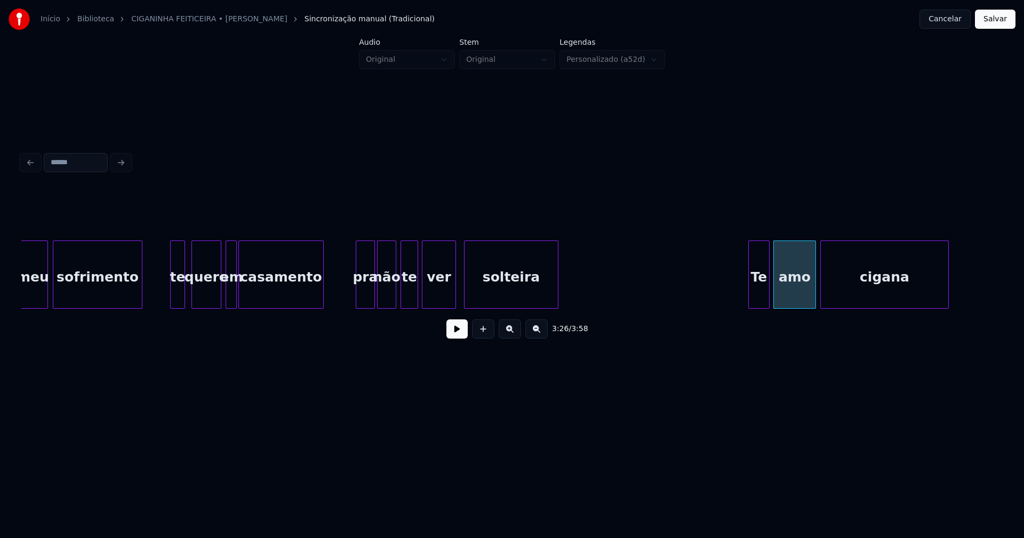
click at [821, 295] on div at bounding box center [822, 274] width 3 height 67
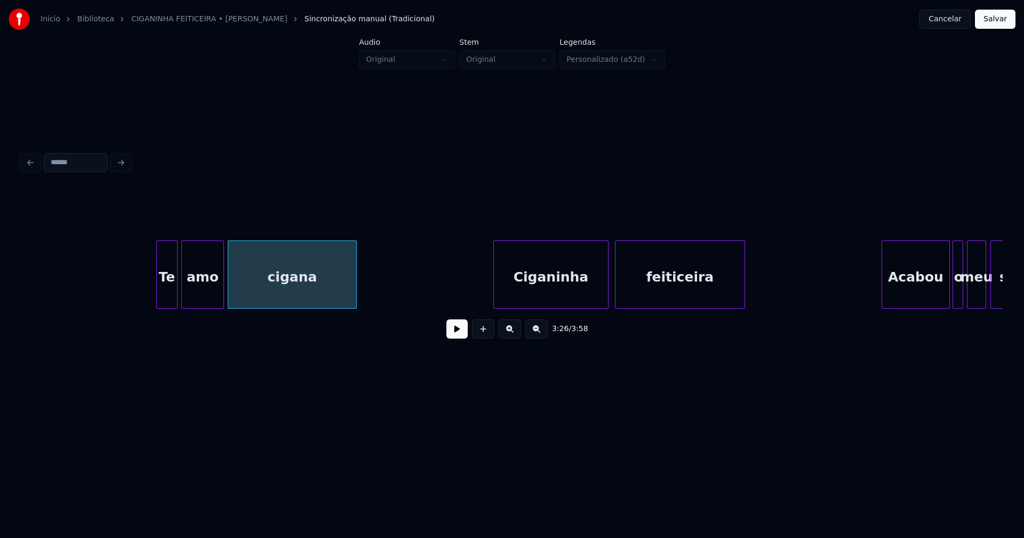
scroll to position [0, 21989]
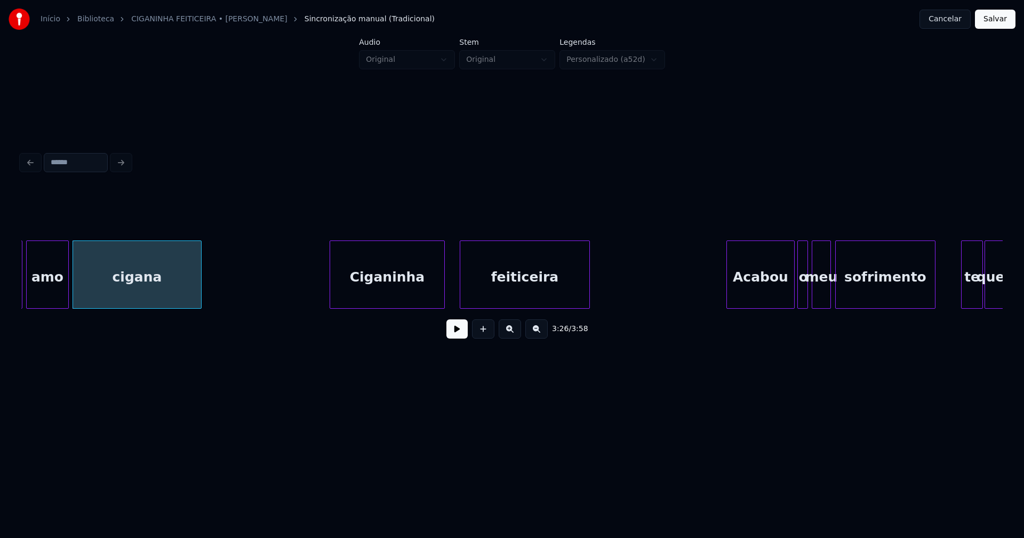
click at [381, 291] on div "Ciganinha" at bounding box center [387, 277] width 114 height 73
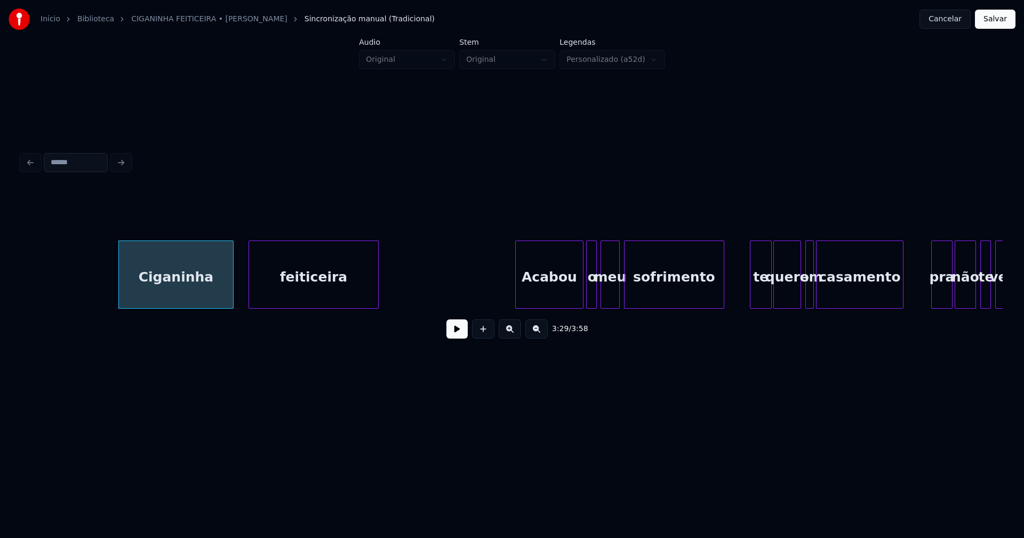
scroll to position [0, 22356]
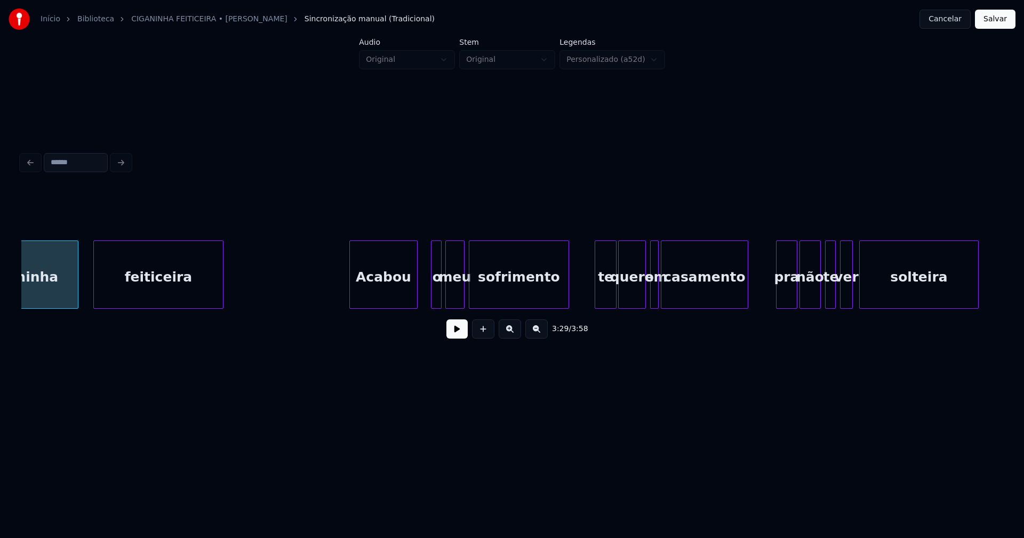
click at [407, 298] on div "Acabou" at bounding box center [383, 277] width 67 height 73
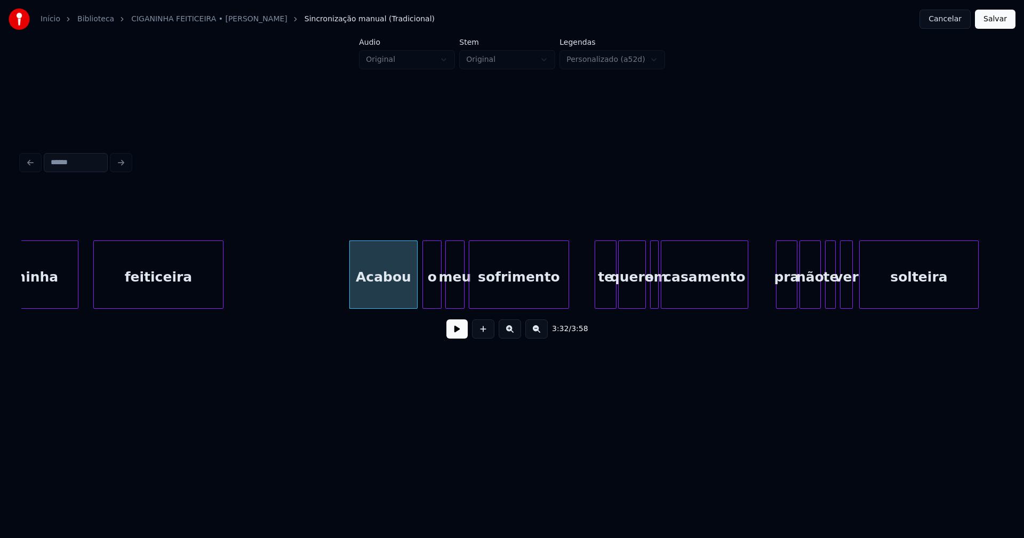
click at [425, 292] on div at bounding box center [424, 274] width 3 height 67
click at [433, 292] on div "o" at bounding box center [429, 277] width 18 height 73
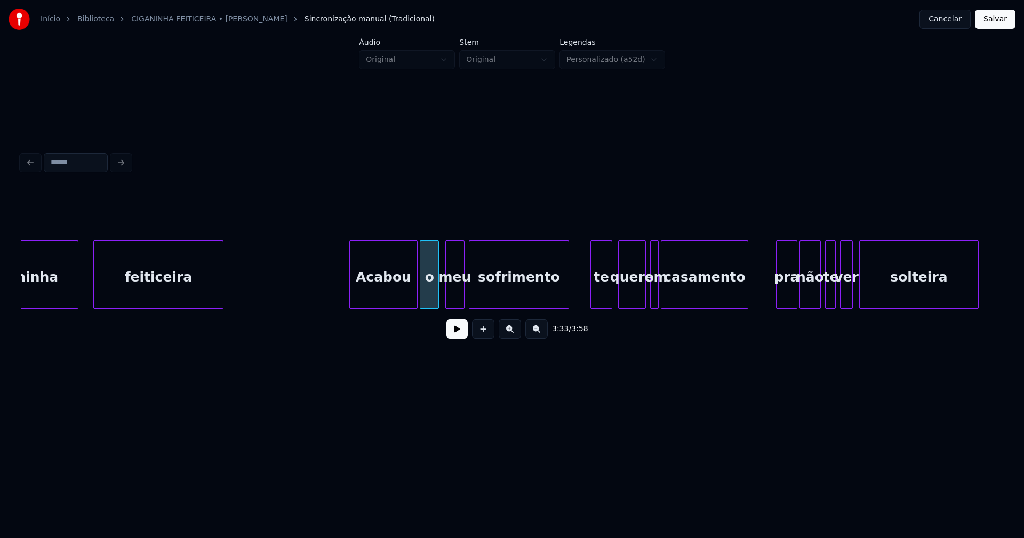
click at [601, 298] on div "te" at bounding box center [601, 277] width 21 height 73
click at [634, 297] on div "quero" at bounding box center [629, 277] width 27 height 73
click at [646, 293] on div at bounding box center [647, 274] width 3 height 67
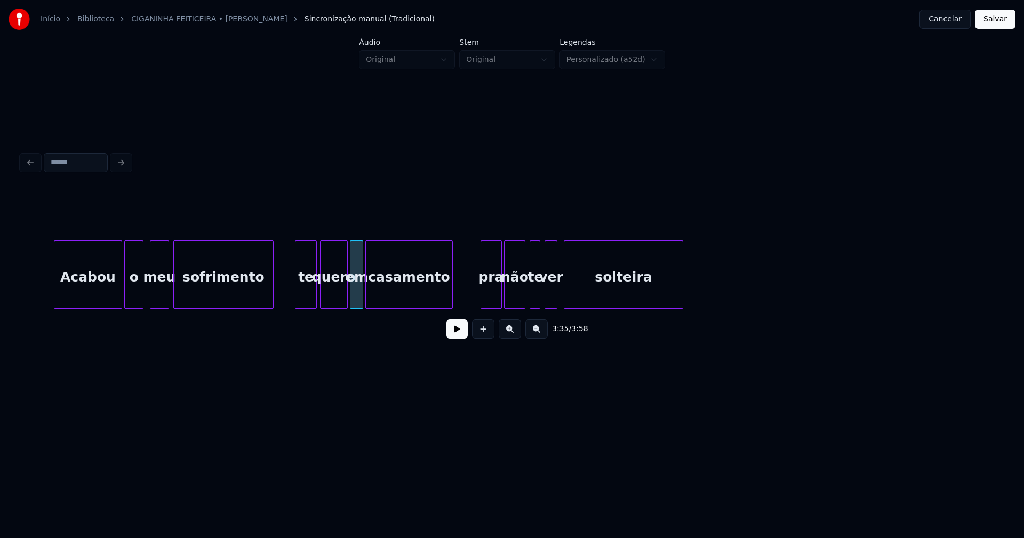
scroll to position [0, 22694]
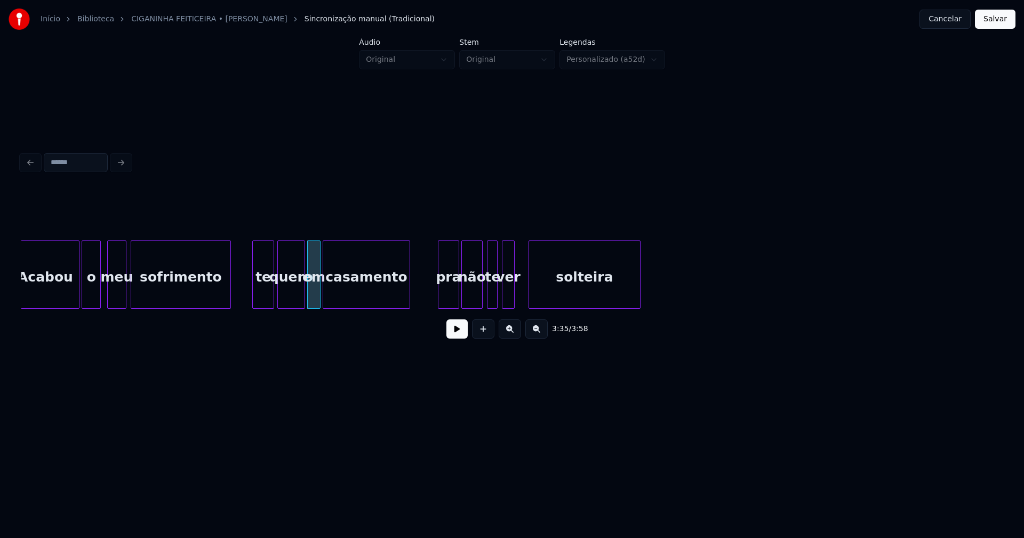
click at [529, 287] on div at bounding box center [530, 274] width 3 height 67
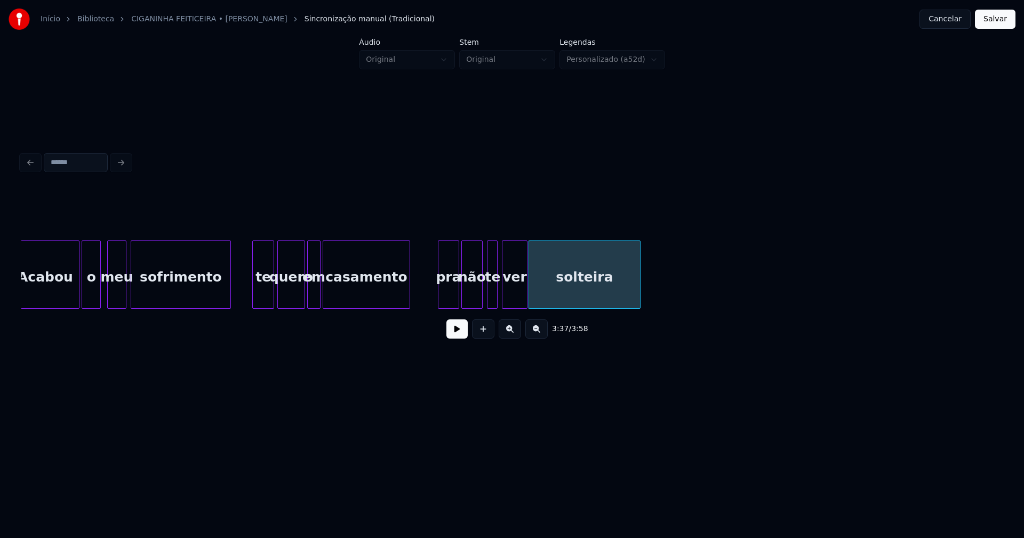
click at [524, 285] on div at bounding box center [525, 274] width 3 height 67
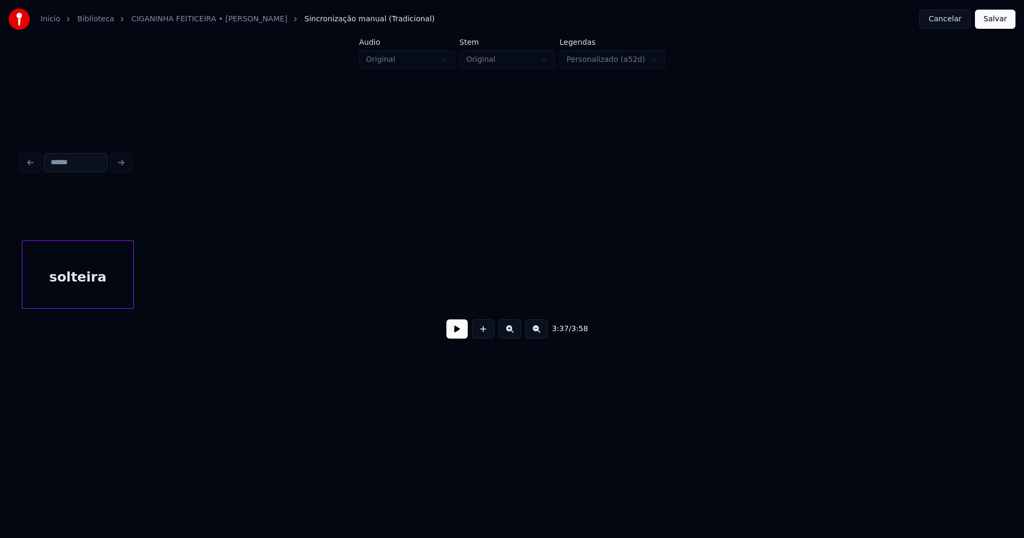
scroll to position [0, 23201]
click at [991, 22] on button "Salvar" at bounding box center [995, 19] width 41 height 19
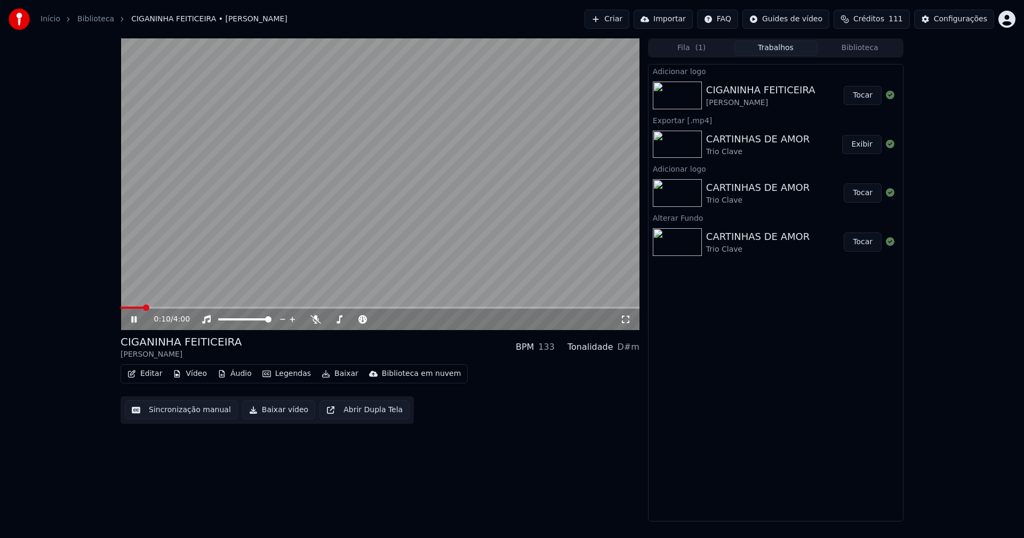
click at [625, 318] on icon at bounding box center [625, 319] width 11 height 9
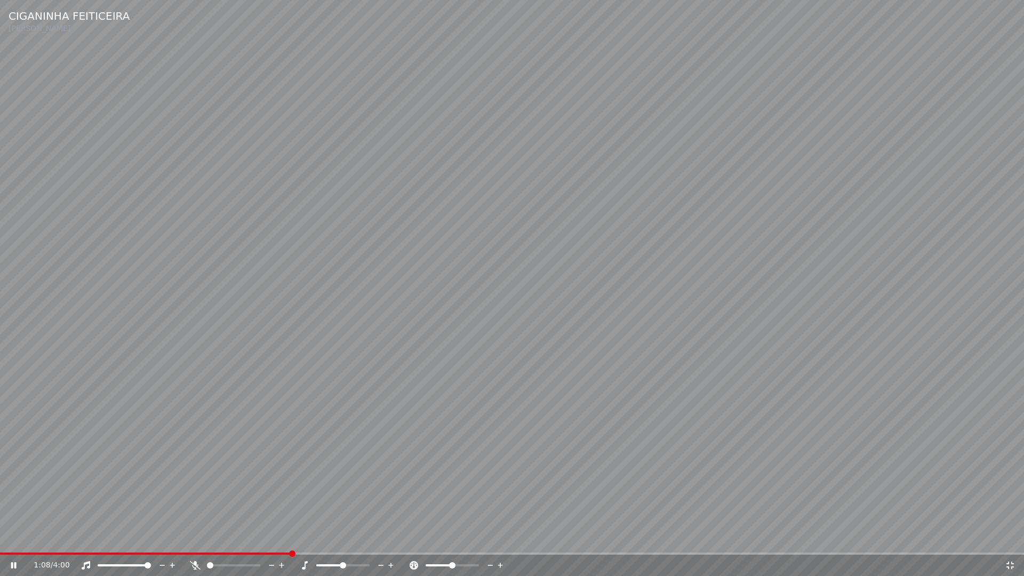
click at [1010, 537] on icon at bounding box center [1010, 565] width 11 height 9
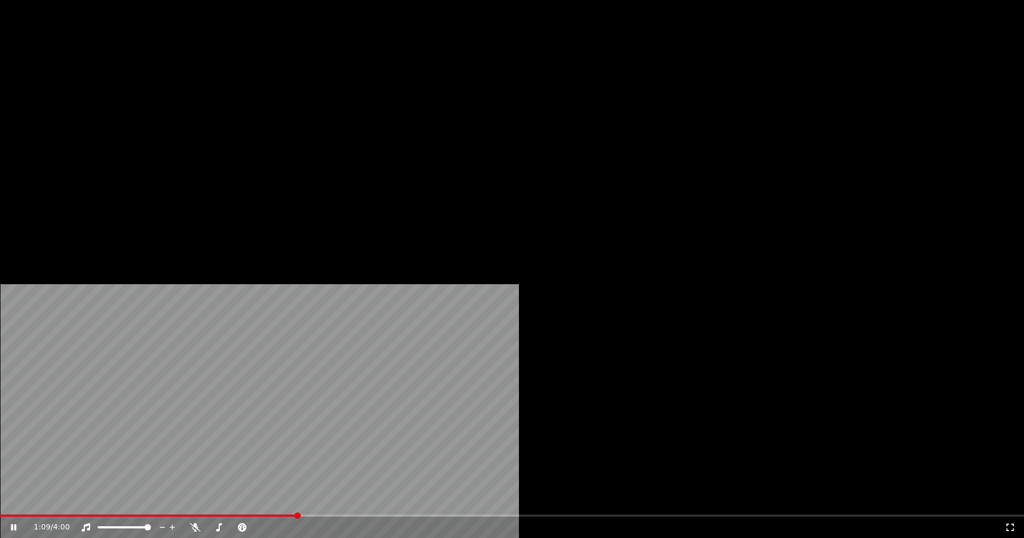
click at [156, 90] on button "Editar" at bounding box center [144, 82] width 43 height 15
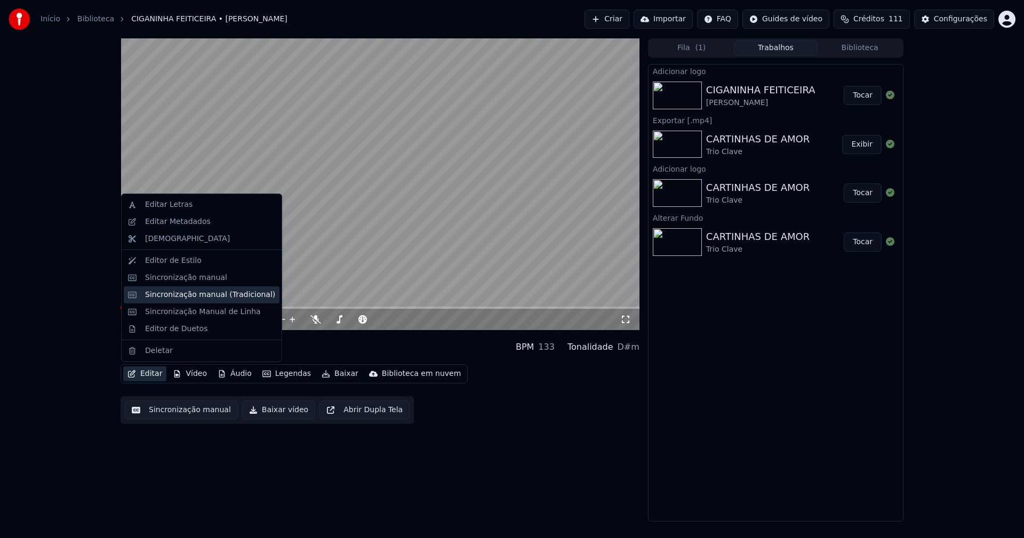
click at [214, 297] on div "Sincronização manual (Tradicional)" at bounding box center [210, 295] width 130 height 11
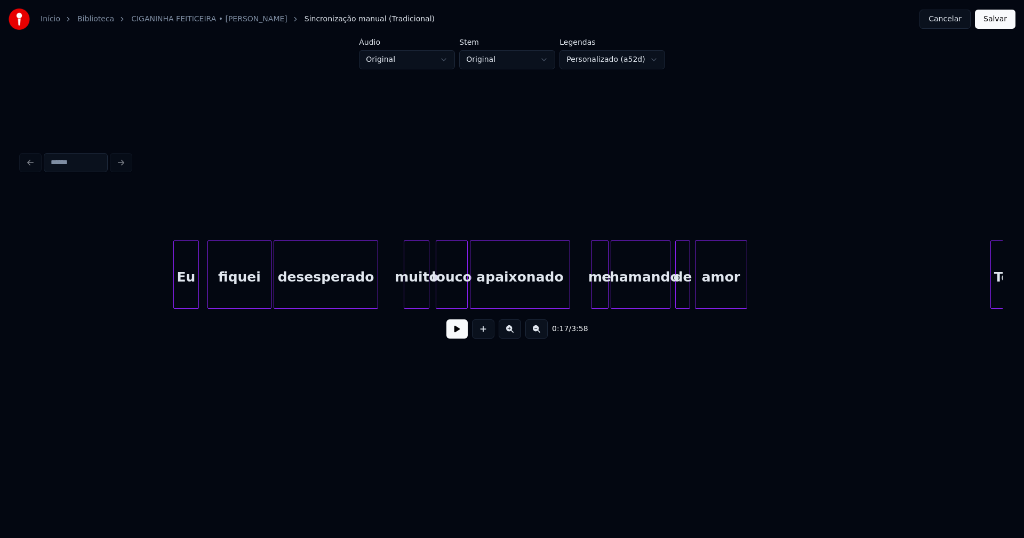
scroll to position [0, 5677]
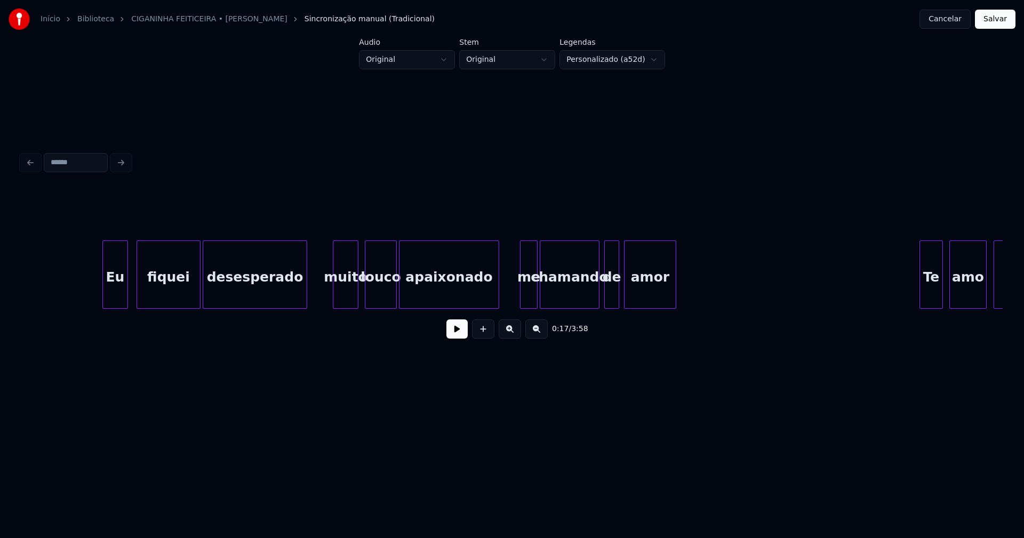
click at [527, 295] on div "me" at bounding box center [528, 277] width 17 height 73
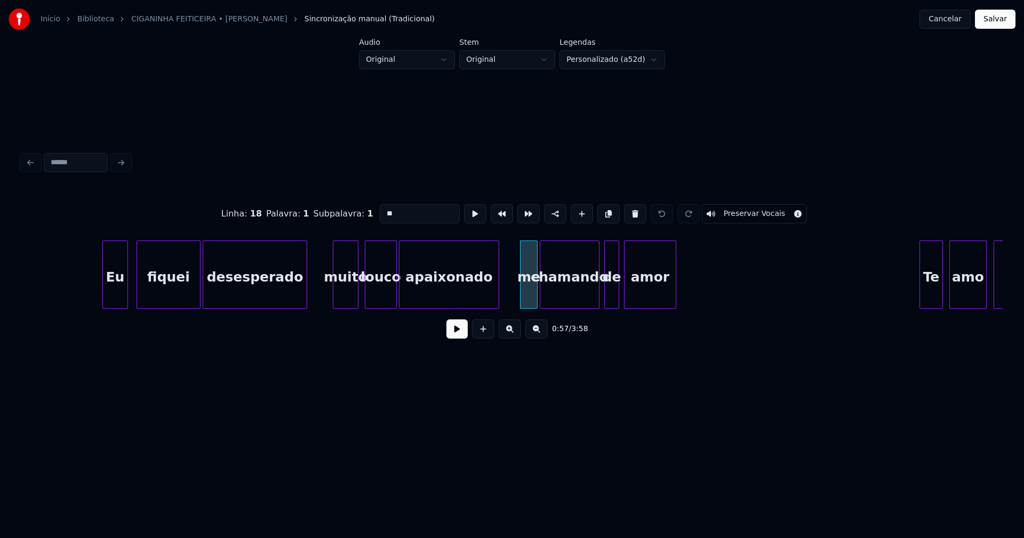
click at [384, 210] on input "**" at bounding box center [420, 213] width 80 height 19
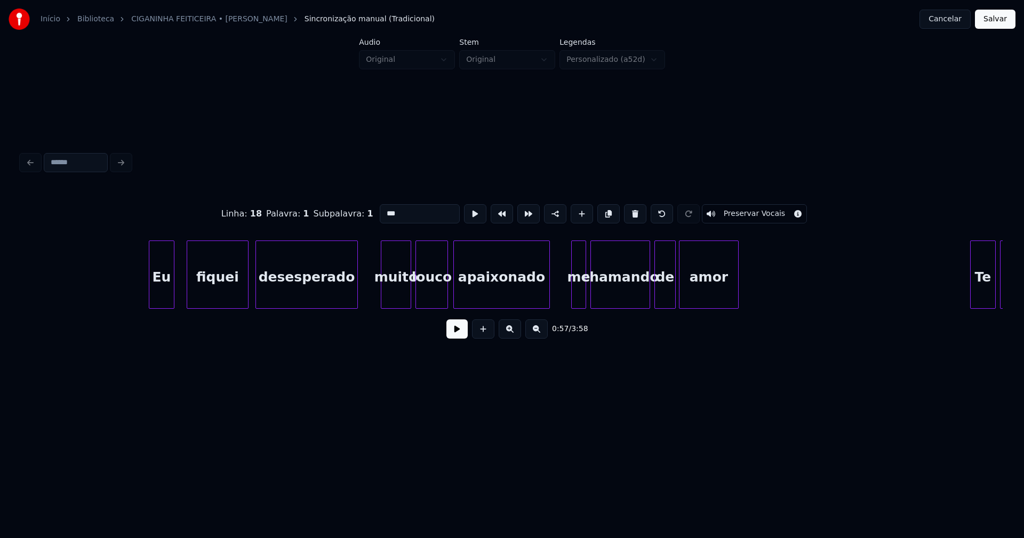
scroll to position [0, 14875]
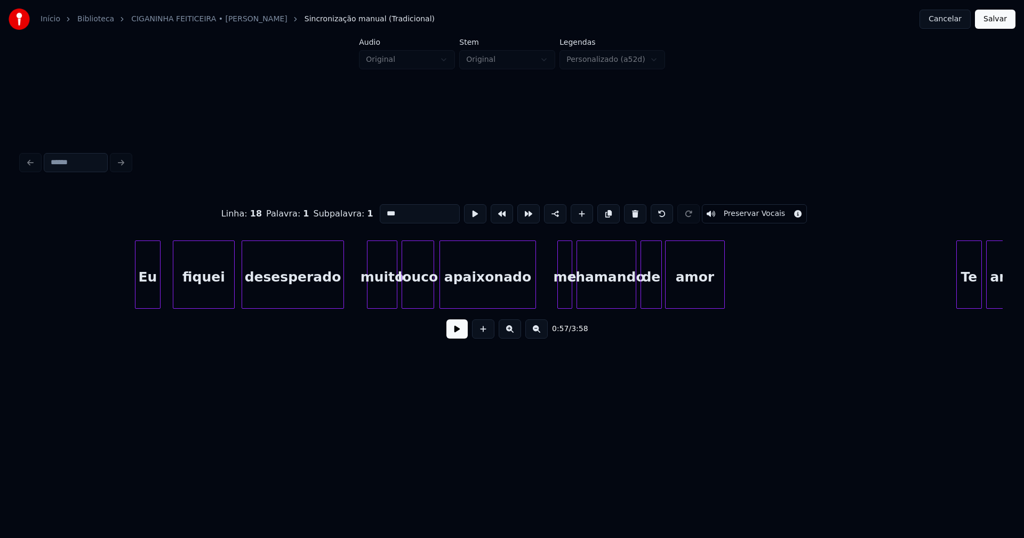
click at [567, 289] on div "me" at bounding box center [565, 277] width 14 height 73
type input "**"
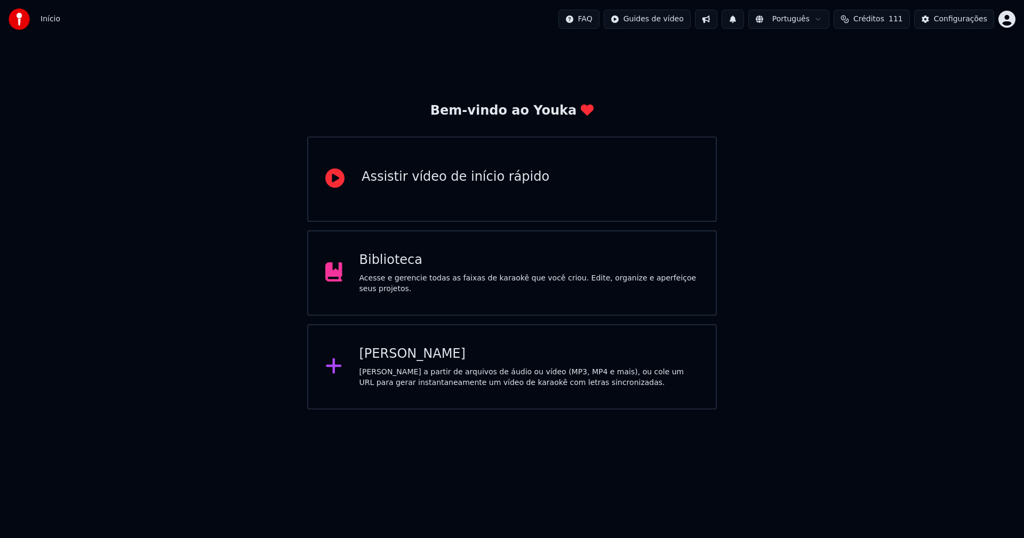
click at [396, 269] on div "Biblioteca" at bounding box center [529, 260] width 340 height 17
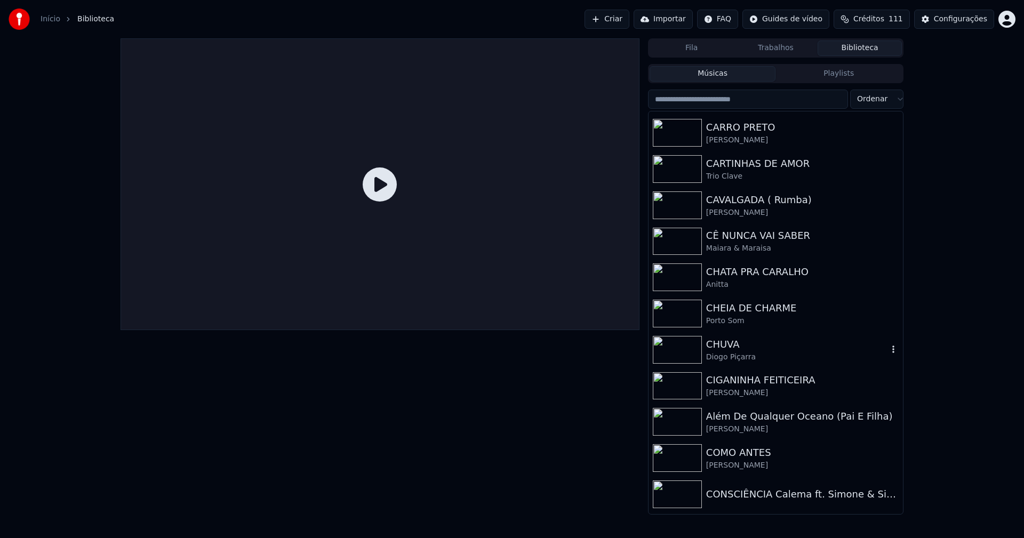
scroll to position [2826, 0]
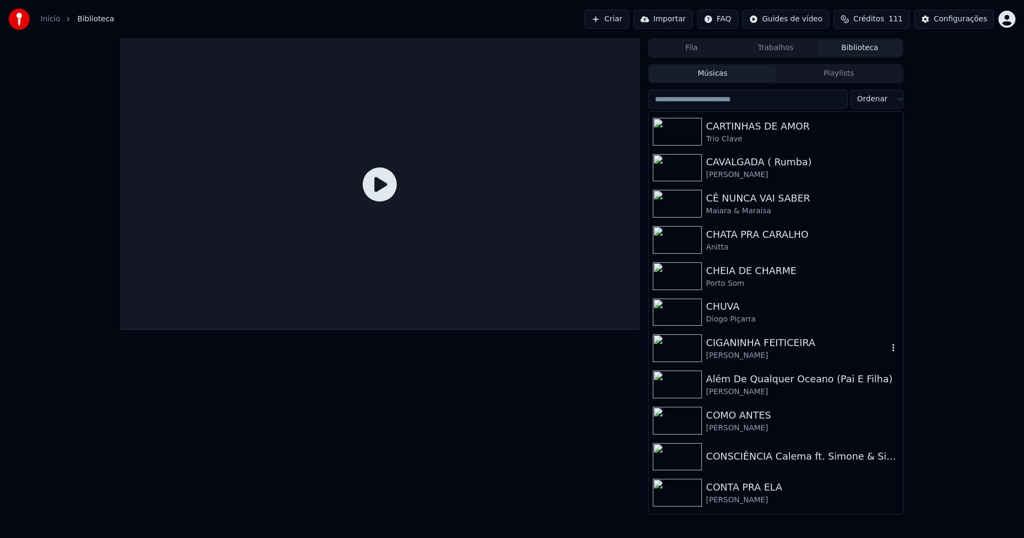
click at [737, 348] on div "CIGANINHA FEITICEIRA" at bounding box center [797, 342] width 182 height 15
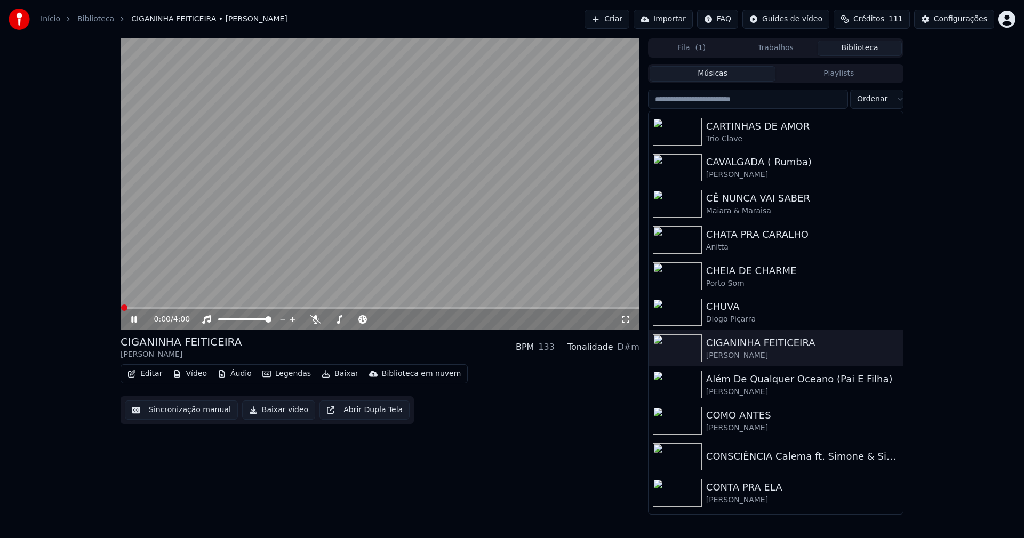
click at [151, 374] on button "Editar" at bounding box center [144, 373] width 43 height 15
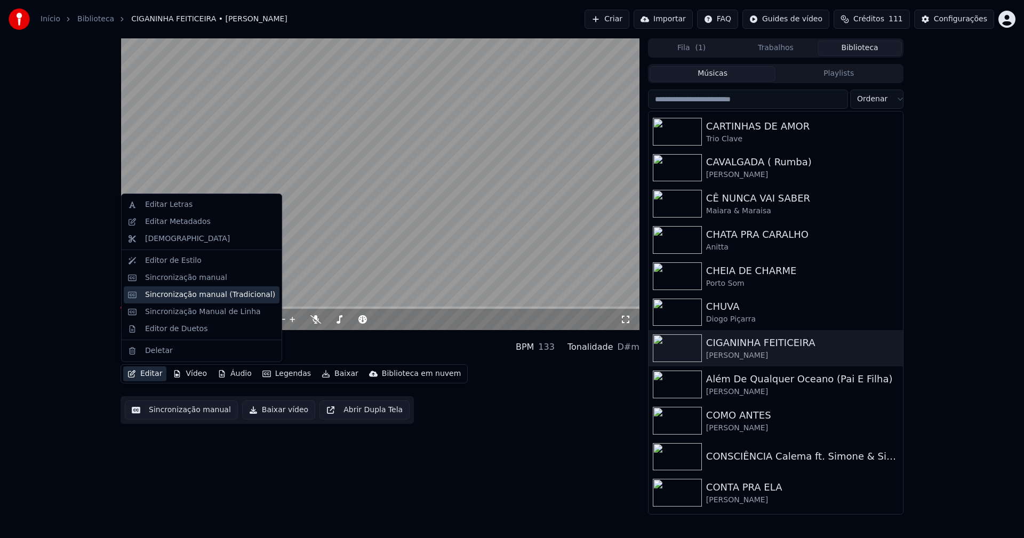
click at [190, 296] on div "Sincronização manual (Tradicional)" at bounding box center [210, 295] width 130 height 11
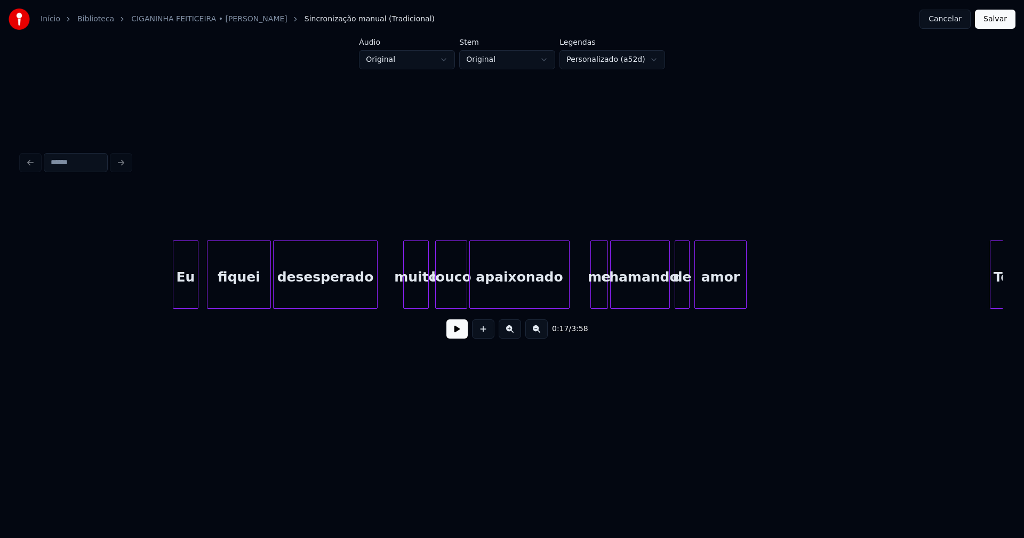
scroll to position [0, 5663]
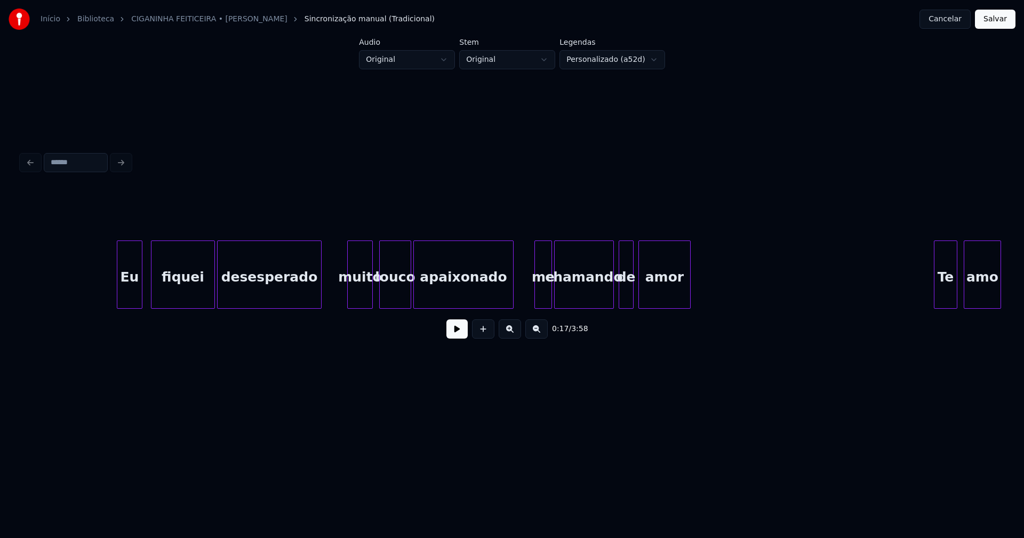
click at [540, 293] on div "me" at bounding box center [543, 277] width 17 height 73
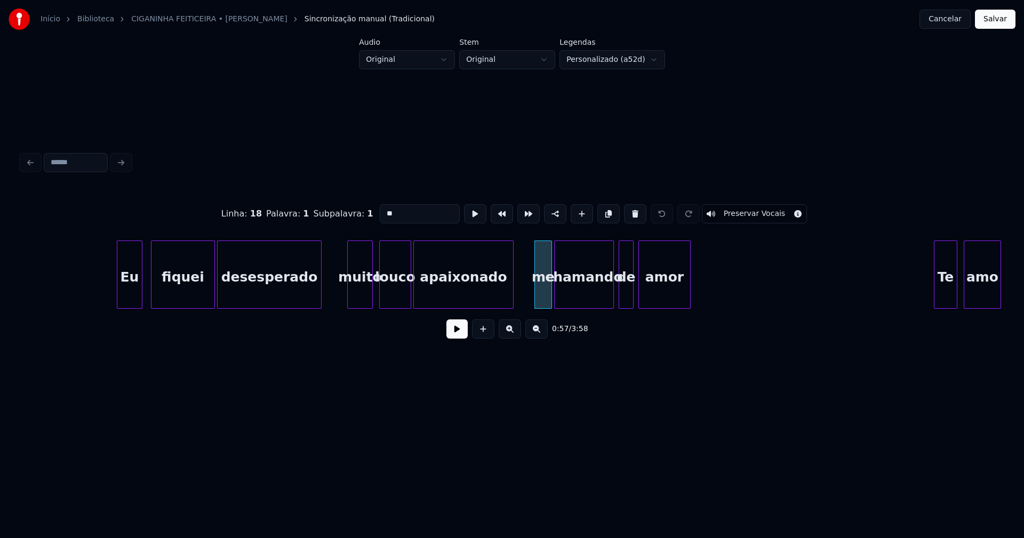
drag, startPoint x: 394, startPoint y: 210, endPoint x: 349, endPoint y: 210, distance: 45.3
click at [349, 210] on div "Linha : 18 Palavra : 1 Subpalavra : 1 ** Preservar Vocais" at bounding box center [511, 213] width 981 height 53
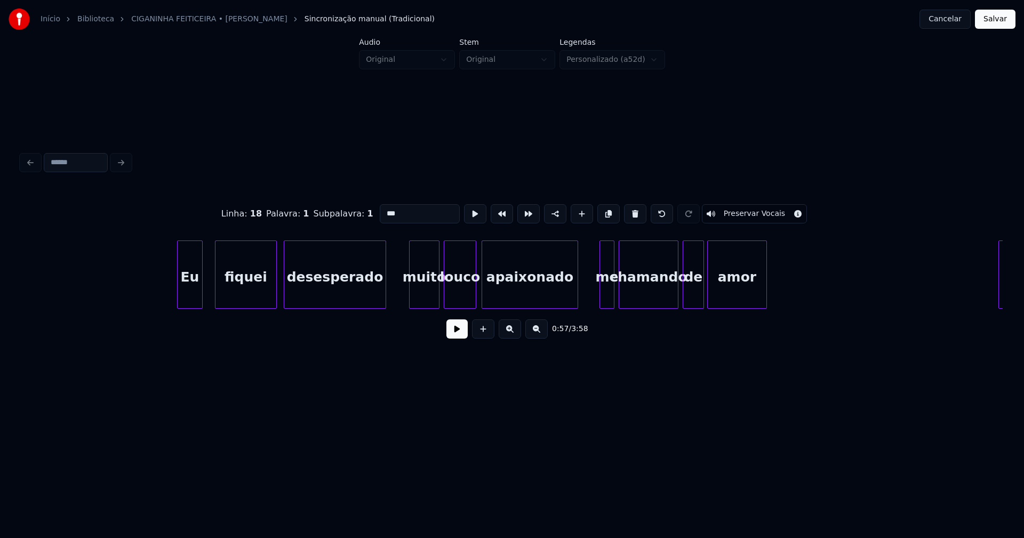
scroll to position [0, 14876]
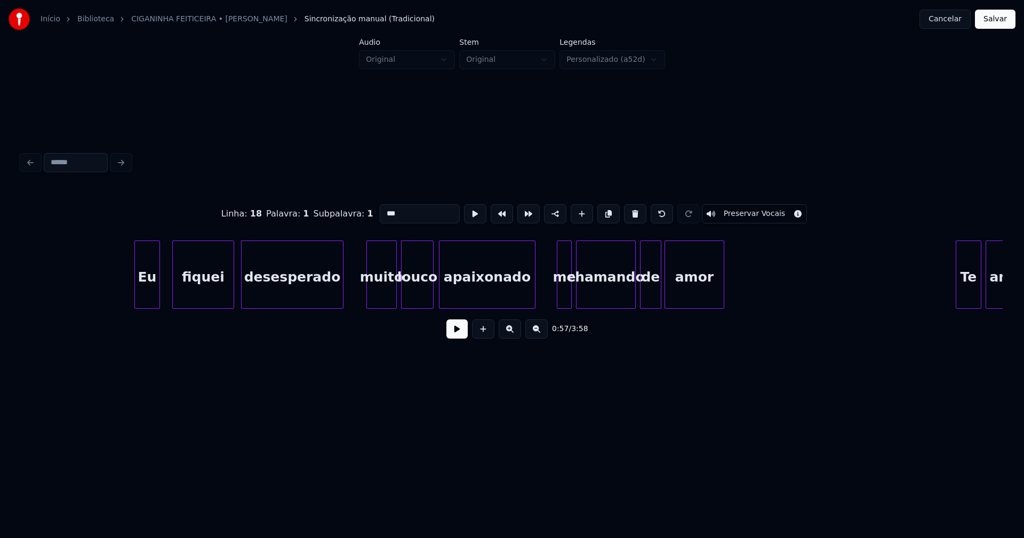
click at [565, 292] on div "me" at bounding box center [564, 277] width 14 height 73
drag, startPoint x: 395, startPoint y: 208, endPoint x: 296, endPoint y: 213, distance: 98.7
click at [289, 213] on div "Linha : 46 Palavra : 1 Subpalavra : 1 ** Preservar Vocais" at bounding box center [511, 213] width 981 height 53
type input "***"
click at [1002, 21] on button "Salvar" at bounding box center [995, 19] width 41 height 19
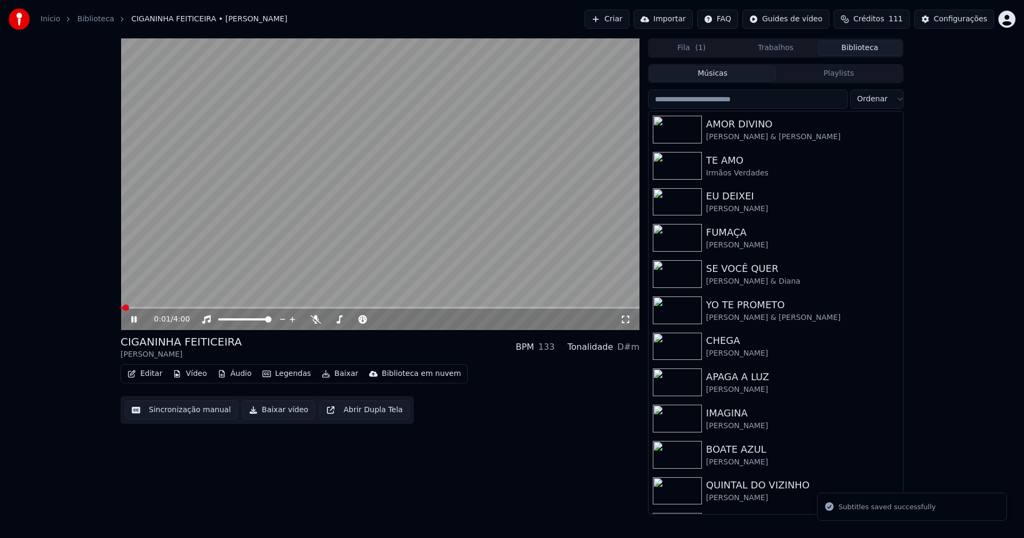
click at [135, 321] on icon at bounding box center [133, 319] width 5 height 6
click at [266, 411] on button "Baixar vídeo" at bounding box center [278, 409] width 73 height 19
